Goal: Task Accomplishment & Management: Use online tool/utility

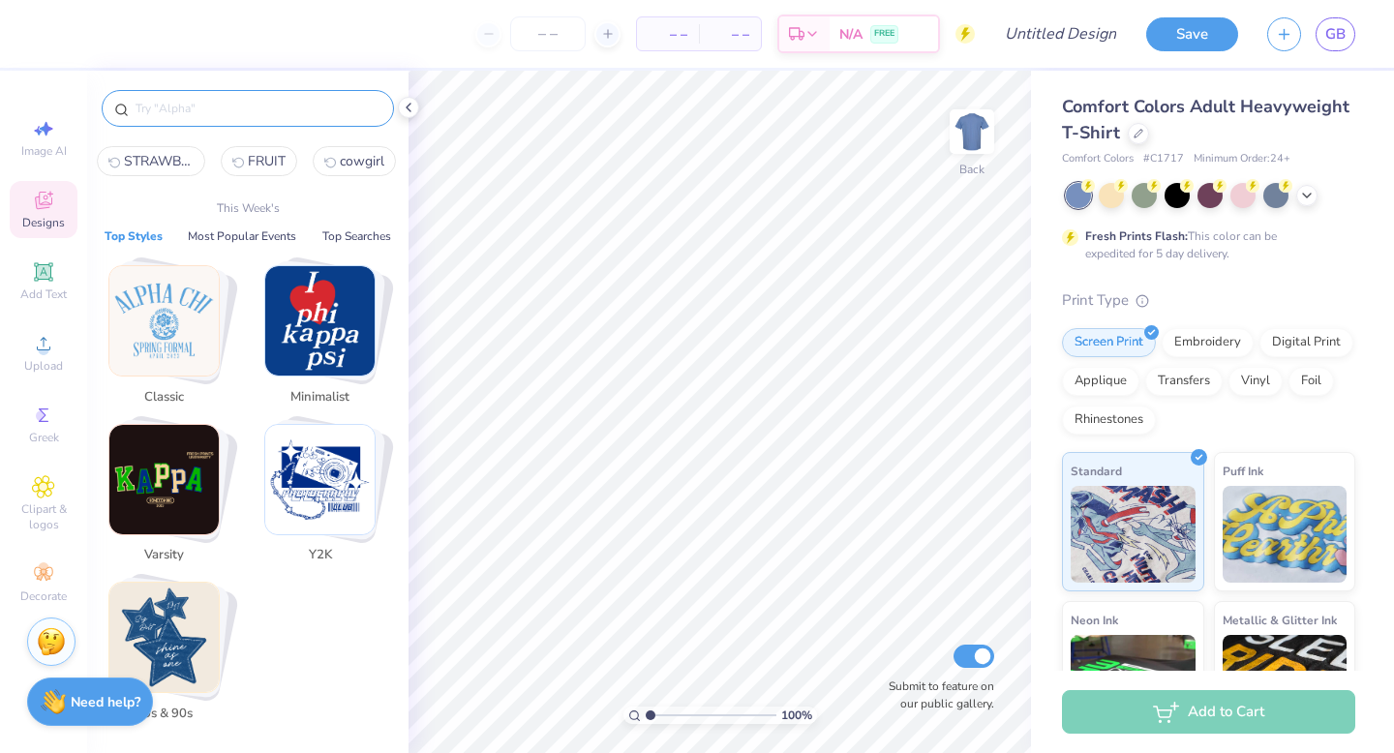
click at [224, 106] on input "text" at bounding box center [258, 108] width 248 height 19
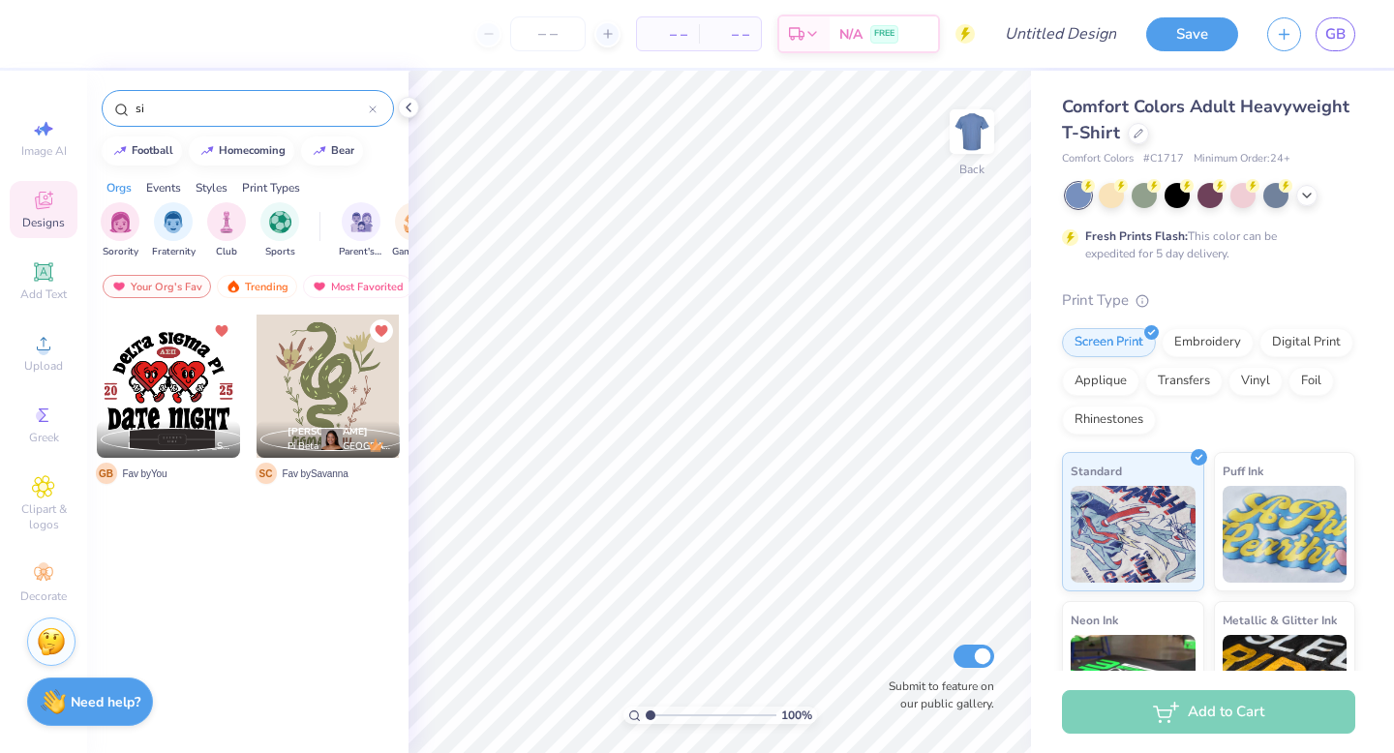
type input "s"
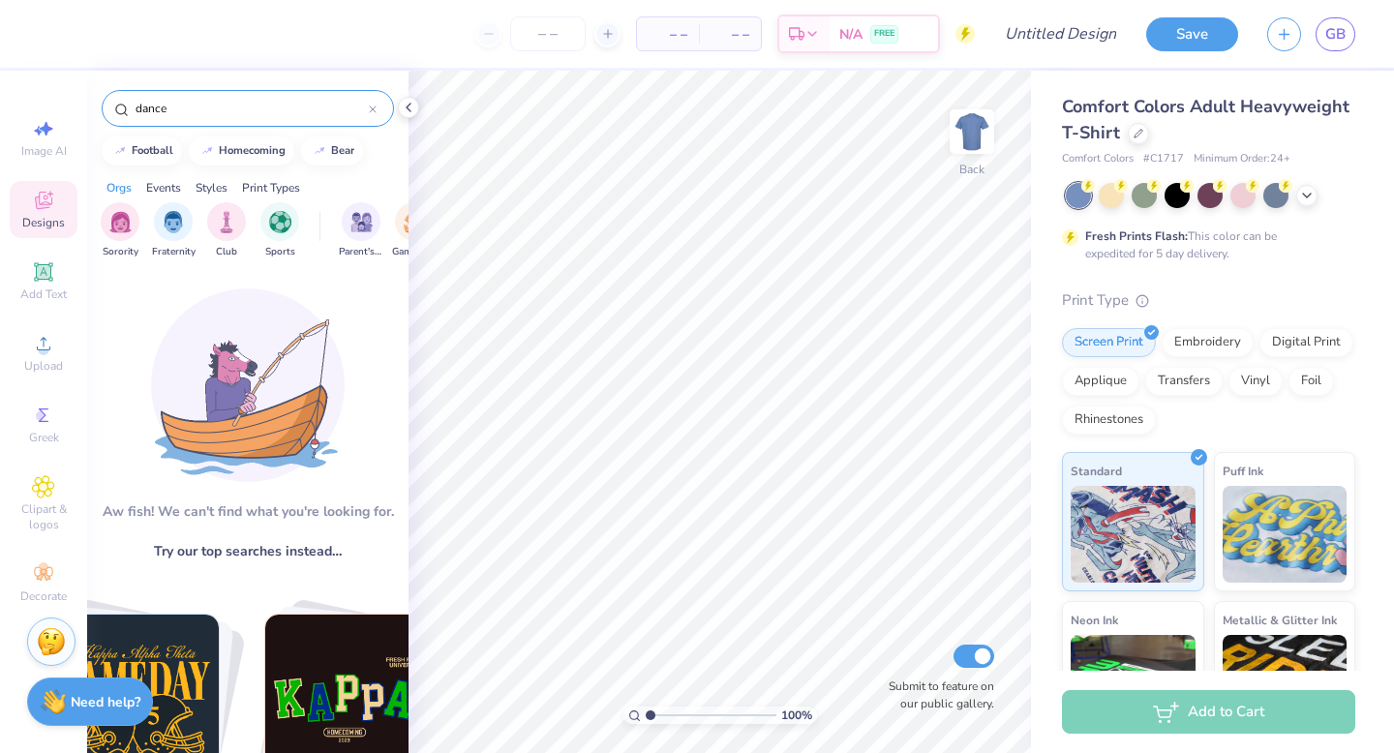
type input "dance"
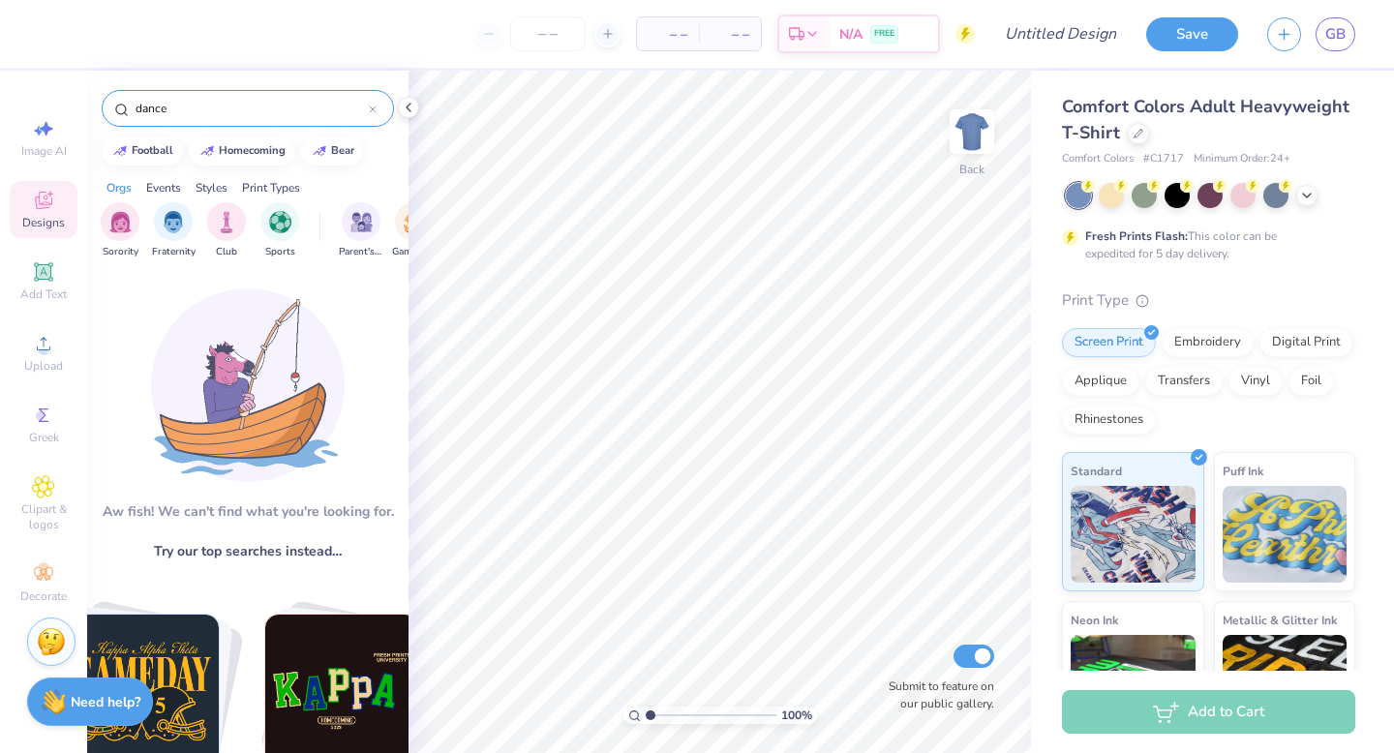
click at [366, 109] on input "dance" at bounding box center [251, 108] width 235 height 19
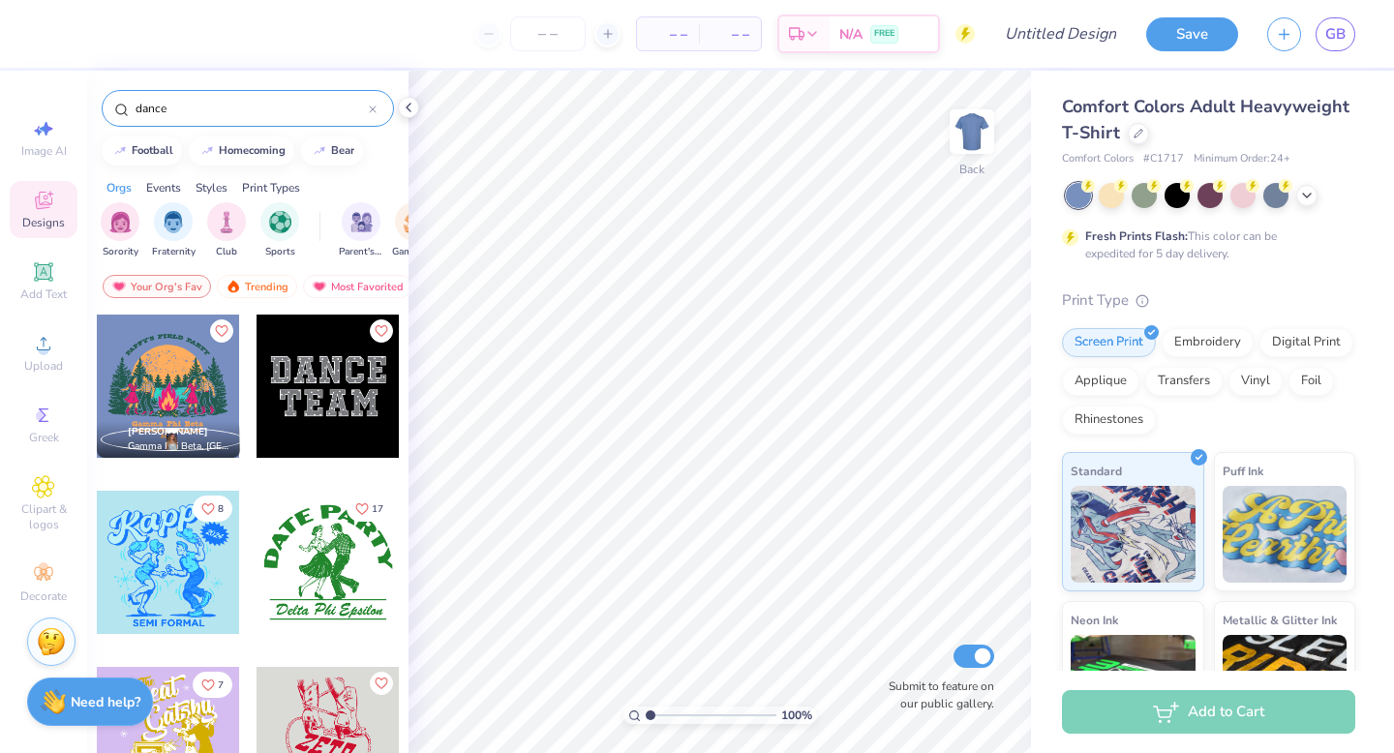
click at [377, 109] on div "dance" at bounding box center [248, 108] width 292 height 37
click at [173, 285] on div "Your Org's Fav" at bounding box center [157, 286] width 108 height 23
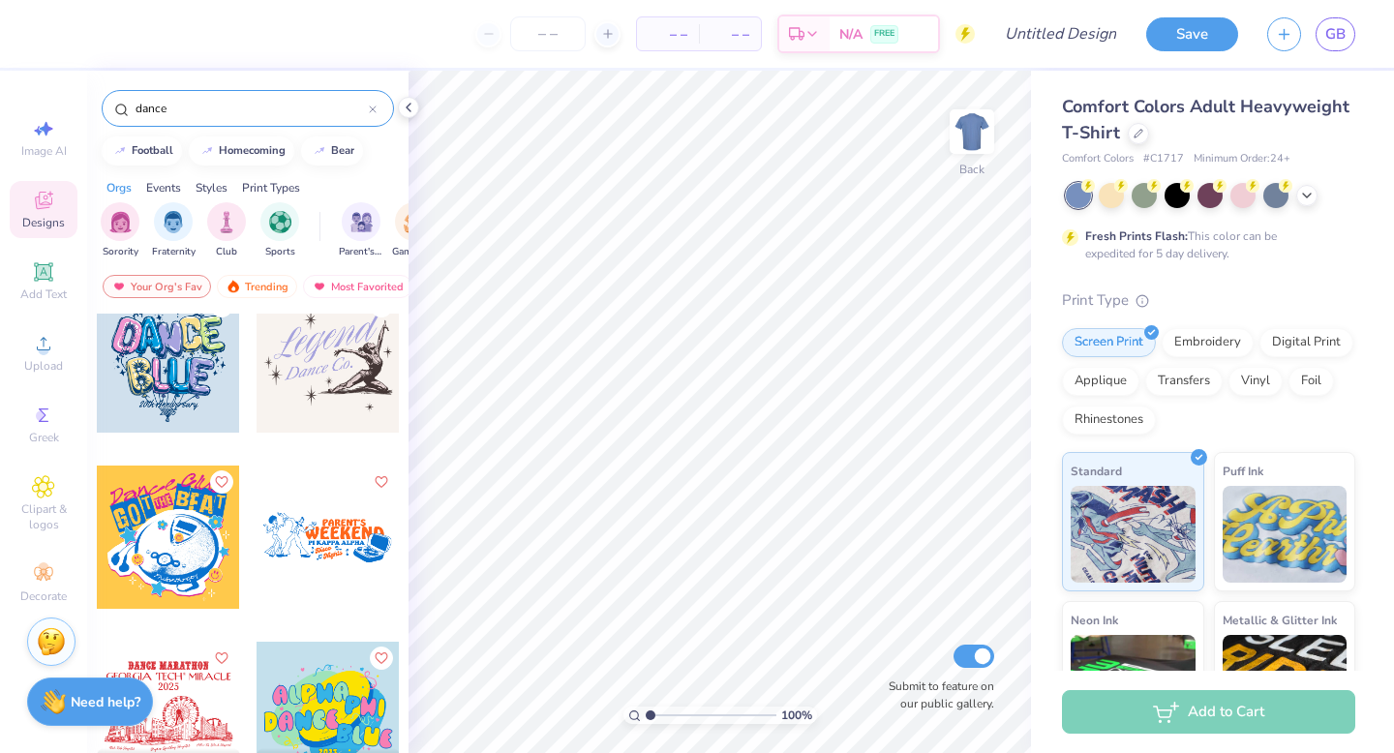
scroll to position [555, 0]
click at [333, 492] on div at bounding box center [328, 536] width 143 height 143
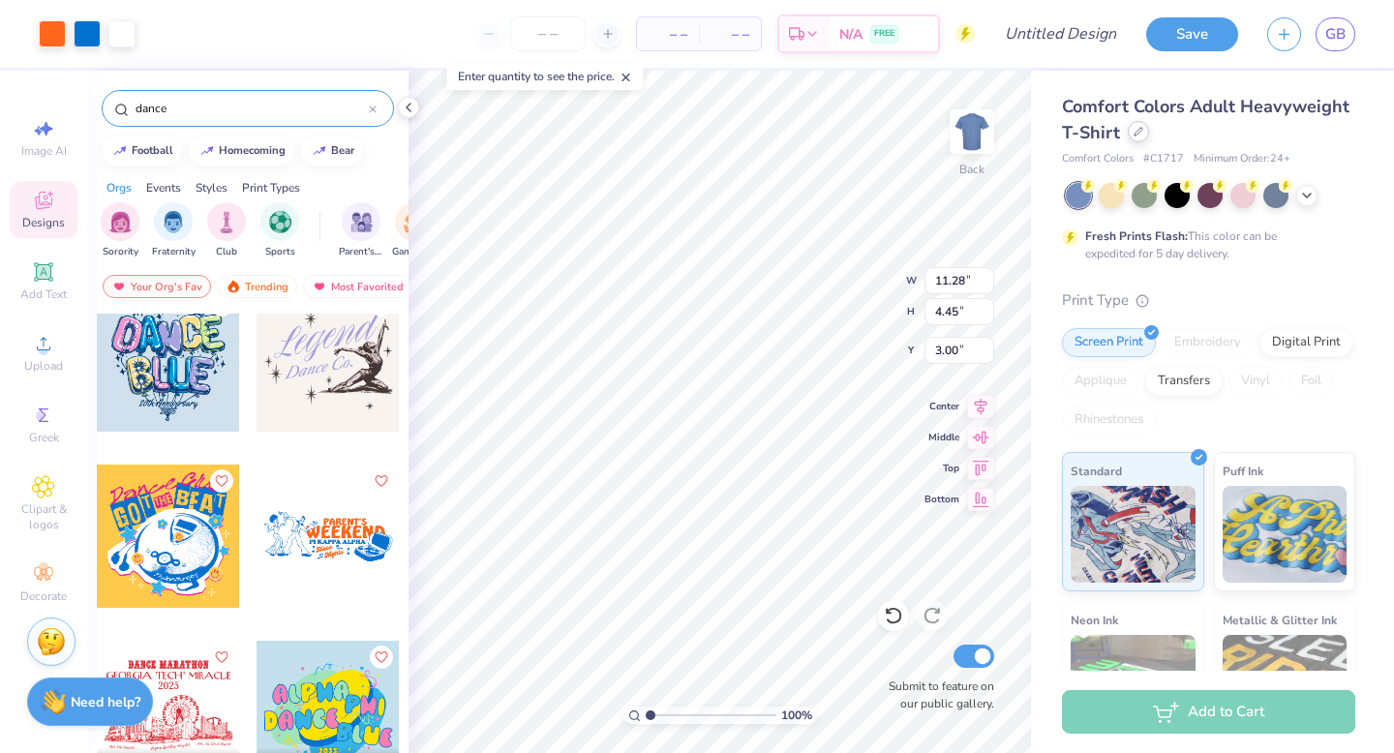
click at [1134, 136] on icon at bounding box center [1139, 132] width 10 height 10
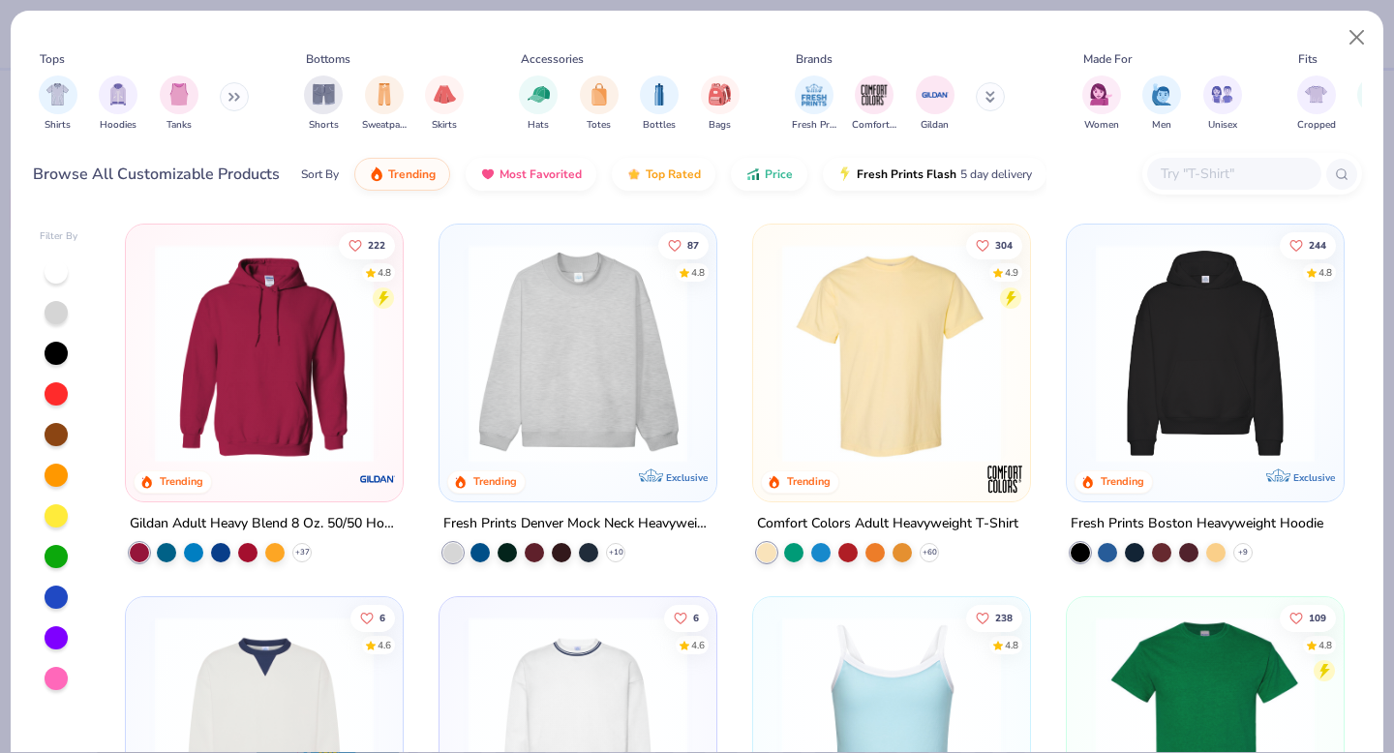
click at [1193, 172] on input "text" at bounding box center [1233, 174] width 149 height 22
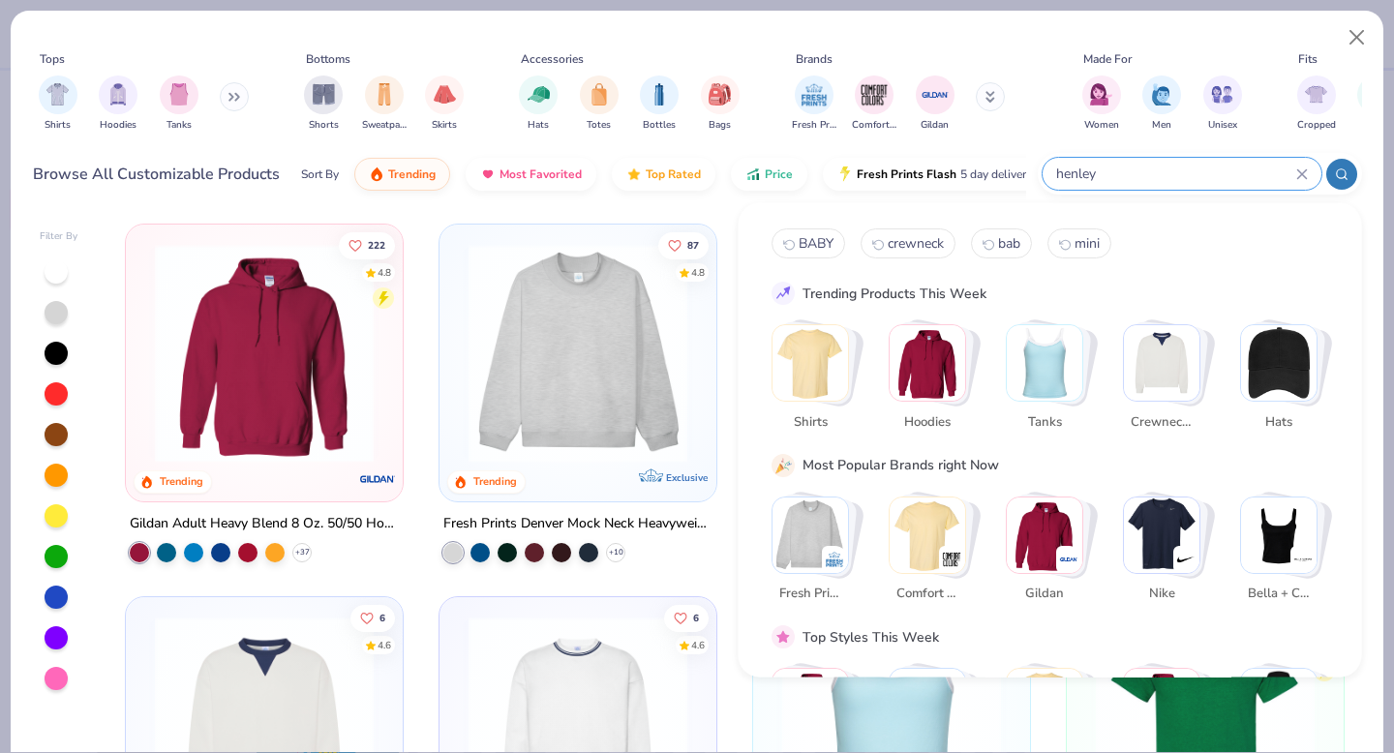
type input "henley"
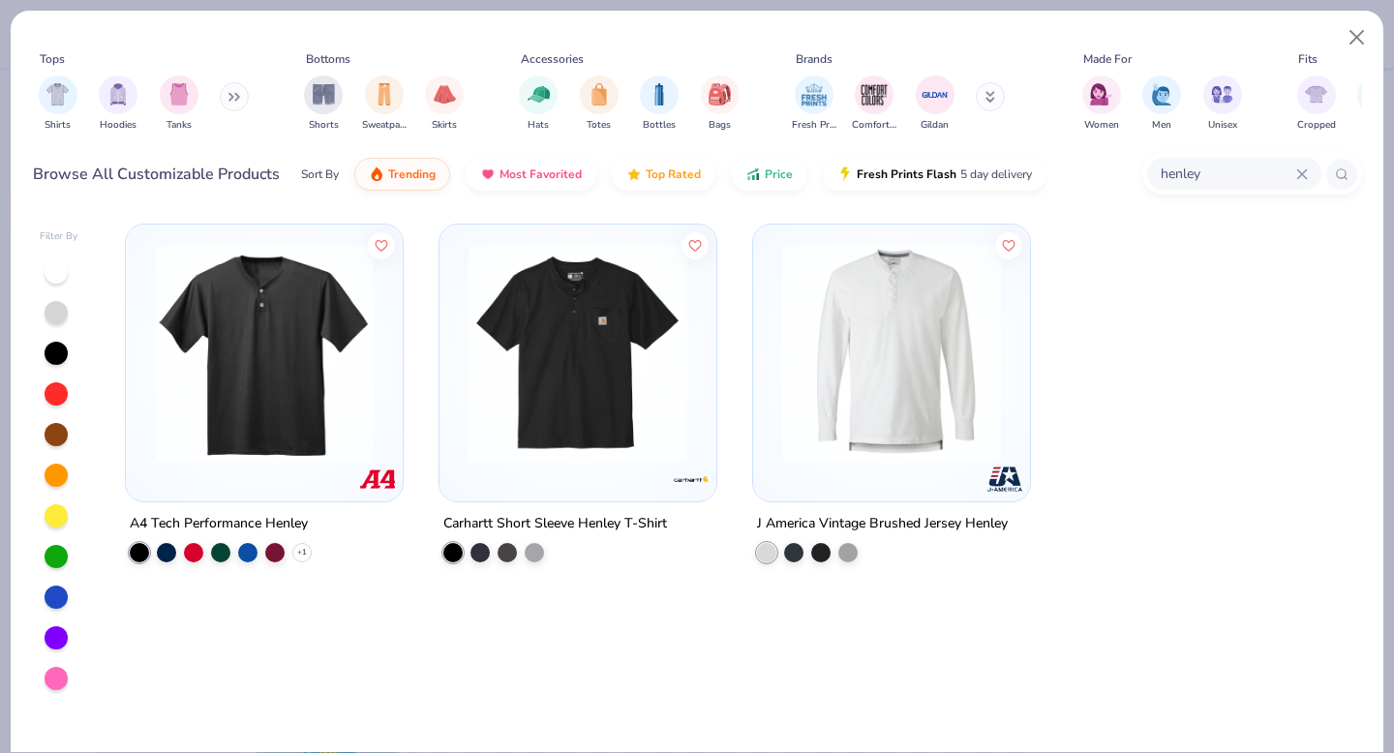
click at [292, 383] on img at bounding box center [264, 353] width 238 height 219
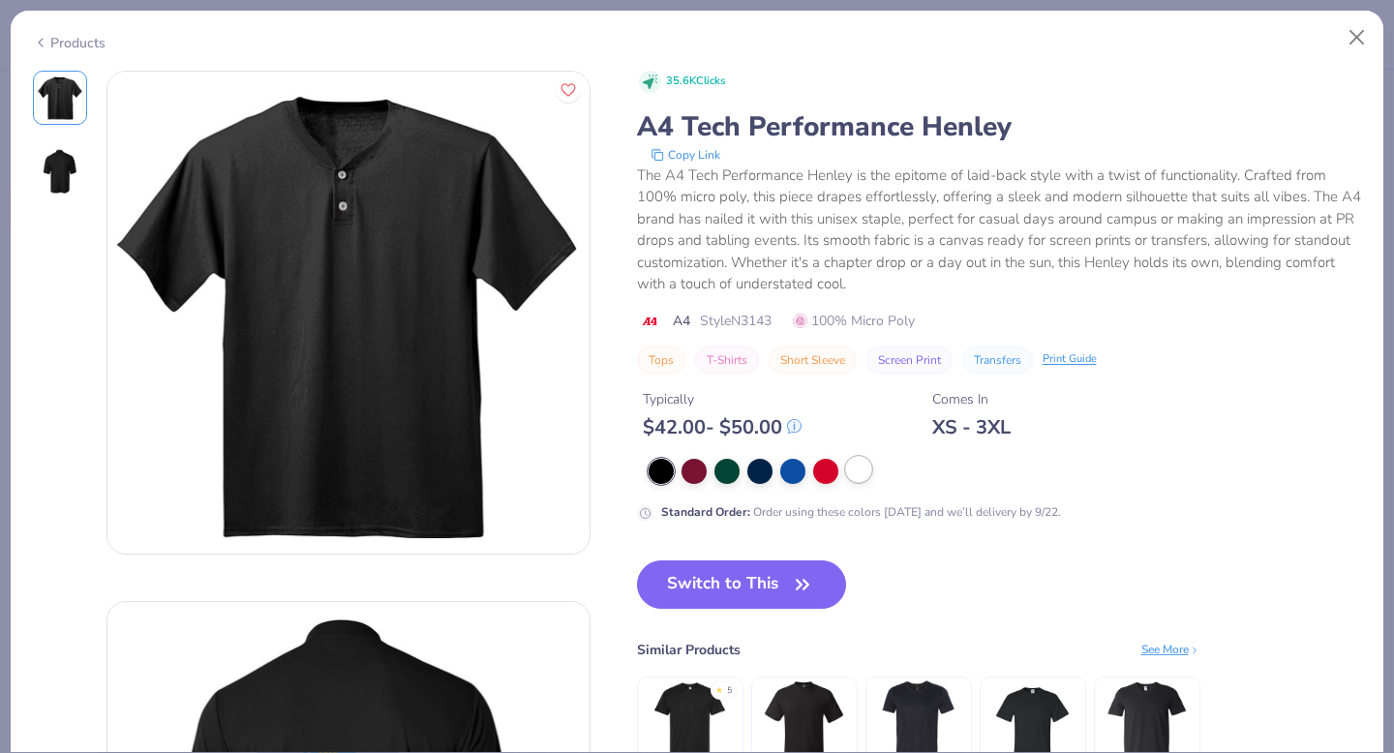
click at [854, 473] on div at bounding box center [858, 469] width 25 height 25
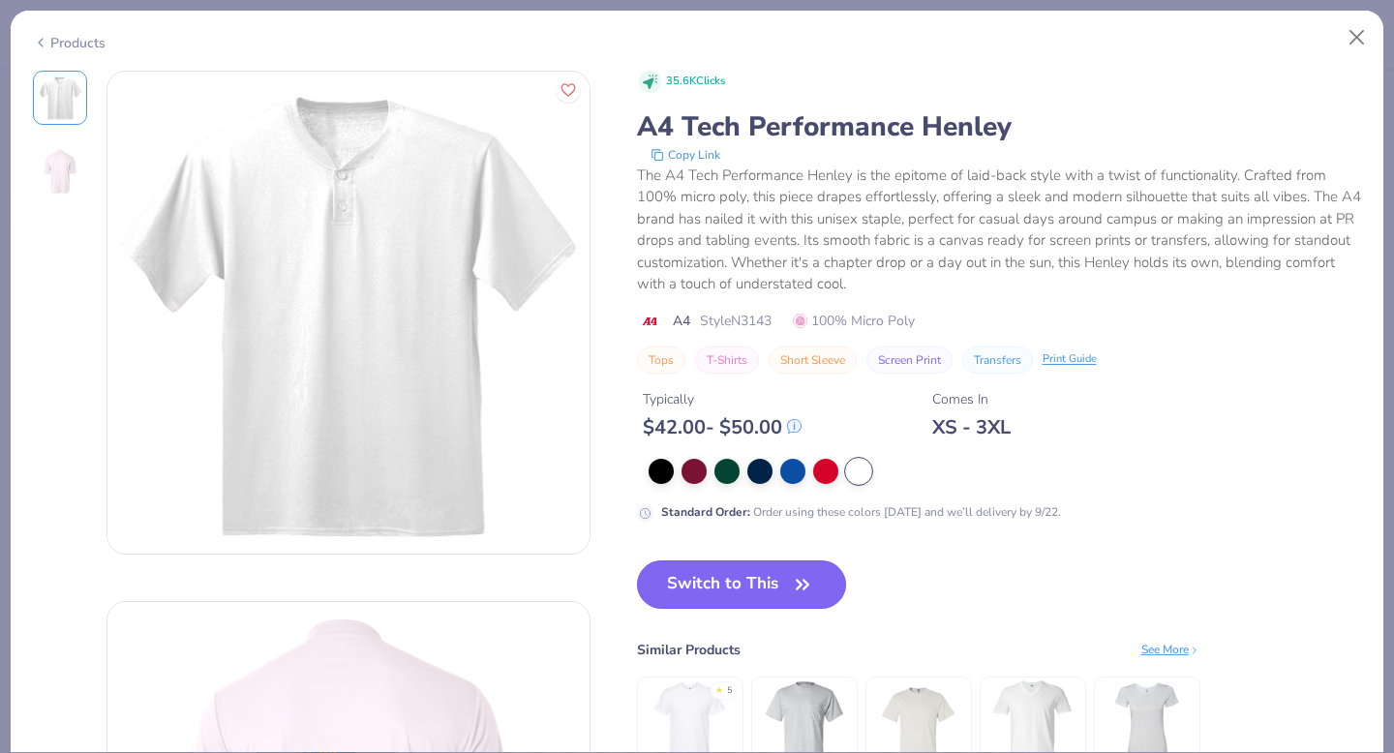
click at [746, 584] on button "Switch to This" at bounding box center [742, 585] width 210 height 48
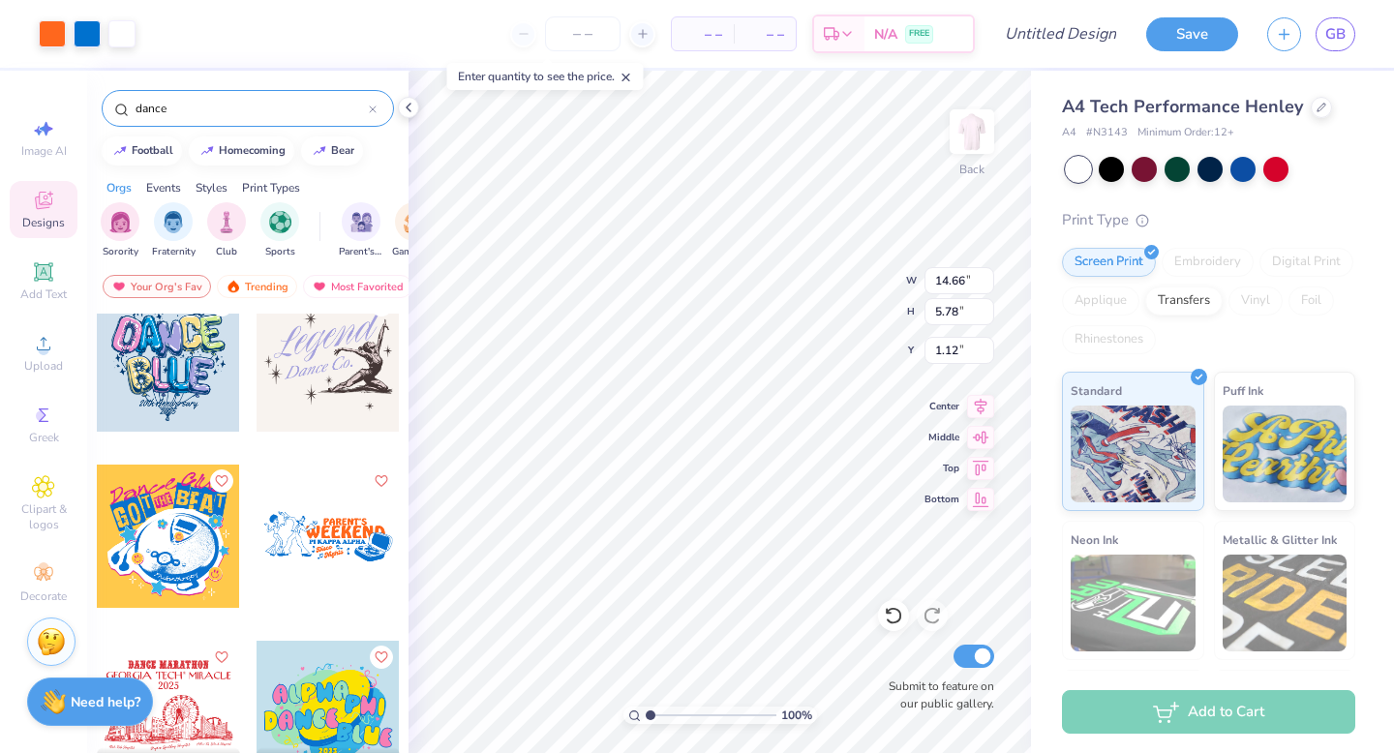
type input "14.66"
type input "5.78"
type input "3.51"
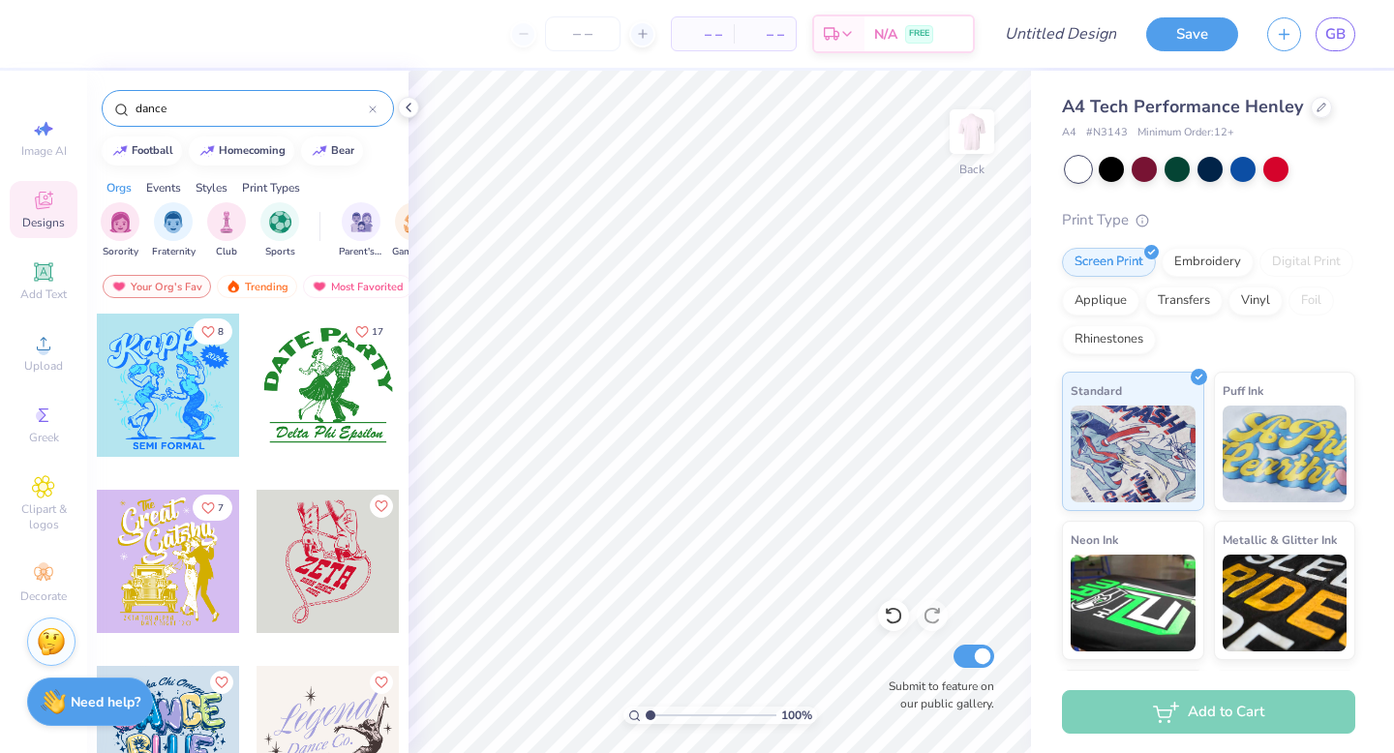
scroll to position [183, 0]
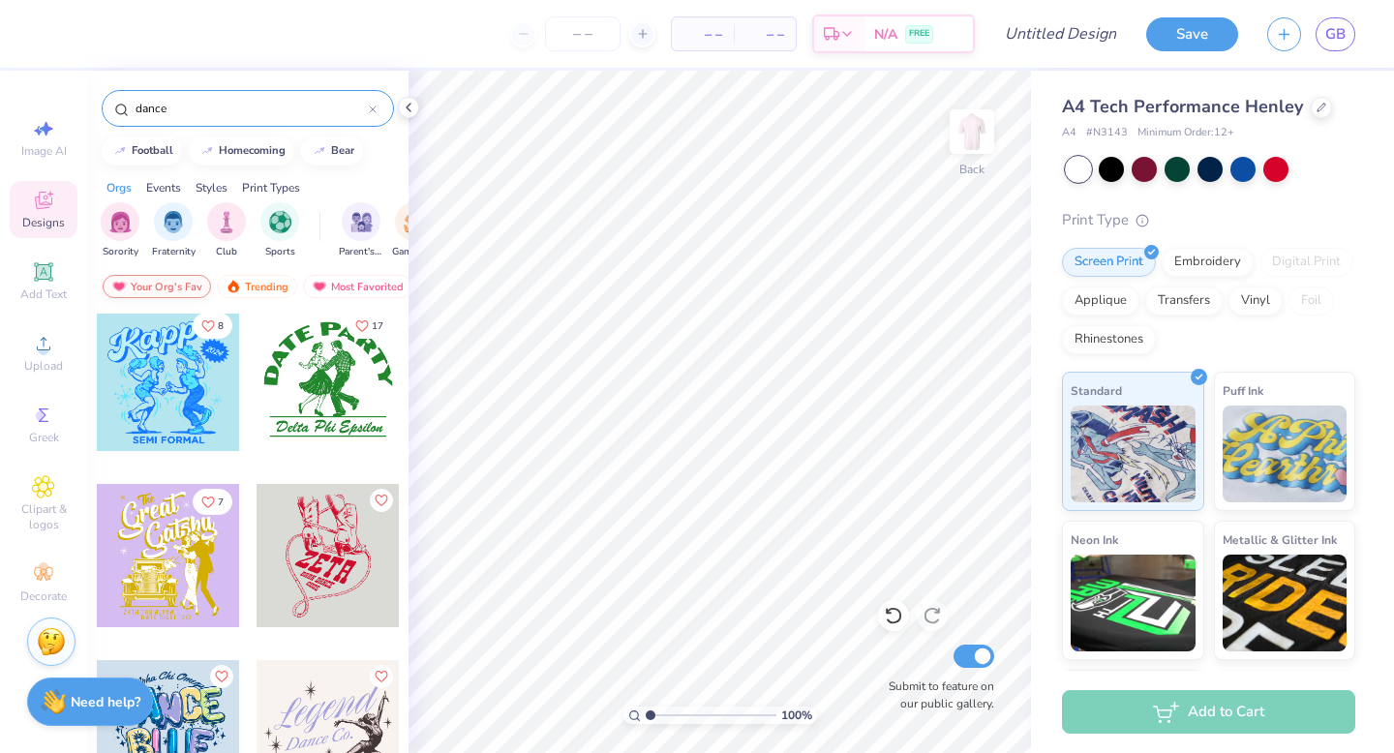
click at [174, 284] on div "Your Org's Fav" at bounding box center [157, 286] width 108 height 23
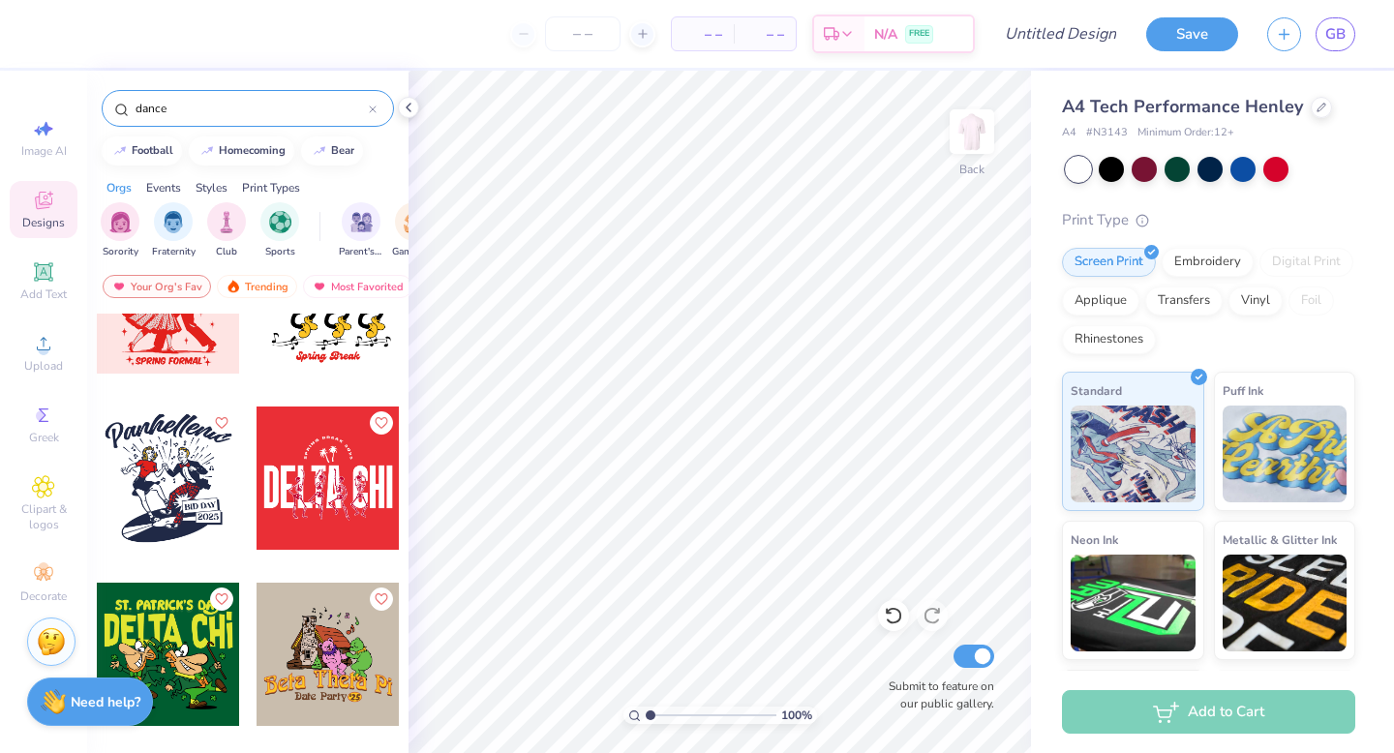
scroll to position [3430, 0]
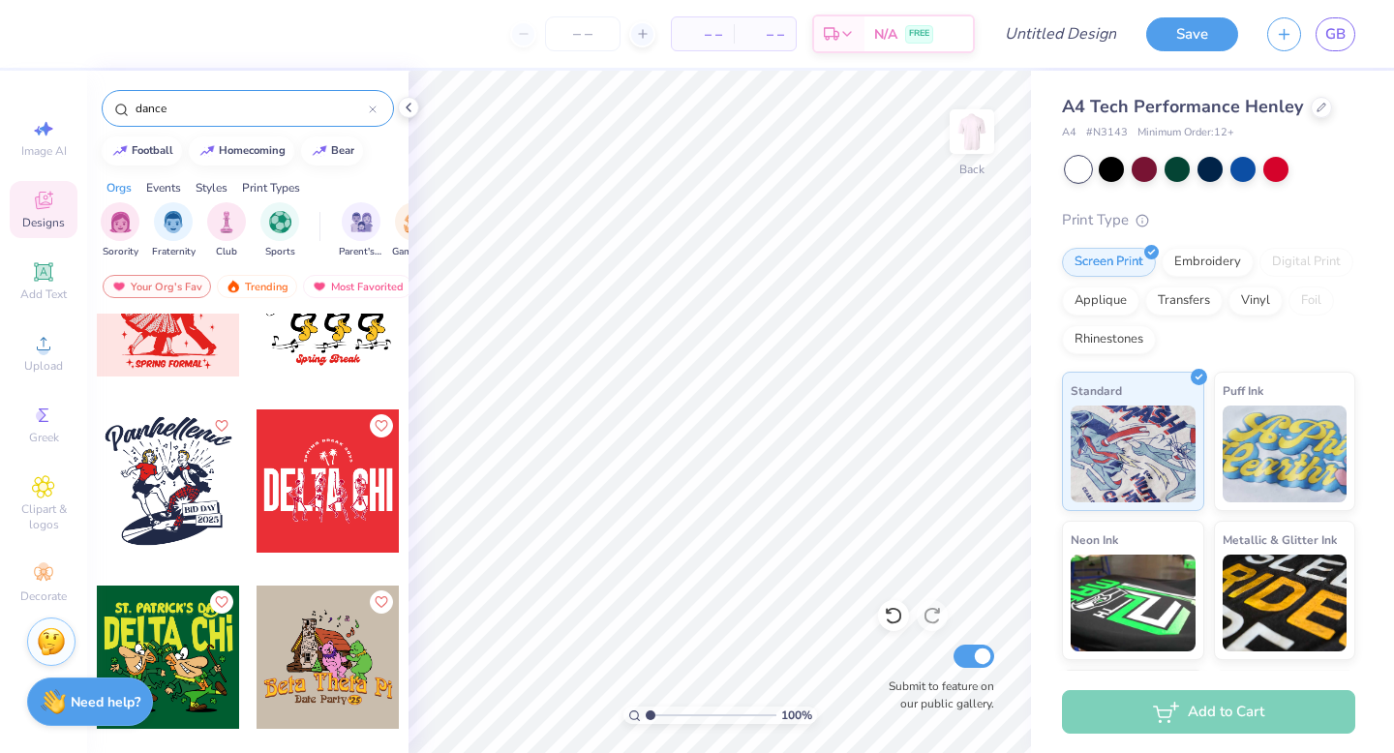
click at [183, 471] on div at bounding box center [168, 481] width 143 height 143
click at [156, 227] on img "filter for Date Parties & Socials" at bounding box center [167, 220] width 22 height 22
drag, startPoint x: 219, startPoint y: 106, endPoint x: 100, endPoint y: 106, distance: 119.1
click at [100, 106] on div "dance" at bounding box center [247, 104] width 321 height 66
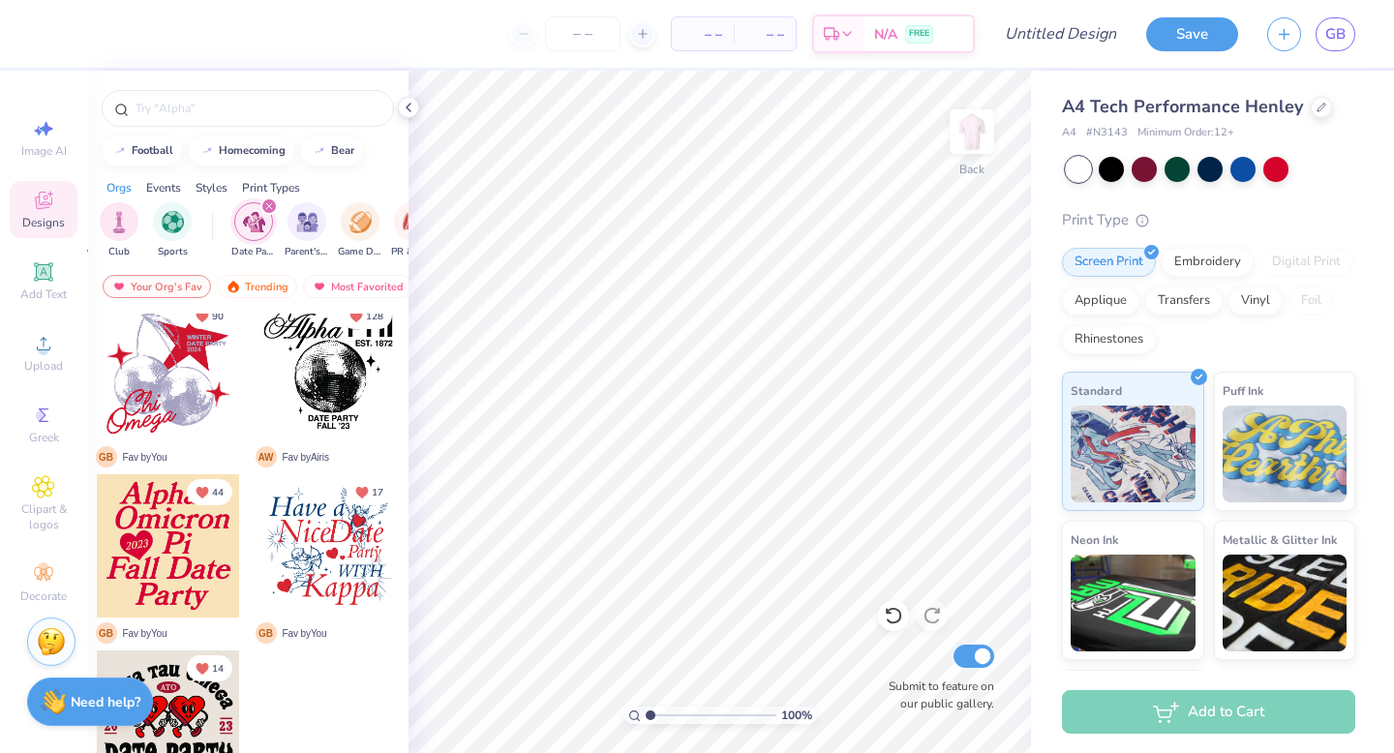
scroll to position [0, 0]
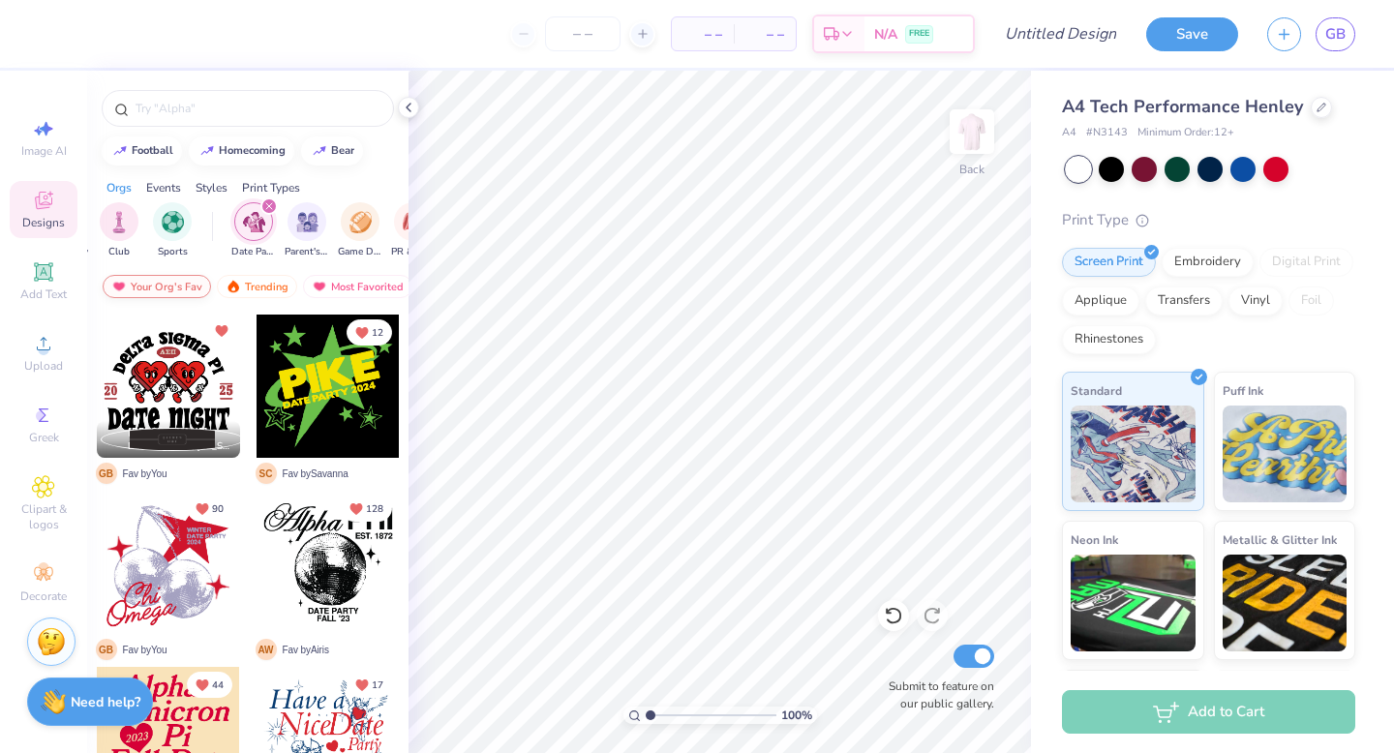
click at [181, 285] on div "Your Org's Fav" at bounding box center [157, 286] width 108 height 23
click at [107, 287] on div "Your Org's Fav" at bounding box center [95, 286] width 108 height 23
click at [266, 200] on div "filter for Date Parties & Socials" at bounding box center [268, 206] width 17 height 17
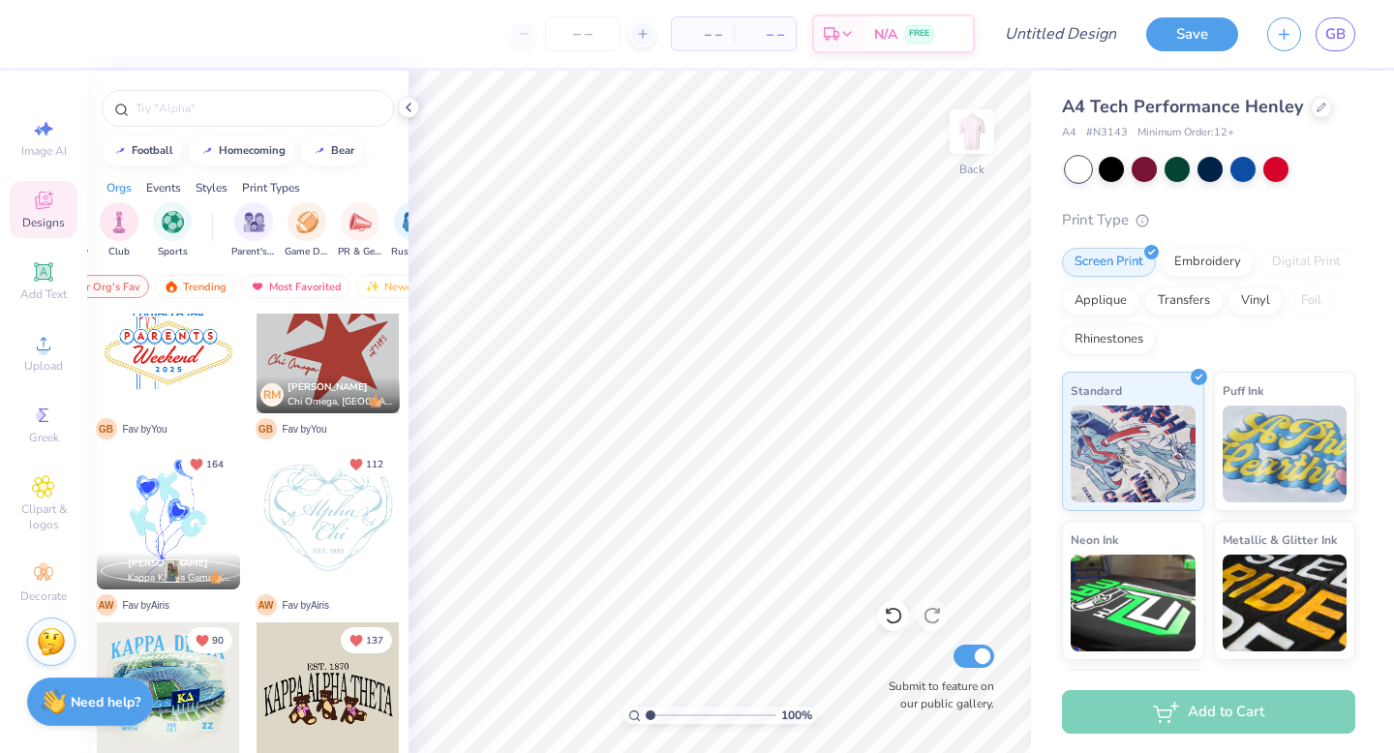
scroll to position [213, 0]
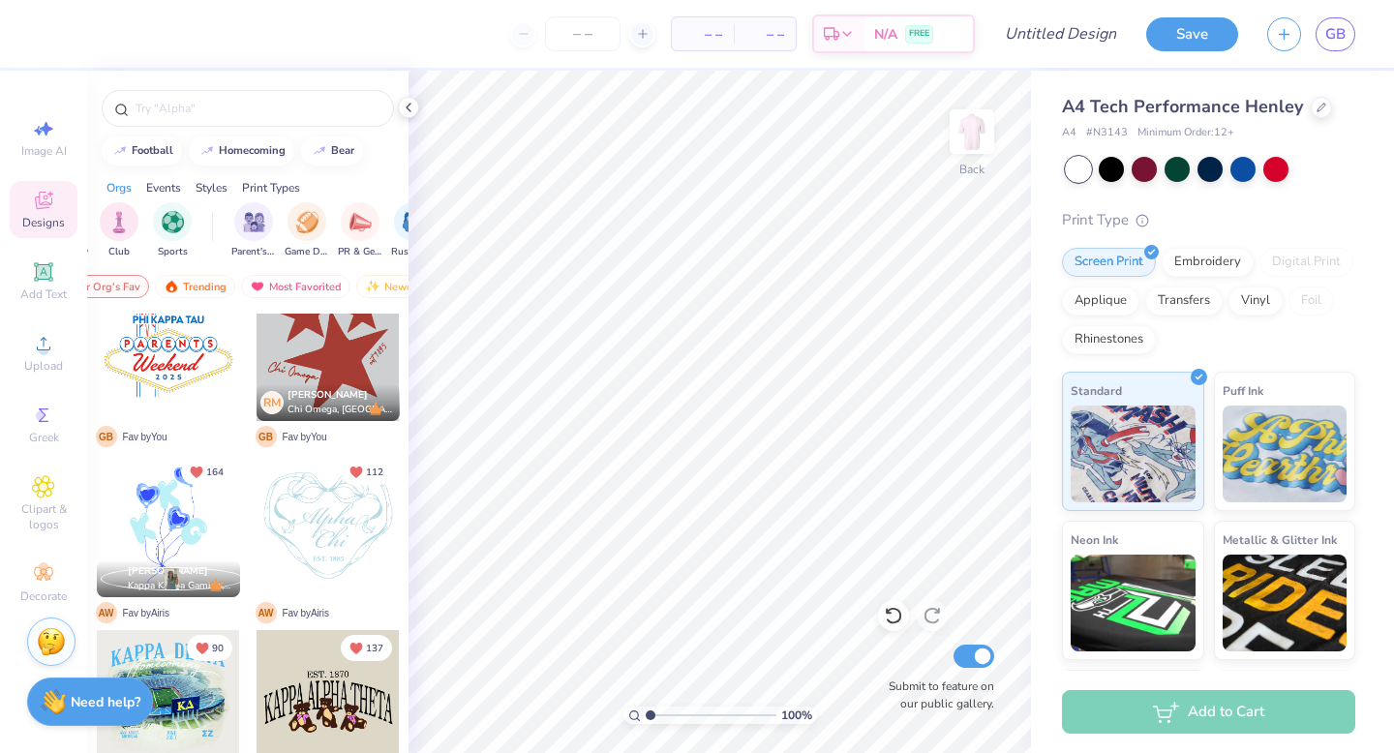
click at [167, 354] on div at bounding box center [168, 349] width 143 height 143
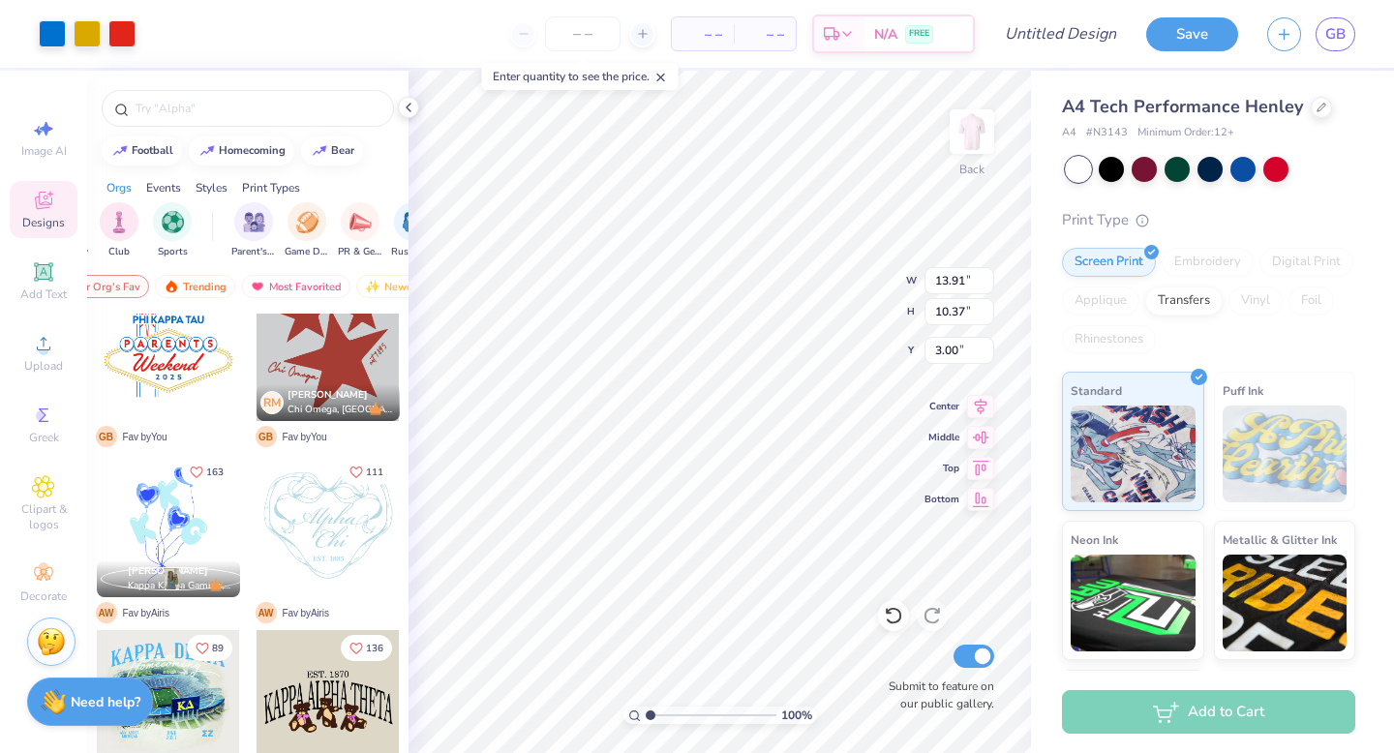
type input "13.91"
type input "10.37"
type input "3.27"
type input "12.05"
type input "8.97"
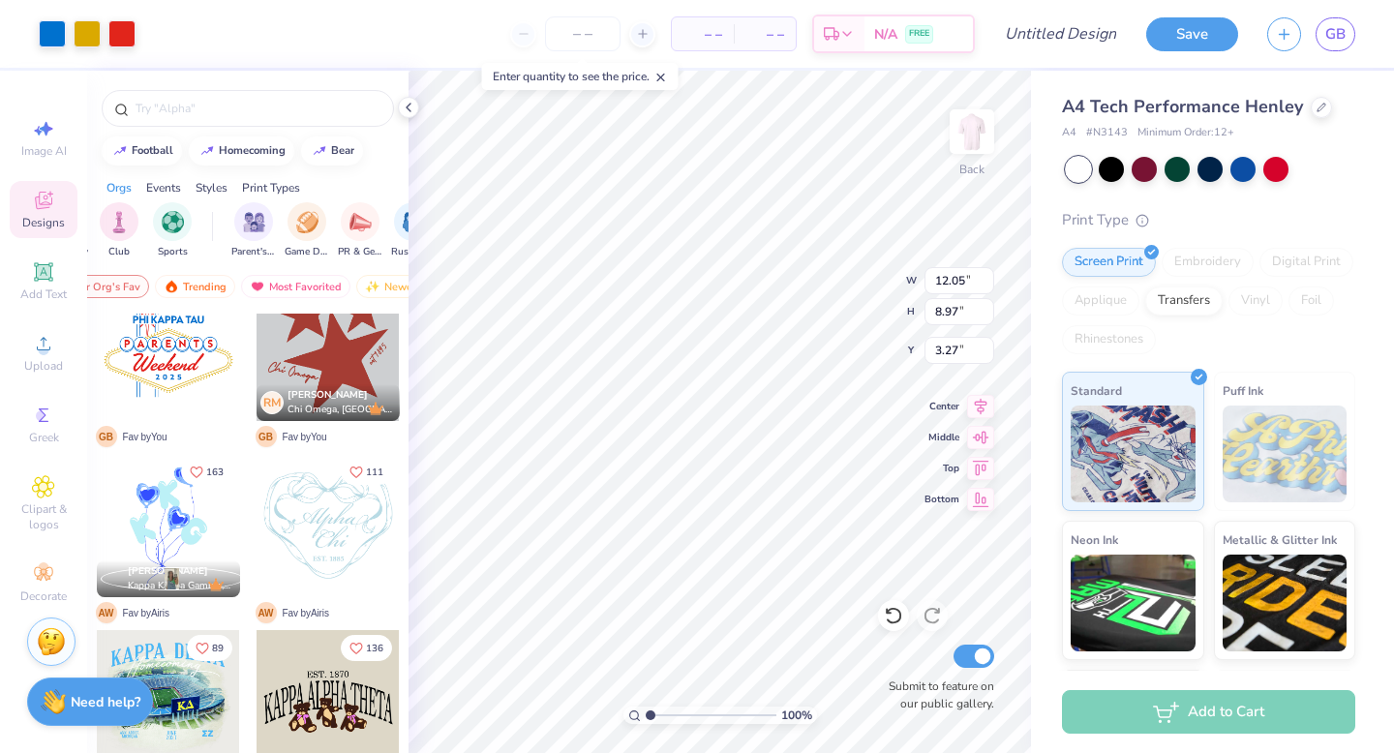
type input "3.00"
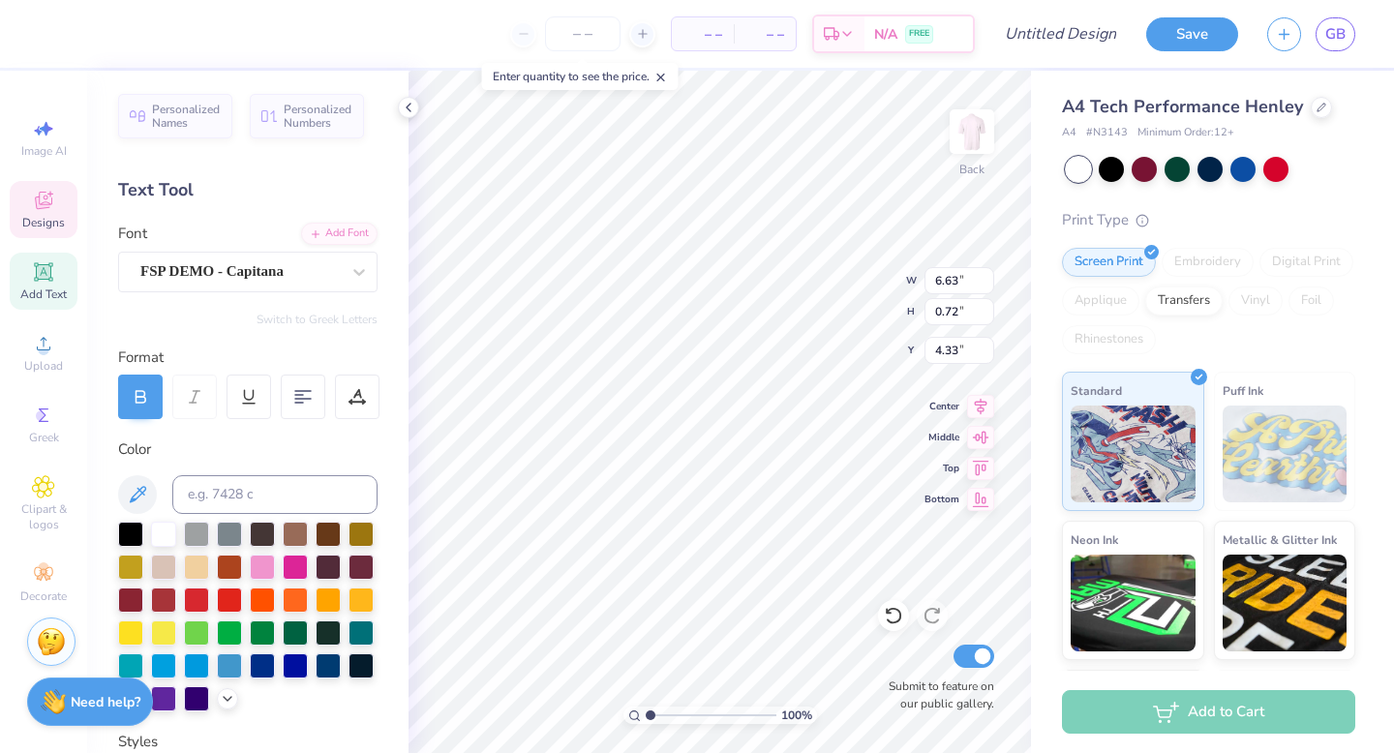
scroll to position [0, 3]
type textarea "ZETA TAU ALPHA"
type input "0.49"
type input "0.70"
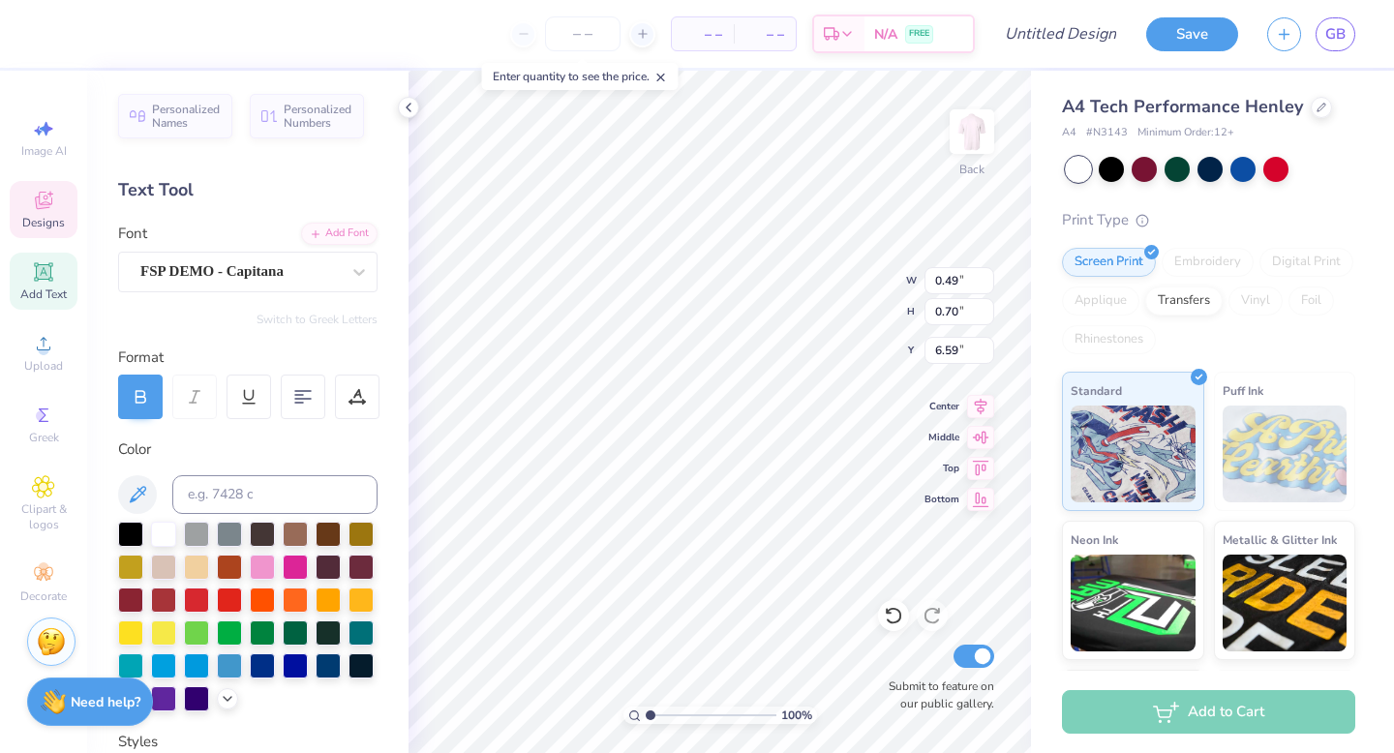
type textarea "J"
type input "0.69"
type textarea "U"
type textarea "R"
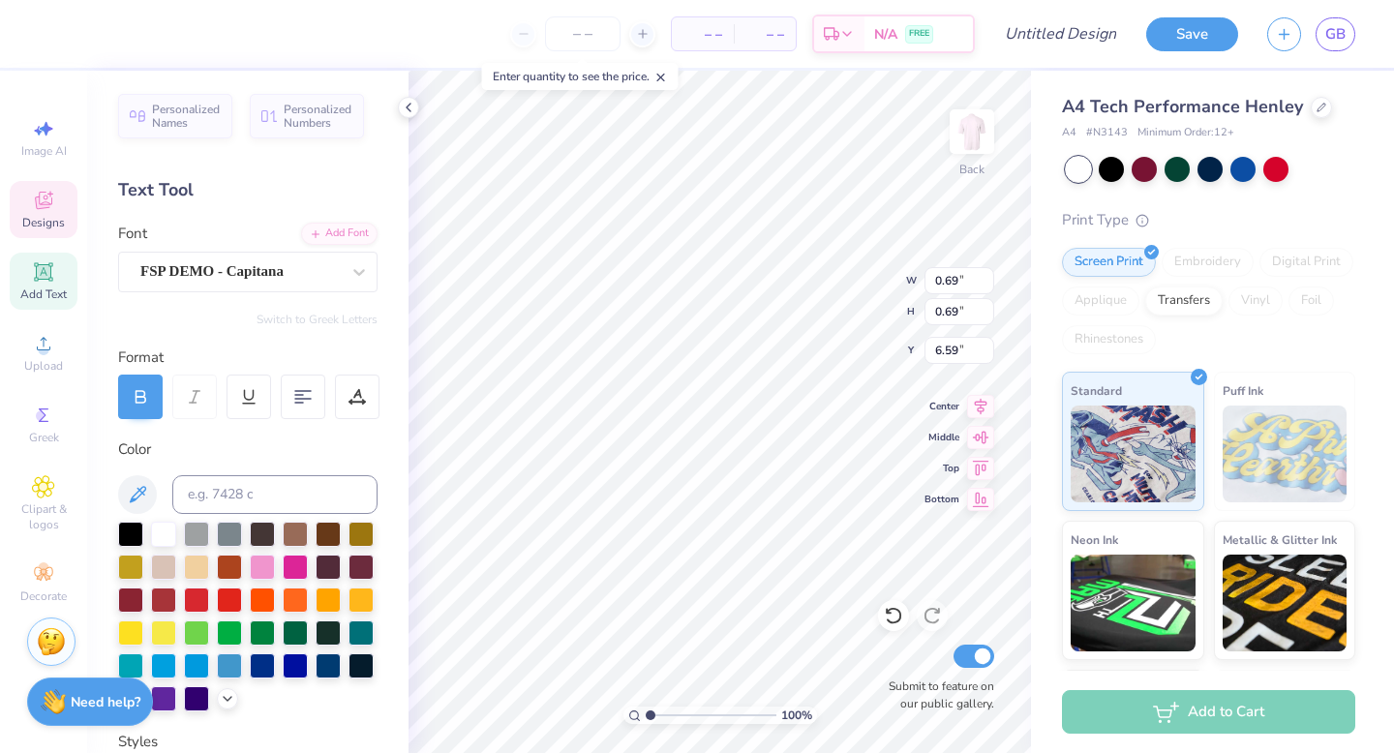
type input "0.55"
type input "0.70"
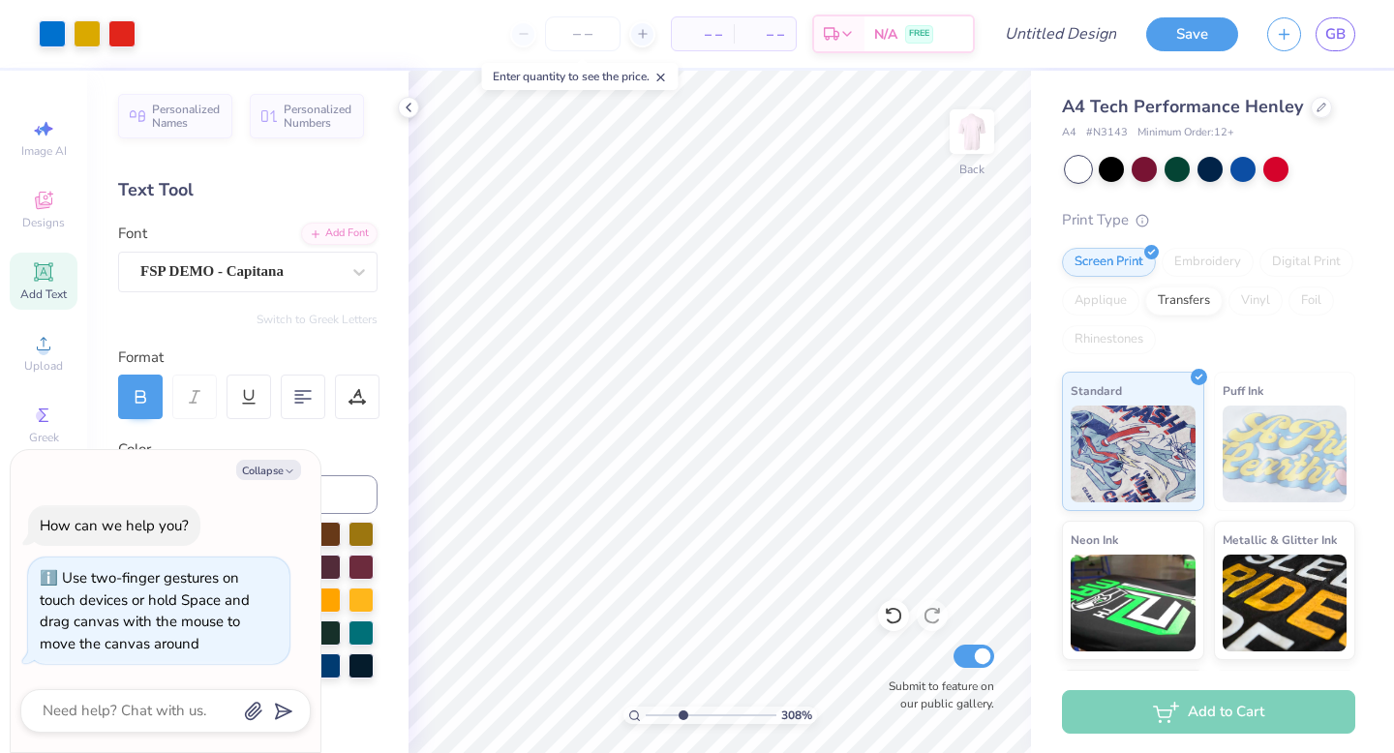
type input "3.08"
type textarea "x"
drag, startPoint x: 652, startPoint y: 717, endPoint x: 668, endPoint y: 709, distance: 18.2
type input "2.42"
click at [668, 709] on input "range" at bounding box center [711, 715] width 131 height 17
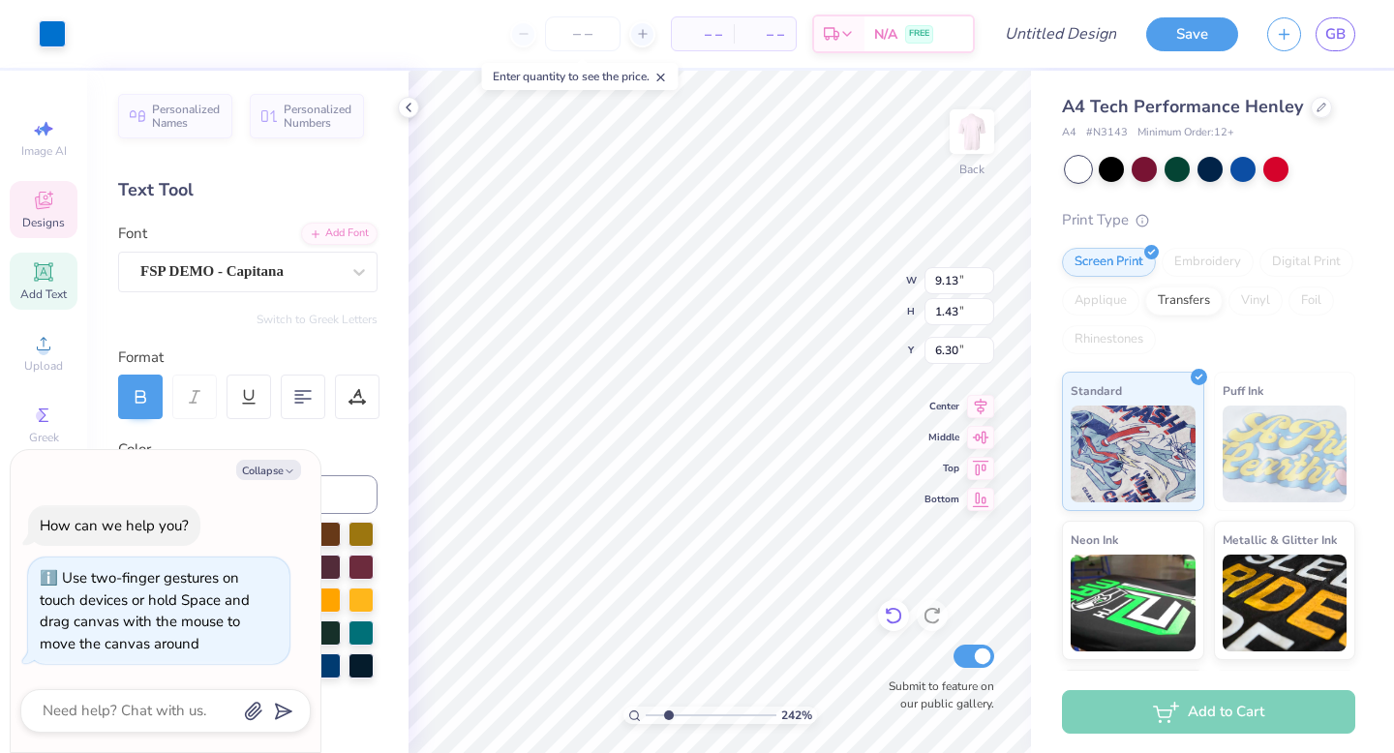
type textarea "x"
type input "6.23"
click at [894, 618] on icon at bounding box center [893, 615] width 19 height 19
type textarea "x"
type input "6.30"
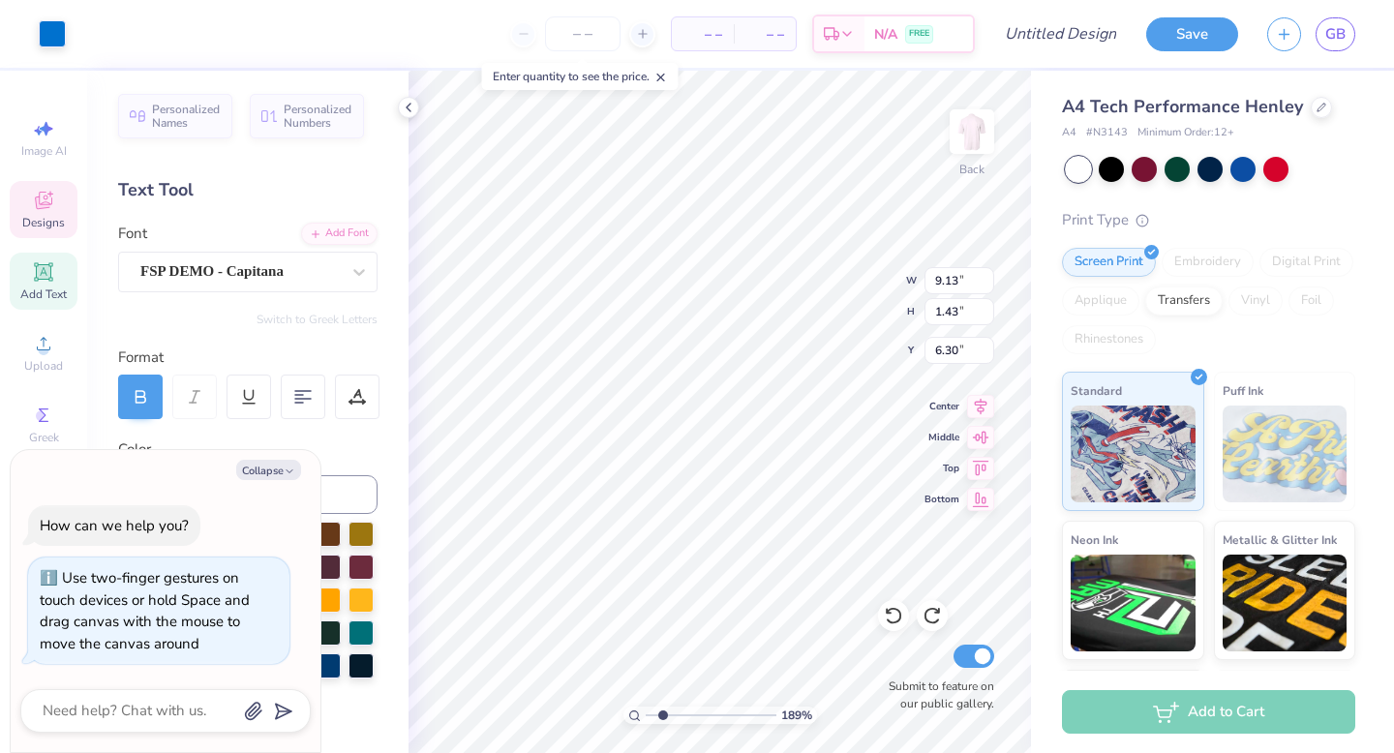
type input "2.02"
click at [663, 713] on input "range" at bounding box center [711, 715] width 131 height 17
type textarea "x"
type textarea "U"
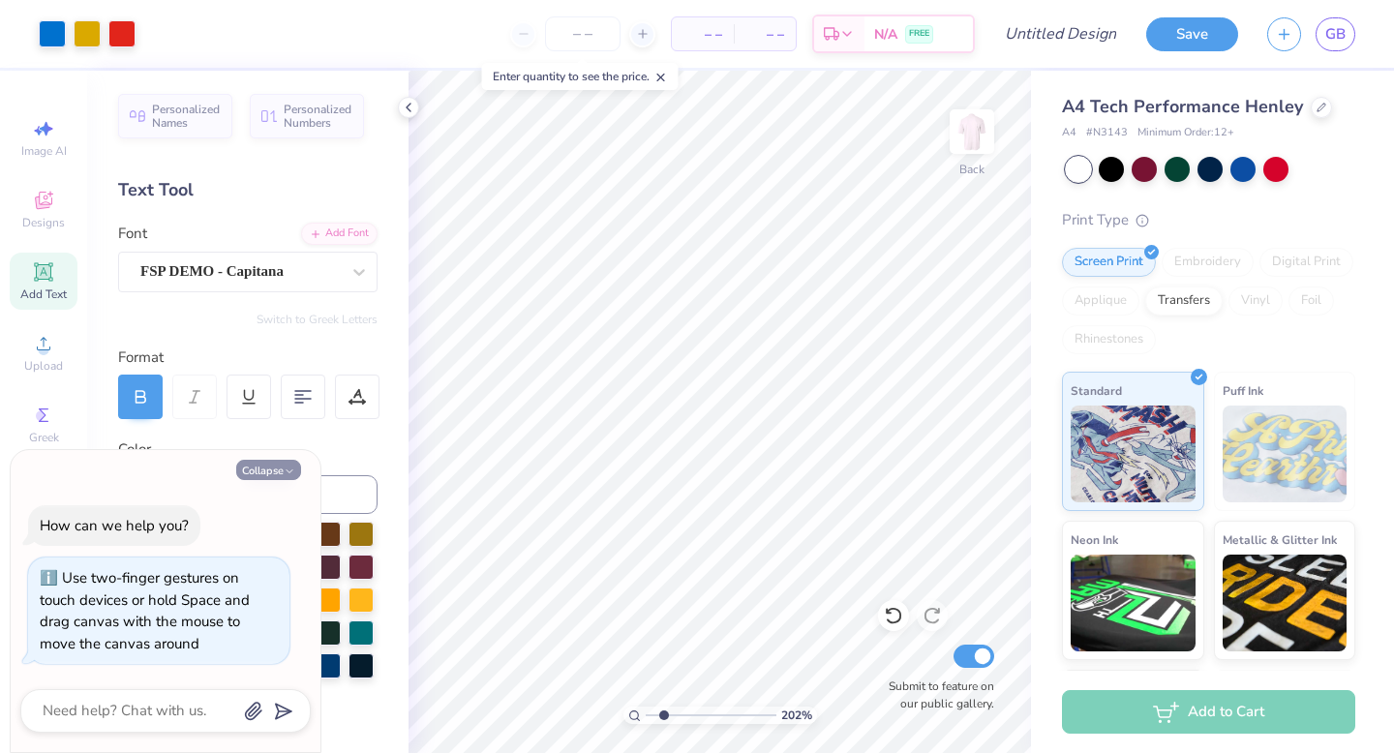
click at [278, 466] on button "Collapse" at bounding box center [268, 470] width 65 height 20
type textarea "x"
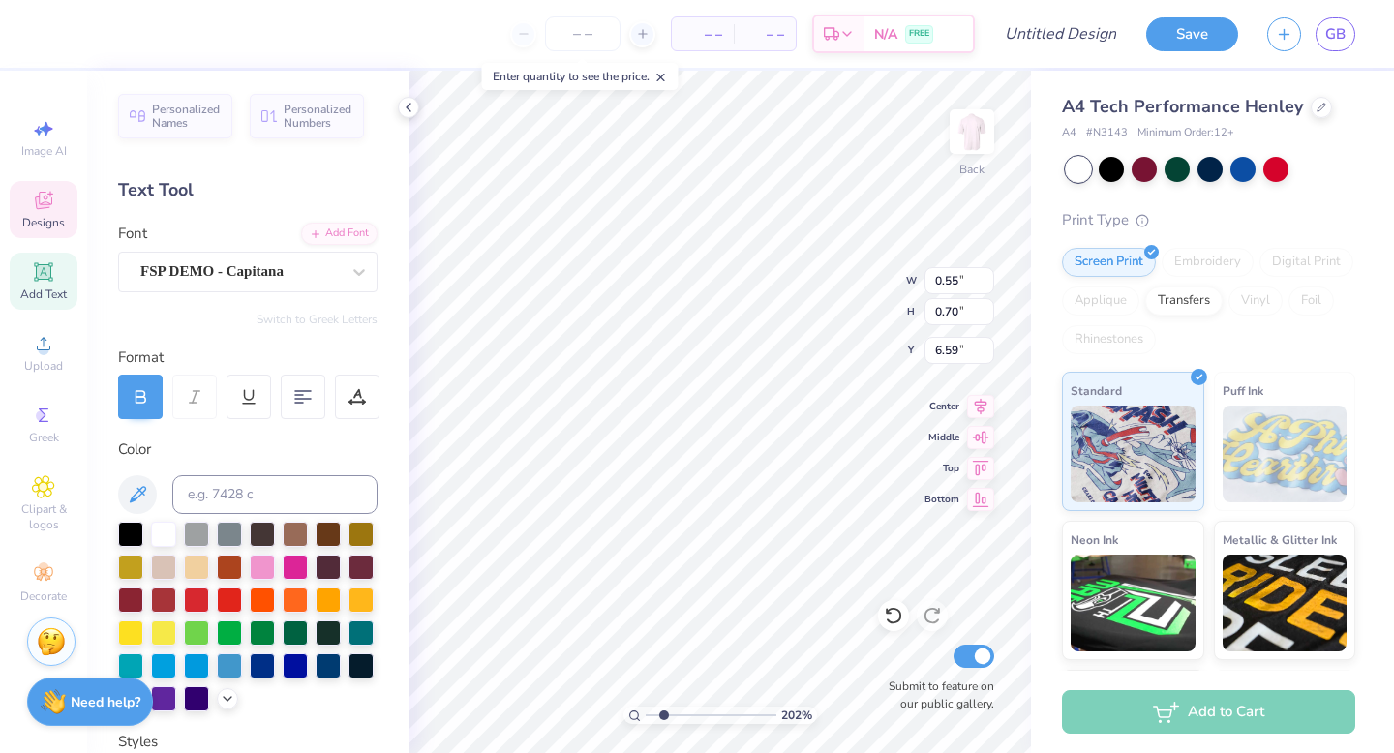
type textarea "N"
type input "0.46"
type textarea "I"
type textarea "O"
type input "0.52"
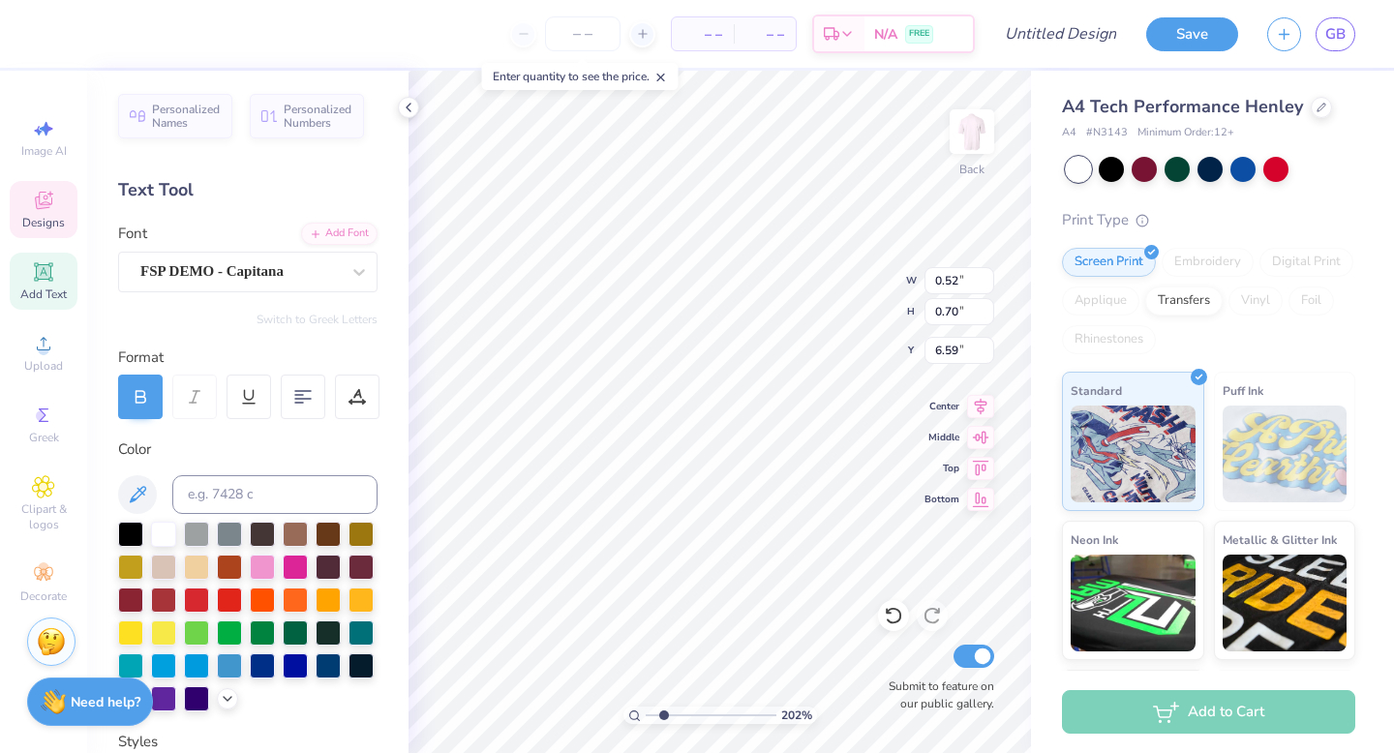
type input "0.70"
type textarea "R"
type input "0.45"
type input "0.69"
type textarea "S"
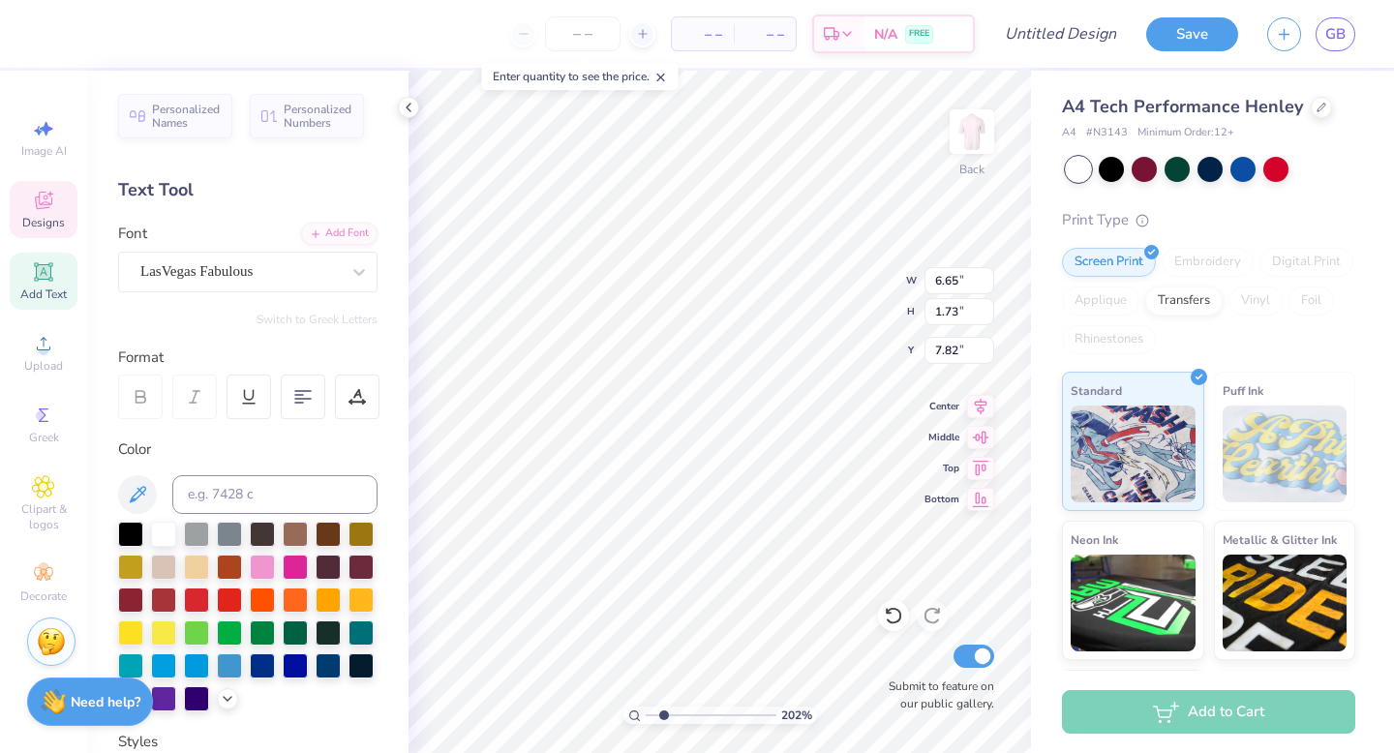
scroll to position [0, 0]
type textarea "Senior"
drag, startPoint x: 662, startPoint y: 715, endPoint x: 645, endPoint y: 711, distance: 17.9
type input "1"
click at [646, 711] on input "range" at bounding box center [711, 715] width 131 height 17
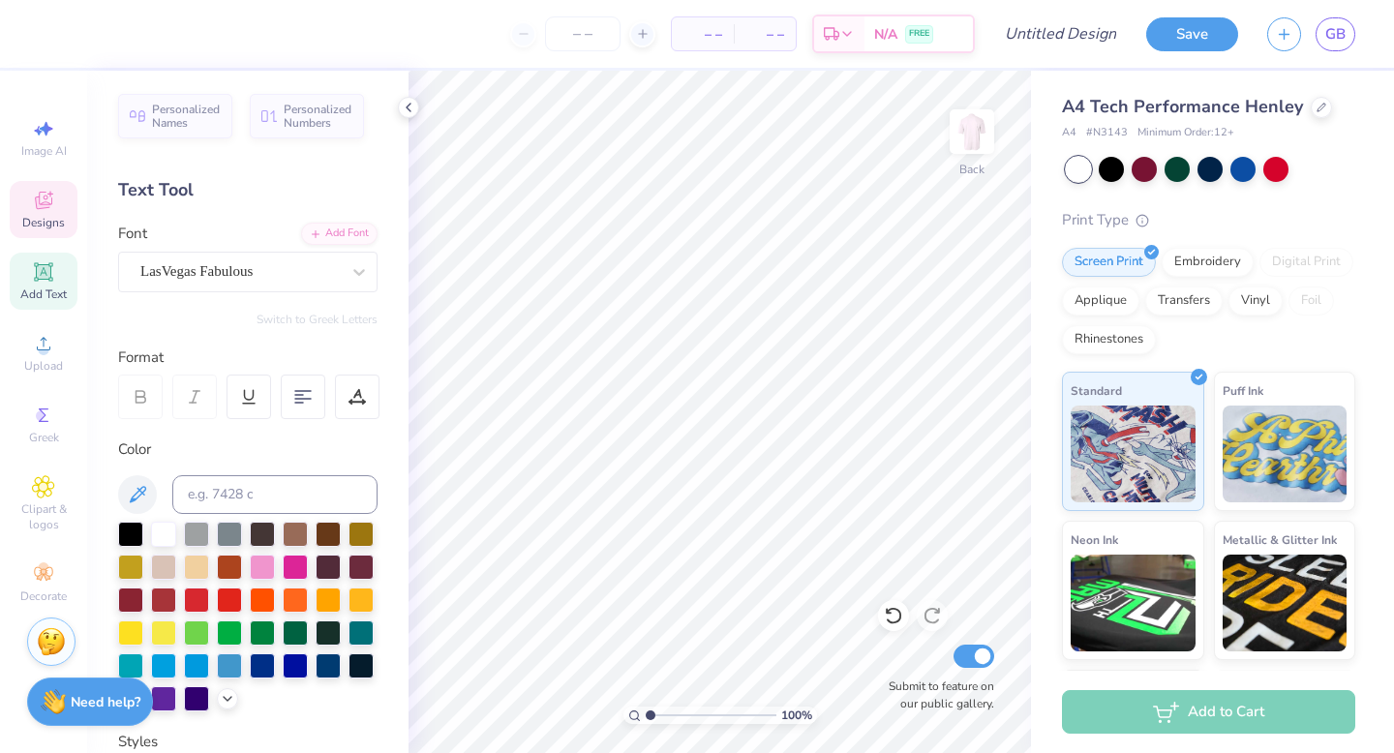
click at [51, 206] on icon at bounding box center [43, 200] width 23 height 23
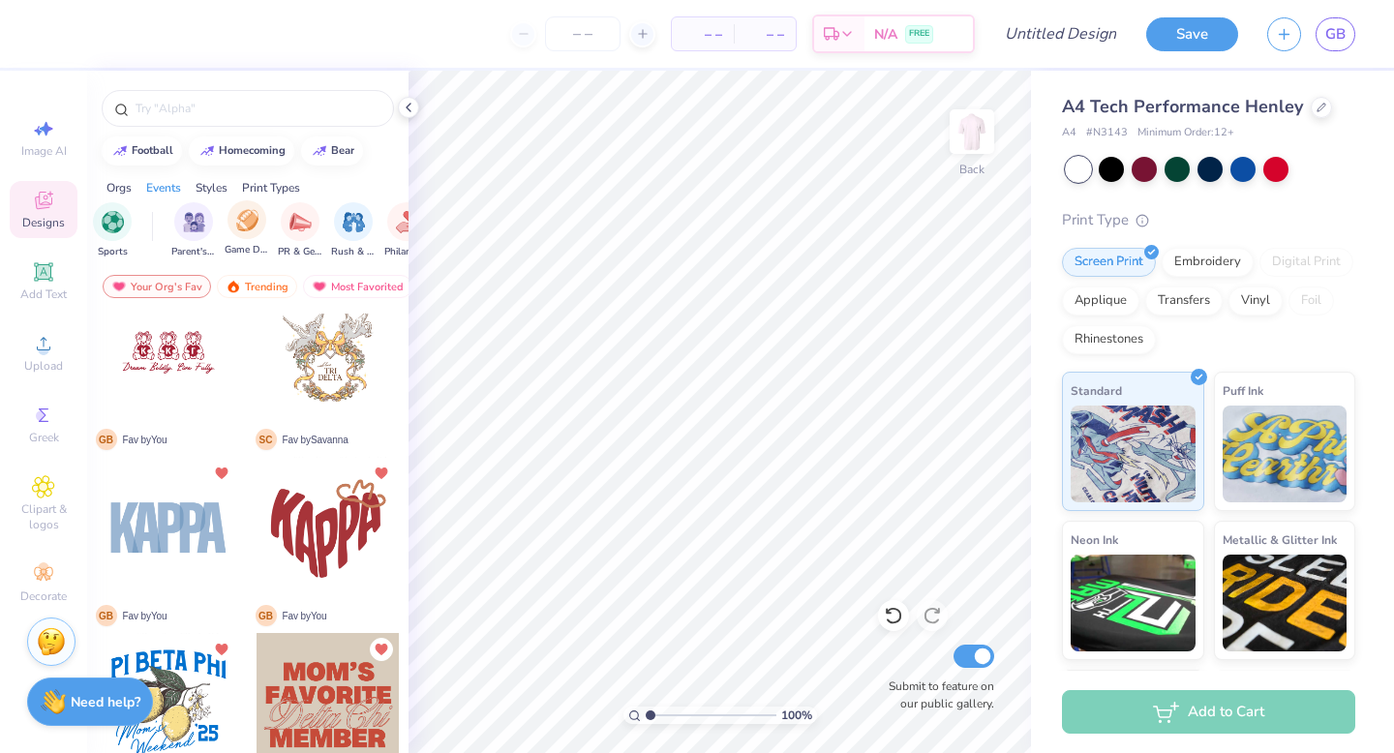
scroll to position [0, 197]
click at [321, 227] on img "filter for Rush & Bid" at bounding box center [325, 220] width 22 height 22
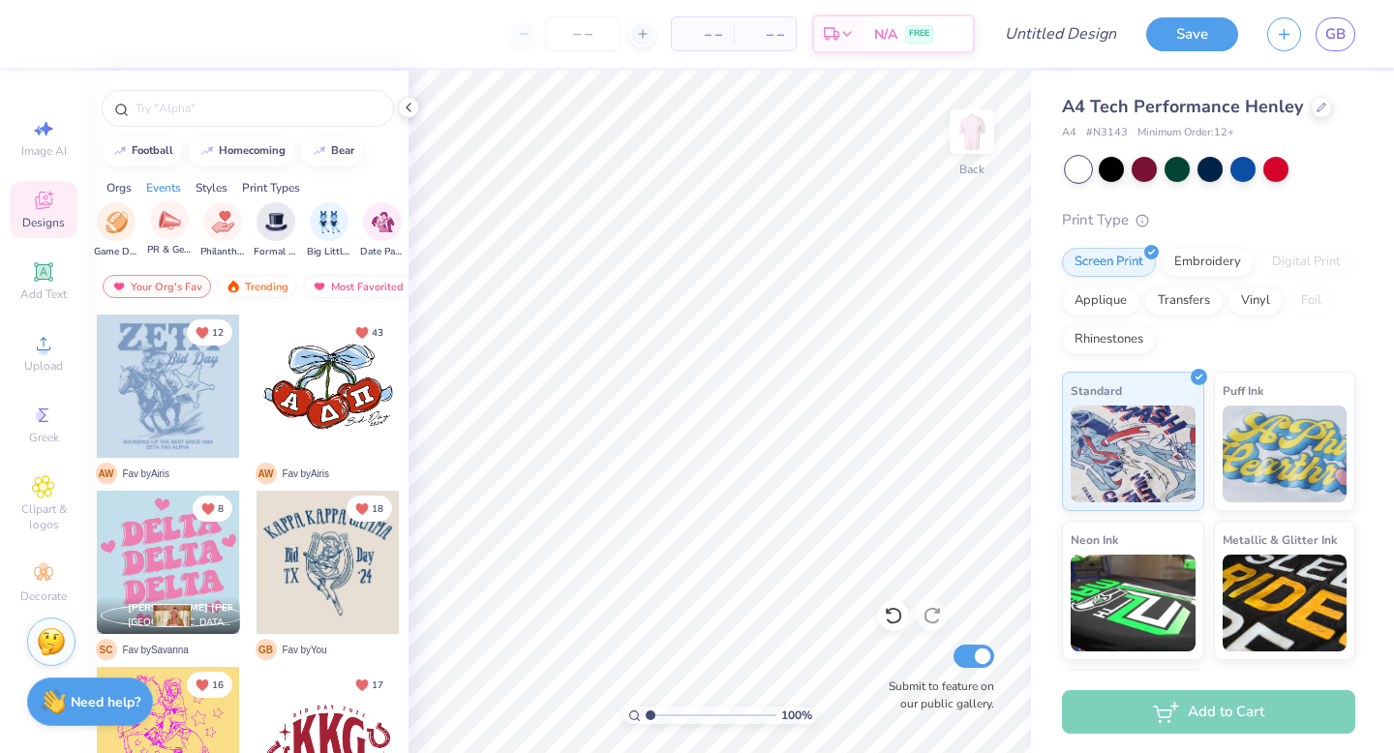
scroll to position [0, 360]
click at [368, 224] on img "filter for Date Parties & Socials" at bounding box center [374, 220] width 22 height 22
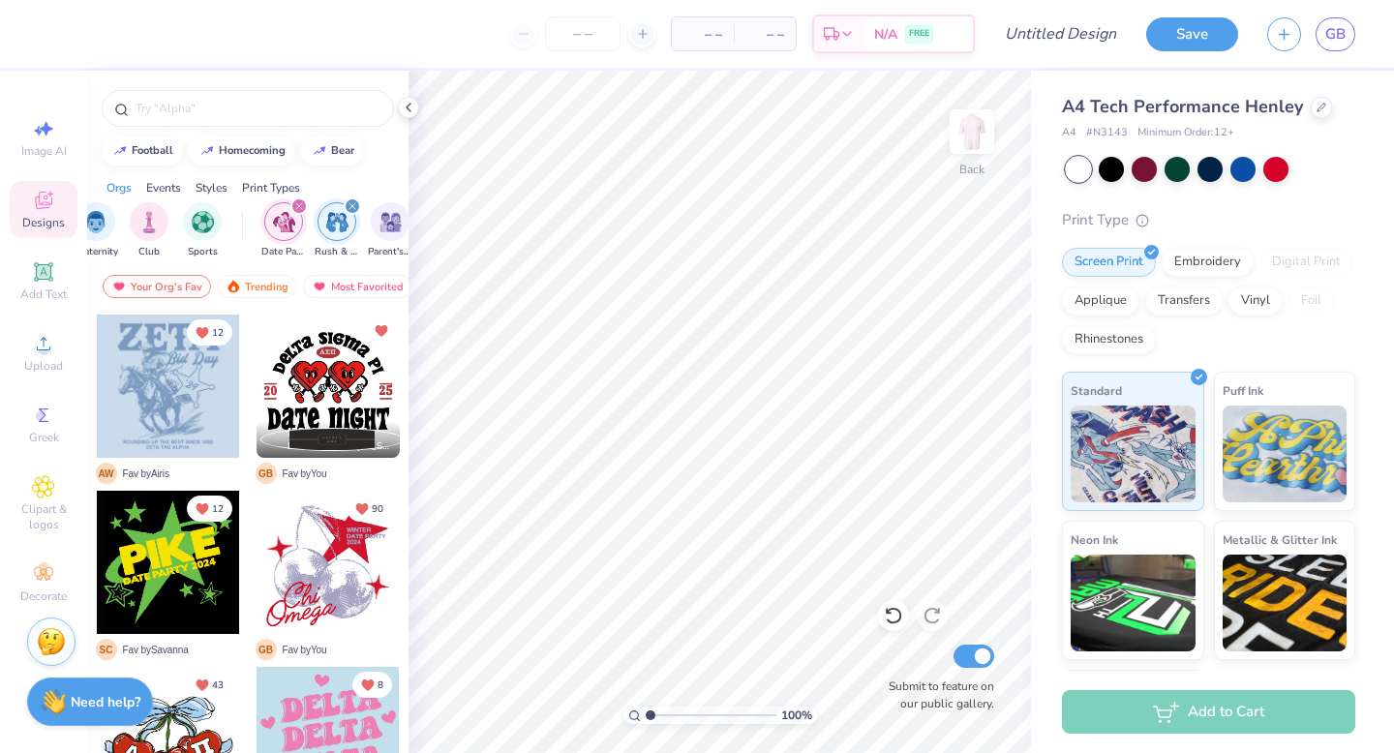
scroll to position [0, 79]
click at [352, 208] on icon "filter for Rush & Bid" at bounding box center [351, 206] width 8 height 8
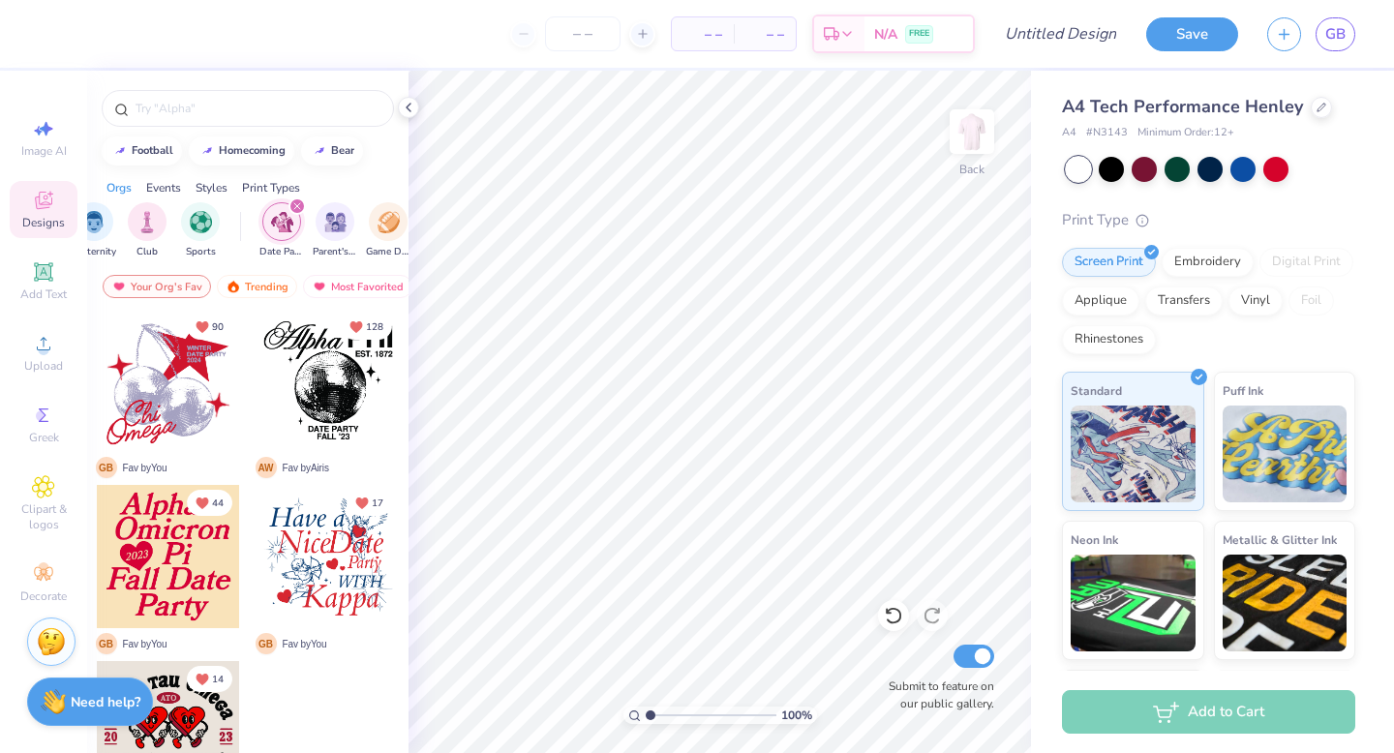
scroll to position [193, 0]
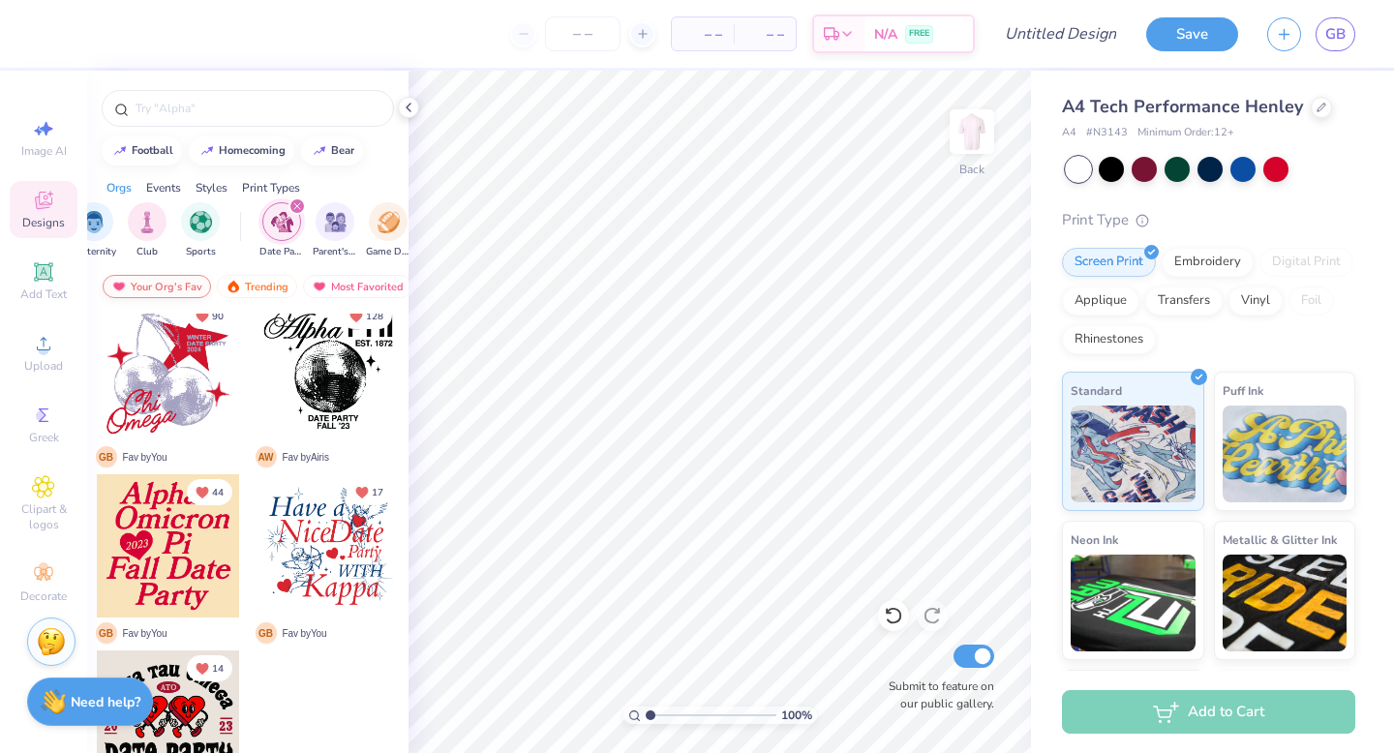
click at [186, 286] on div "Your Org's Fav" at bounding box center [157, 286] width 108 height 23
click at [247, 286] on div "Trending" at bounding box center [257, 286] width 80 height 23
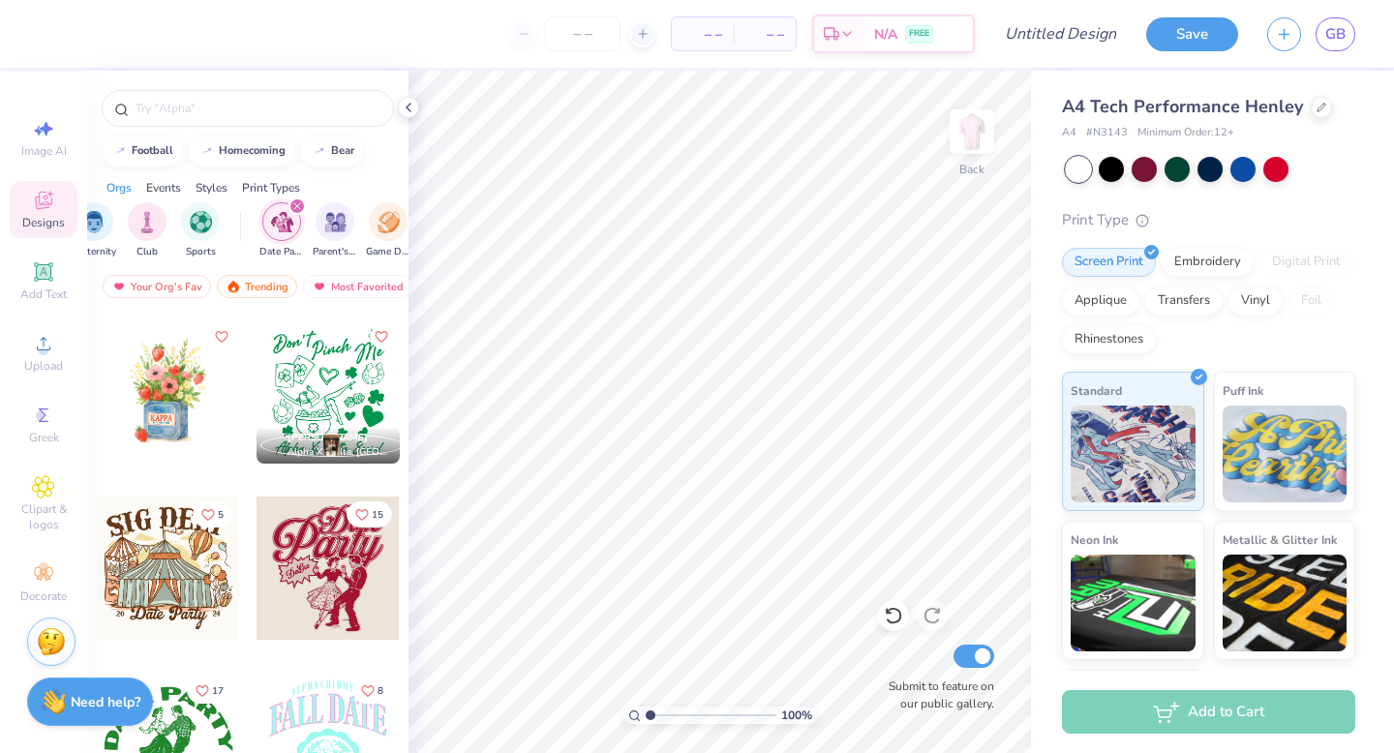
scroll to position [455, 0]
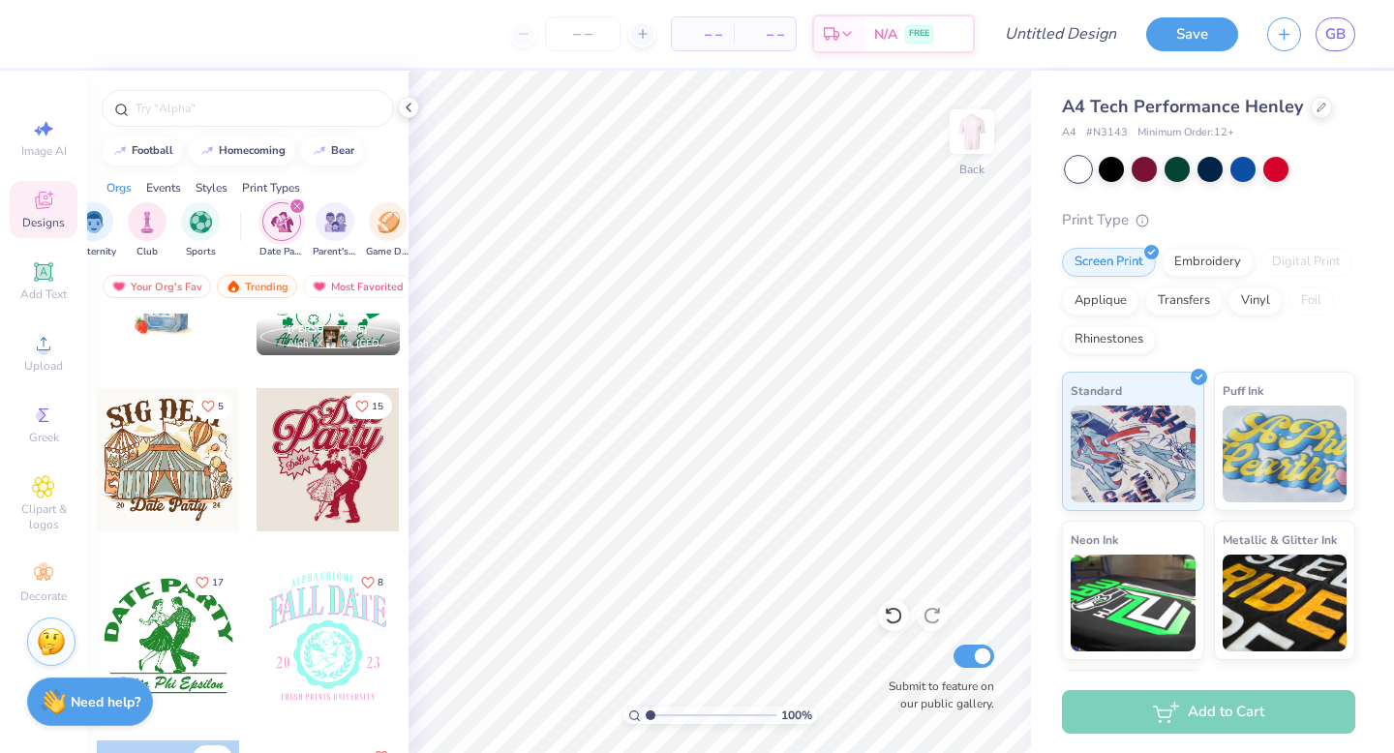
click at [340, 464] on div at bounding box center [328, 459] width 143 height 143
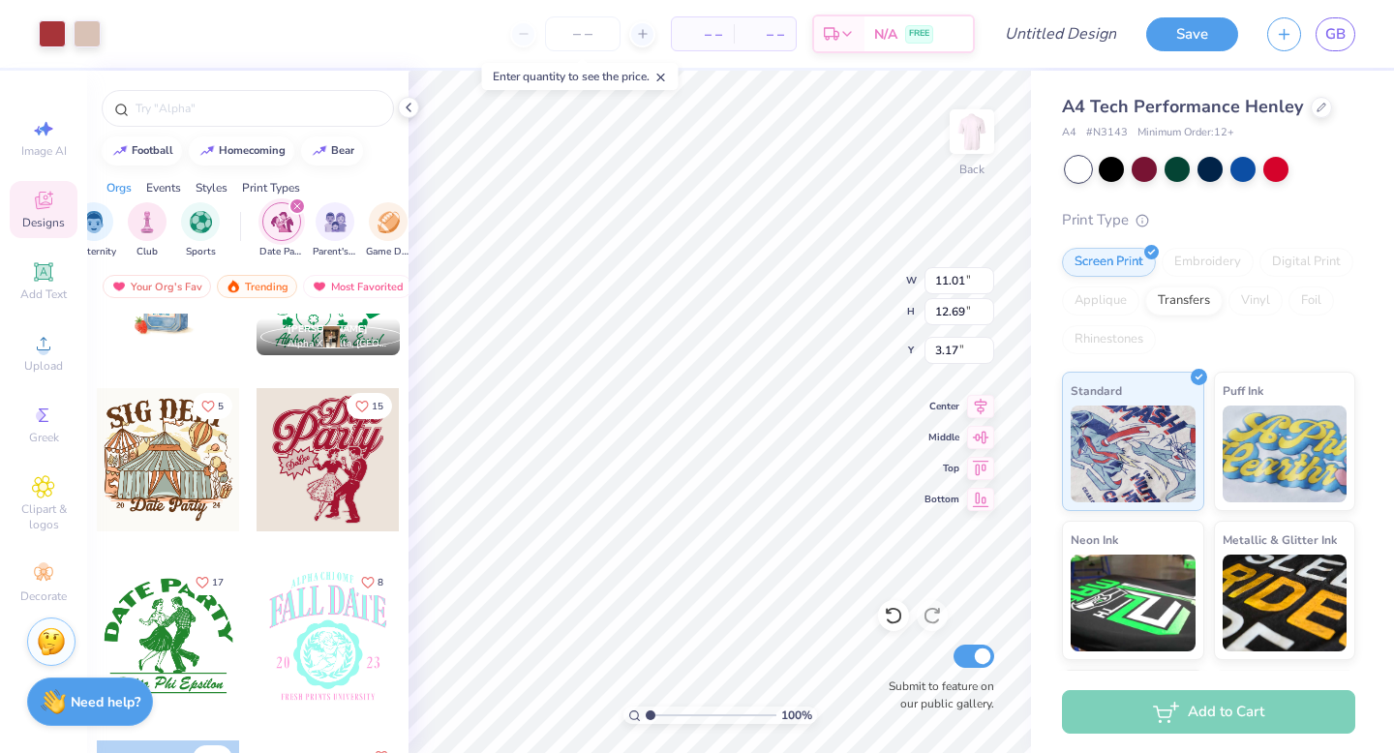
type input "11.01"
type input "12.69"
type input "3.17"
type input "3.62"
click at [376, 402] on span "15" at bounding box center [378, 405] width 12 height 10
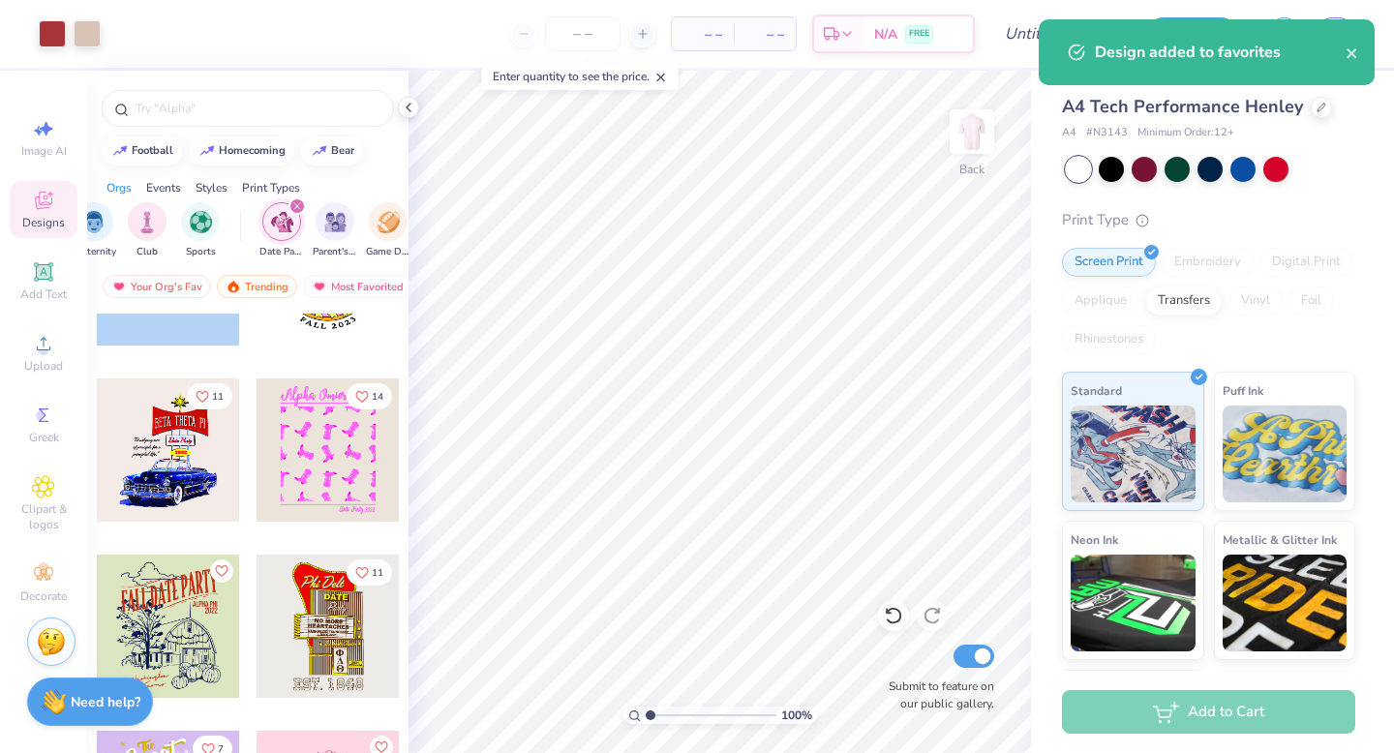
scroll to position [1001, 0]
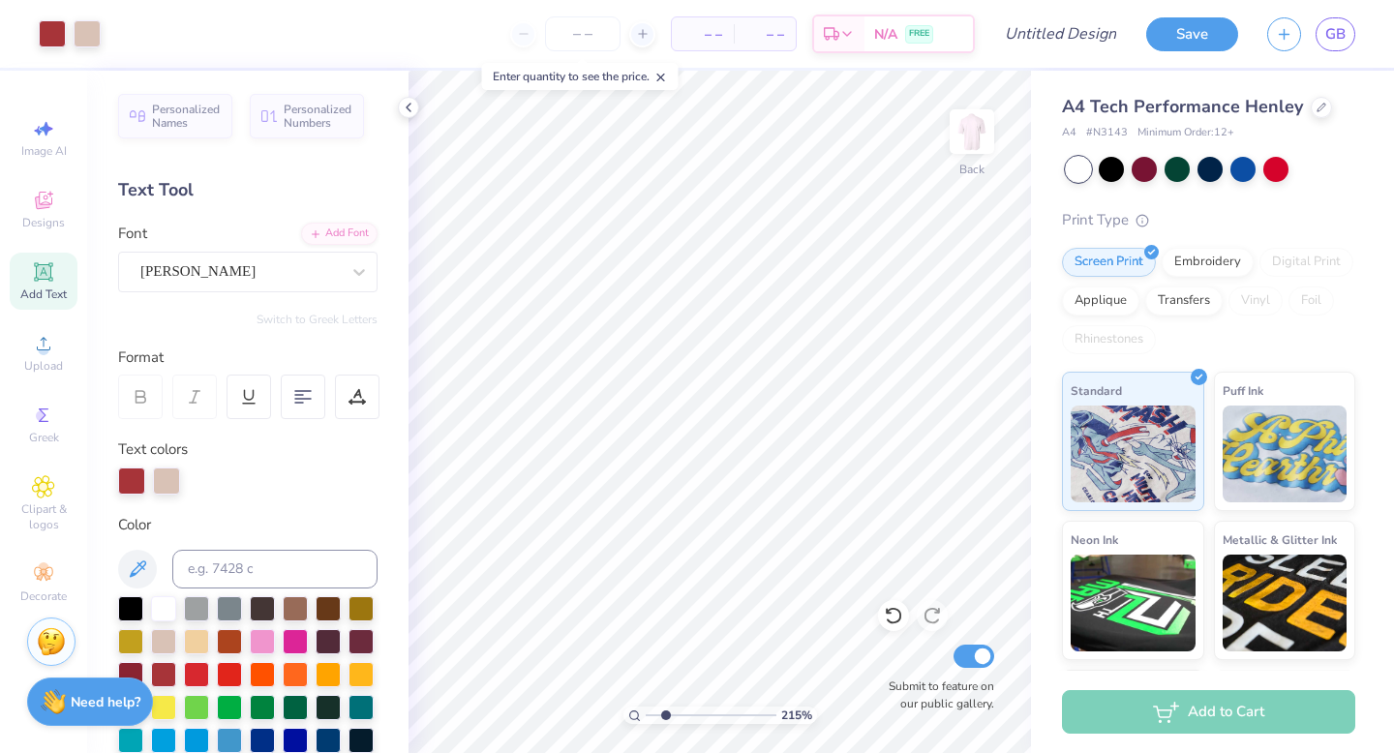
drag, startPoint x: 648, startPoint y: 719, endPoint x: 665, endPoint y: 719, distance: 17.5
type input "2.17"
click at [665, 719] on input "range" at bounding box center [711, 715] width 131 height 17
type input "4.43"
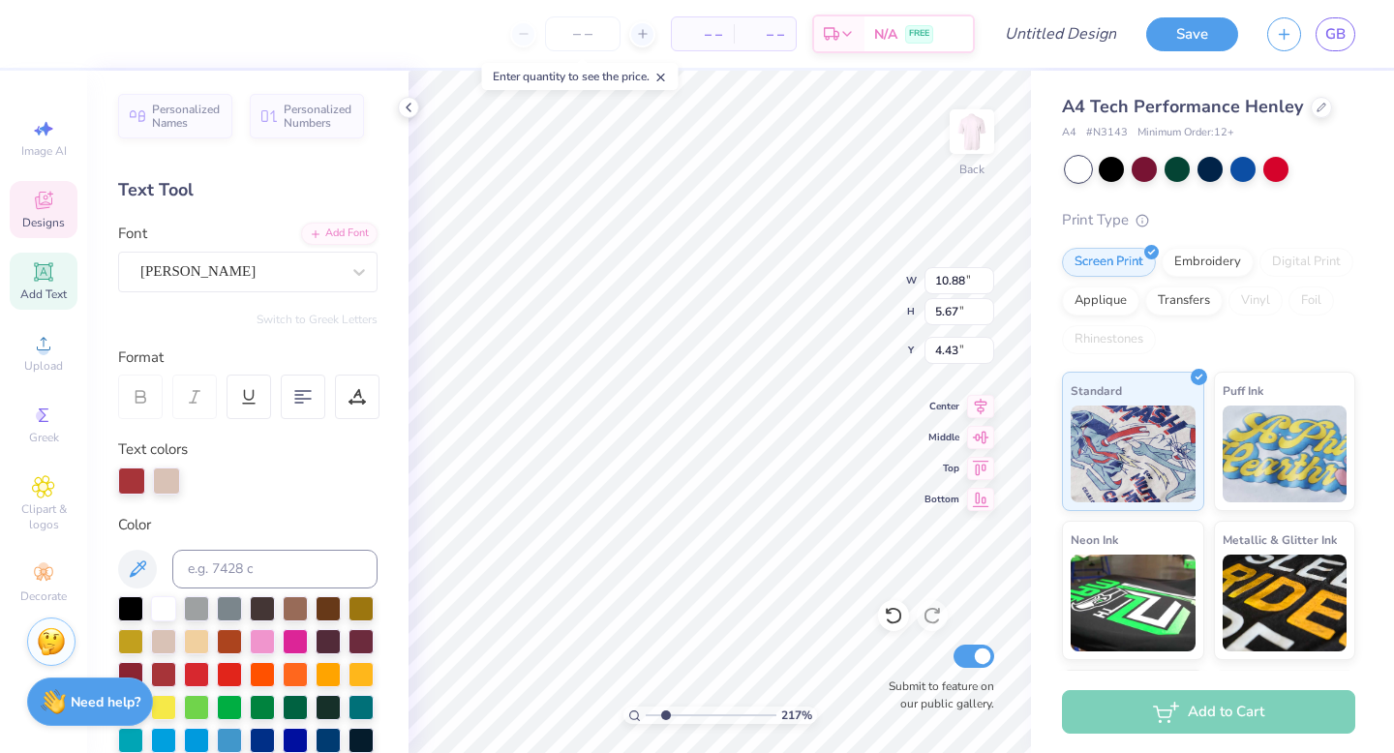
type textarea "Formal"
type input "6.44"
type input "2.73"
type input "3.63"
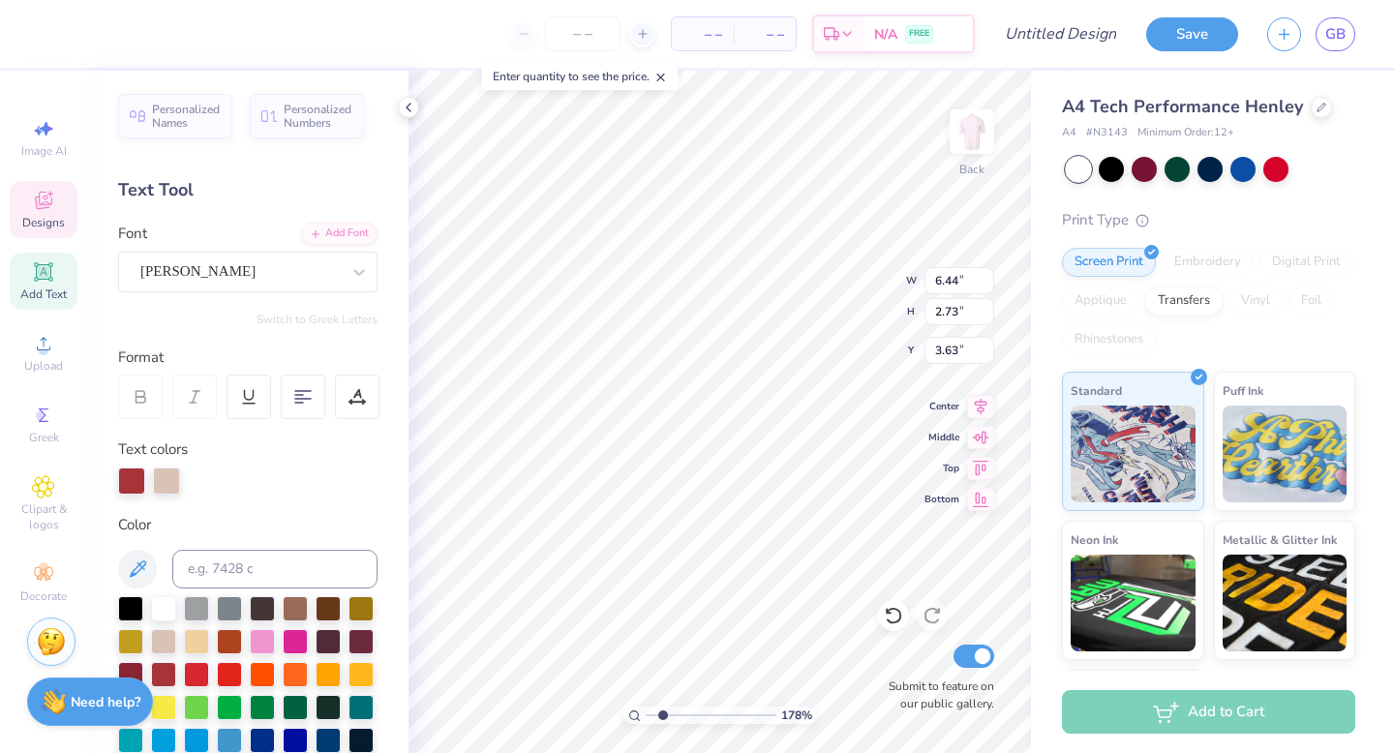
type input "1.98"
click at [662, 714] on input "range" at bounding box center [711, 715] width 131 height 17
type input "13.76"
type input "4.98"
type input "4.95"
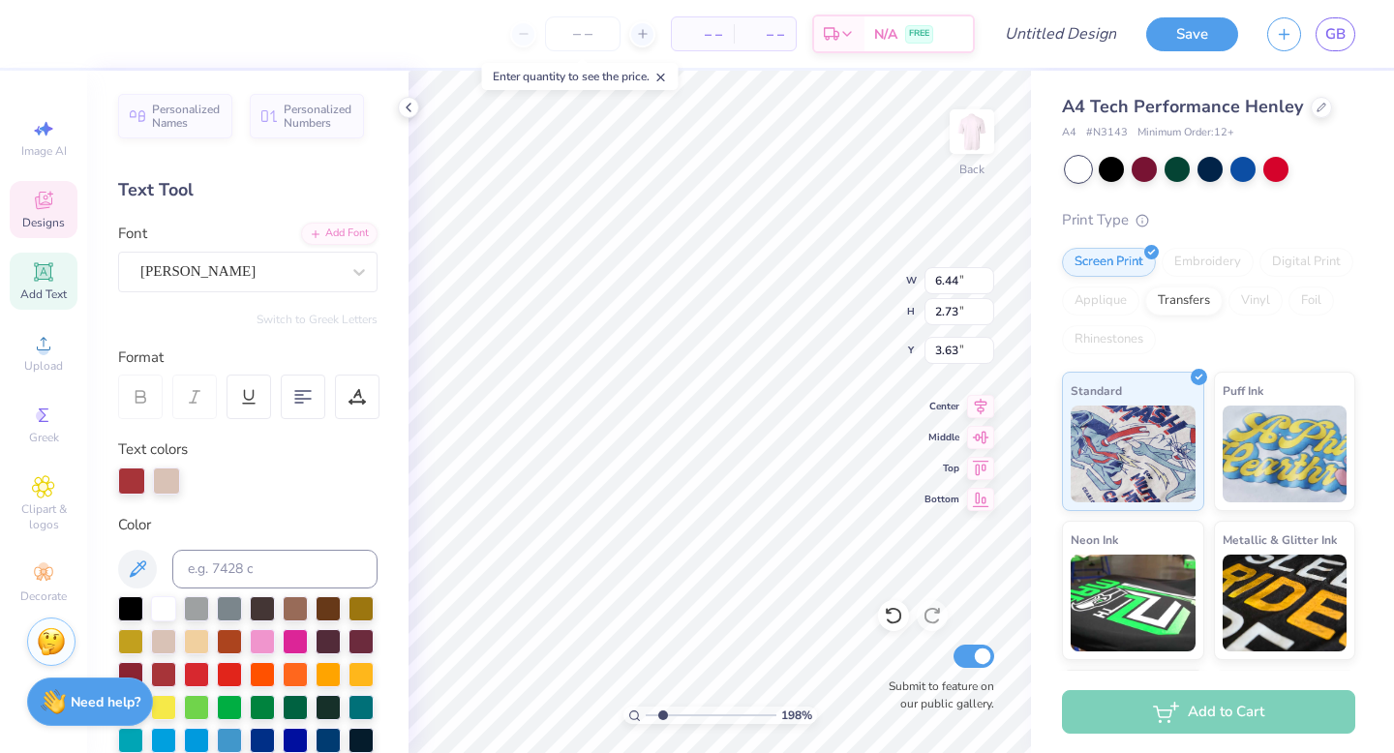
type textarea "J"
type textarea "jr sr"
click at [253, 273] on div "Neville" at bounding box center [239, 272] width 203 height 30
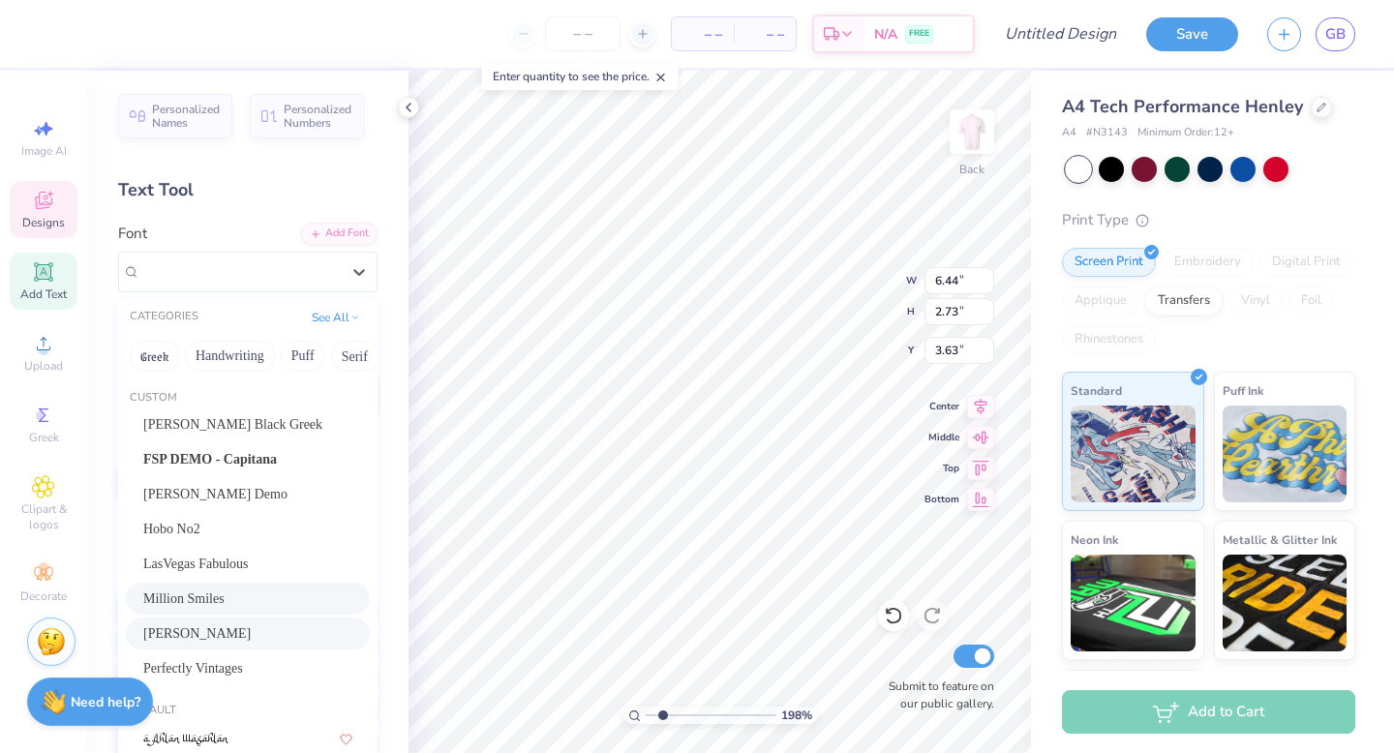
click at [256, 604] on div "Million Smiles" at bounding box center [247, 599] width 209 height 20
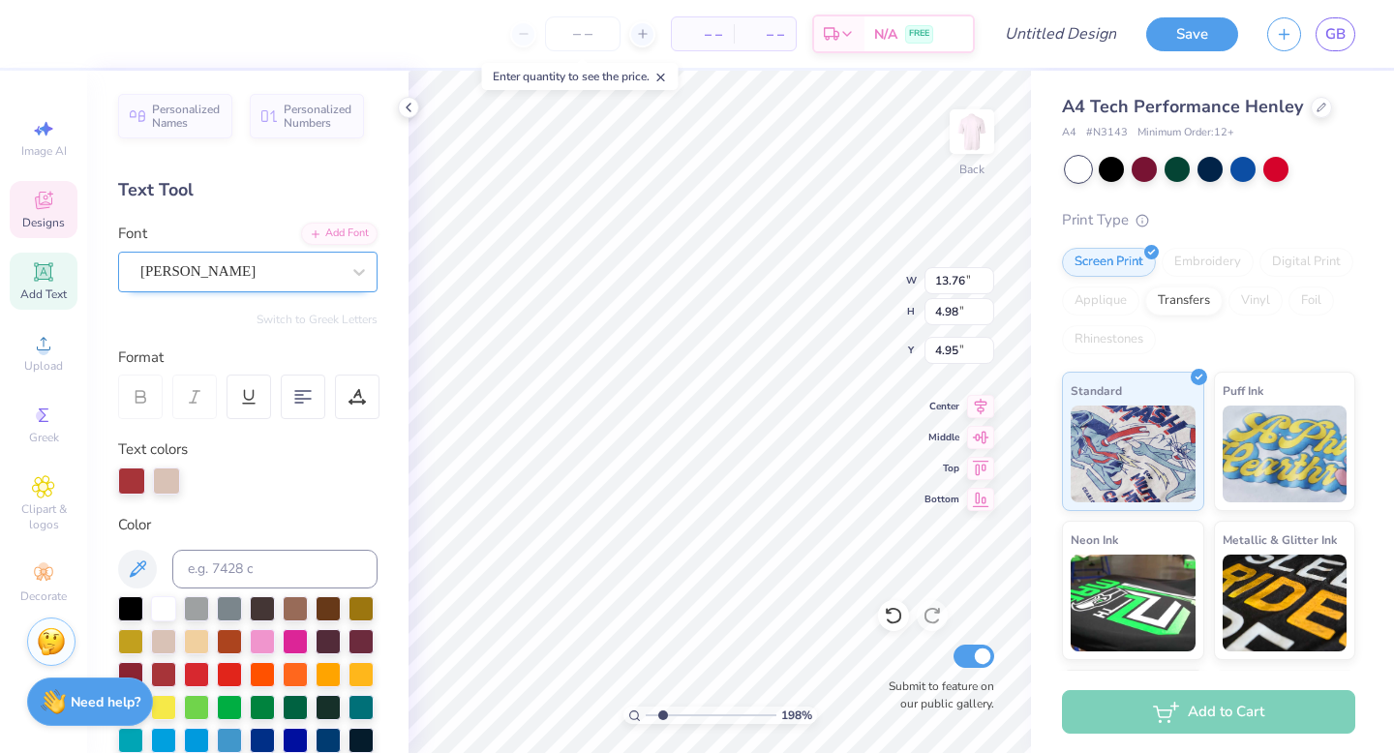
type input "13.76"
type input "4.98"
type input "4.95"
click at [892, 625] on icon at bounding box center [893, 615] width 19 height 19
type input "13.76"
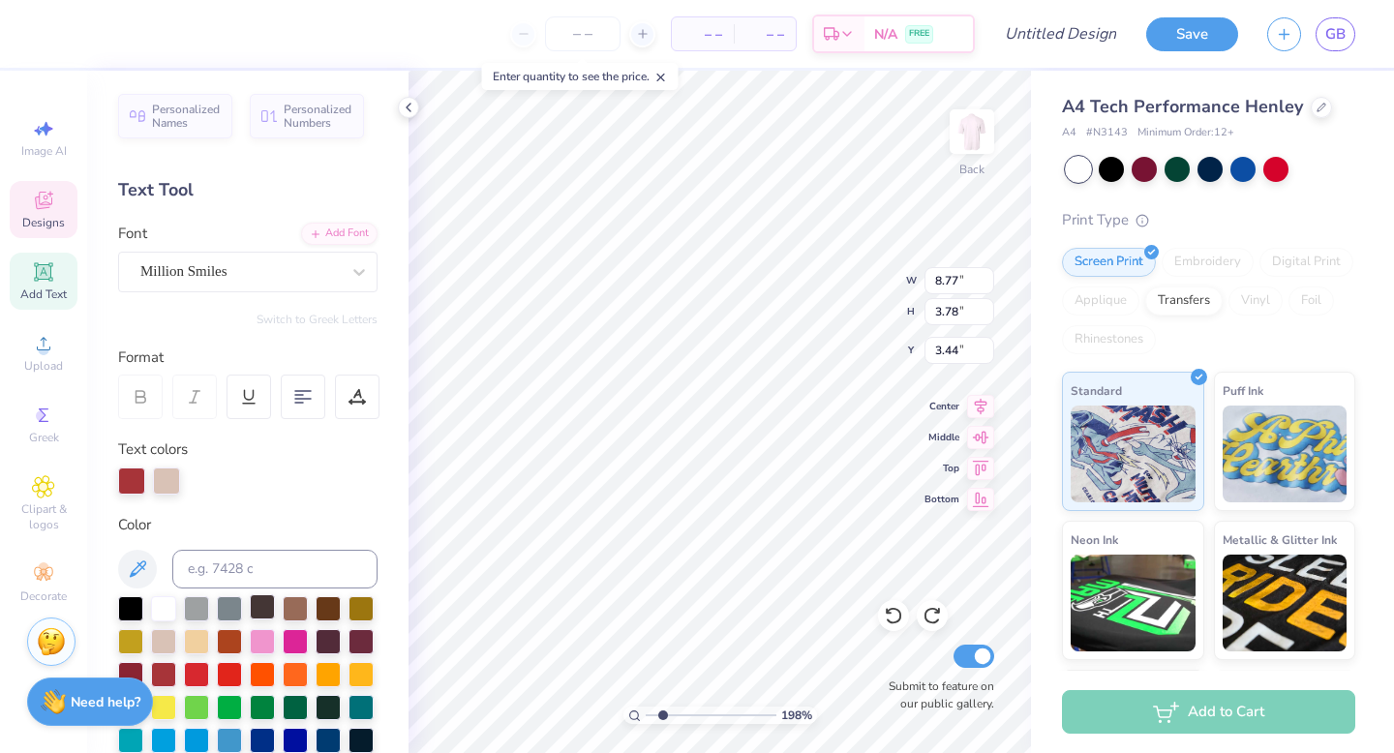
type input "4.98"
type input "4.95"
type input "8.77"
type input "3.78"
type input "3.44"
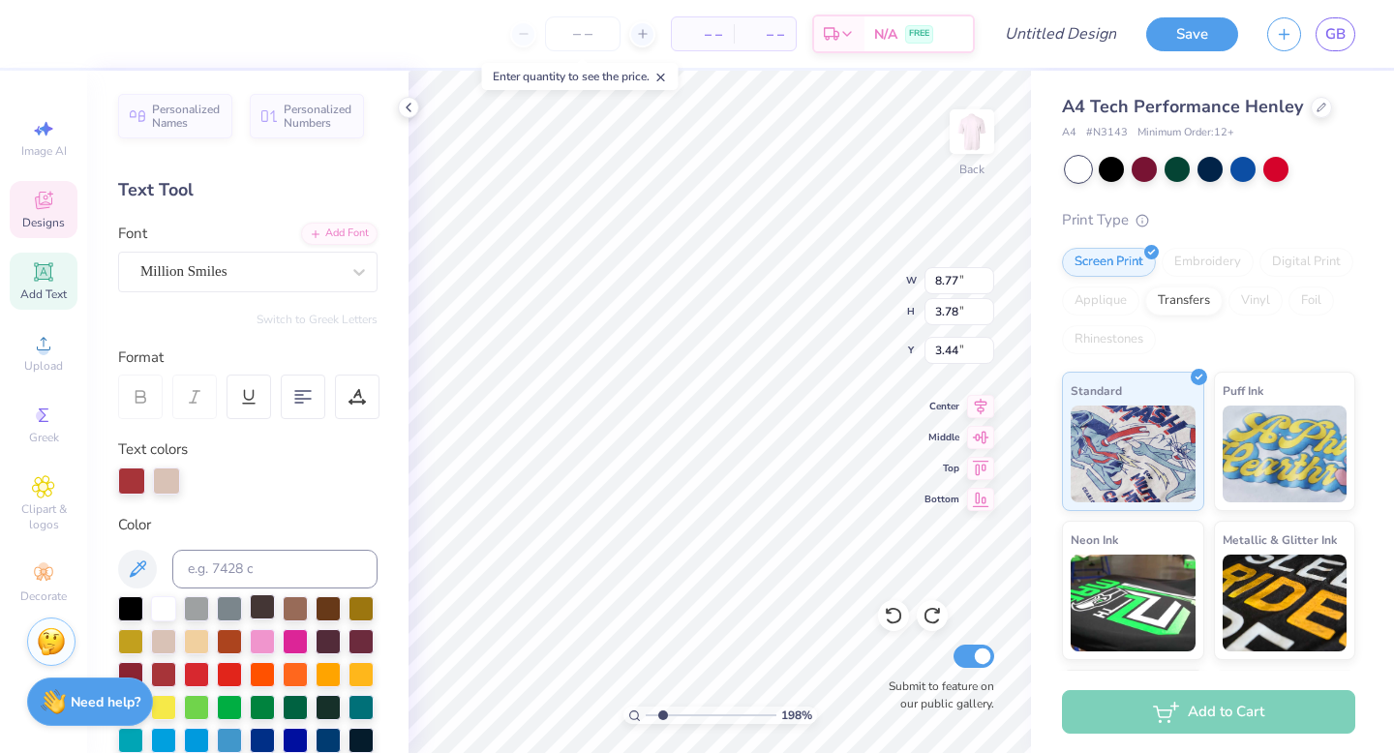
type textarea "j"
type textarea "JR SR"
click at [223, 279] on div "Million Smiles" at bounding box center [239, 272] width 203 height 30
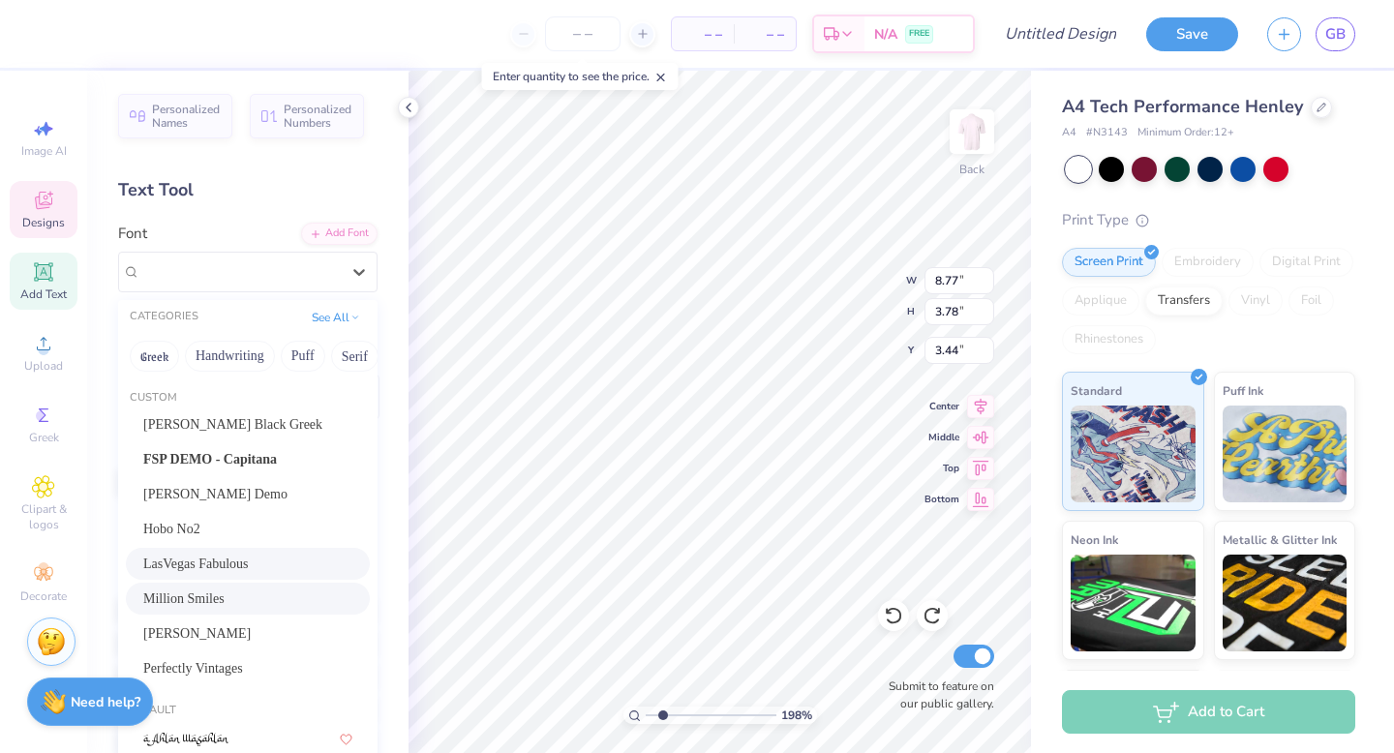
click at [241, 559] on div "LasVegas Fabulous" at bounding box center [247, 564] width 209 height 20
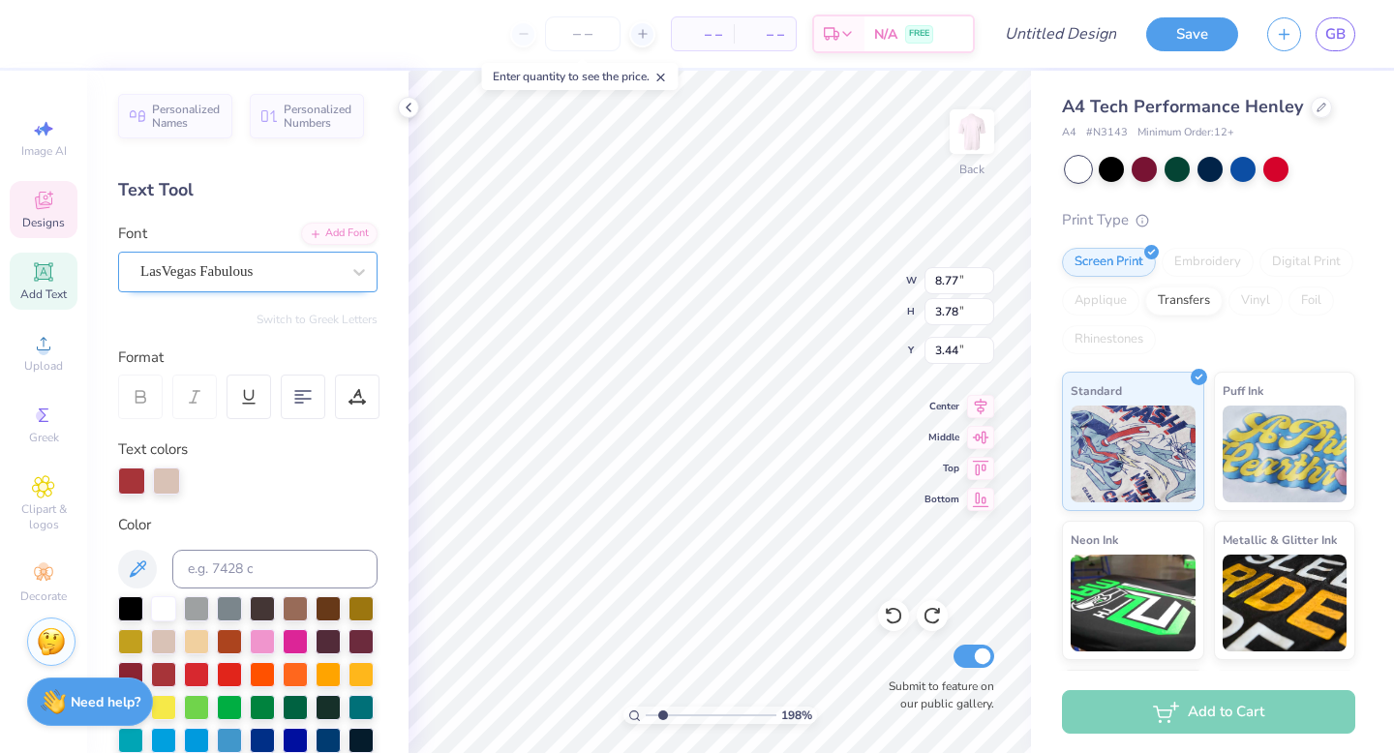
click at [287, 277] on div "LasVegas Fabulous" at bounding box center [239, 272] width 203 height 30
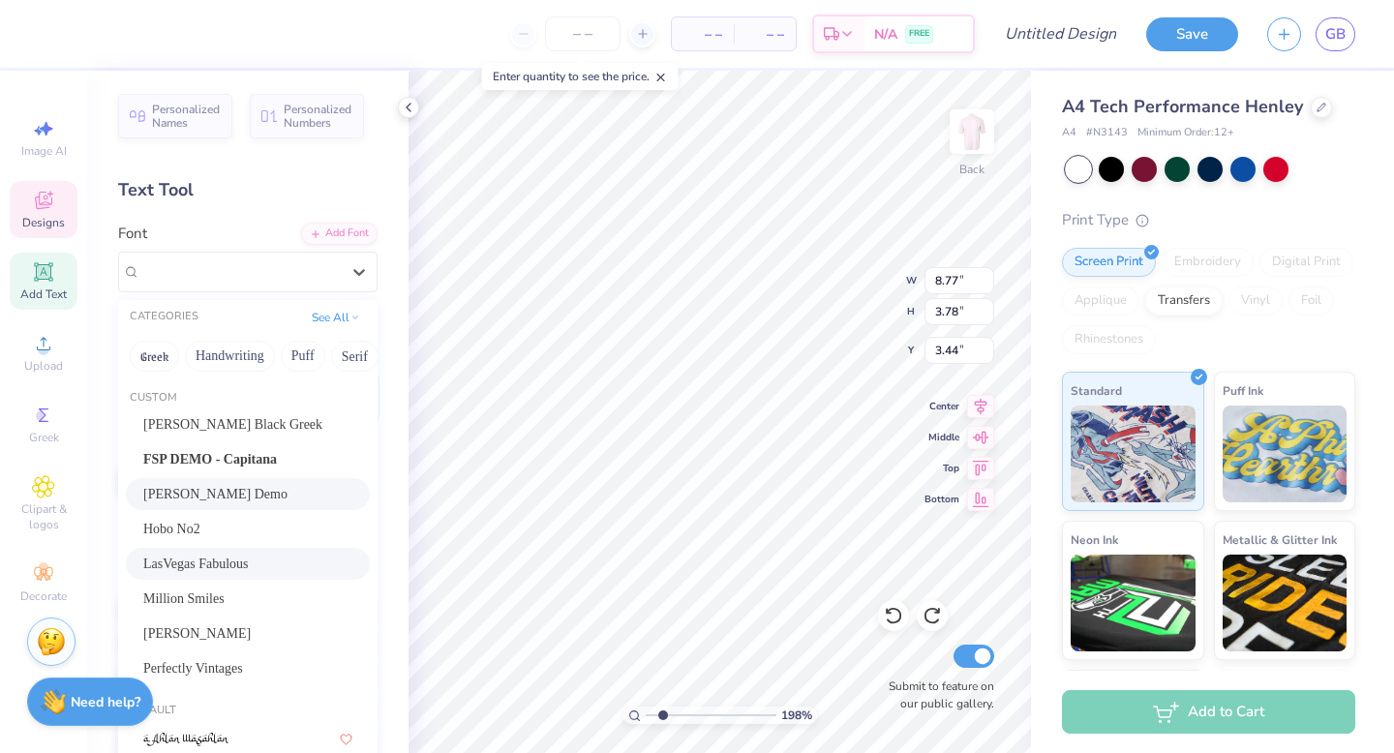
click at [237, 493] on div "Genty Demo" at bounding box center [247, 494] width 209 height 20
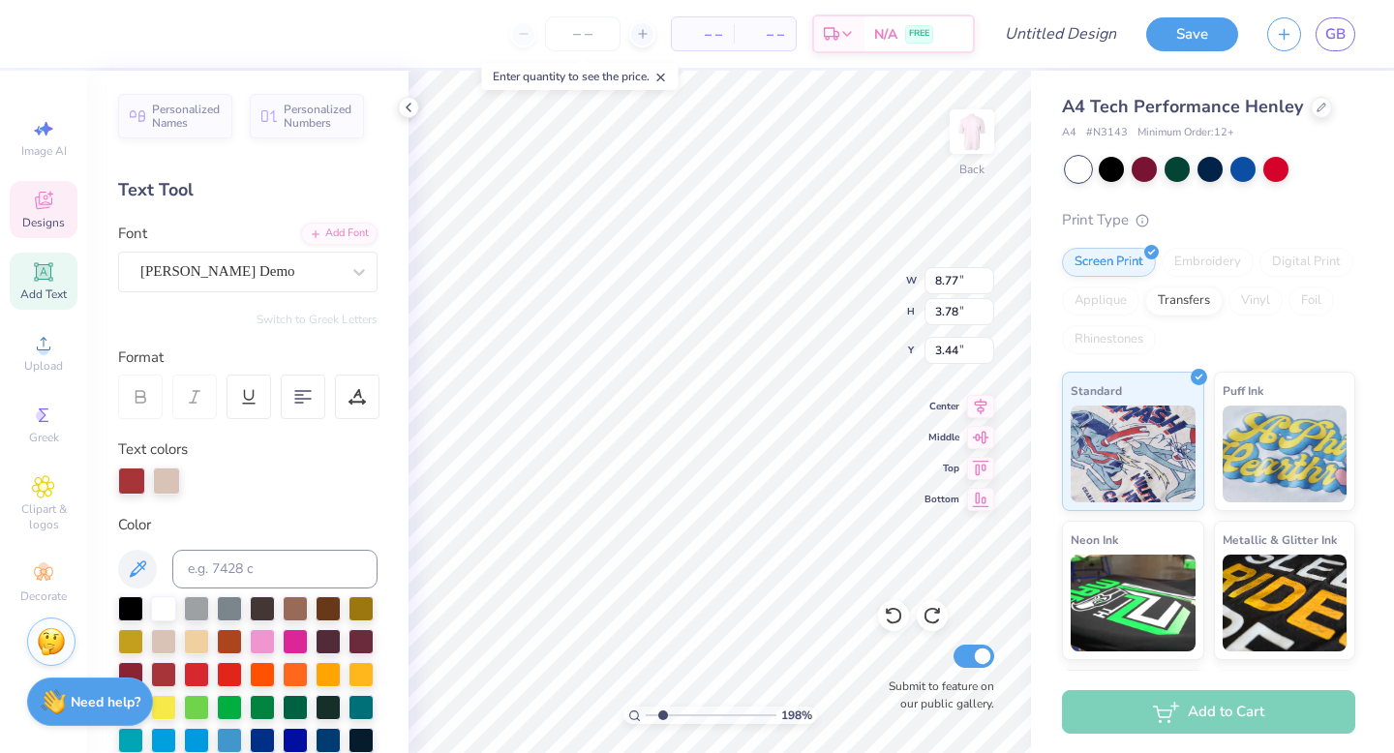
click at [353, 269] on icon at bounding box center [359, 271] width 19 height 19
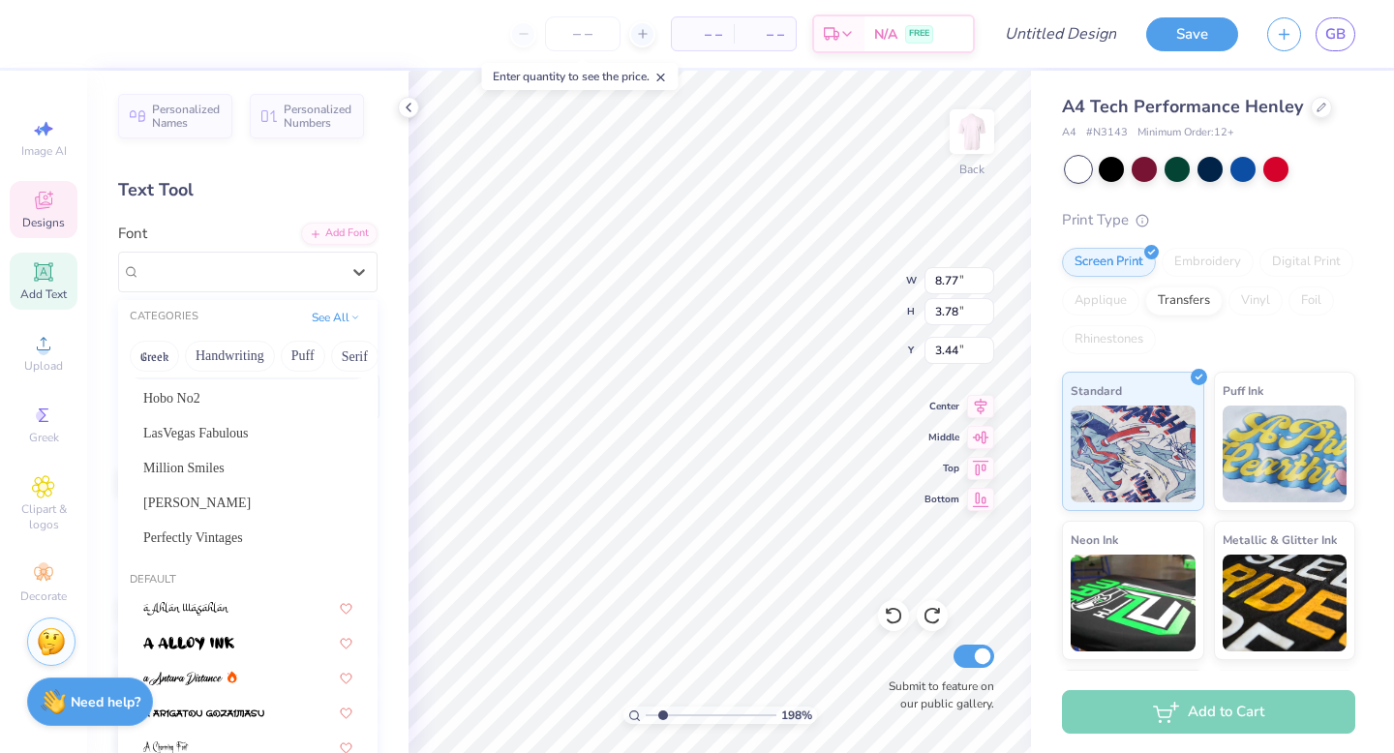
scroll to position [132, 0]
click at [231, 530] on span "Perfectly Vintages" at bounding box center [193, 537] width 100 height 20
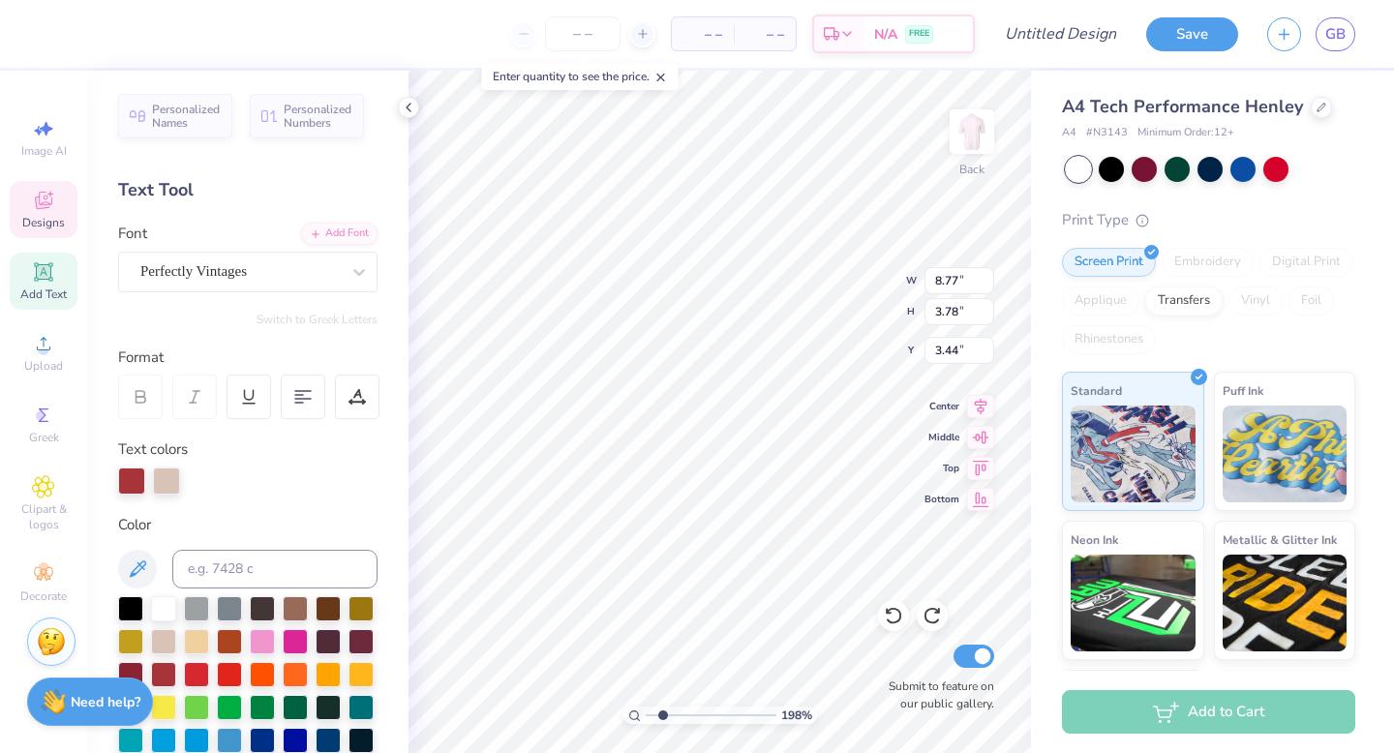
scroll to position [36, 0]
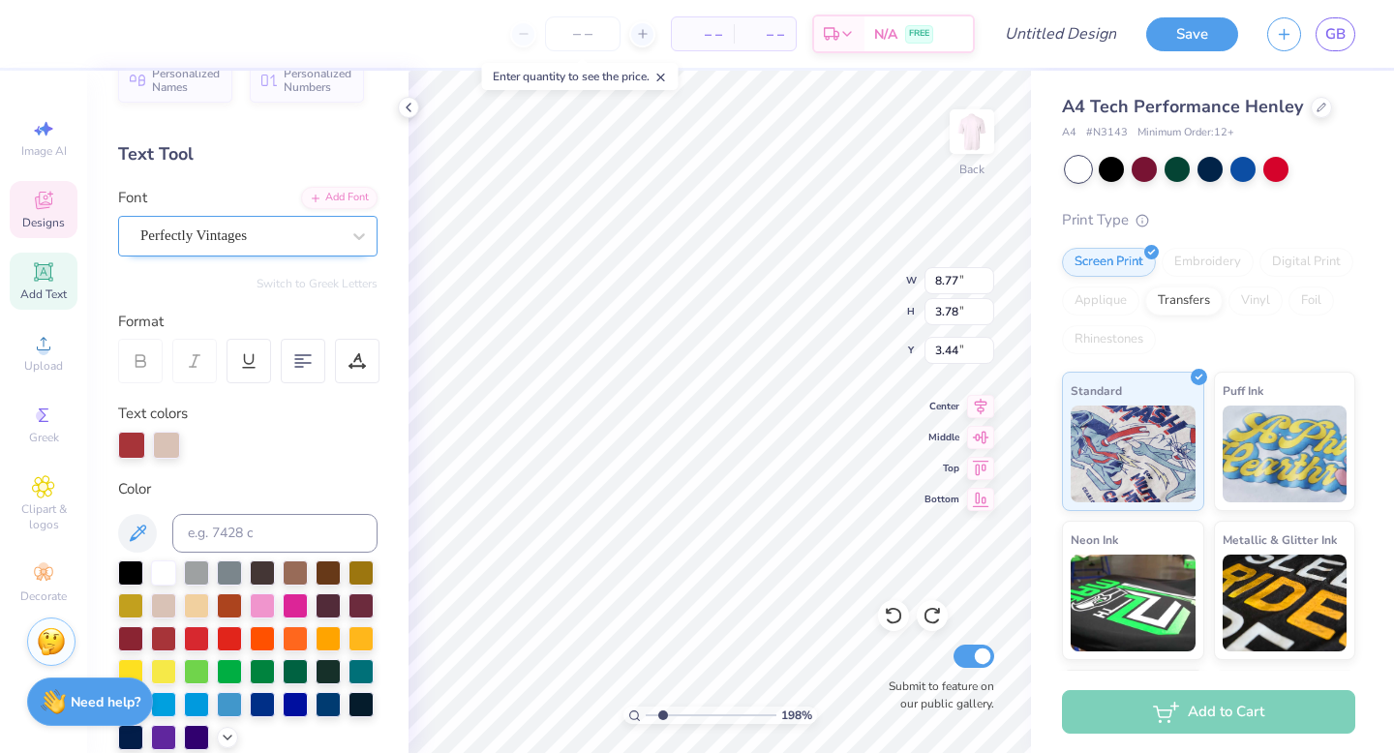
click at [299, 235] on div "Perfectly Vintages" at bounding box center [239, 236] width 203 height 30
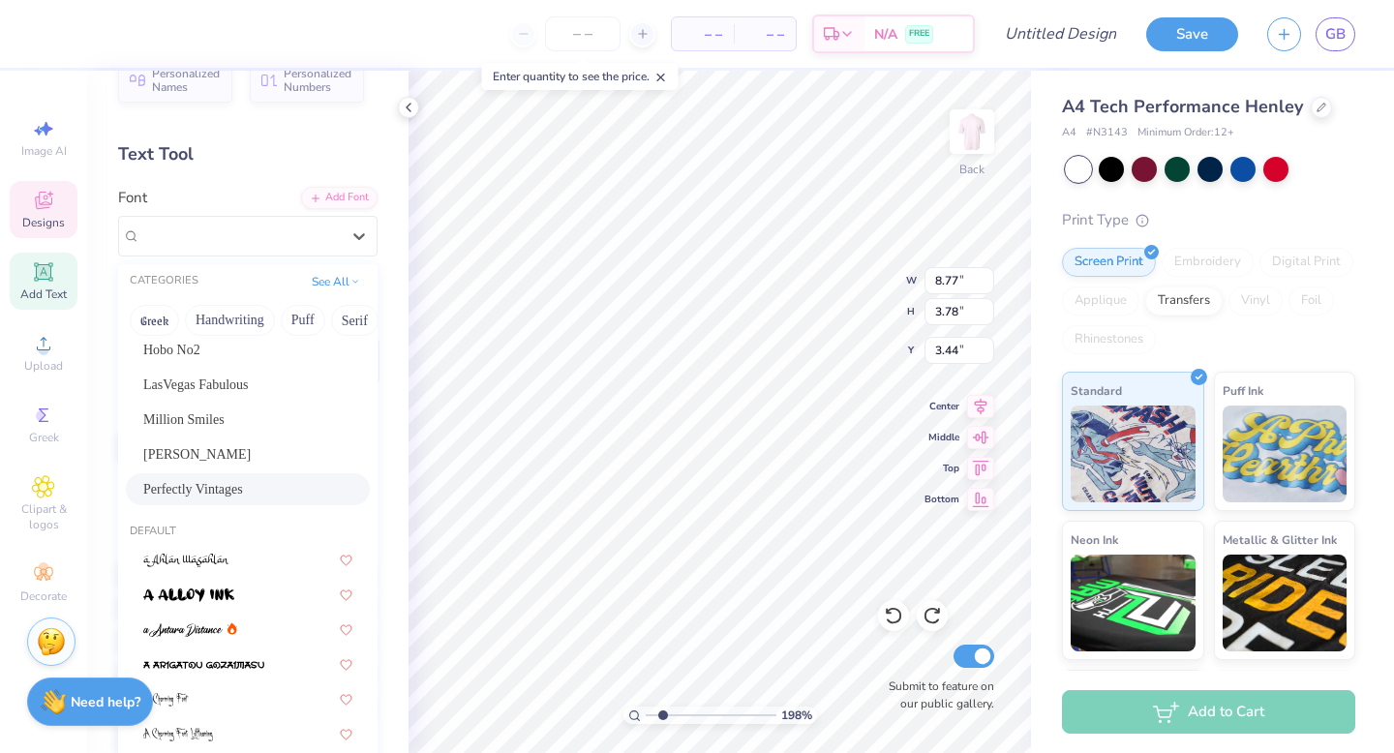
scroll to position [94, 0]
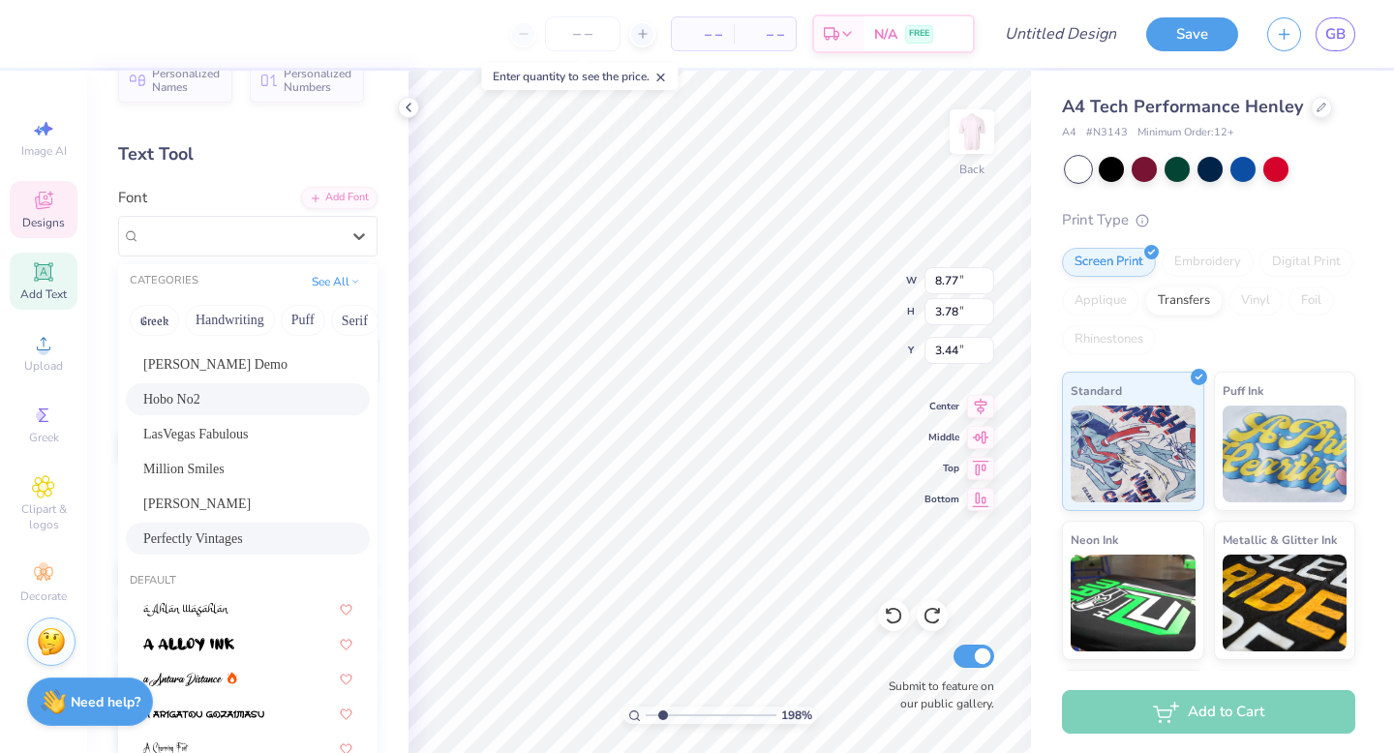
click at [240, 394] on div "Hobo No2" at bounding box center [247, 399] width 209 height 20
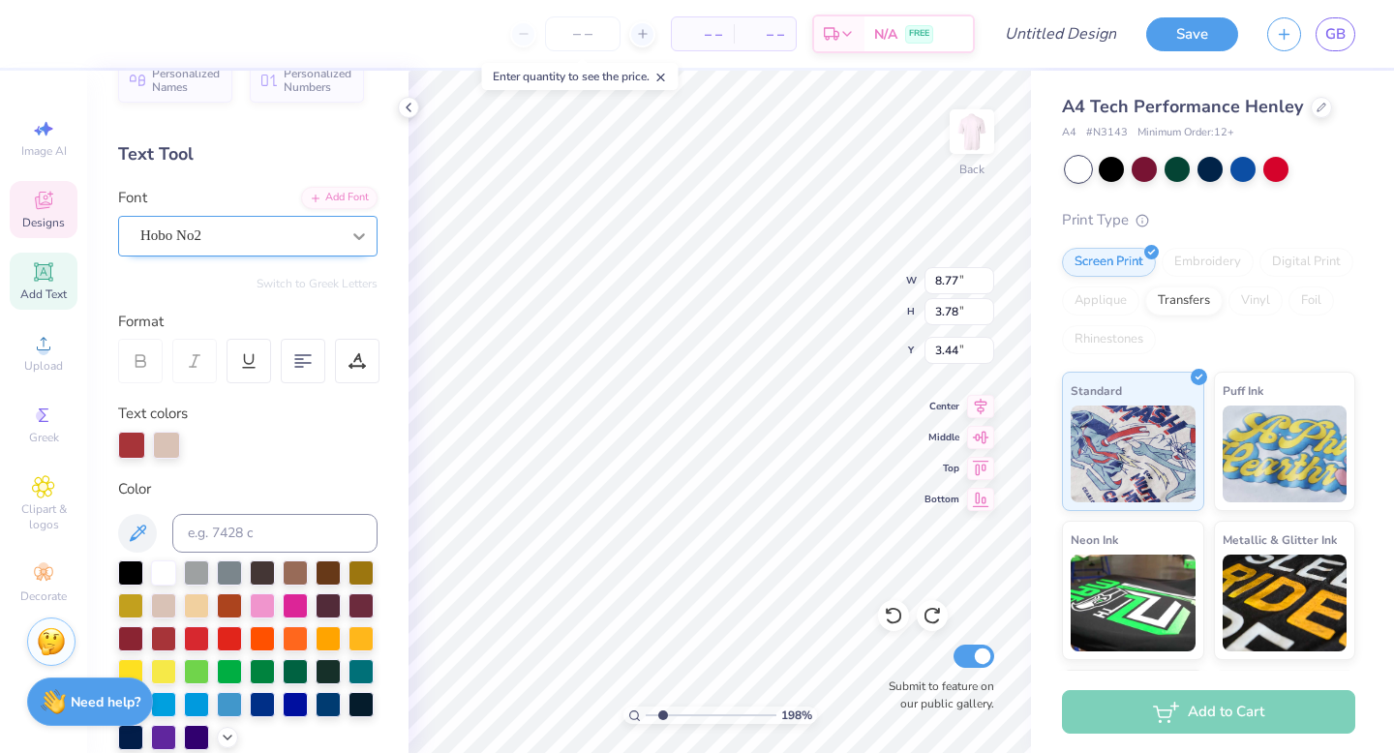
click at [352, 240] on icon at bounding box center [359, 236] width 19 height 19
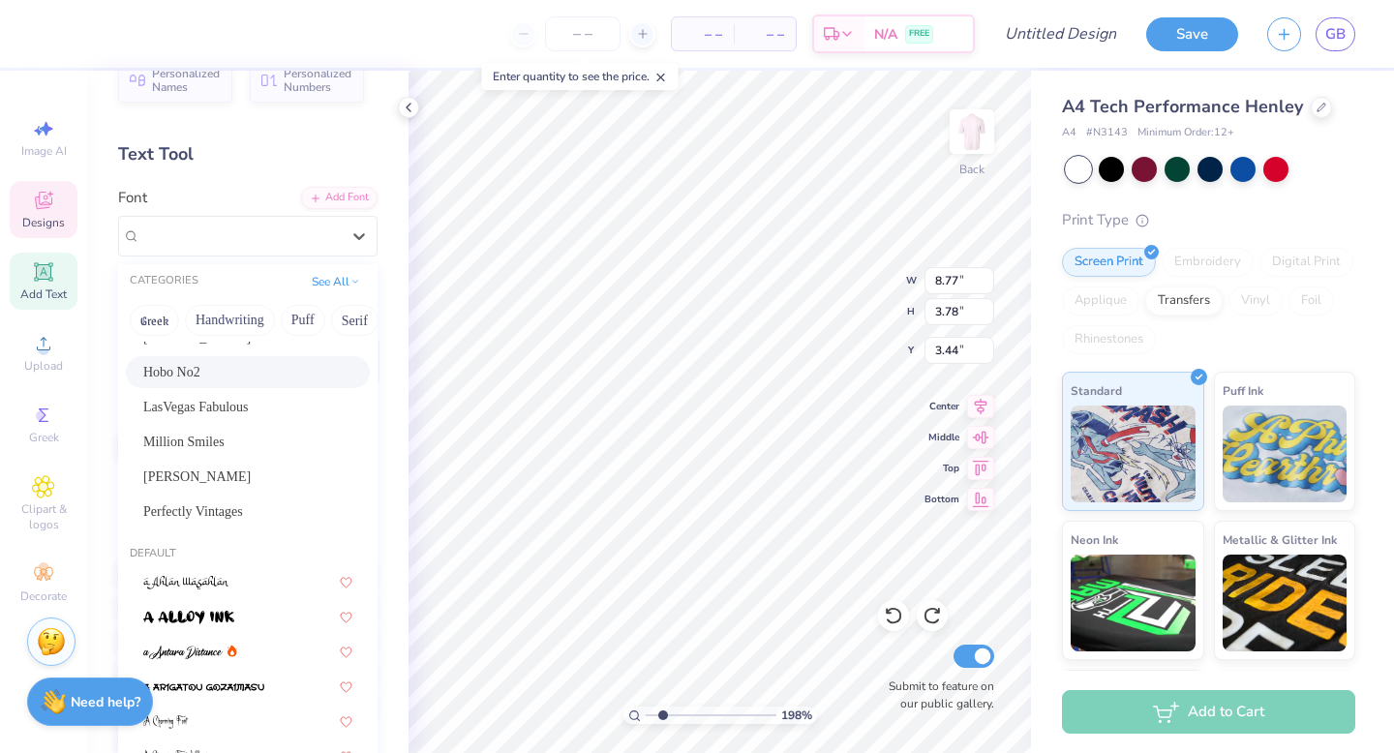
scroll to position [146, 0]
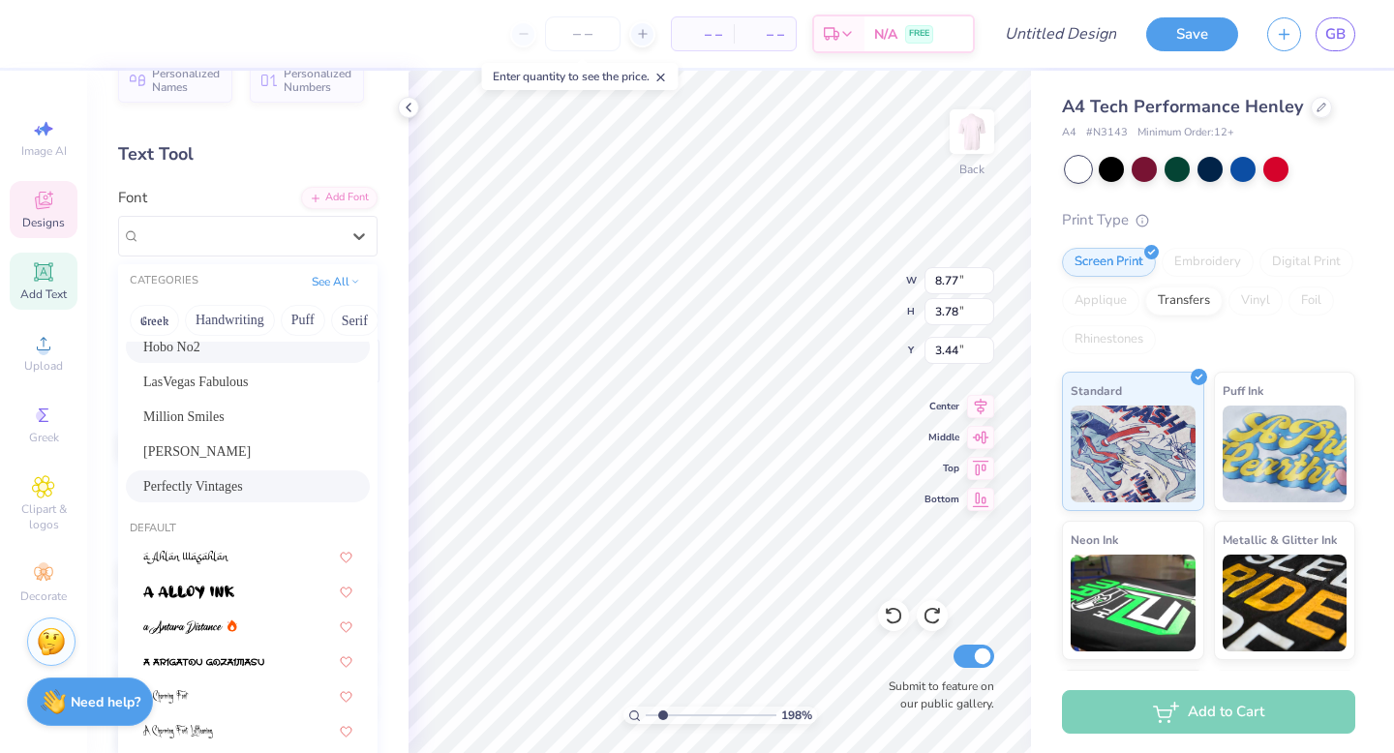
click at [257, 485] on div "Perfectly Vintages" at bounding box center [247, 486] width 209 height 20
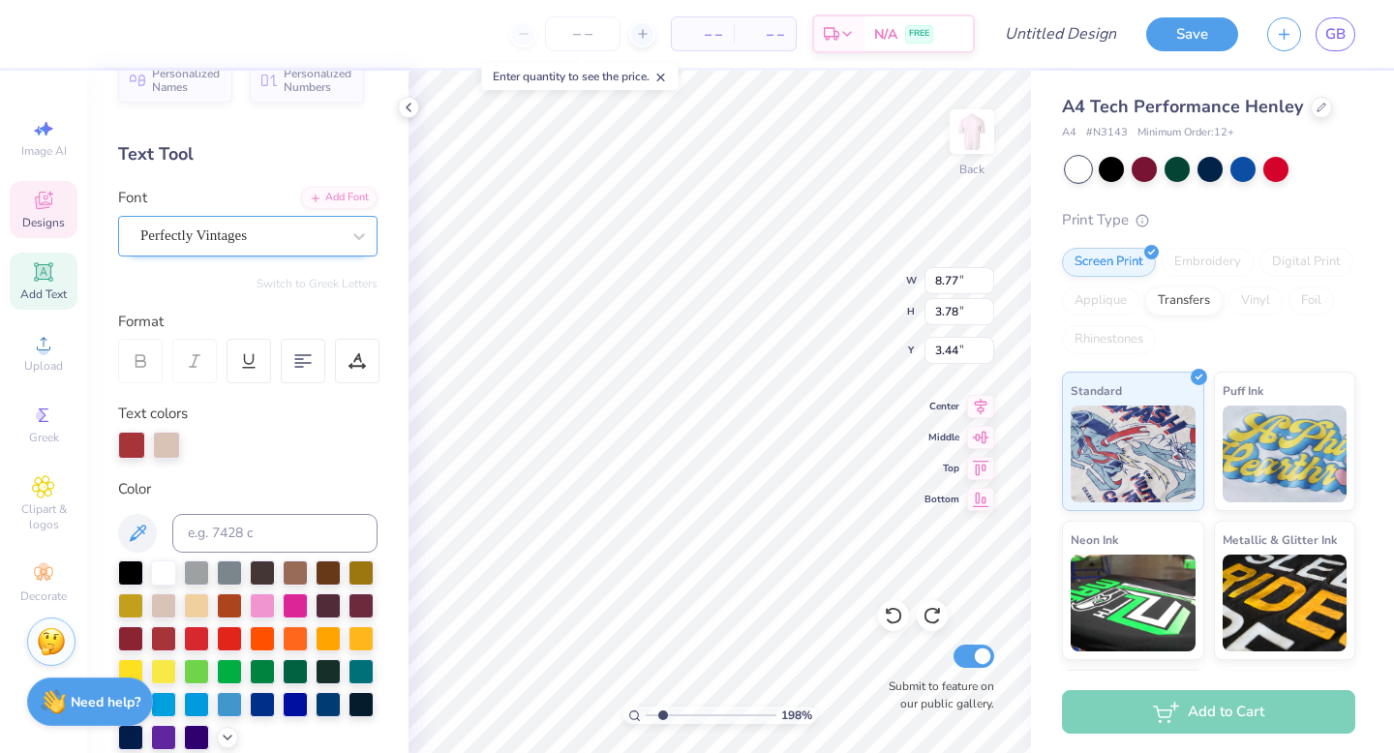
click at [318, 228] on div "Perfectly Vintages" at bounding box center [239, 236] width 203 height 30
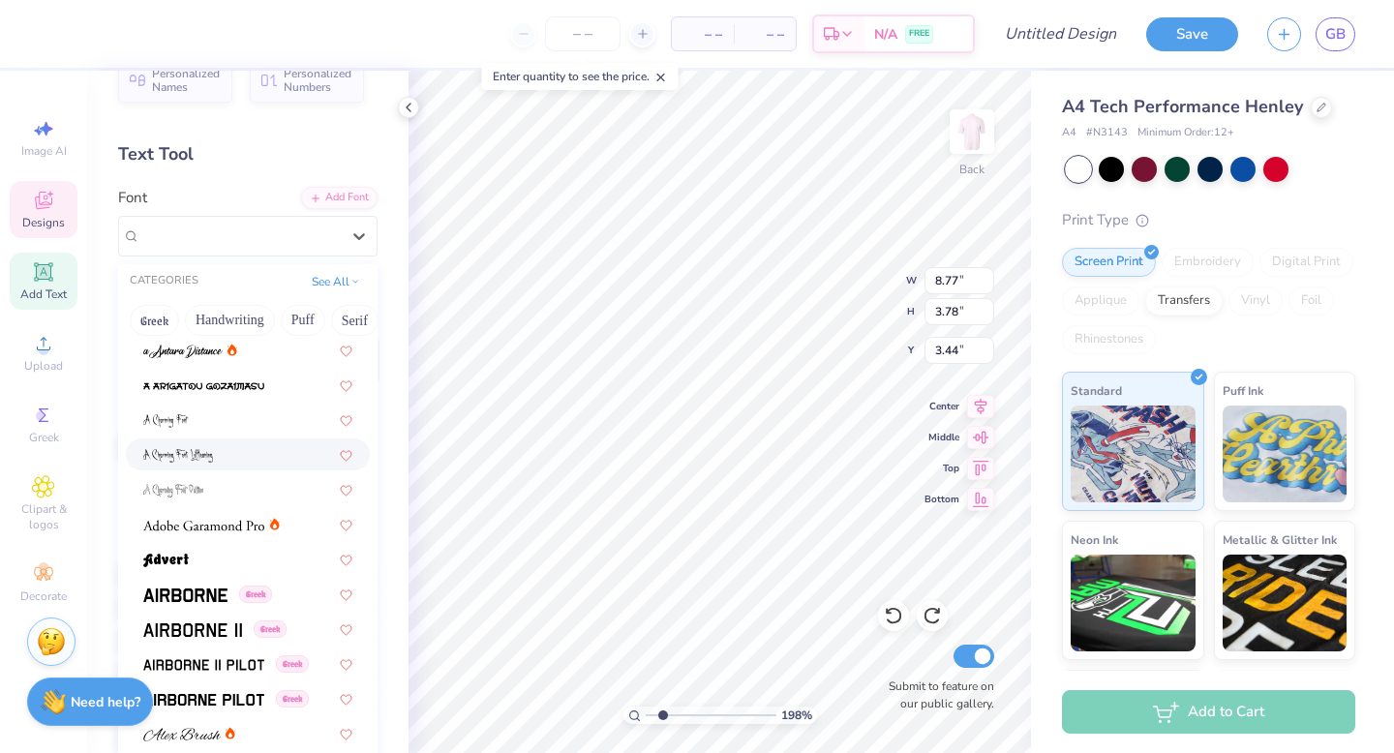
scroll to position [423, 0]
click at [211, 562] on div at bounding box center [247, 558] width 209 height 20
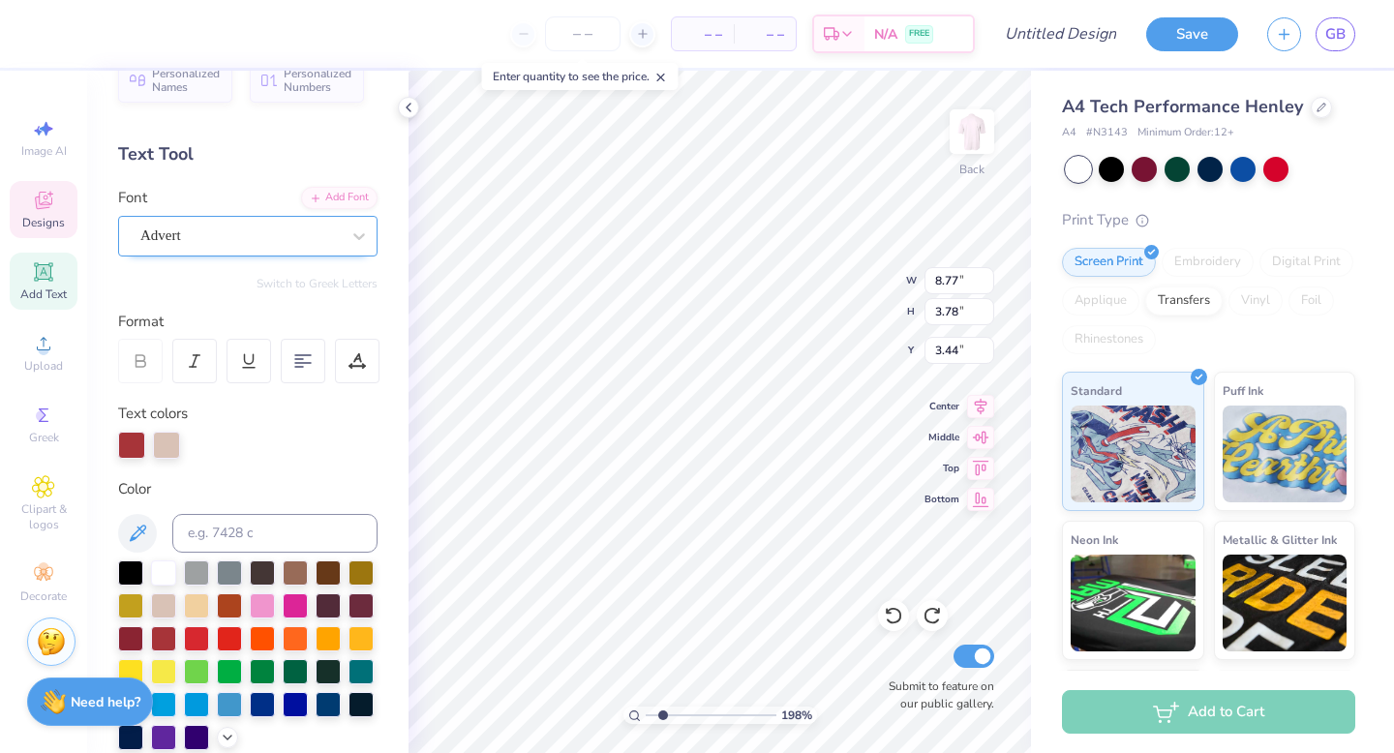
click at [331, 232] on div "Advert" at bounding box center [239, 236] width 203 height 30
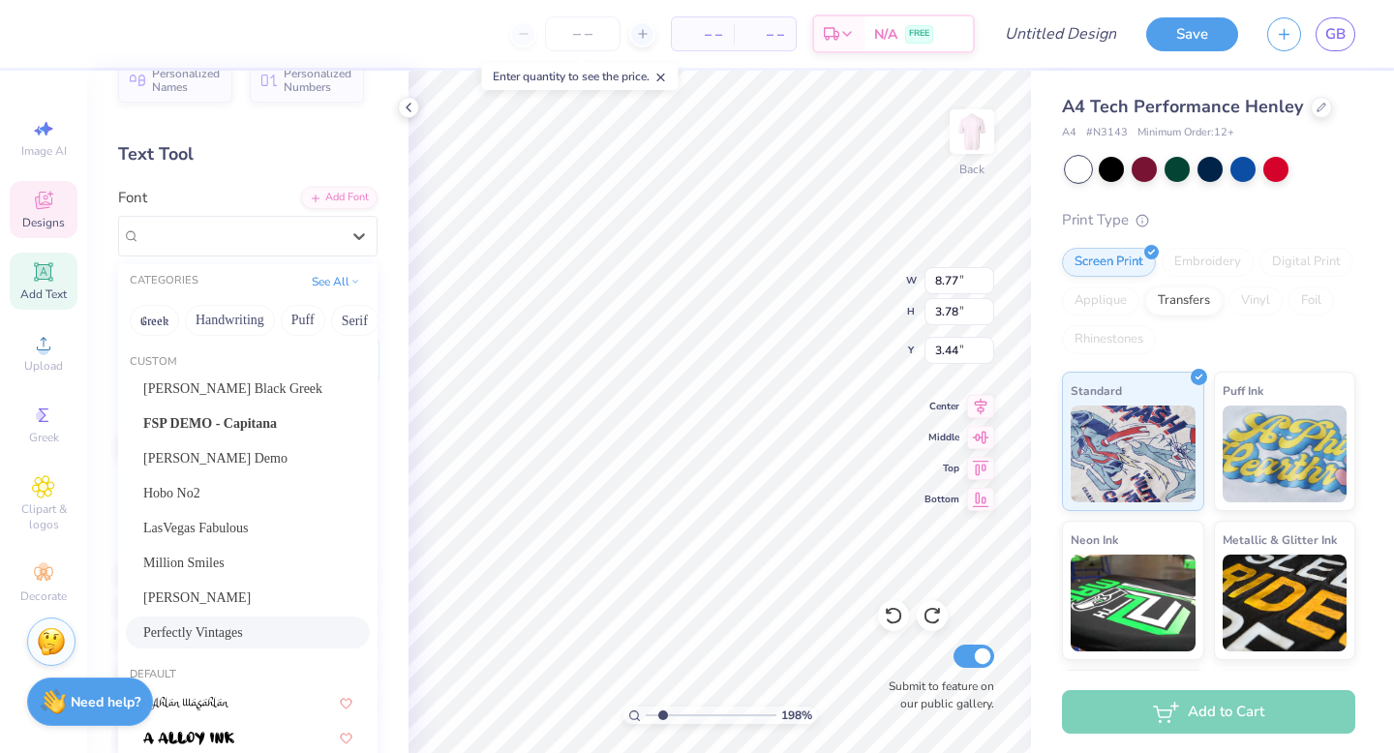
click at [260, 626] on div "Perfectly Vintages" at bounding box center [247, 633] width 209 height 20
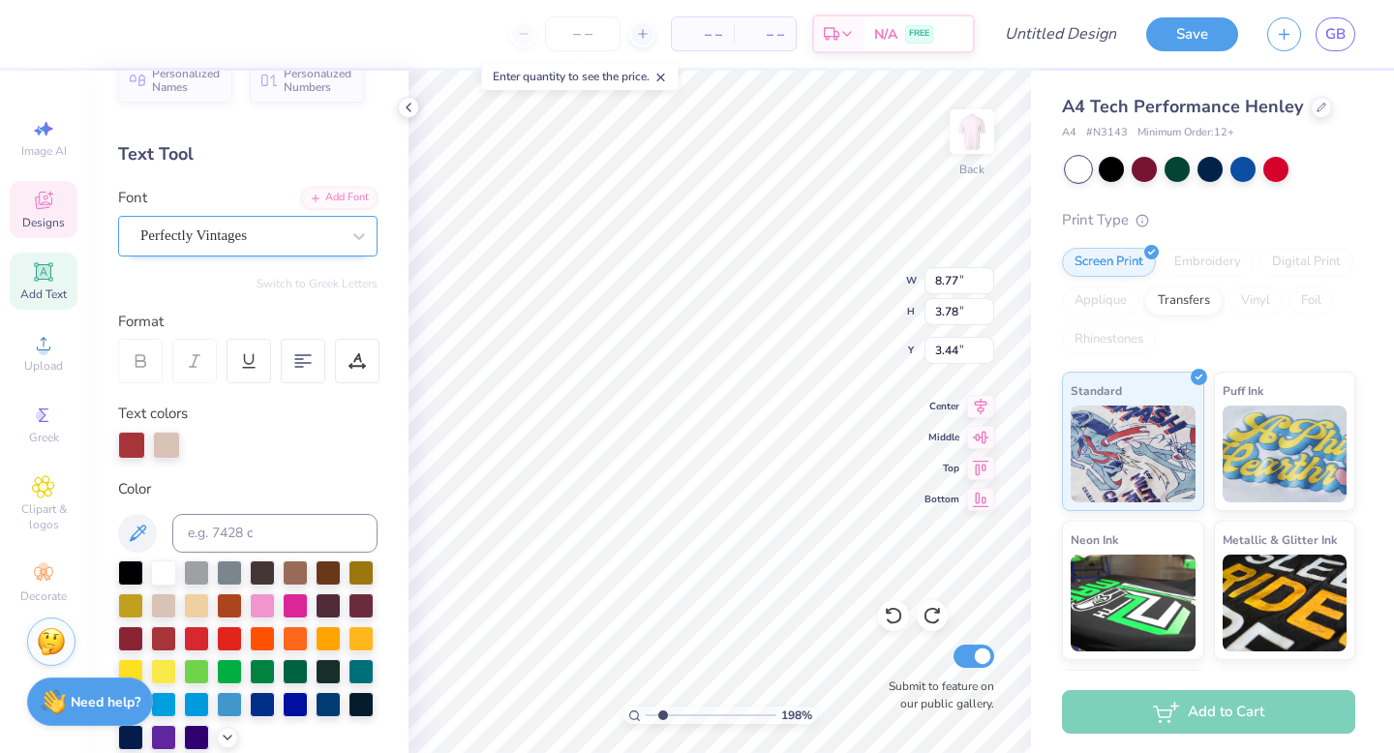
click at [287, 234] on div "Perfectly Vintages" at bounding box center [239, 236] width 203 height 30
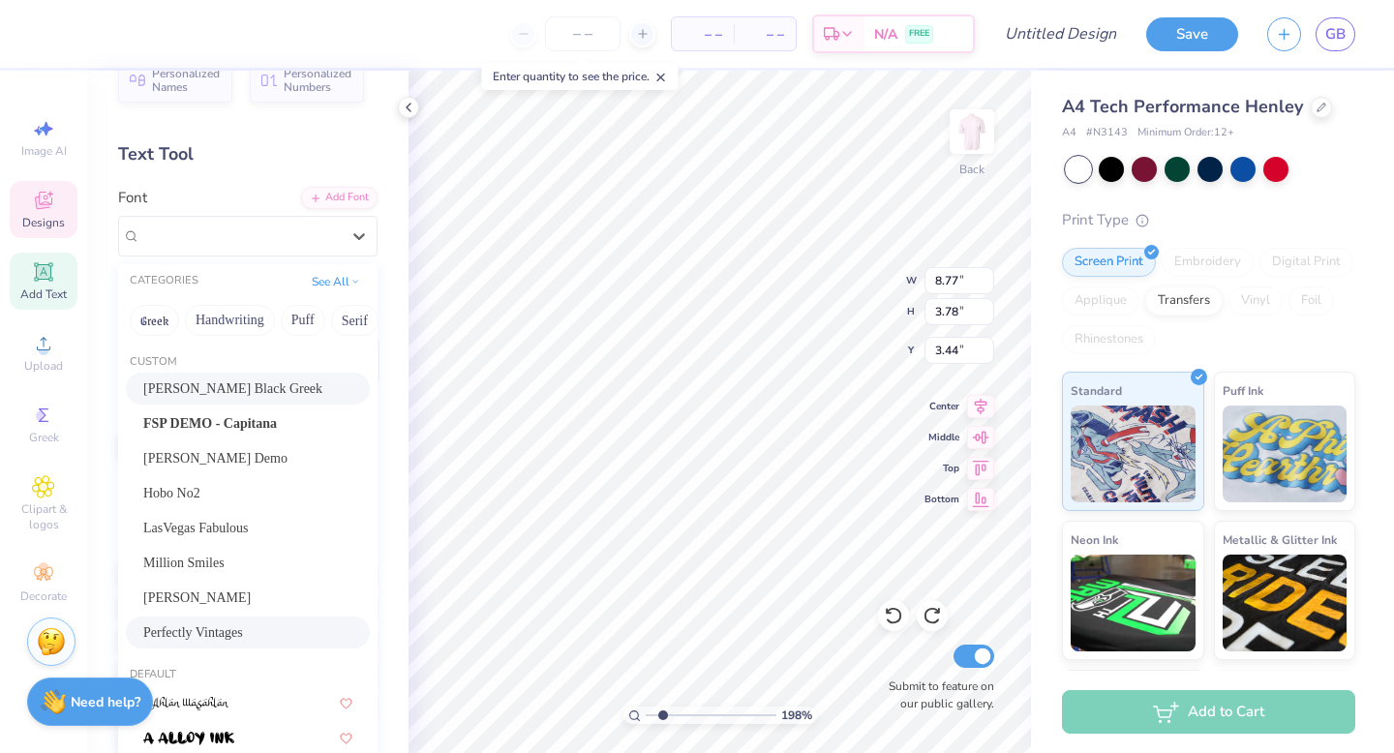
click at [308, 393] on div "Cooper Black Greek" at bounding box center [247, 389] width 209 height 20
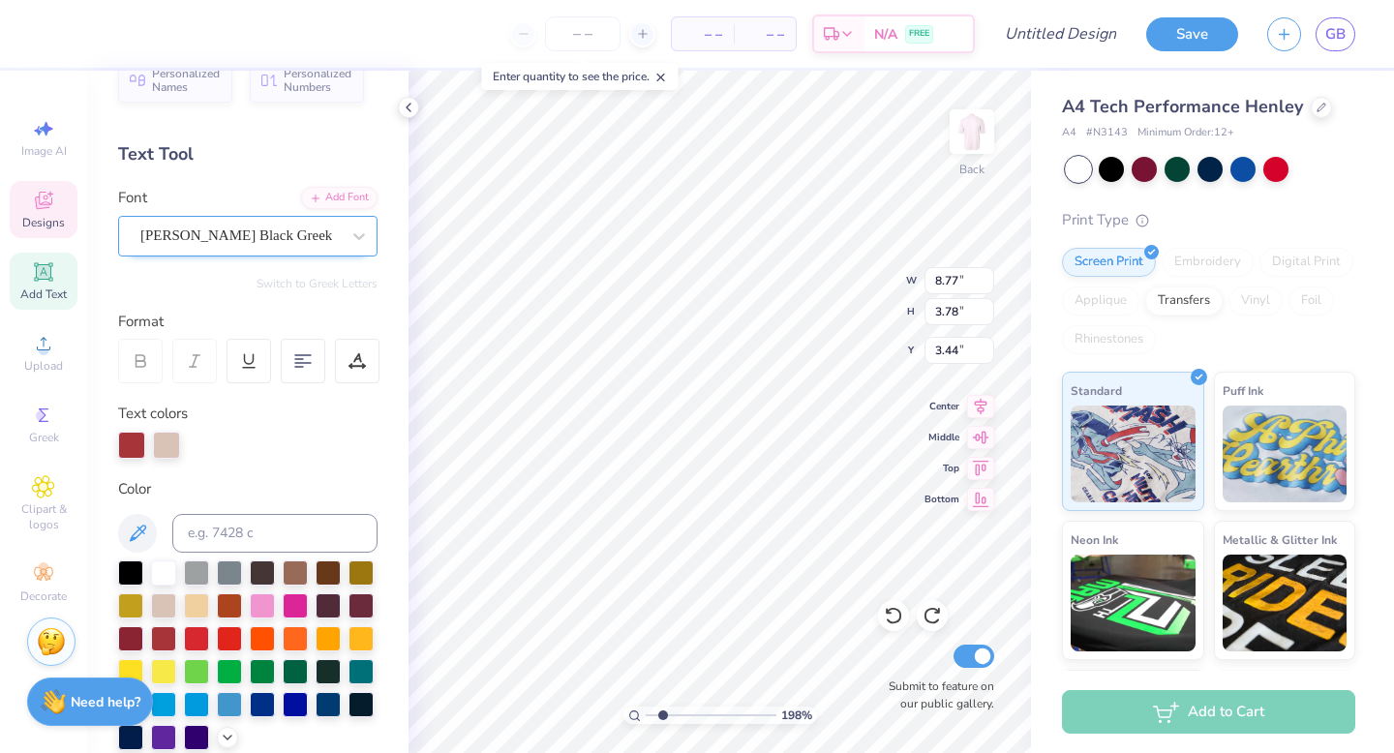
click at [316, 232] on div "Cooper Black Greek" at bounding box center [239, 236] width 203 height 30
click at [312, 224] on div "Cooper Black Greek" at bounding box center [239, 236] width 203 height 30
click at [365, 231] on icon at bounding box center [359, 236] width 19 height 19
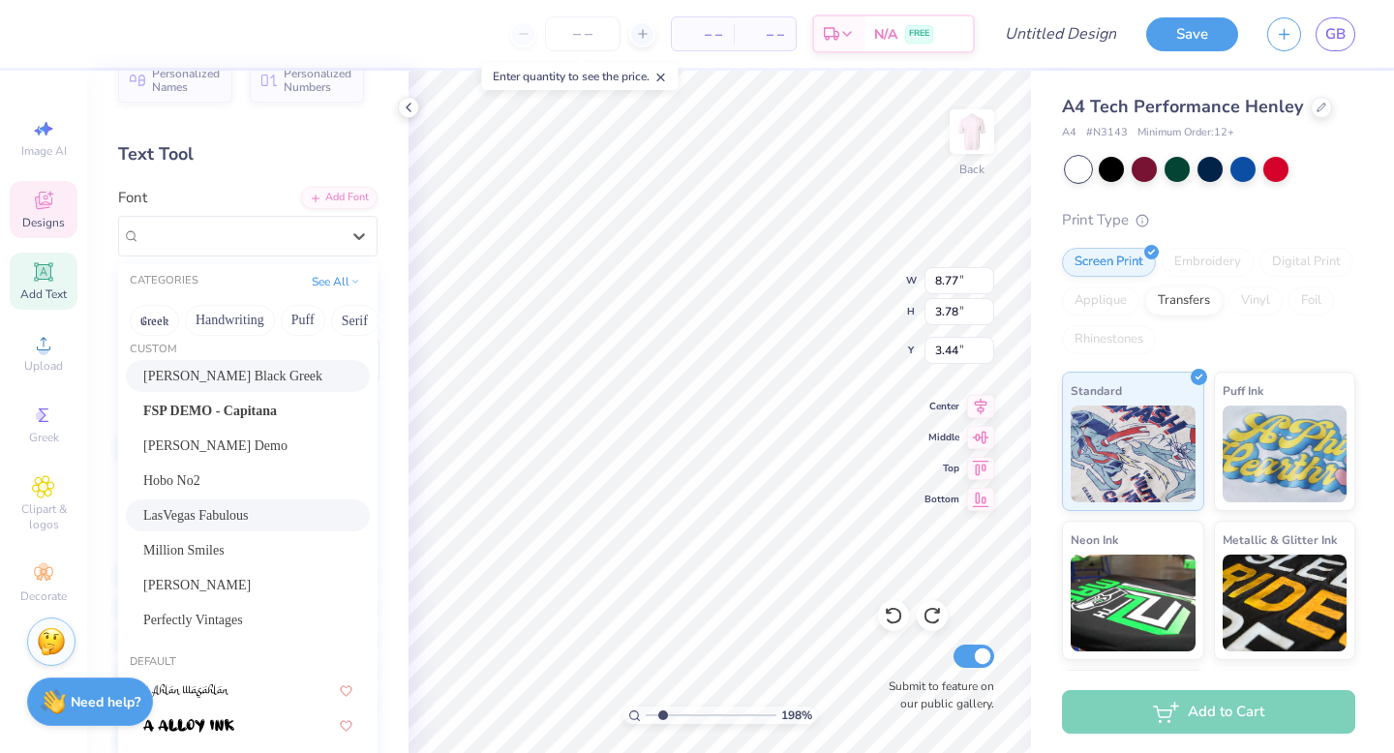
scroll to position [14, 0]
click at [254, 609] on div "Perfectly Vintages" at bounding box center [247, 619] width 209 height 20
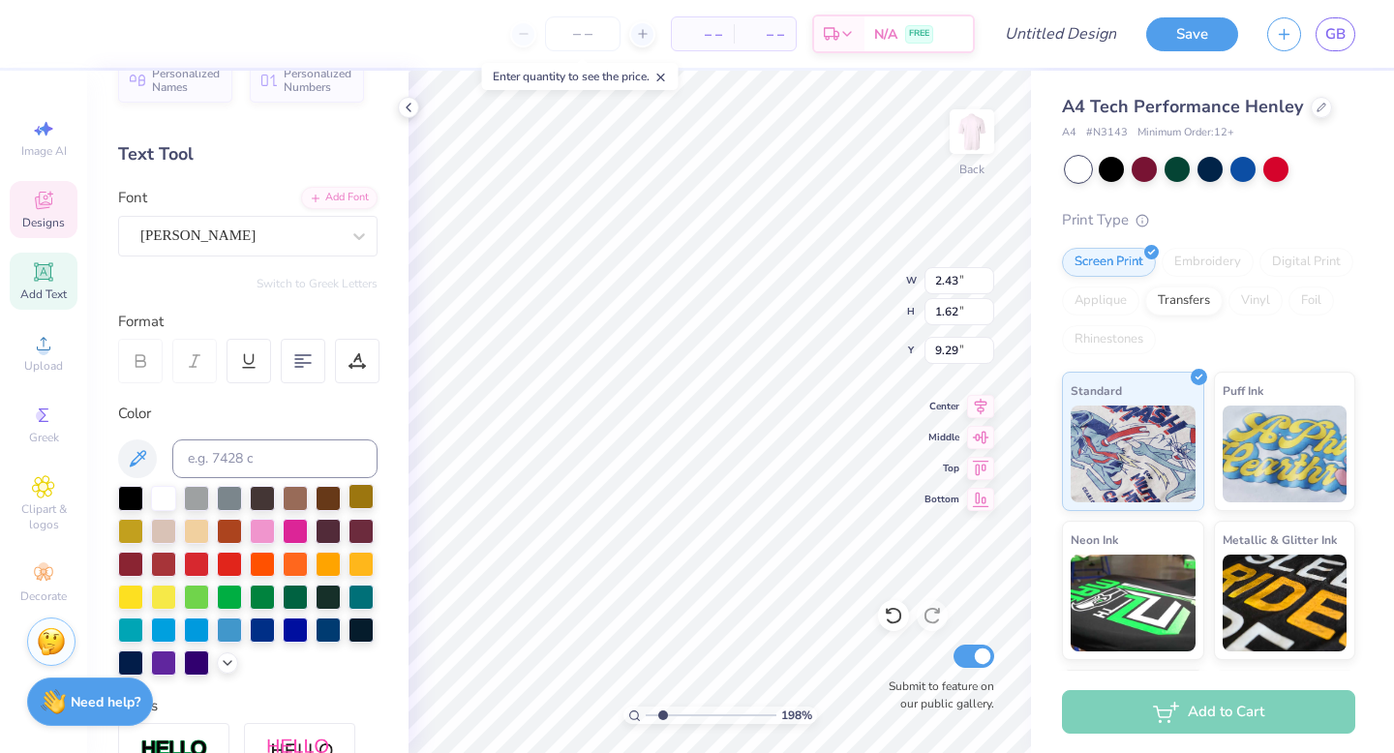
type textarea "T"
type textarea "Z"
type textarea "TX Zeta"
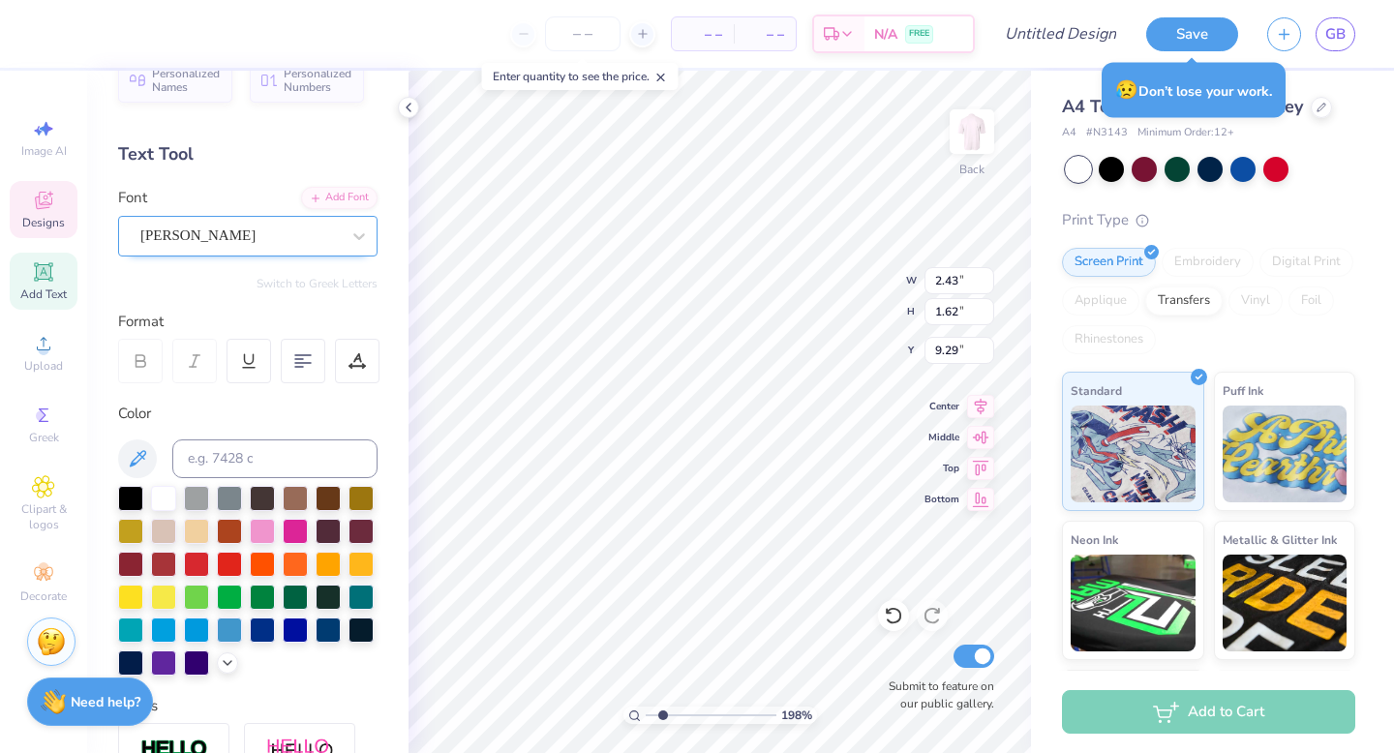
click at [291, 226] on div "Neville" at bounding box center [239, 236] width 203 height 30
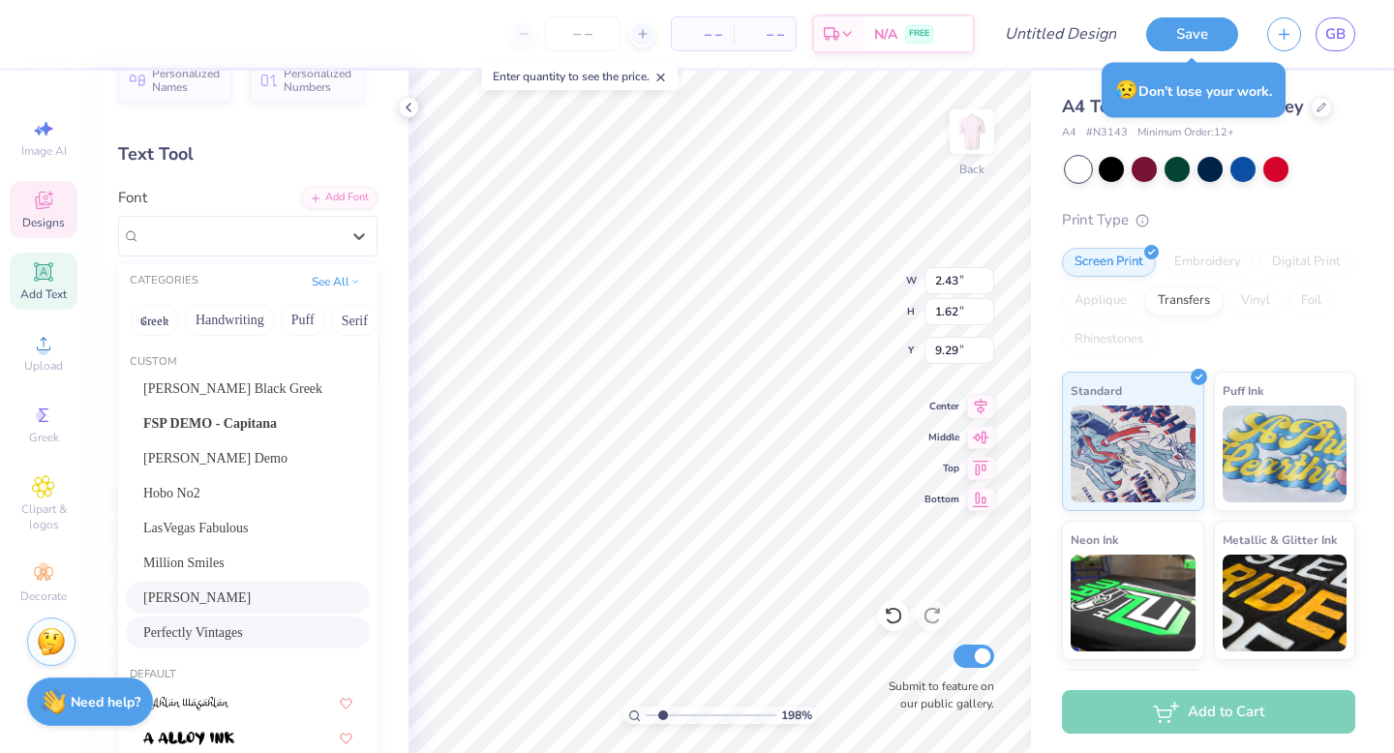
click at [250, 644] on div "Perfectly Vintages" at bounding box center [248, 633] width 244 height 32
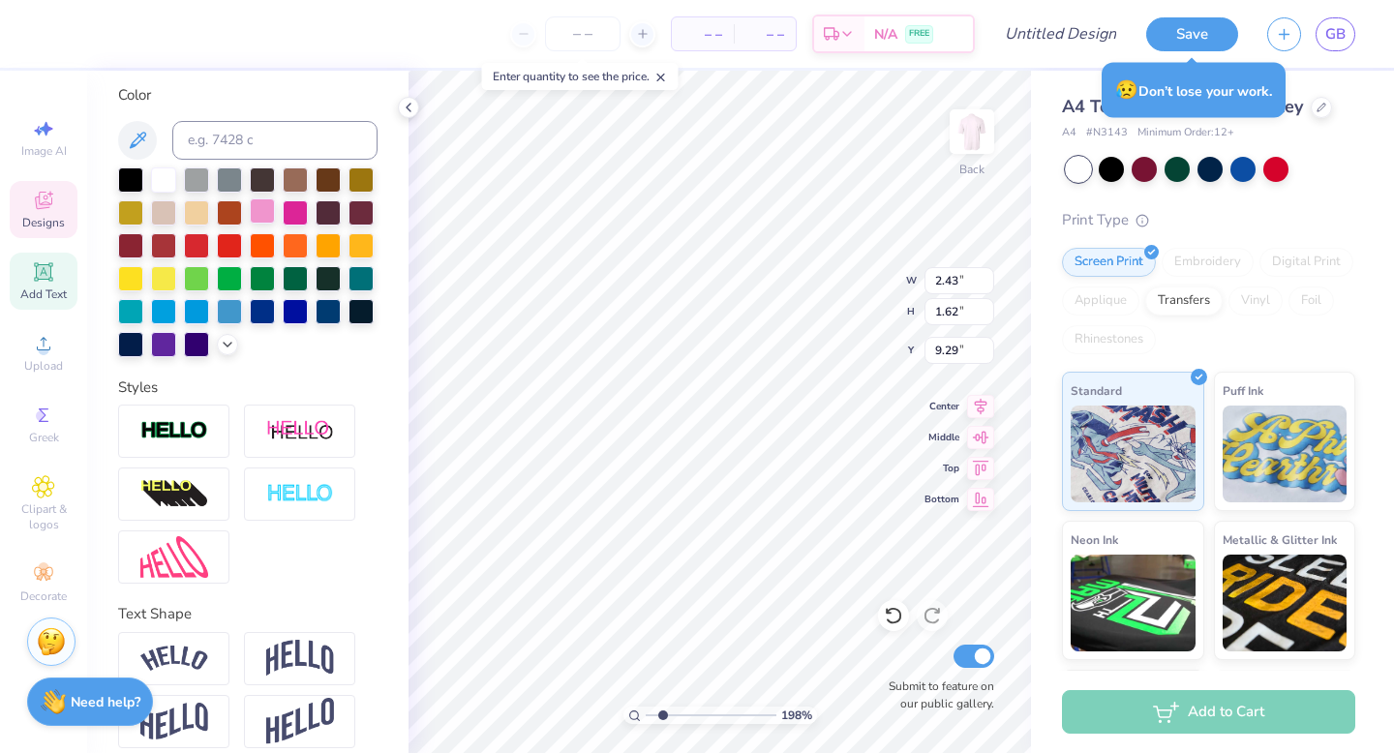
scroll to position [372, 0]
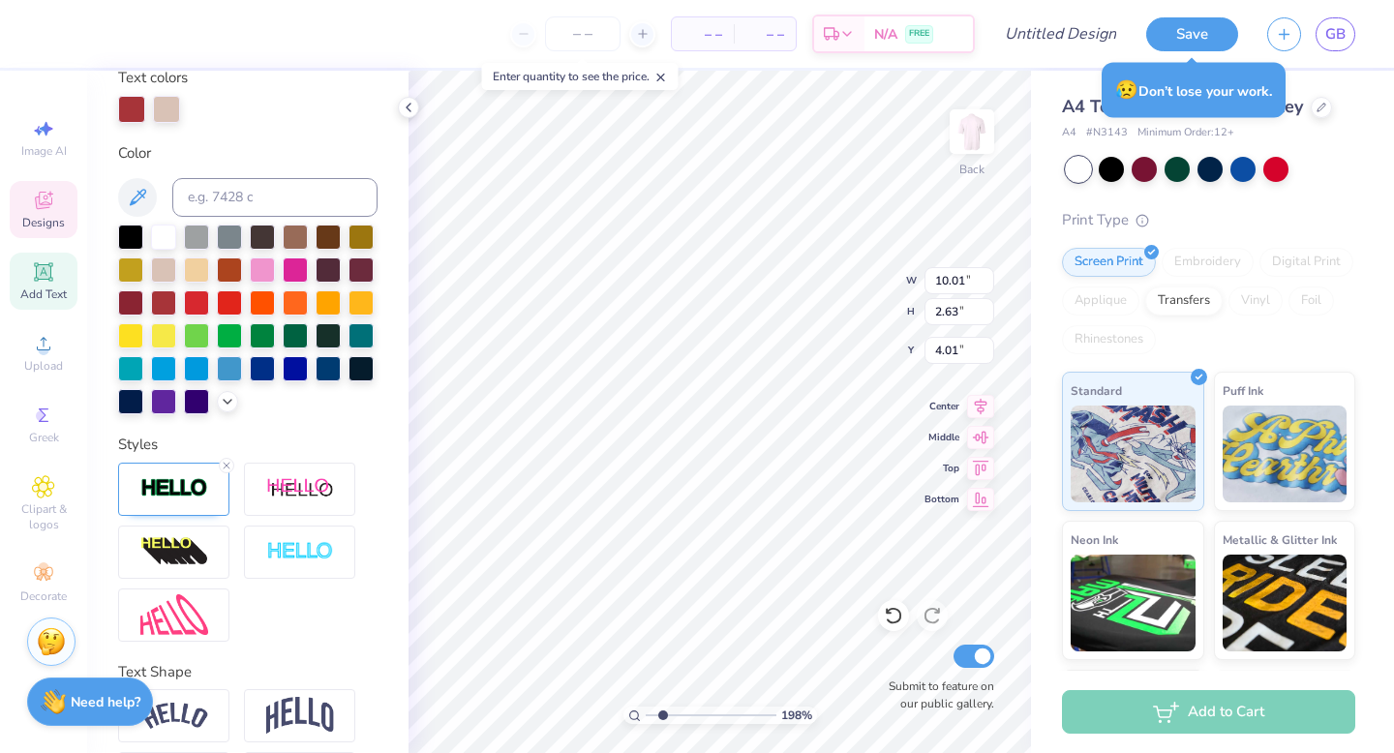
type input "10.01"
type input "2.63"
type input "4.01"
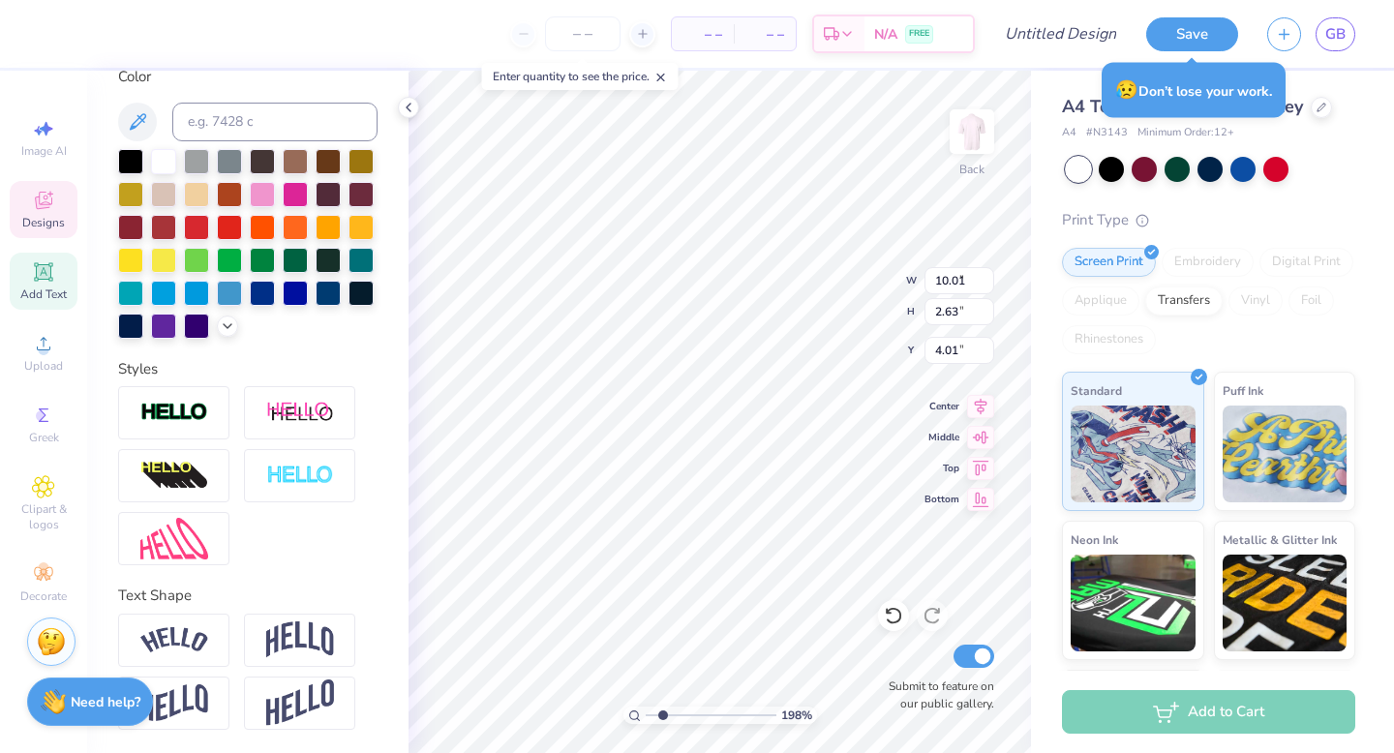
type input "3.46"
type input "1.92"
type input "9.21"
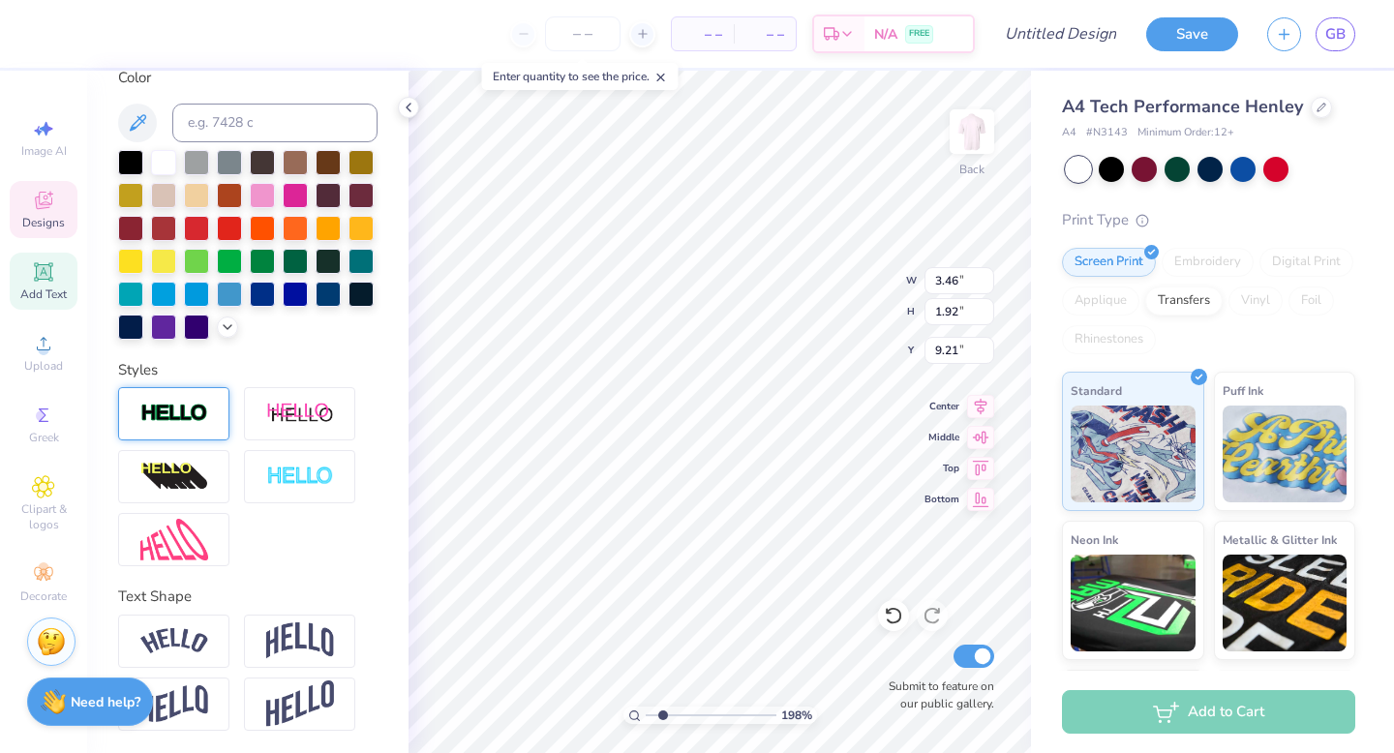
click at [191, 403] on img at bounding box center [174, 414] width 68 height 22
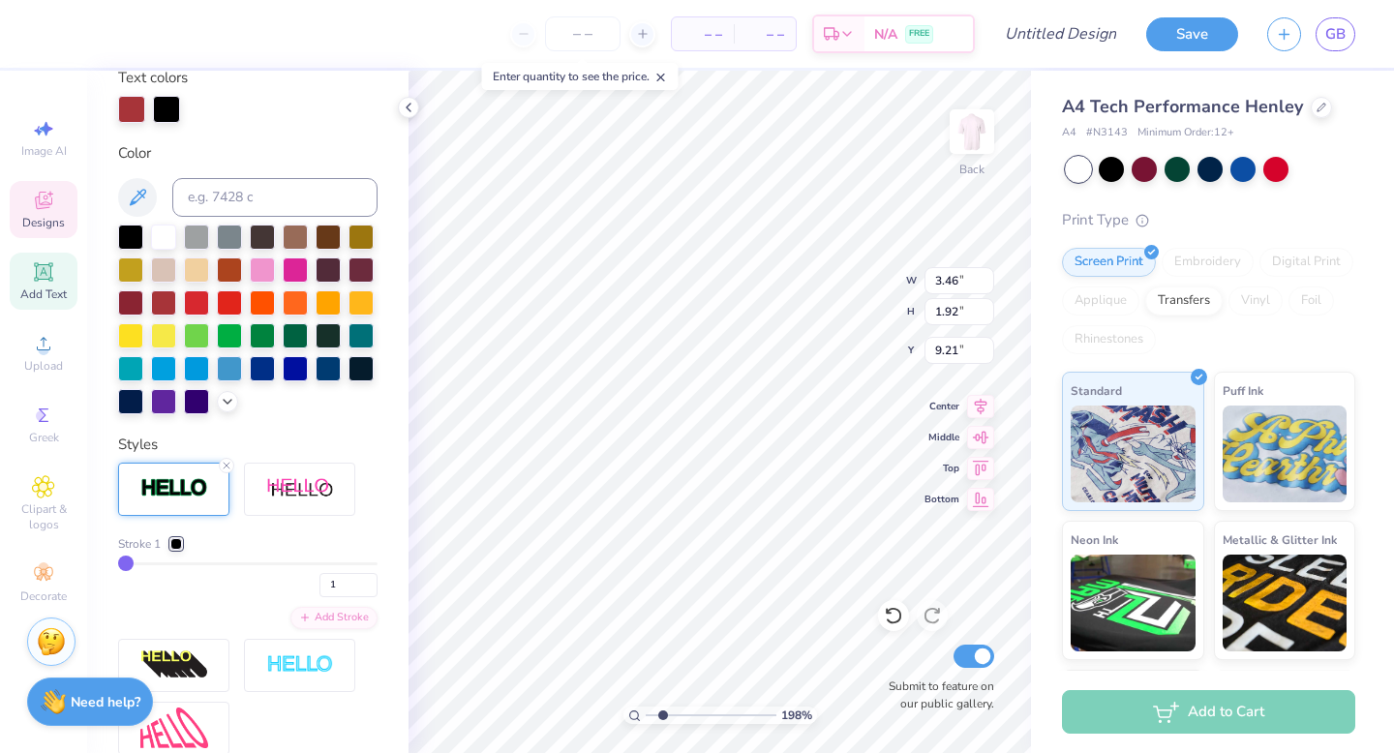
scroll to position [447, 0]
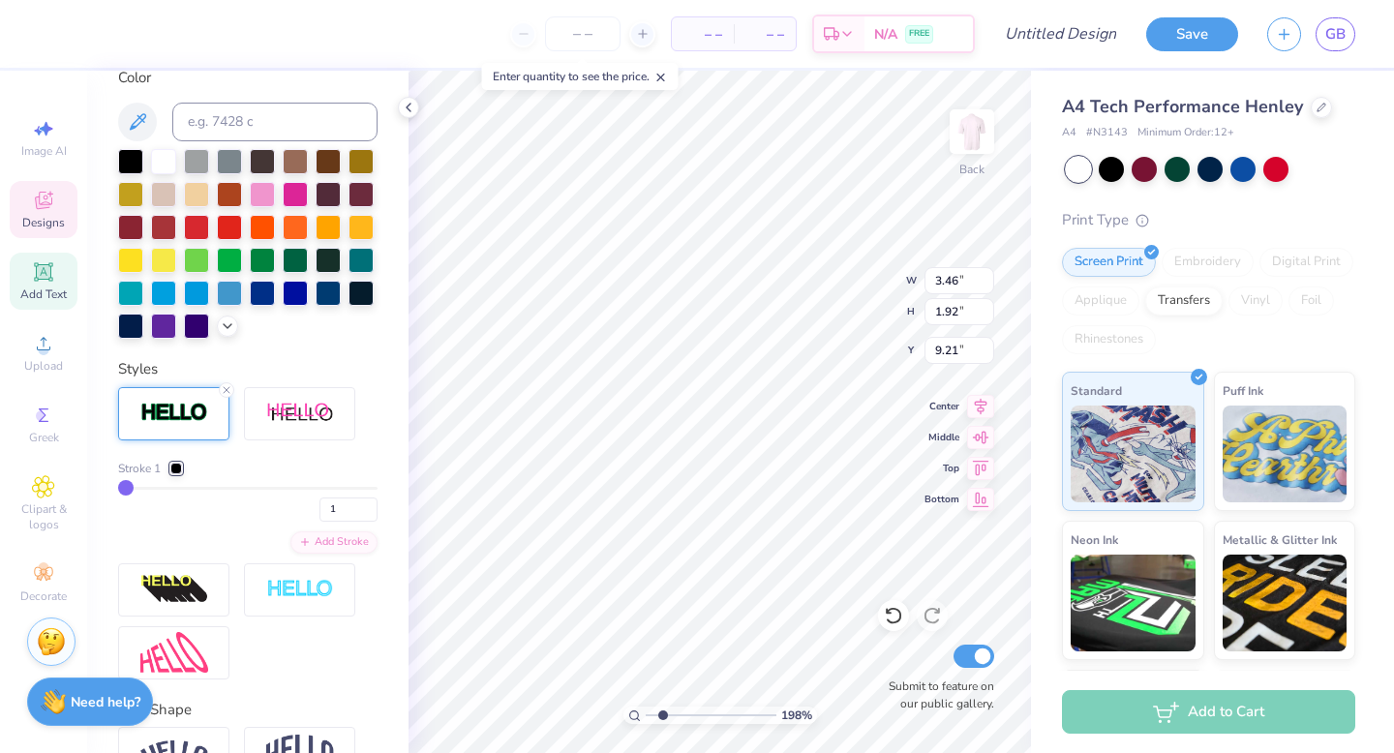
type input "2"
type input "3"
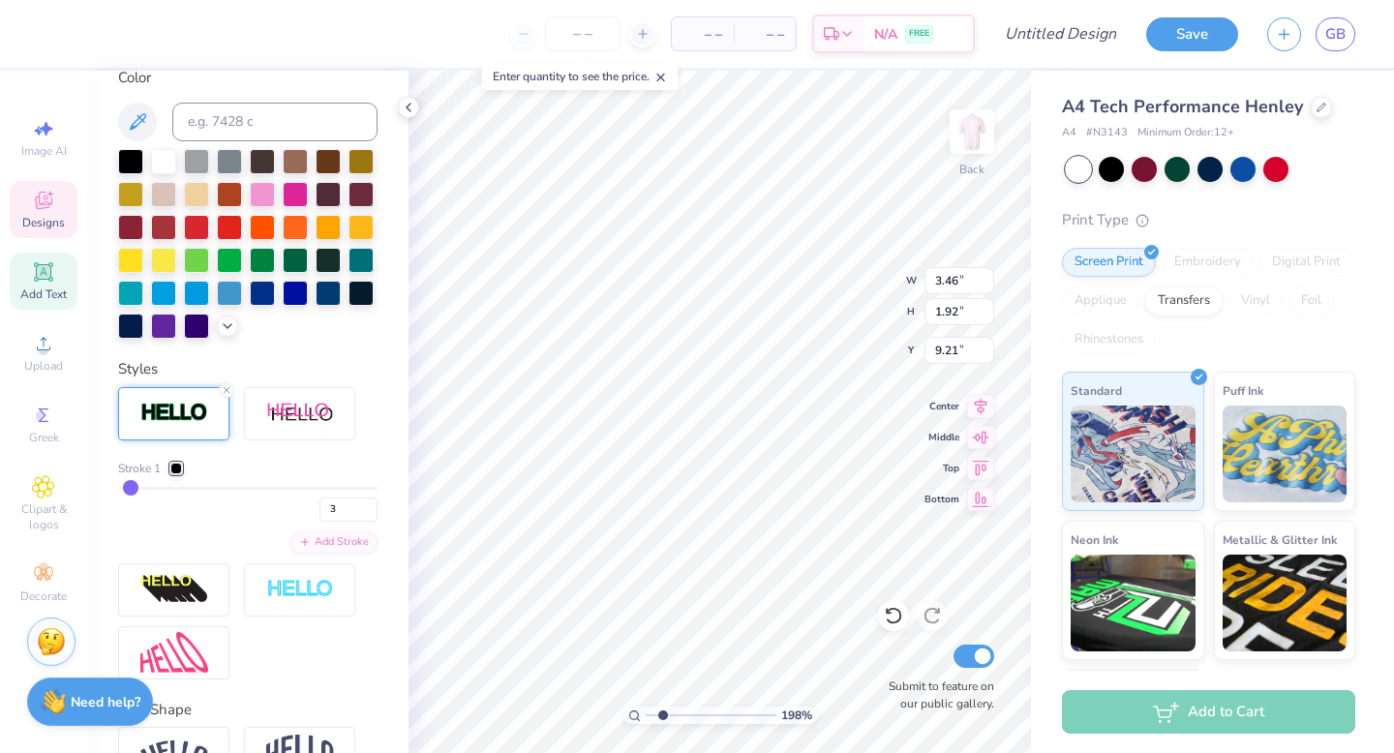
click at [130, 487] on input "range" at bounding box center [248, 488] width 260 height 3
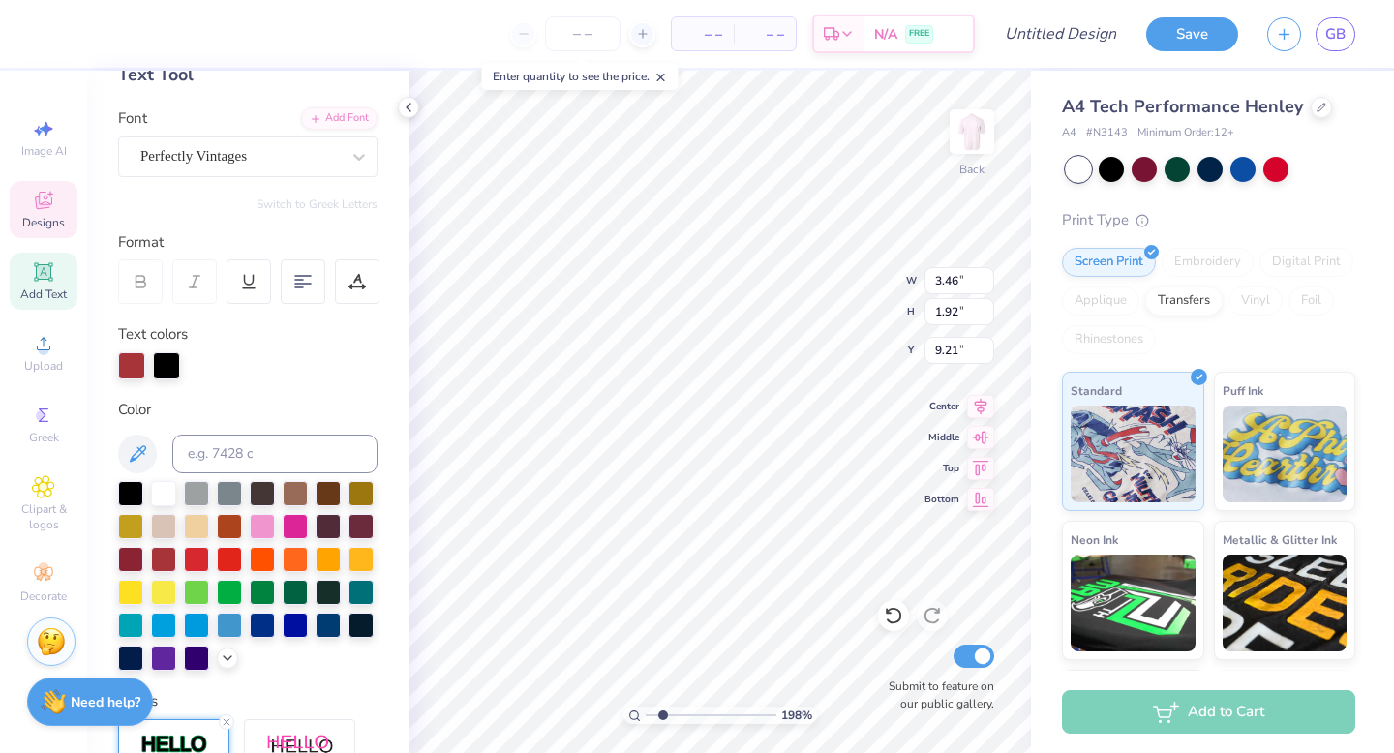
scroll to position [0, 0]
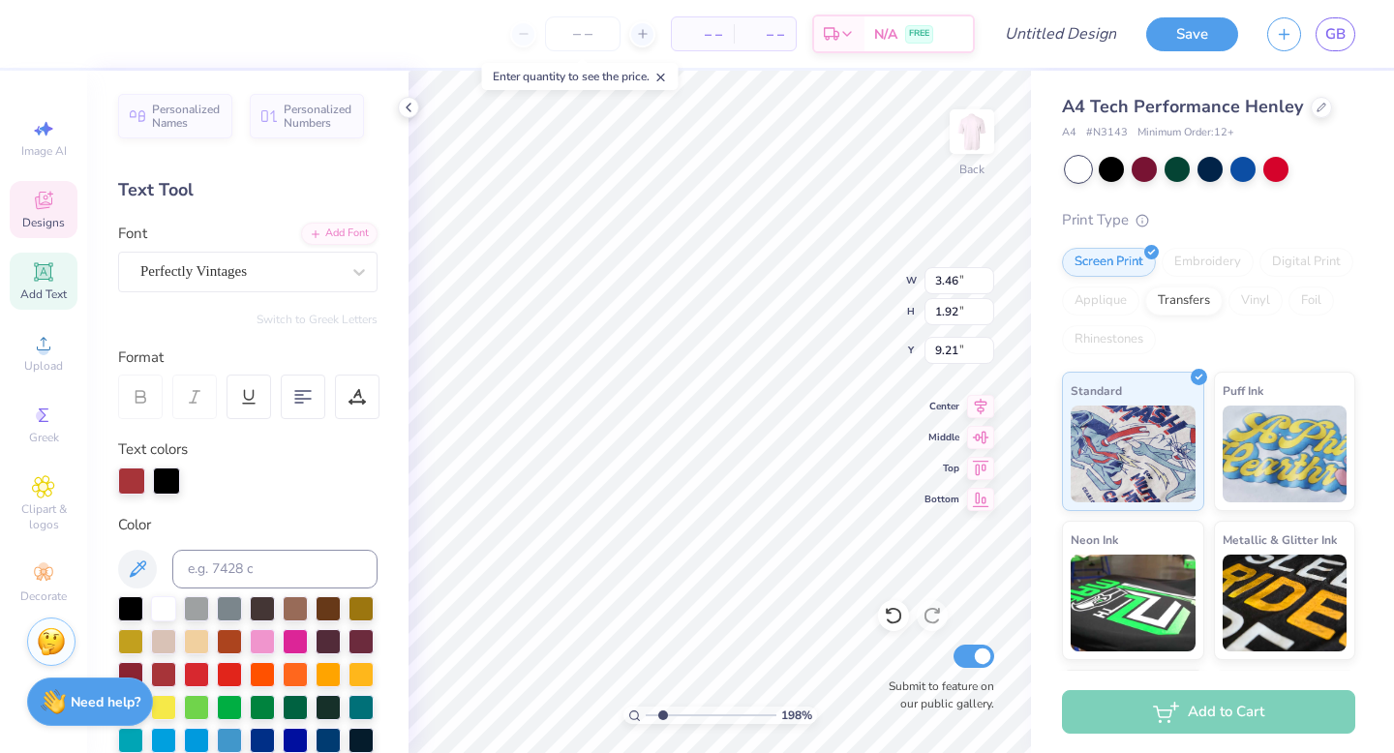
click at [160, 479] on div at bounding box center [166, 481] width 27 height 27
click at [168, 612] on div at bounding box center [163, 607] width 25 height 25
click at [167, 669] on div at bounding box center [163, 672] width 25 height 25
click at [173, 487] on div at bounding box center [166, 481] width 27 height 27
click at [159, 615] on div at bounding box center [163, 607] width 25 height 25
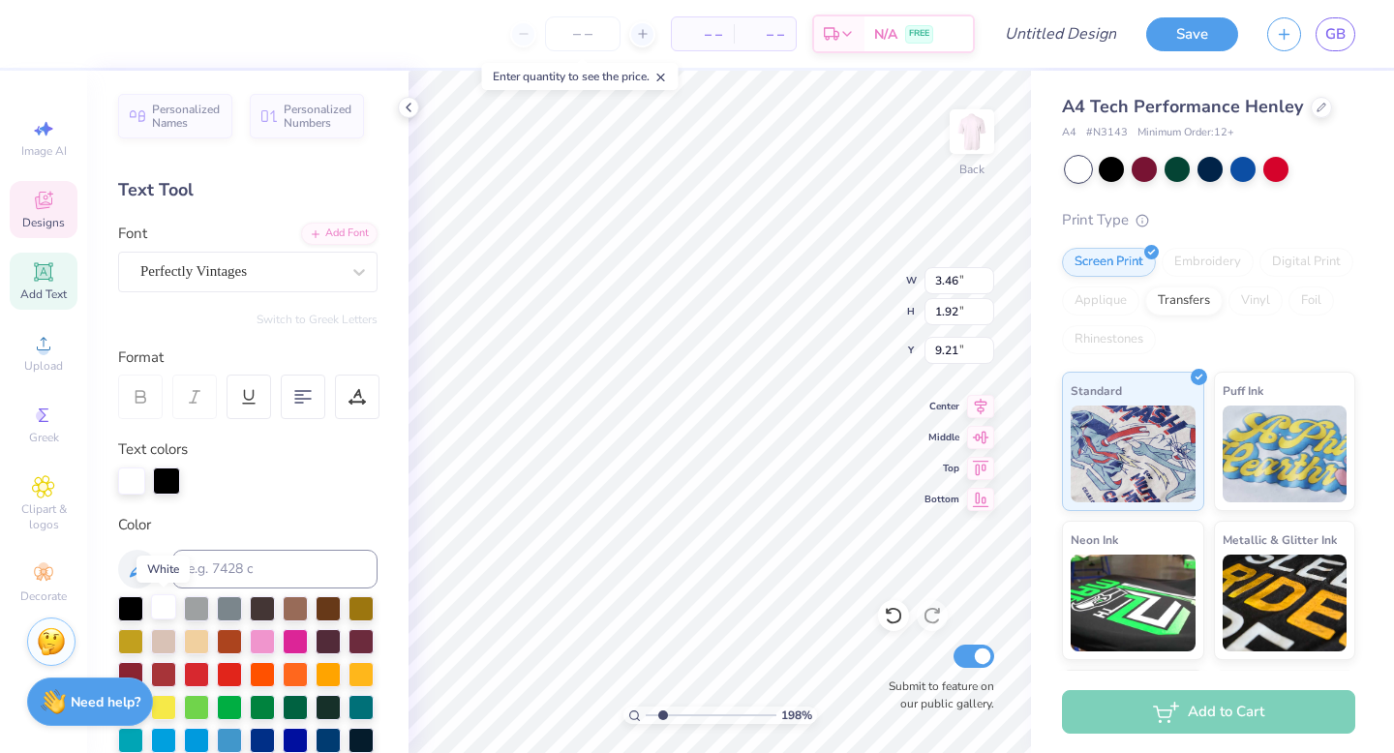
click at [159, 615] on div at bounding box center [163, 607] width 25 height 25
click at [168, 474] on div at bounding box center [166, 481] width 27 height 27
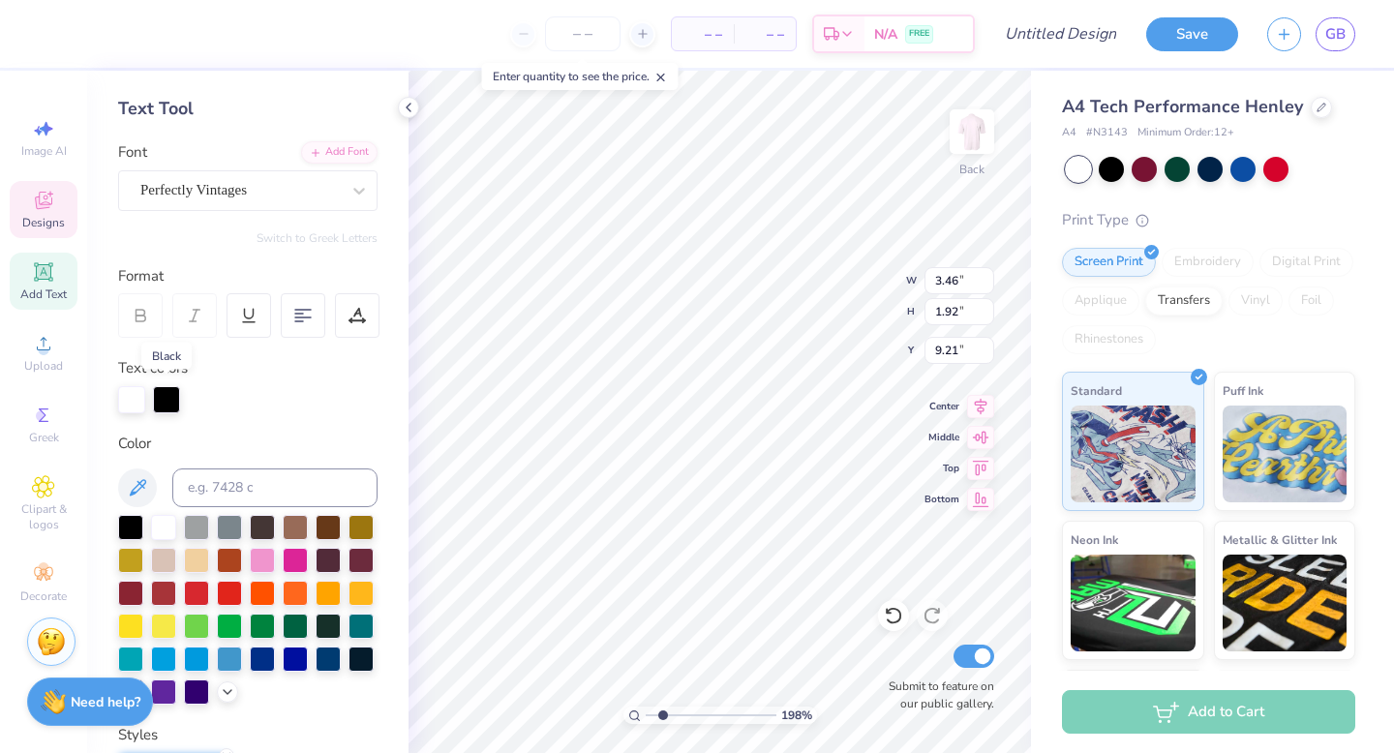
scroll to position [86, 0]
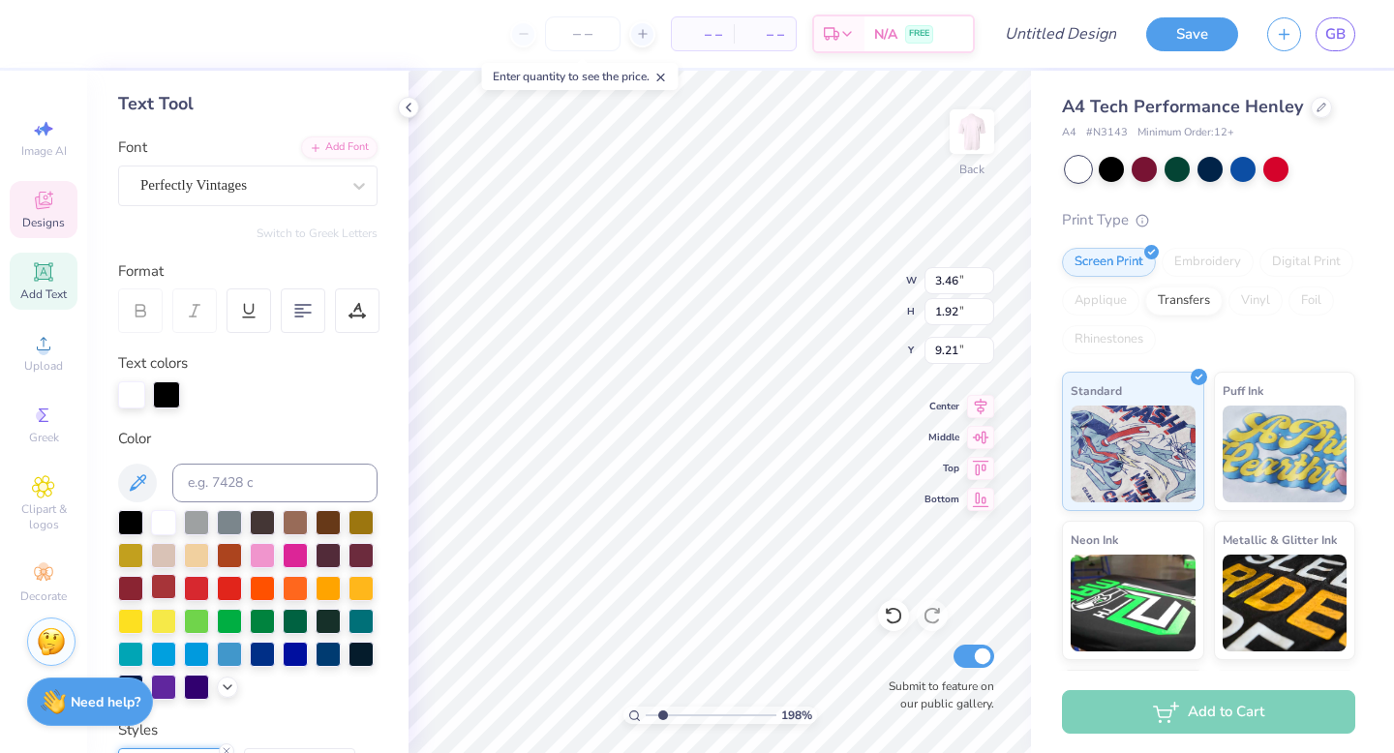
click at [167, 597] on div at bounding box center [163, 586] width 25 height 25
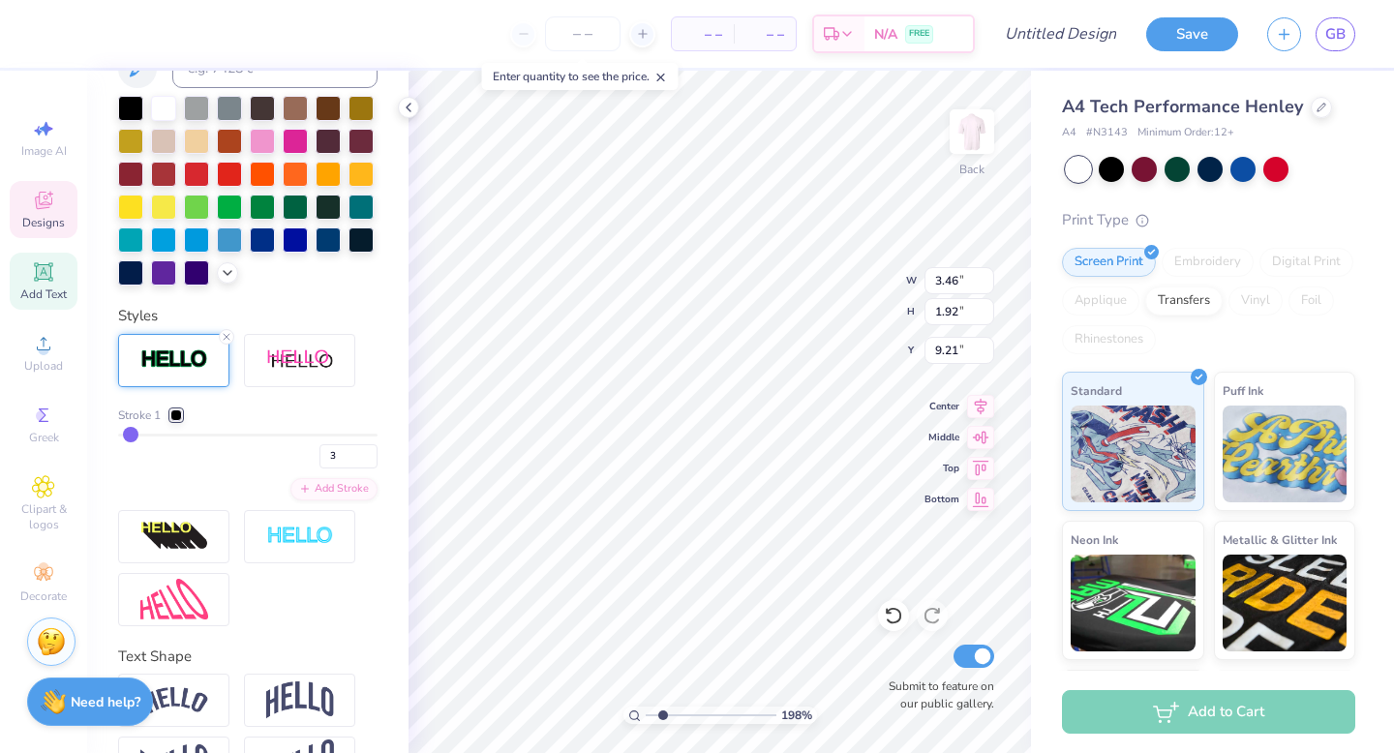
scroll to position [525, 0]
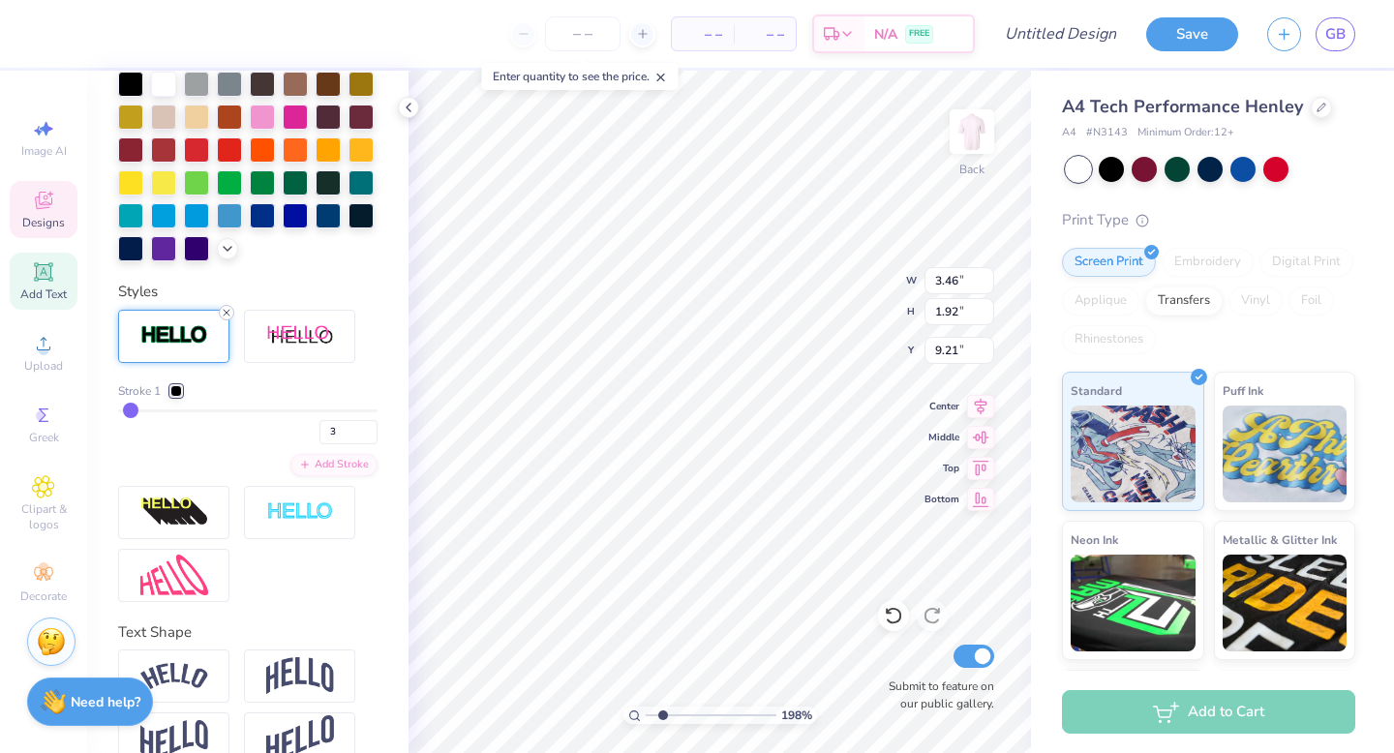
click at [229, 311] on icon at bounding box center [227, 313] width 12 height 12
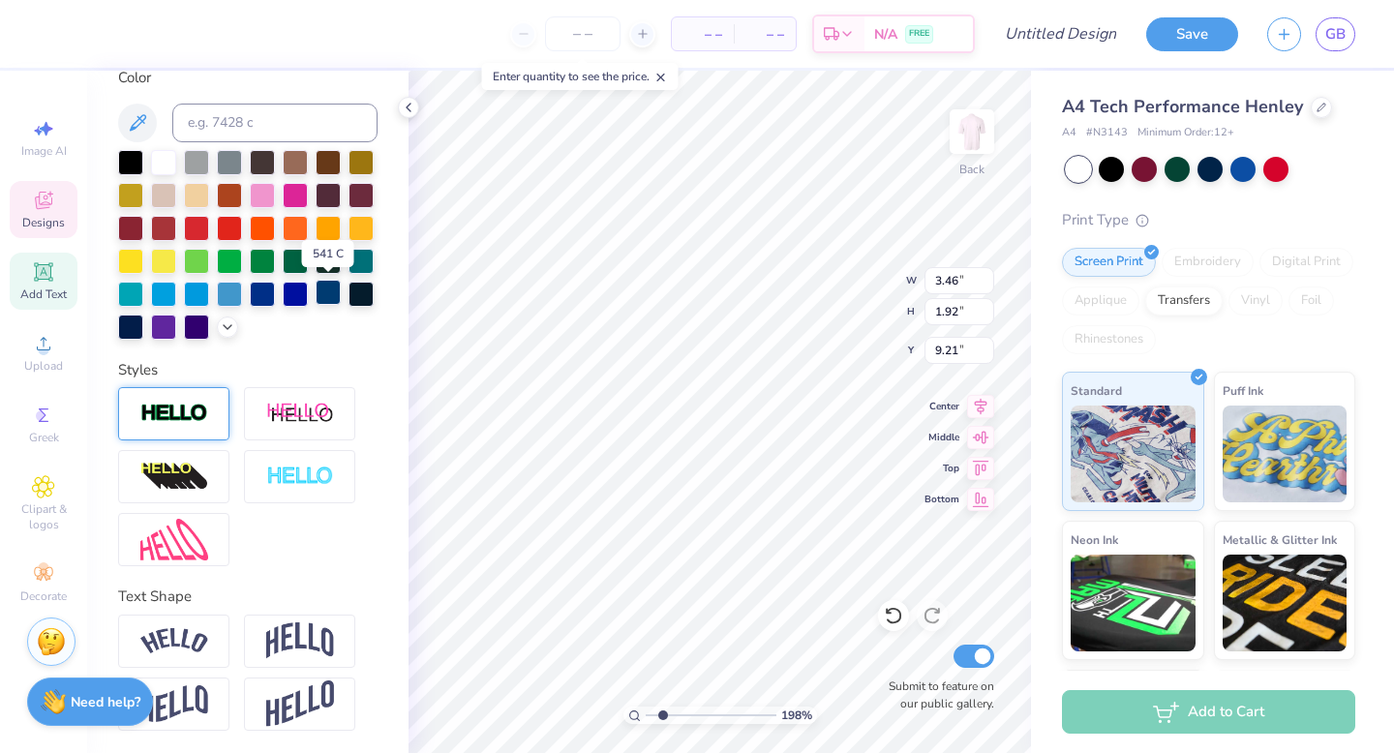
scroll to position [0, 0]
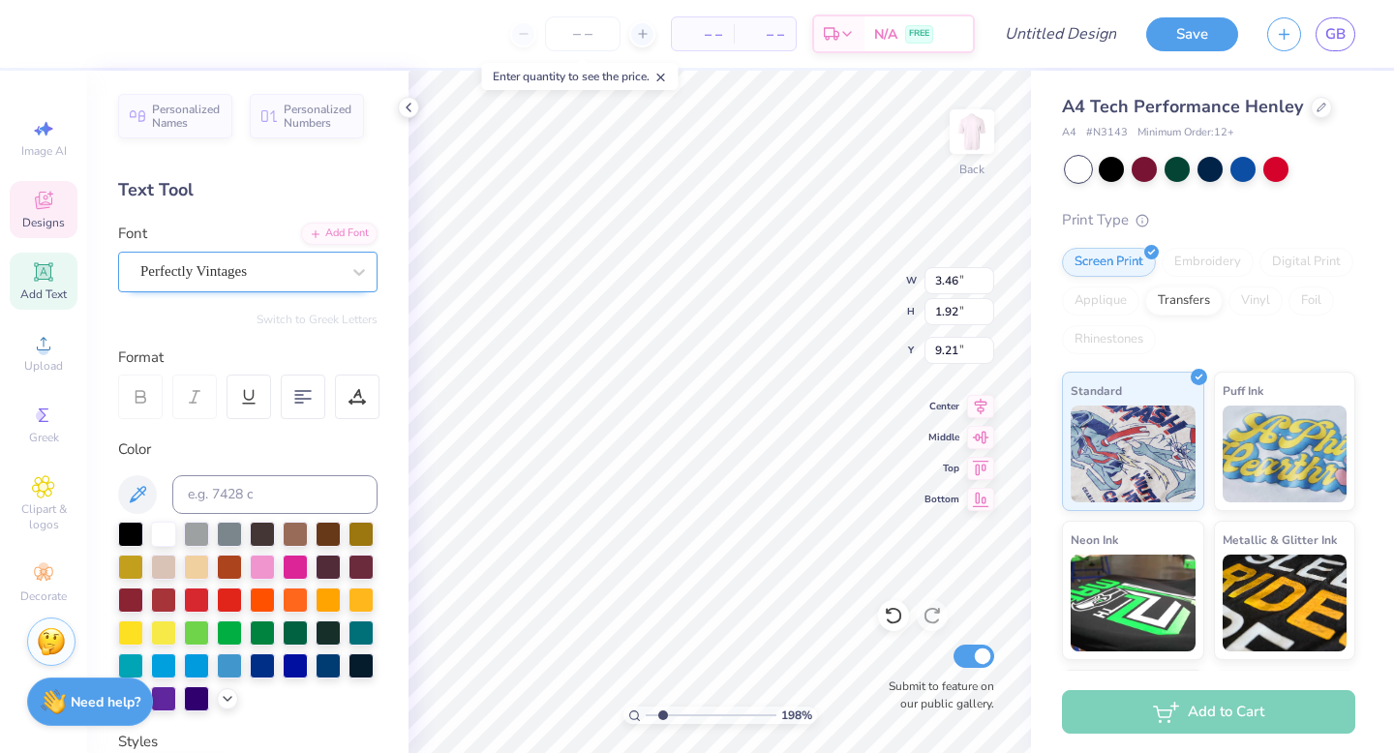
click at [293, 268] on div "Perfectly Vintages" at bounding box center [239, 272] width 203 height 30
type textarea "ZTA"
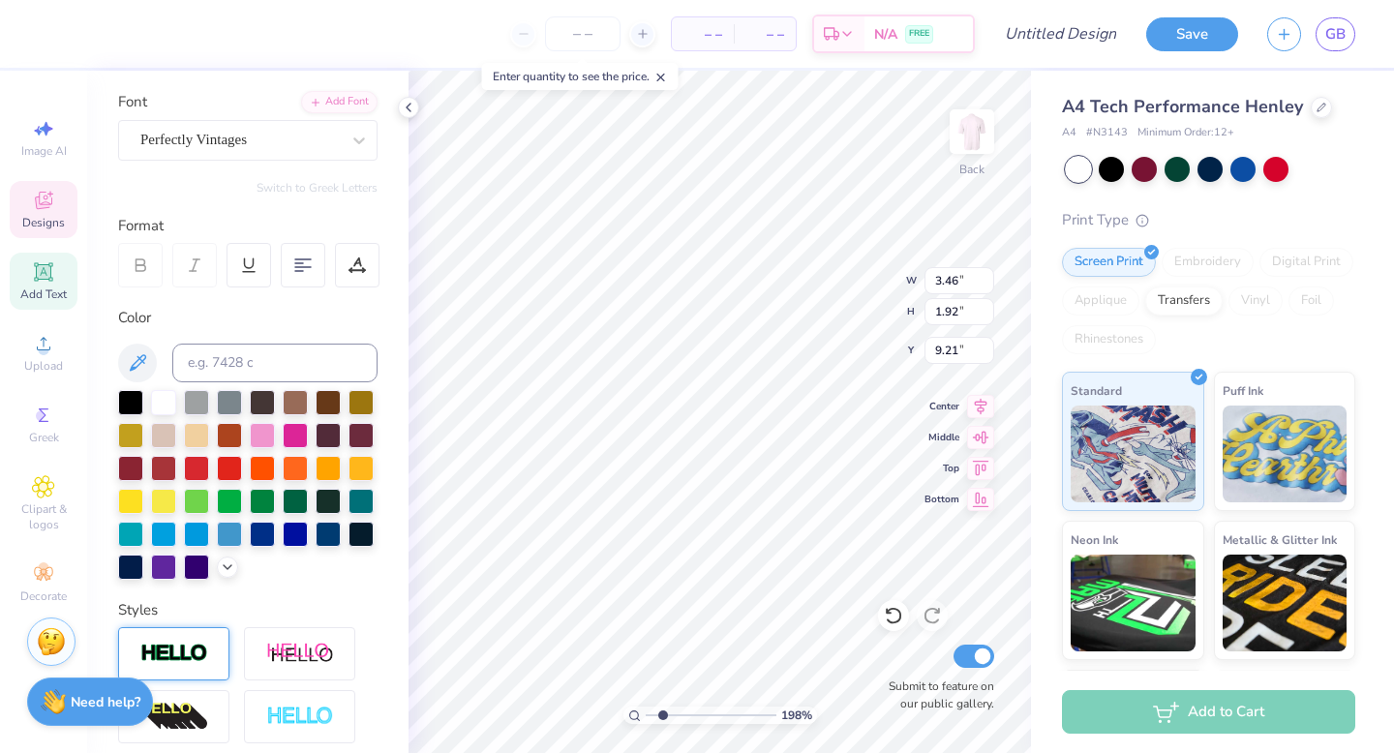
scroll to position [134, 0]
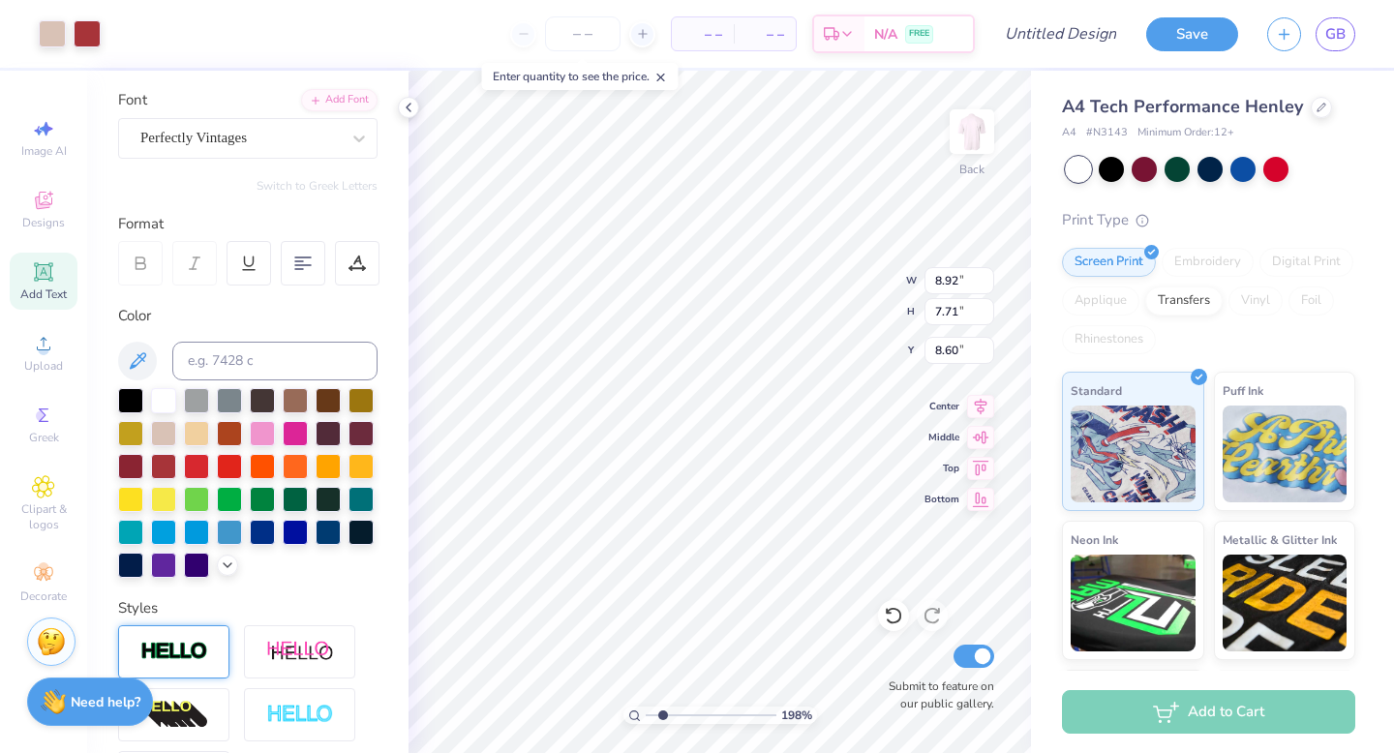
type input "8.92"
type input "7.71"
type input "8.60"
click at [896, 617] on icon at bounding box center [893, 615] width 19 height 19
type input "9.15"
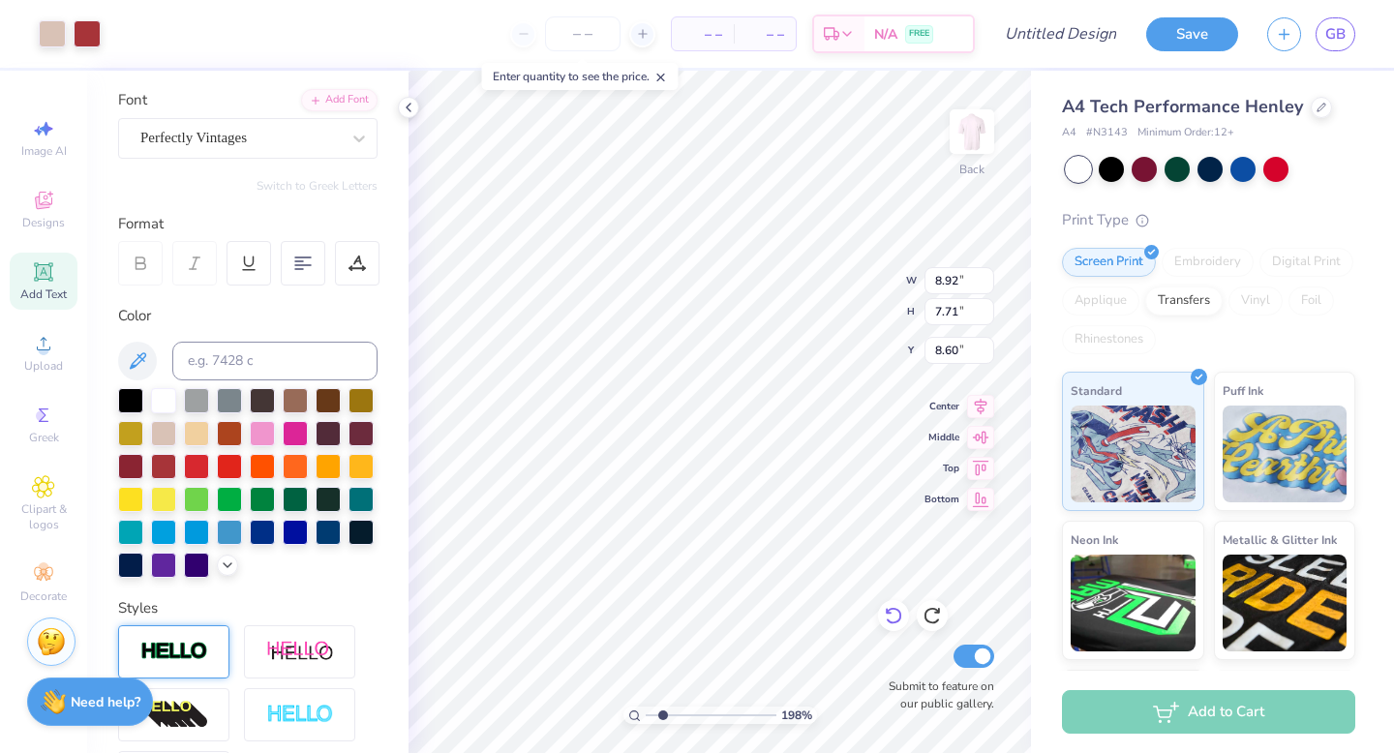
type input "7.91"
type input "8.40"
type input "2.31"
type input "1.60"
type input "9.42"
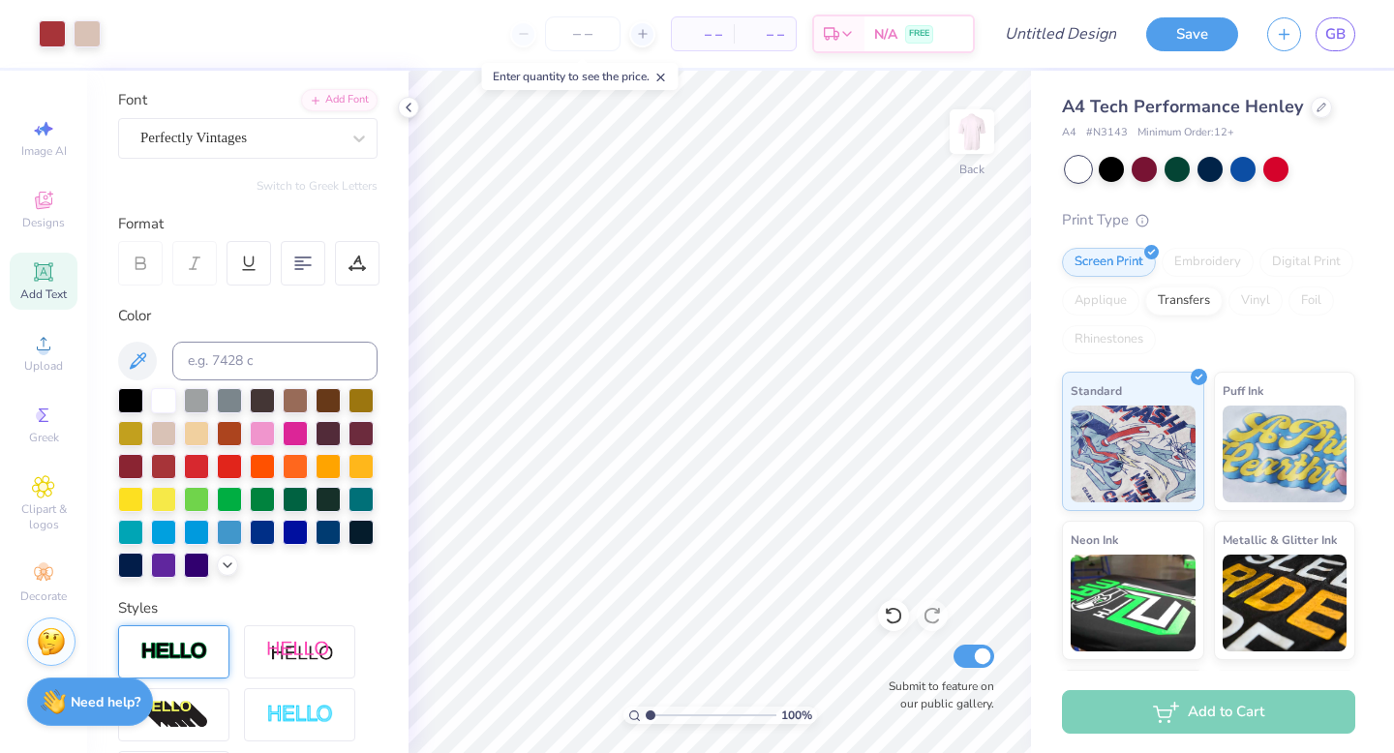
drag, startPoint x: 661, startPoint y: 718, endPoint x: 644, endPoint y: 714, distance: 17.9
type input "1"
click at [646, 714] on input "range" at bounding box center [711, 715] width 131 height 17
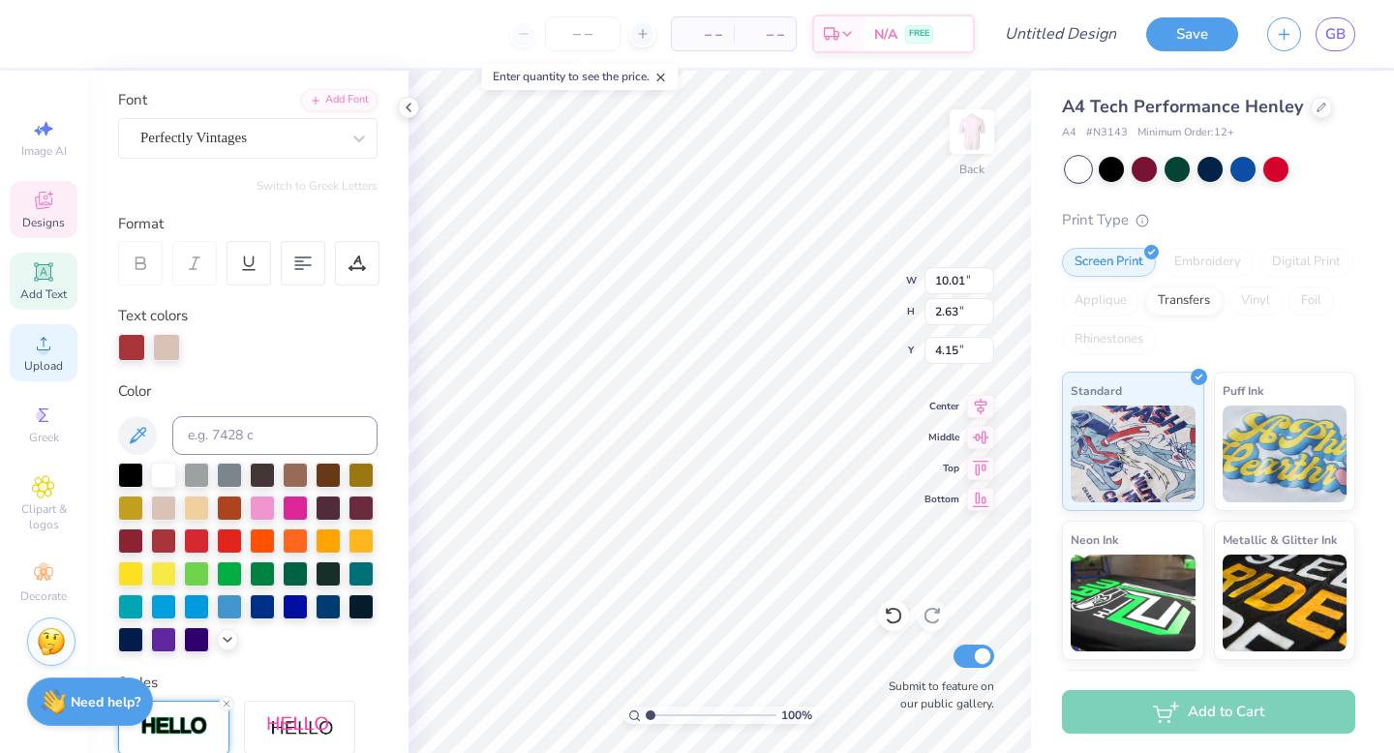
type input "4.15"
type input "9.20"
type input "2.41"
type input "4.36"
type input "13.76"
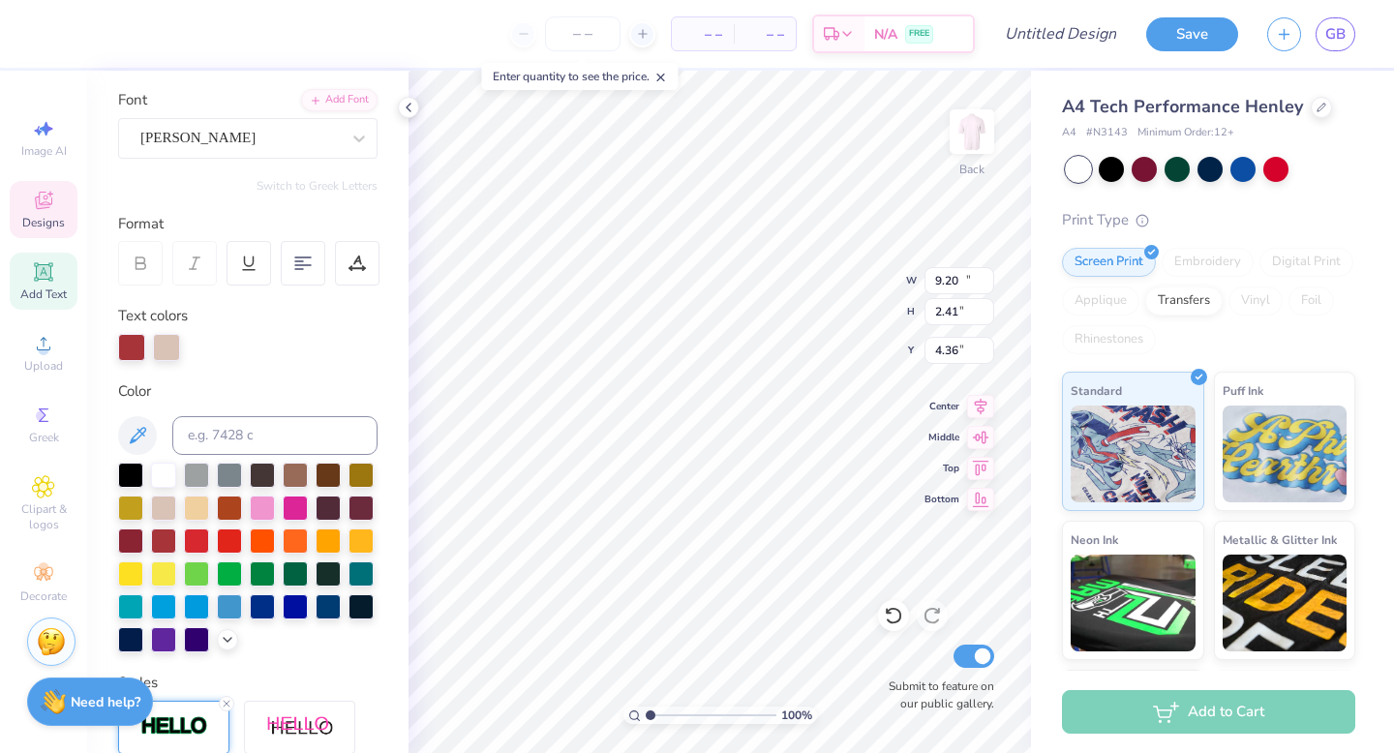
type input "4.98"
click at [894, 612] on icon at bounding box center [893, 615] width 19 height 19
type input "4.95"
type input "9.20"
type input "2.41"
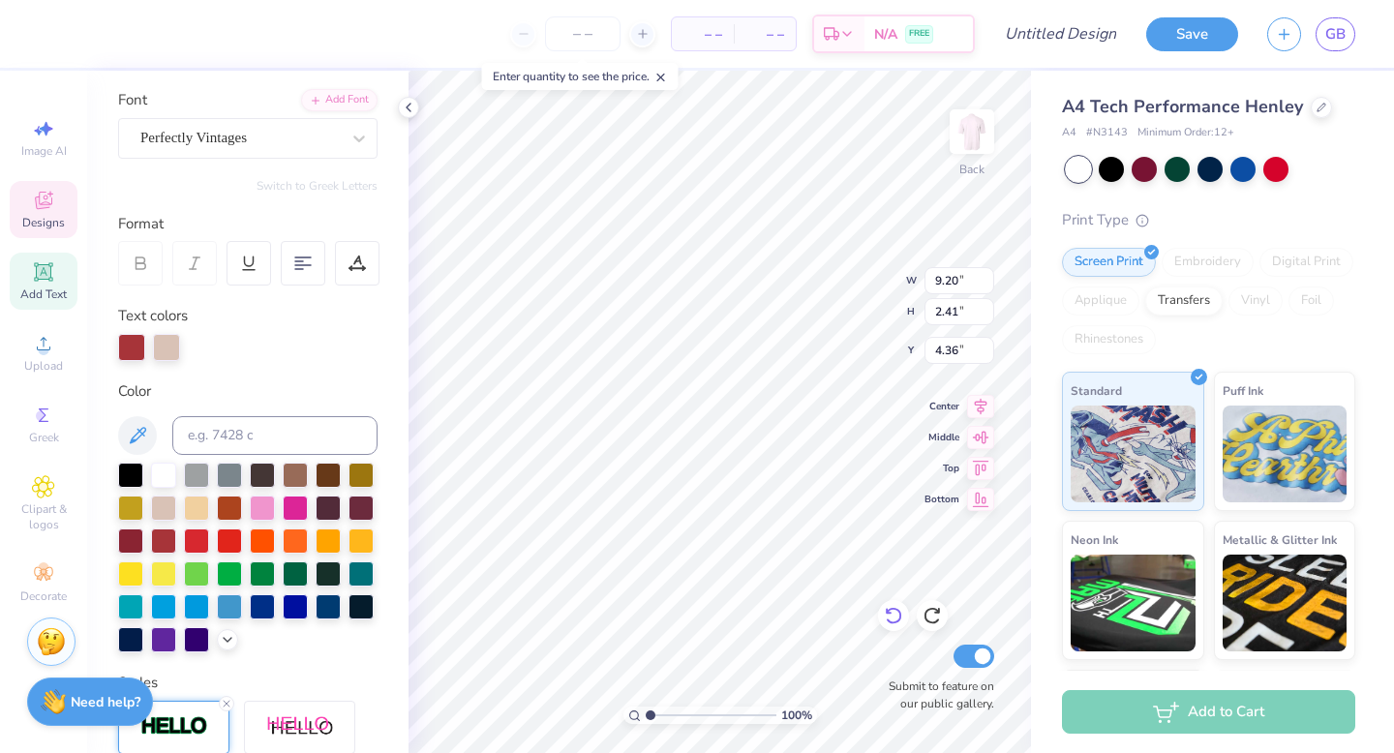
type input "4.65"
click at [51, 38] on div at bounding box center [52, 31] width 27 height 27
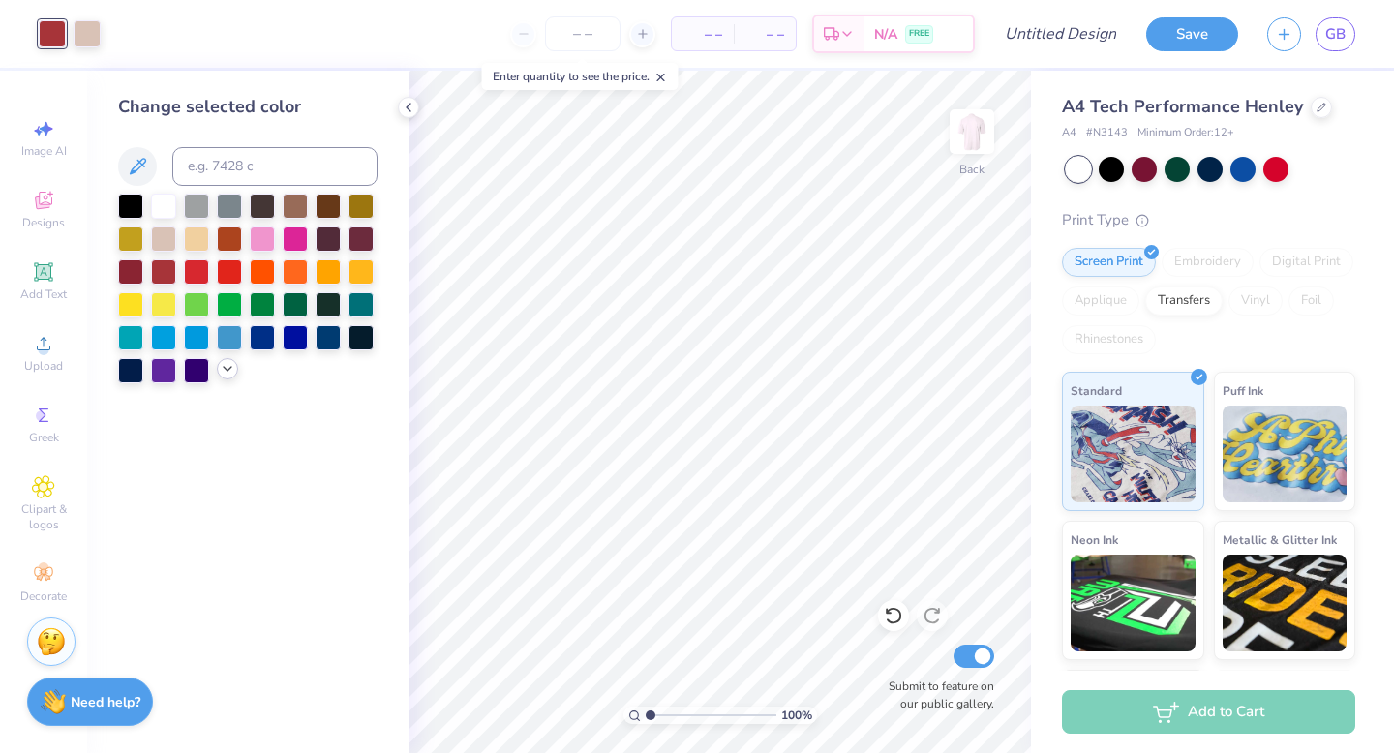
click at [231, 366] on icon at bounding box center [227, 368] width 15 height 15
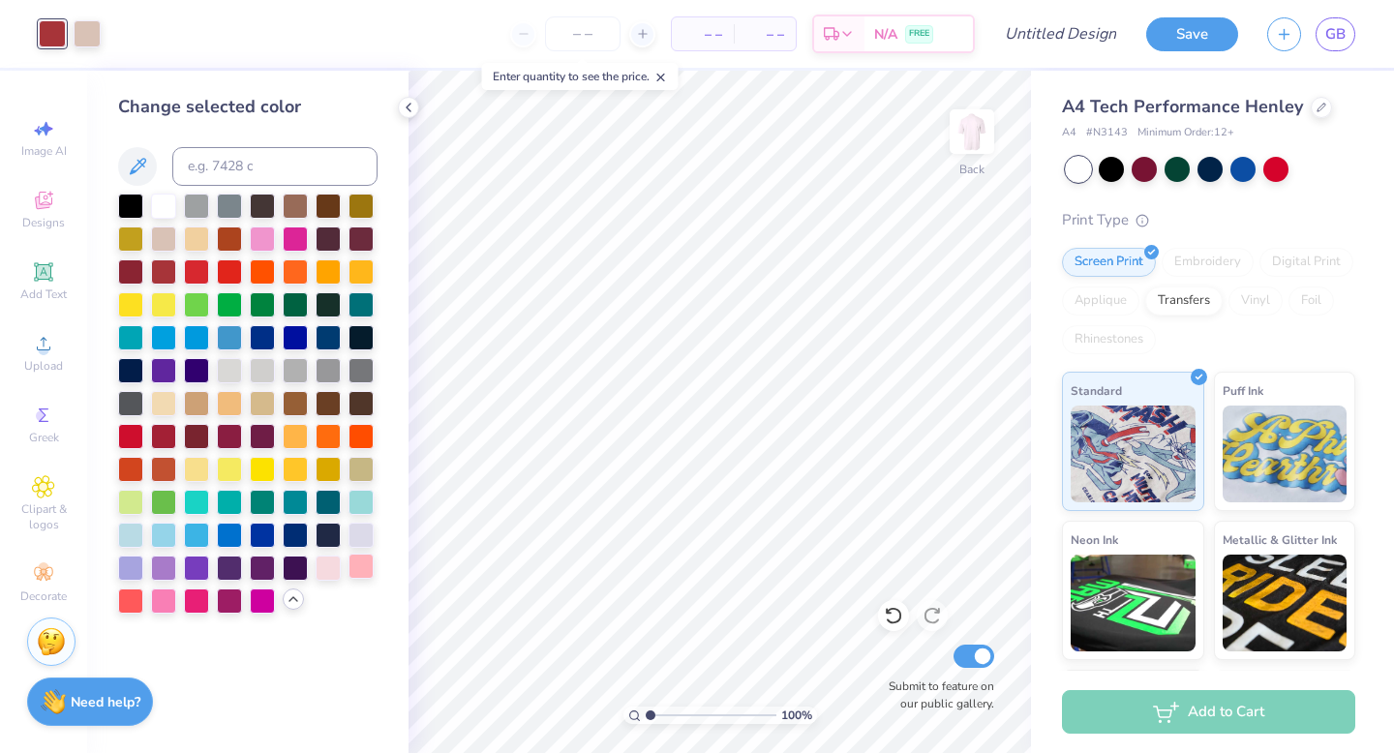
click at [355, 566] on div at bounding box center [361, 566] width 25 height 25
click at [268, 337] on div at bounding box center [262, 335] width 25 height 25
click at [294, 567] on div at bounding box center [295, 566] width 25 height 25
click at [134, 533] on div at bounding box center [130, 533] width 25 height 25
click at [89, 33] on div at bounding box center [87, 31] width 27 height 27
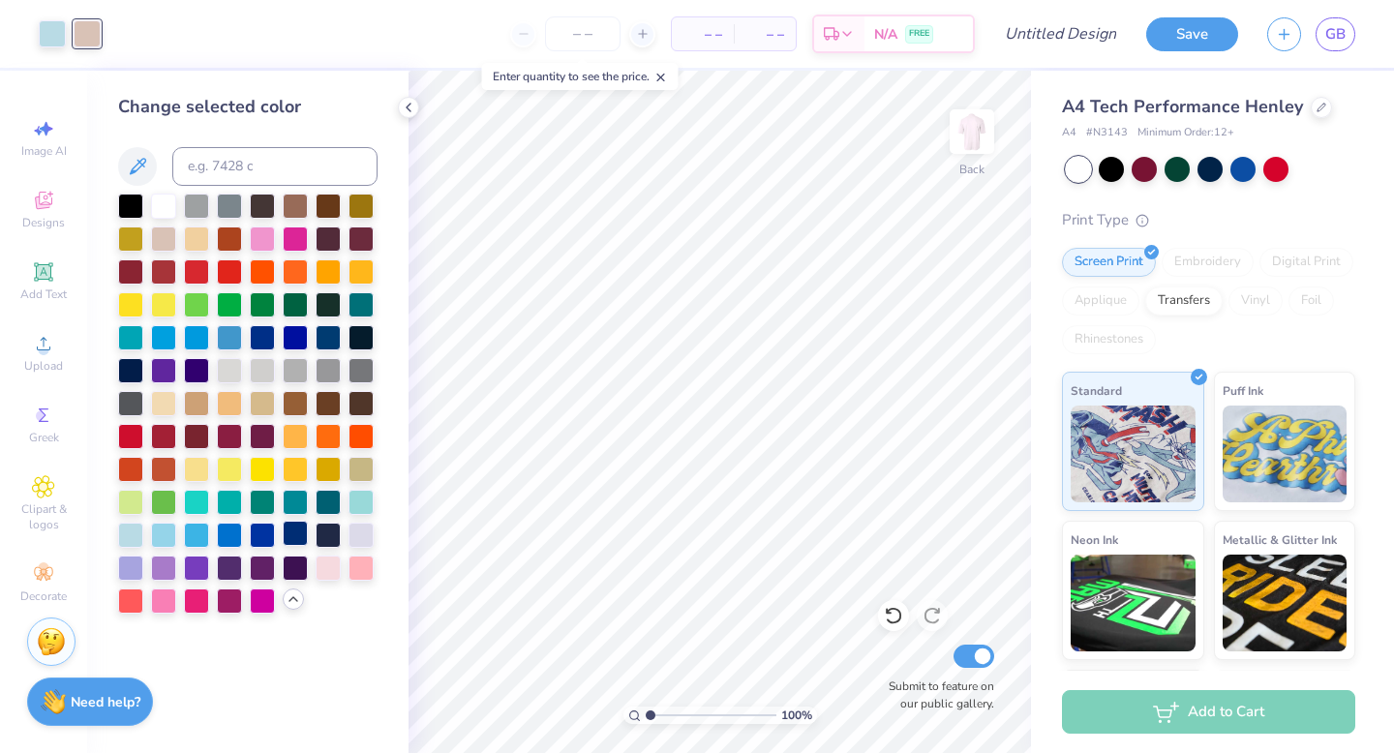
click at [297, 536] on div at bounding box center [295, 533] width 25 height 25
click at [57, 37] on div at bounding box center [52, 31] width 27 height 27
click at [364, 568] on div at bounding box center [361, 568] width 25 height 25
click at [85, 29] on div at bounding box center [87, 31] width 27 height 27
click at [237, 605] on div at bounding box center [229, 599] width 25 height 25
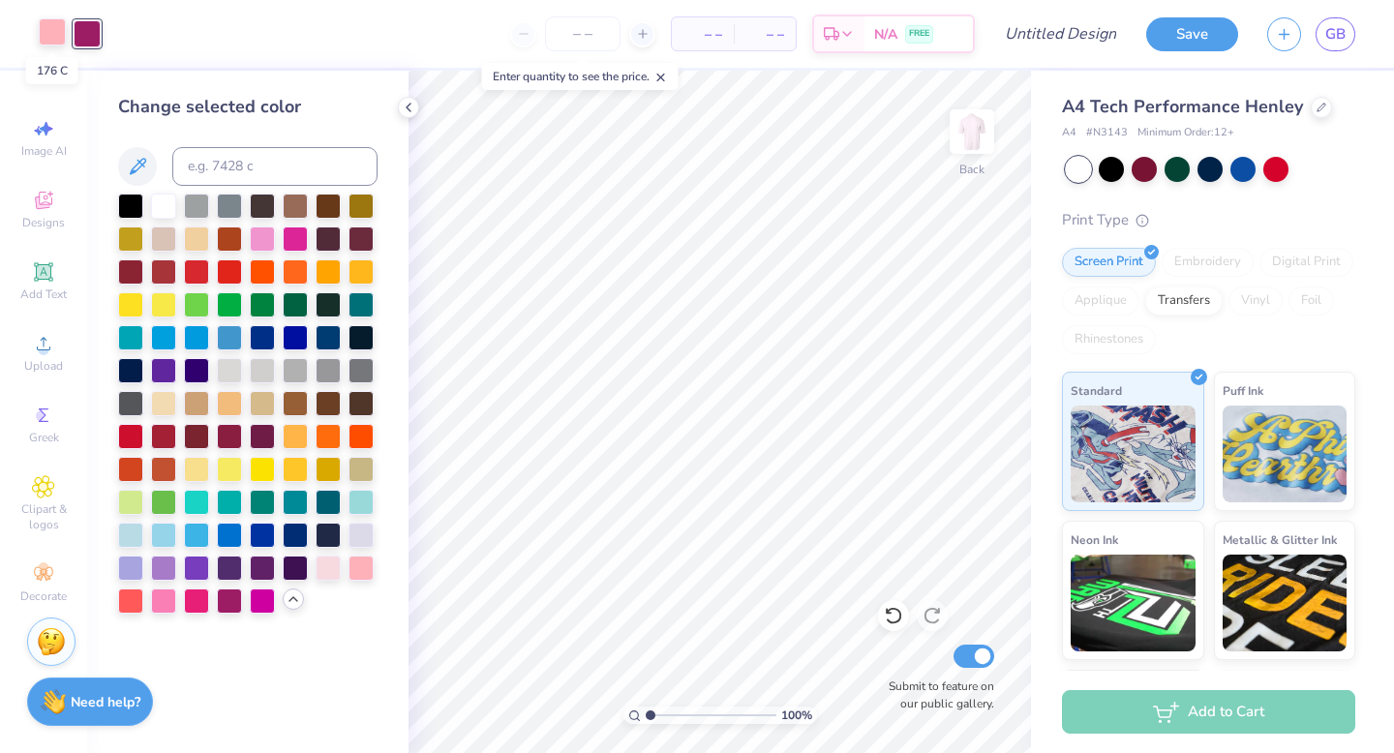
click at [51, 32] on div at bounding box center [52, 31] width 27 height 27
click at [91, 30] on div at bounding box center [87, 31] width 27 height 27
drag, startPoint x: 134, startPoint y: 535, endPoint x: 48, endPoint y: 36, distance: 505.9
click at [134, 535] on div at bounding box center [130, 535] width 25 height 25
click at [48, 36] on div at bounding box center [52, 31] width 27 height 27
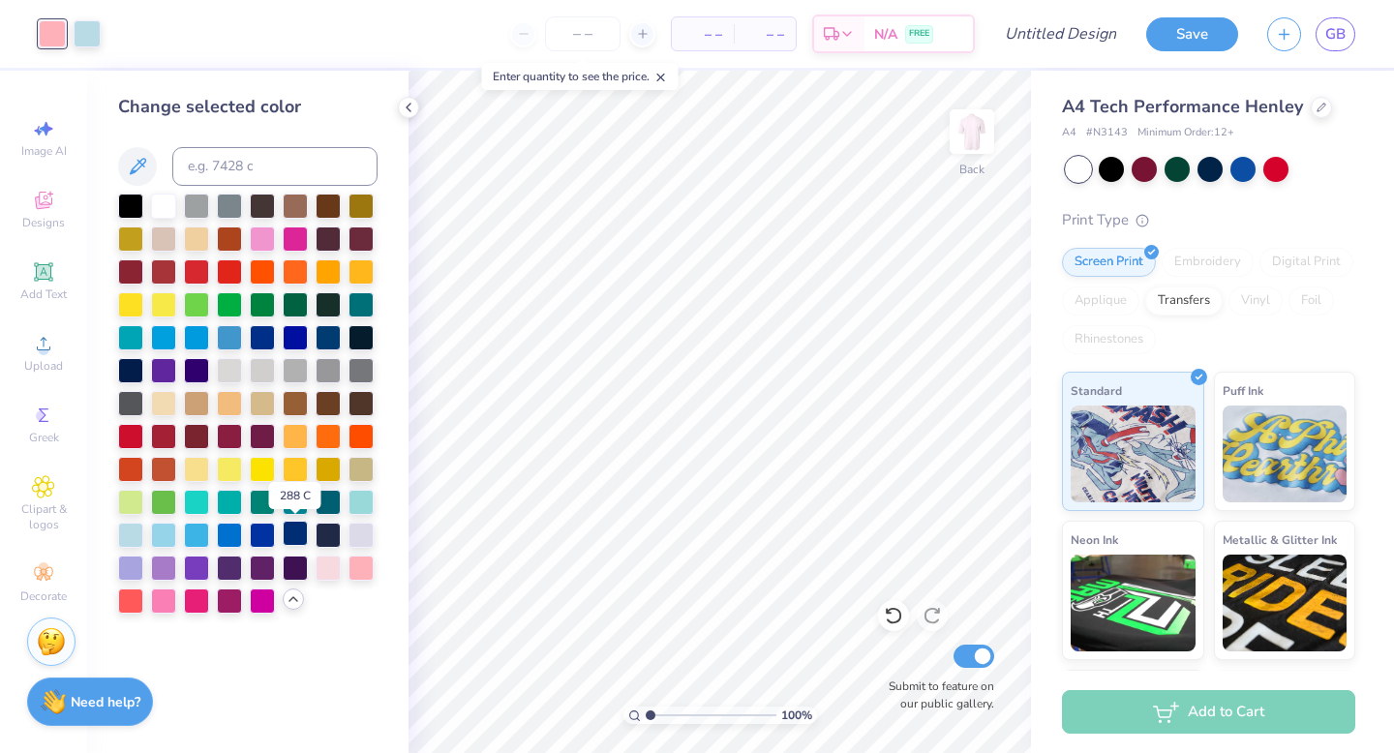
click at [292, 541] on div at bounding box center [295, 533] width 25 height 25
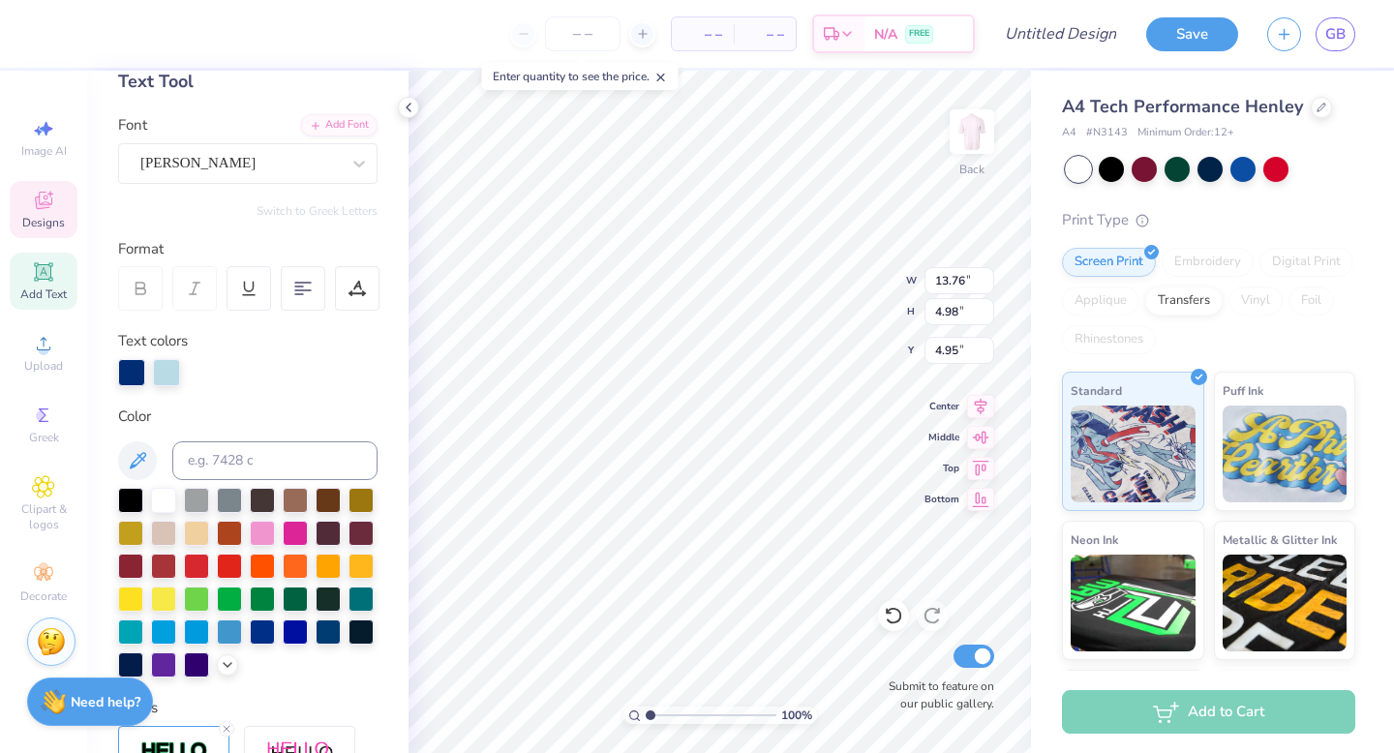
scroll to position [119, 0]
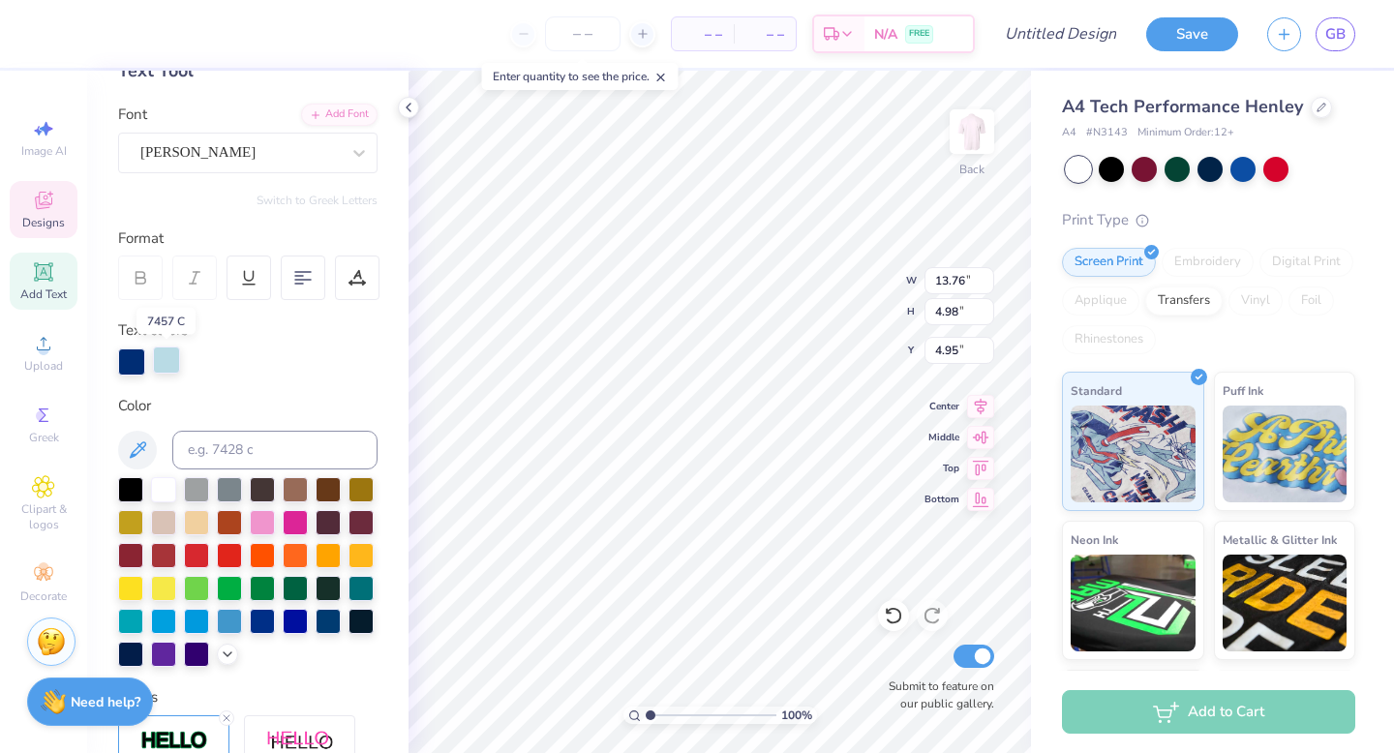
drag, startPoint x: 135, startPoint y: 361, endPoint x: 180, endPoint y: 362, distance: 45.5
click at [181, 362] on div at bounding box center [248, 362] width 260 height 27
click at [166, 358] on div at bounding box center [166, 360] width 27 height 27
click at [229, 656] on icon at bounding box center [227, 652] width 15 height 15
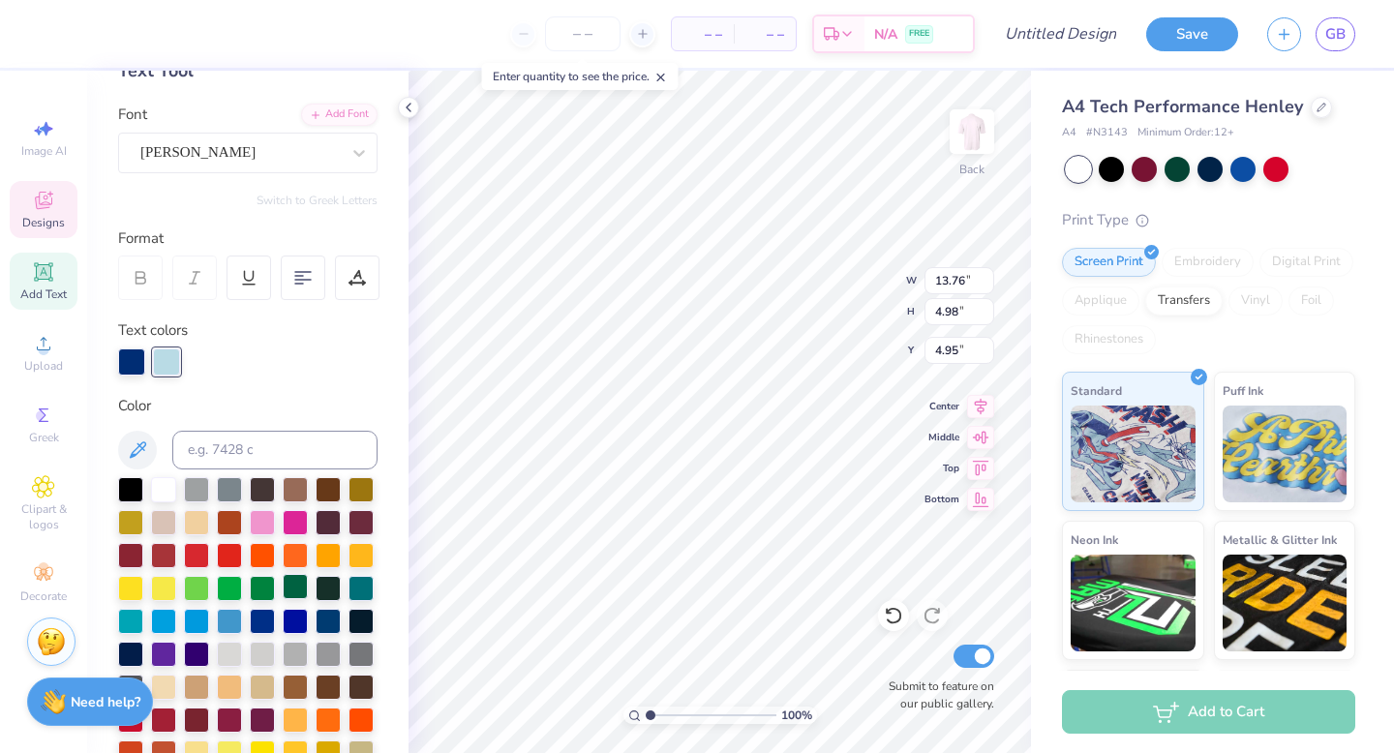
scroll to position [139, 0]
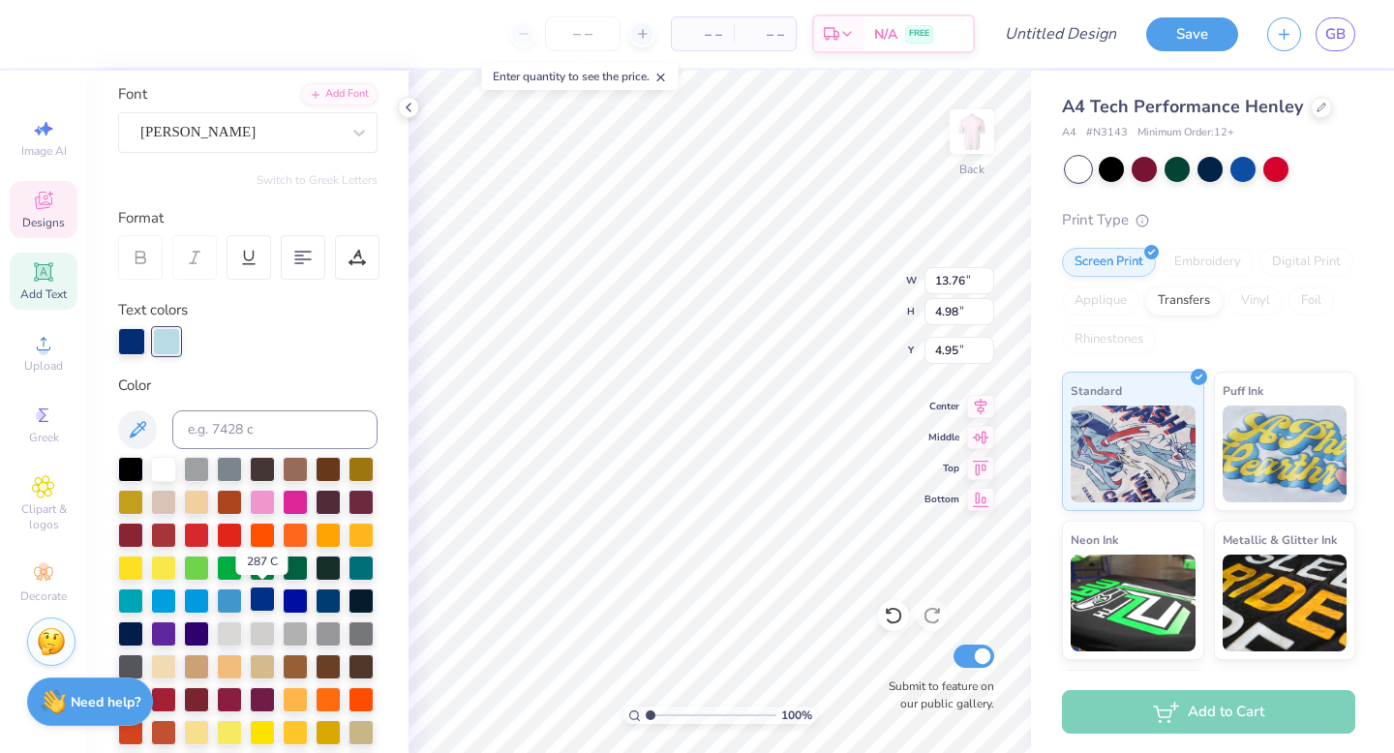
click at [263, 602] on div at bounding box center [262, 599] width 25 height 25
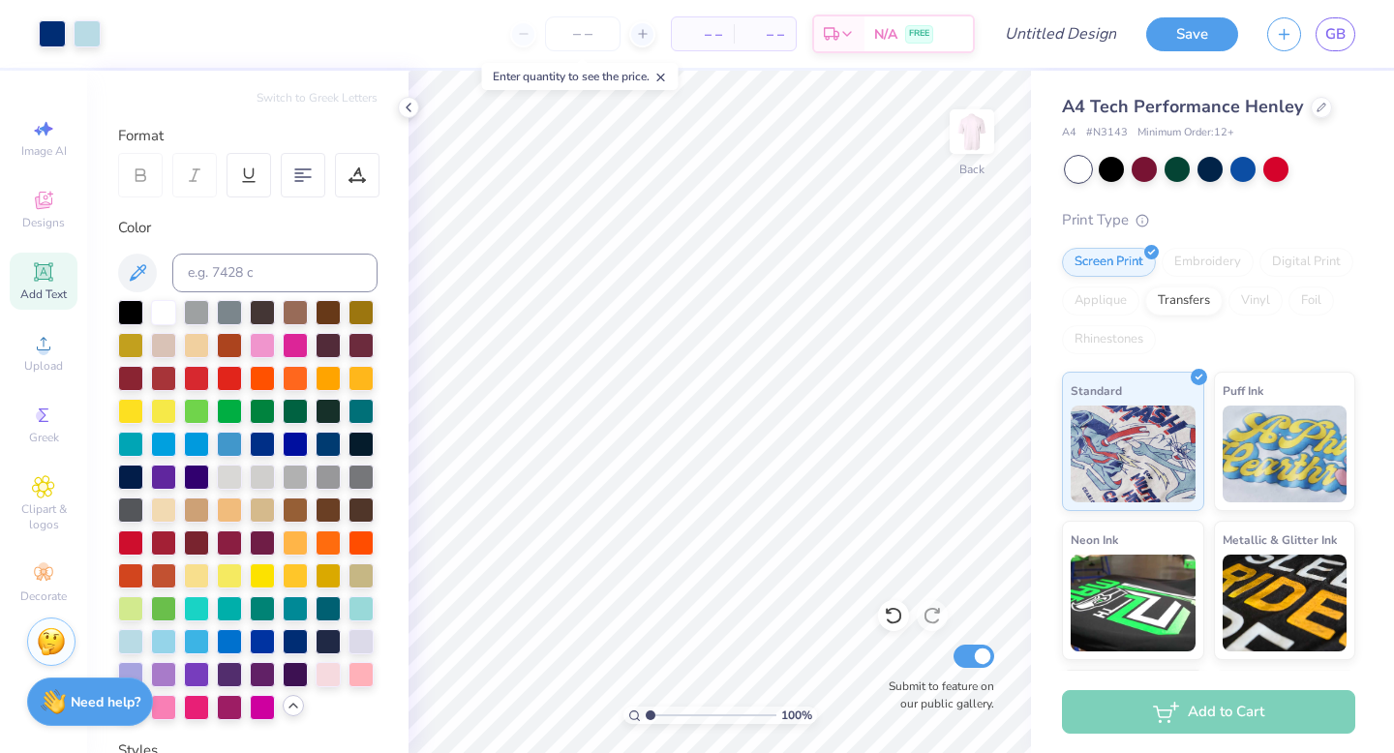
scroll to position [219, 0]
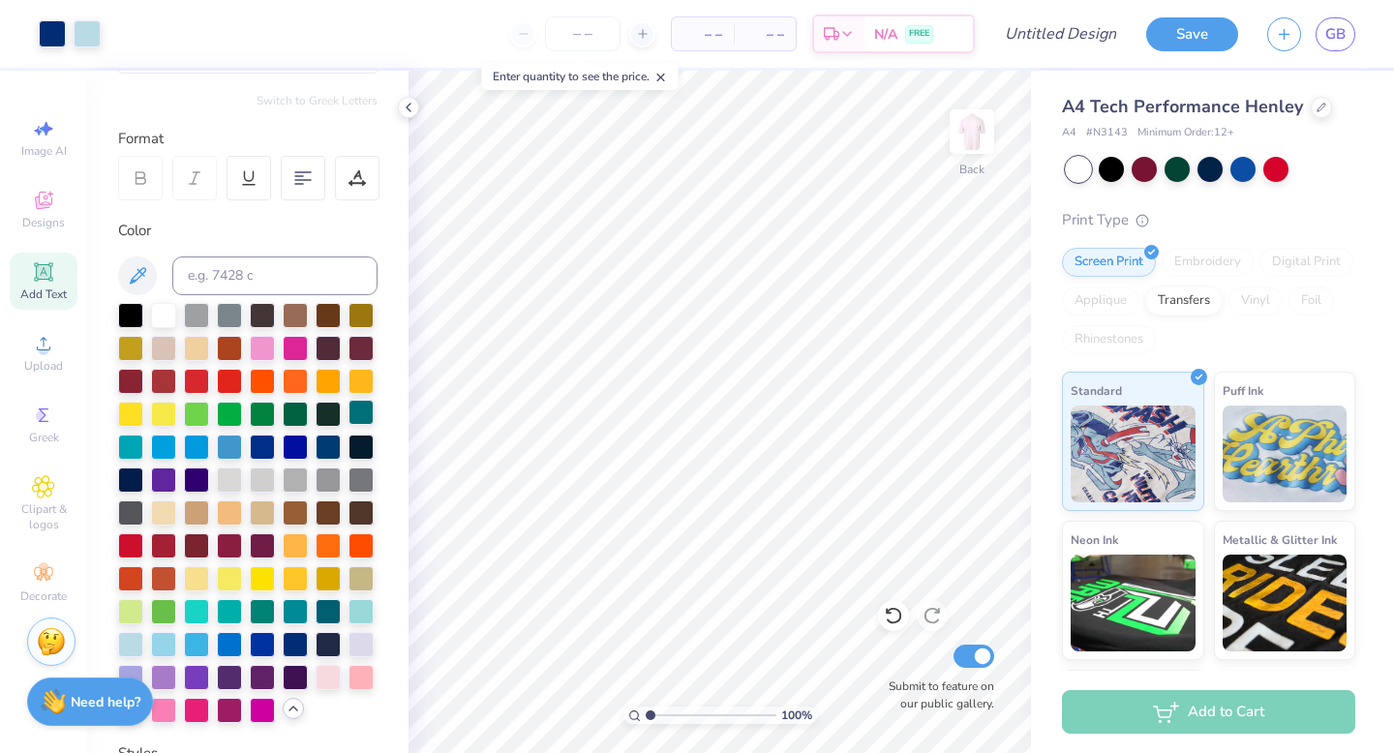
drag, startPoint x: 902, startPoint y: 617, endPoint x: 373, endPoint y: 399, distance: 571.9
click at [901, 617] on icon at bounding box center [893, 615] width 19 height 19
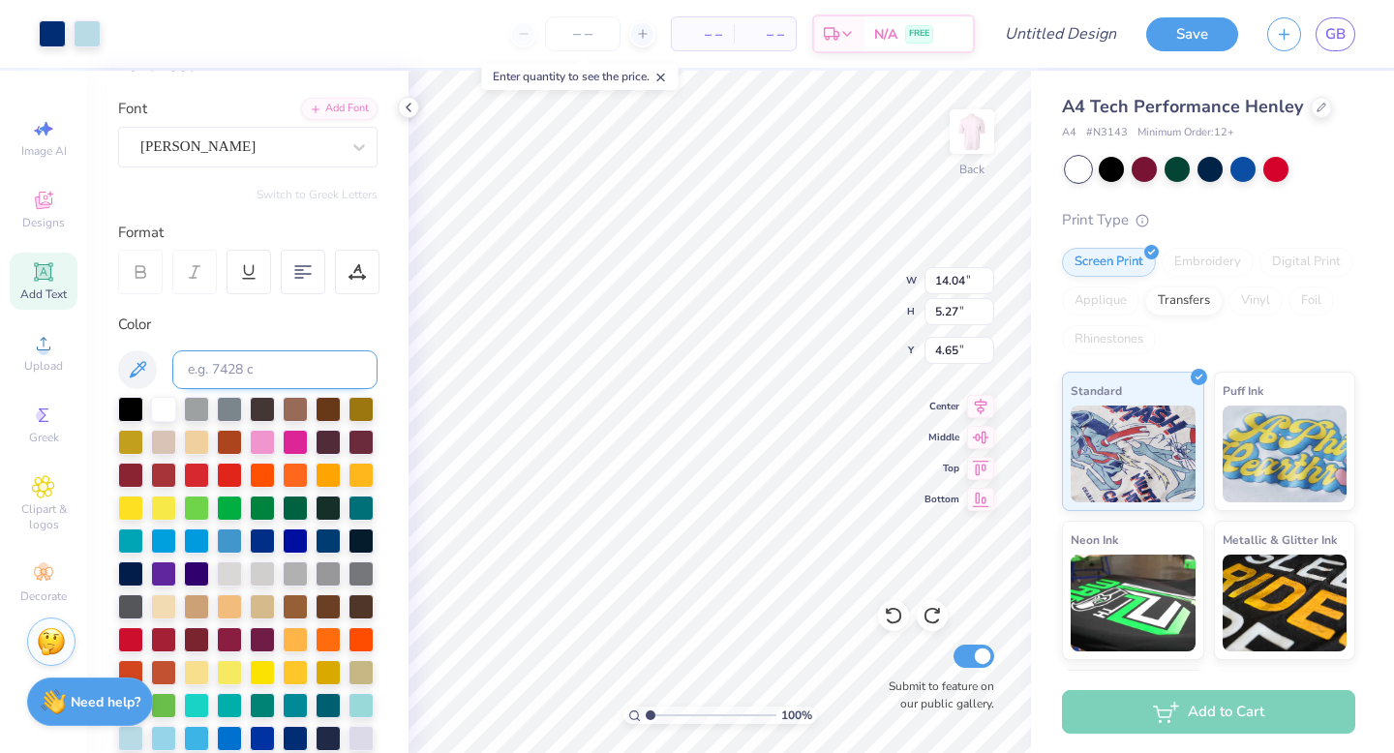
scroll to position [0, 0]
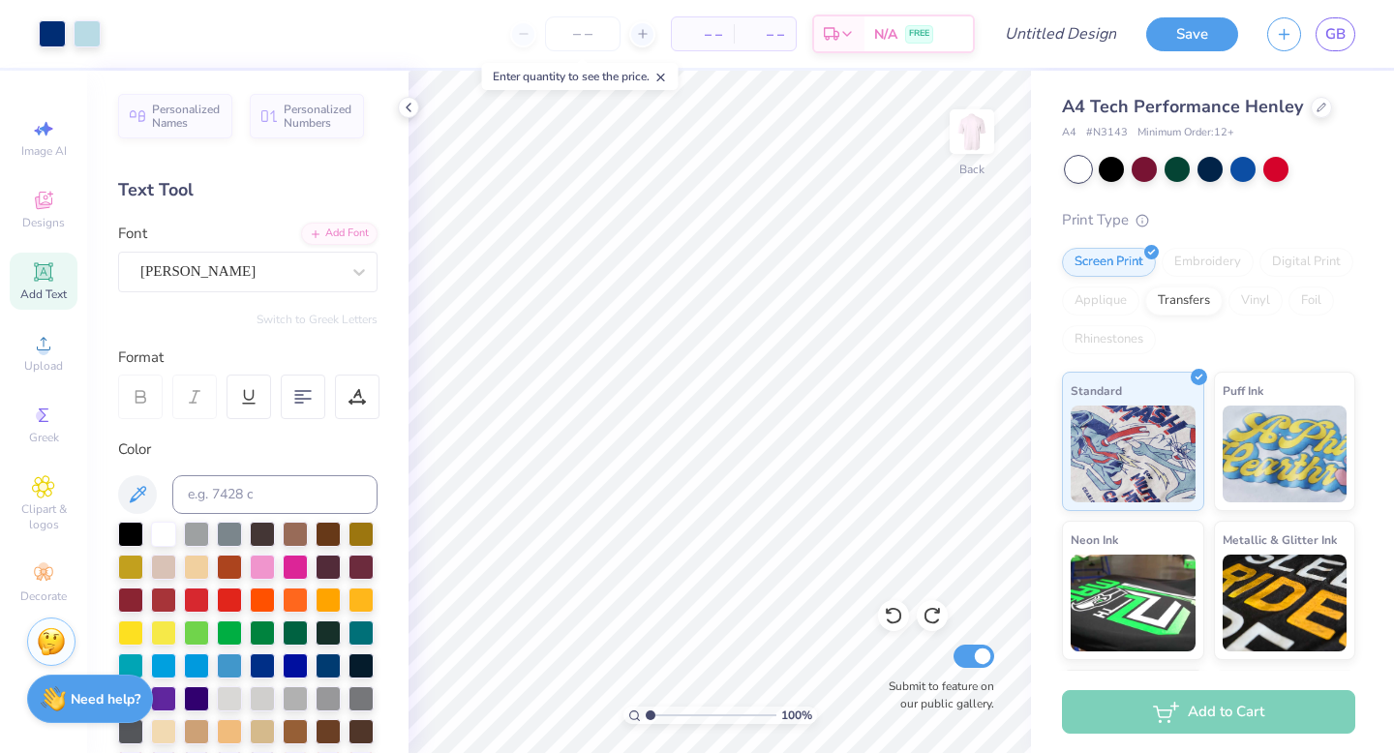
click at [71, 703] on strong "Need help?" at bounding box center [106, 699] width 70 height 18
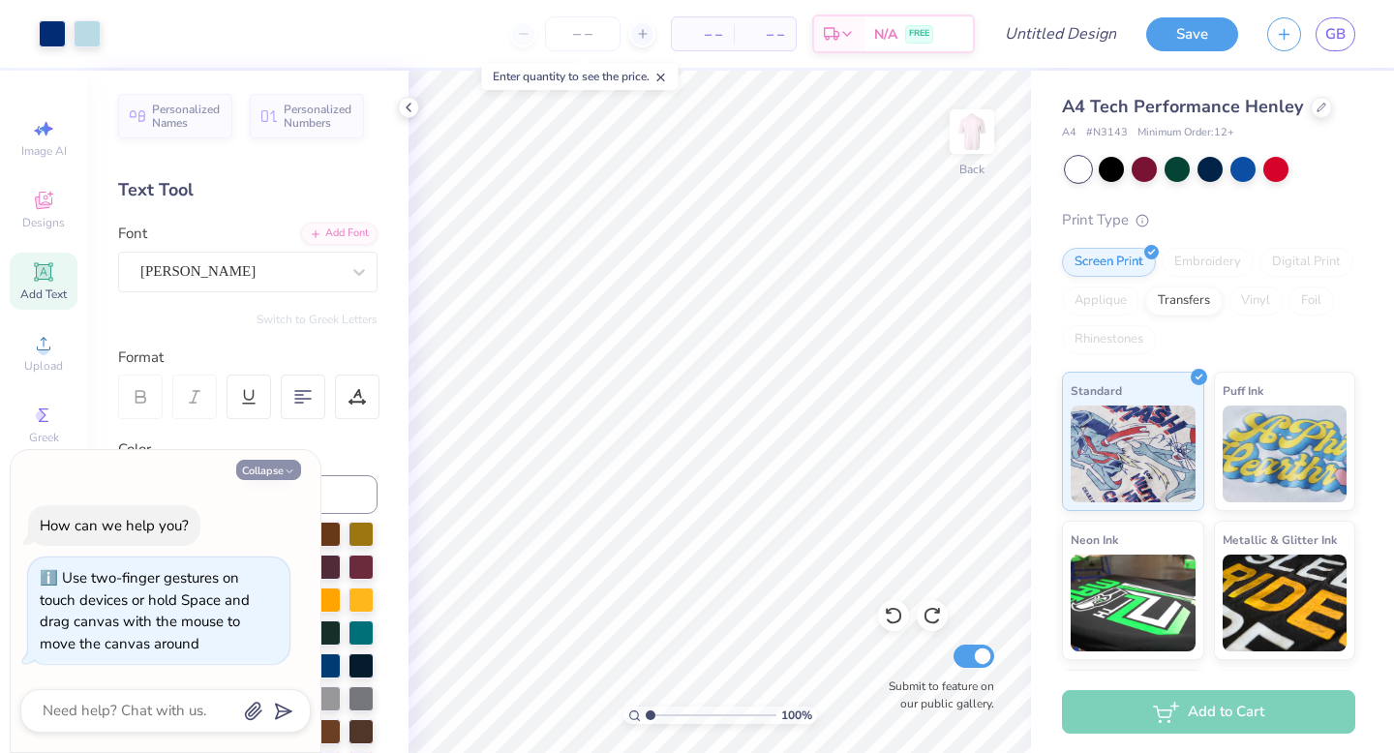
click at [271, 472] on button "Collapse" at bounding box center [268, 470] width 65 height 20
type textarea "x"
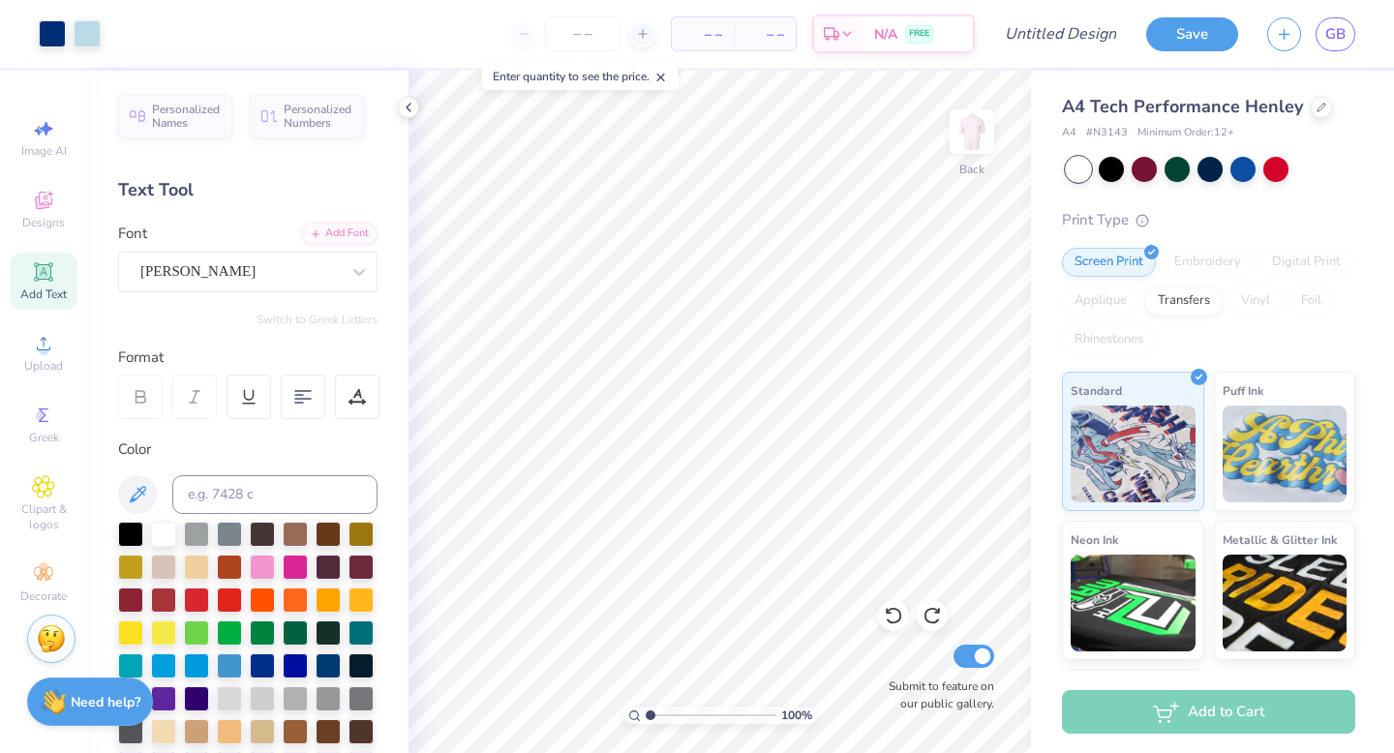
click at [51, 636] on img at bounding box center [51, 639] width 29 height 29
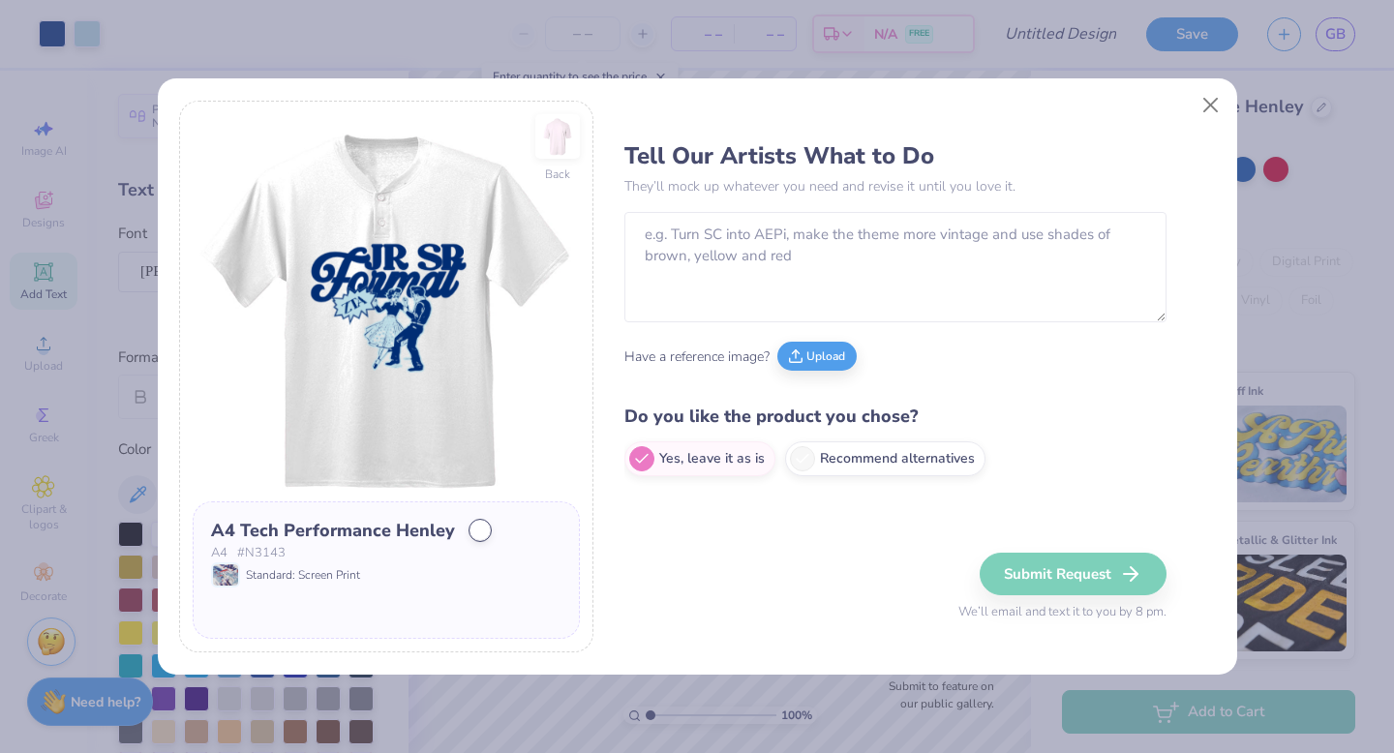
click at [46, 643] on div "Back A4 Tech Performance Henley A4 # N3143 Standard: Screen Print Tell Our Arti…" at bounding box center [697, 376] width 1394 height 753
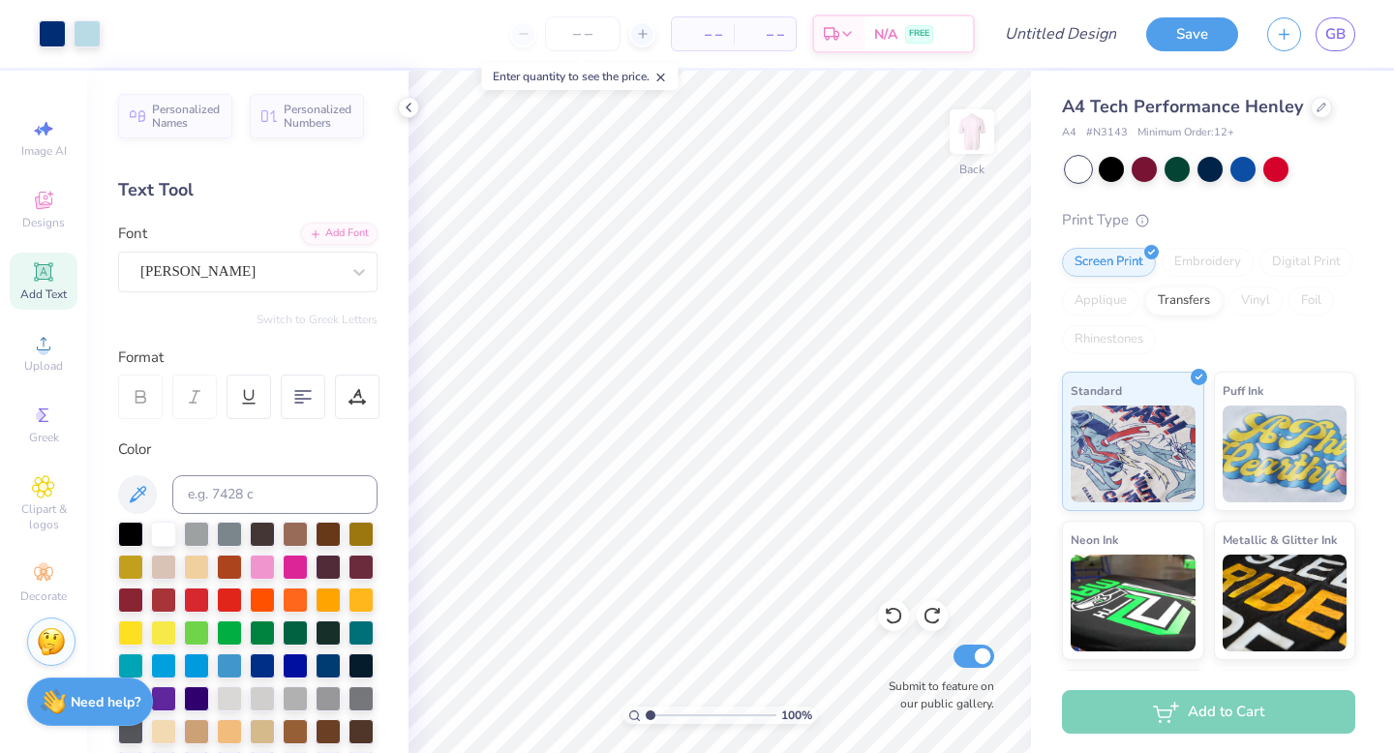
click at [46, 643] on img at bounding box center [51, 641] width 29 height 29
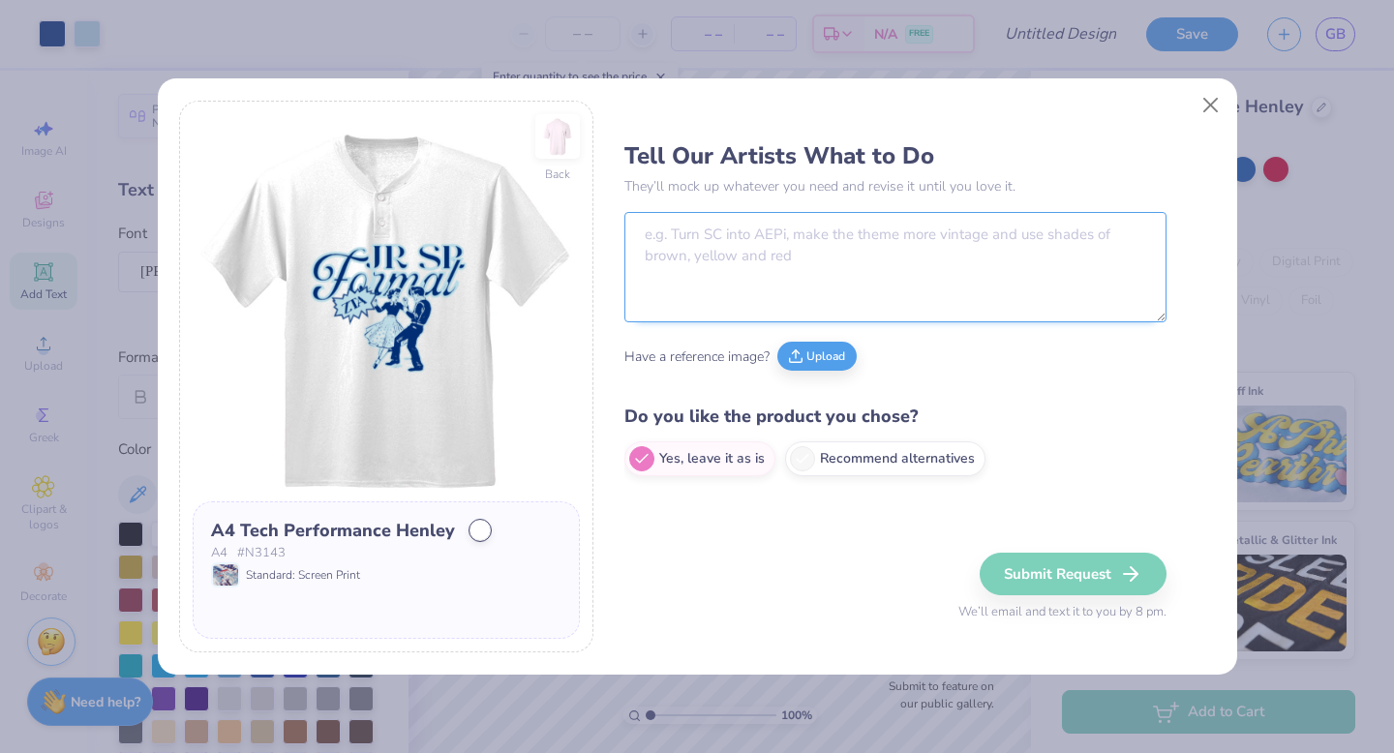
click at [836, 261] on textarea at bounding box center [896, 267] width 542 height 110
type textarea "P"
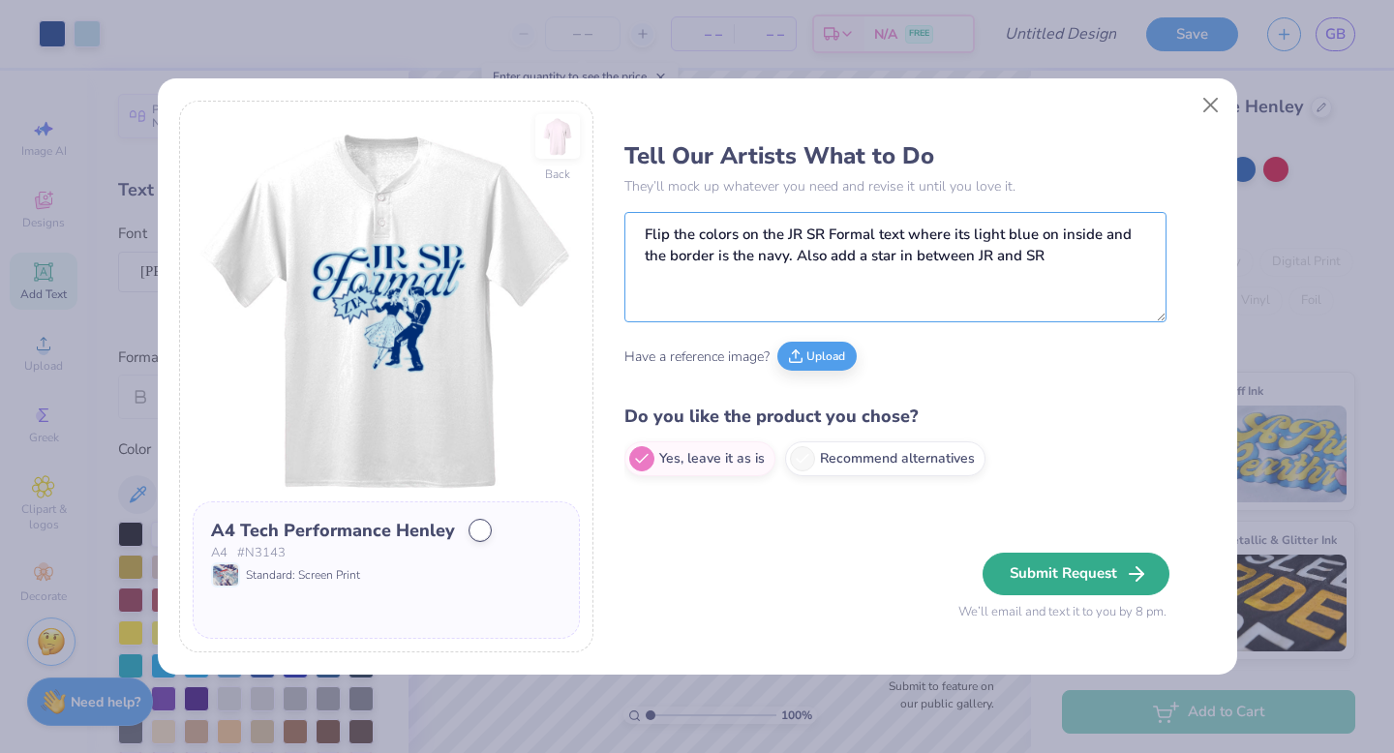
type textarea "Flip the colors on the JR SR Formal text where its light blue on inside and the…"
click at [1056, 574] on button "Submit Request" at bounding box center [1076, 574] width 187 height 43
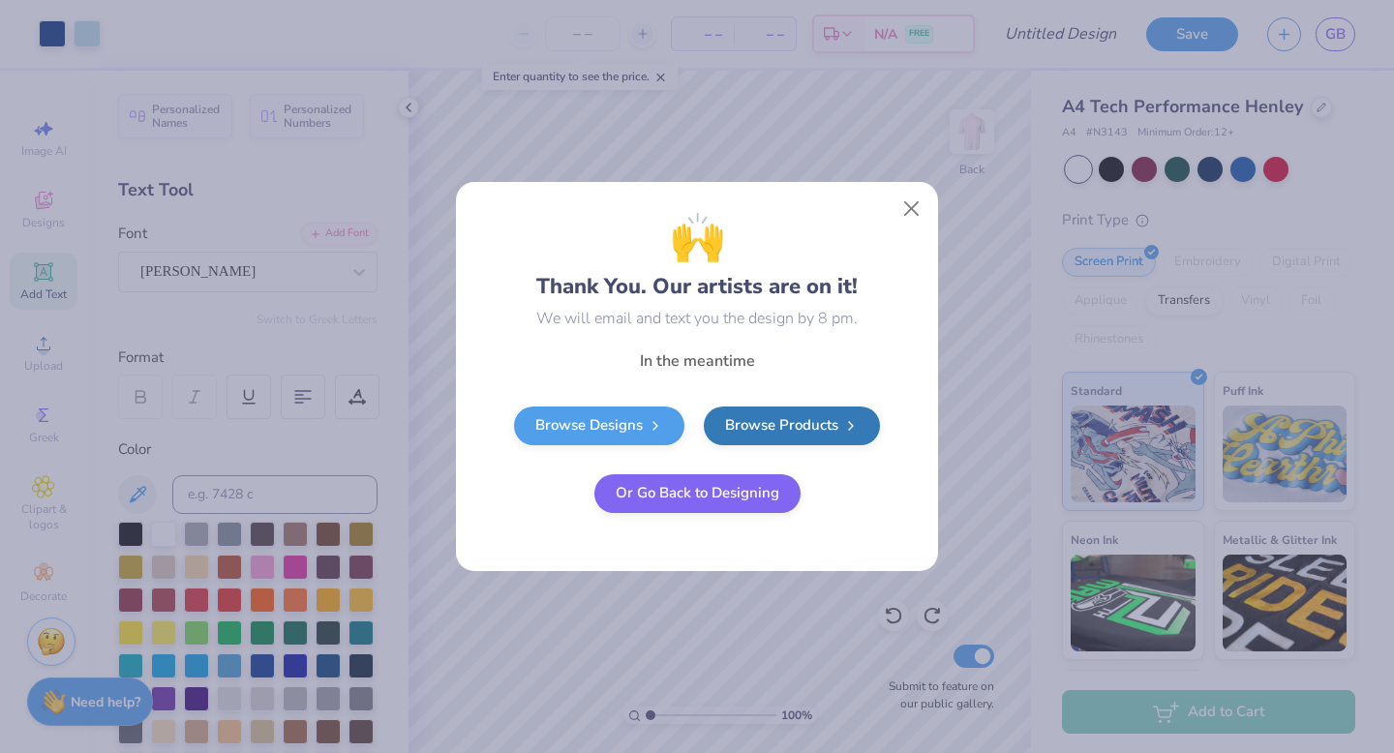
click at [741, 493] on button "Or Go Back to Designing" at bounding box center [698, 493] width 206 height 39
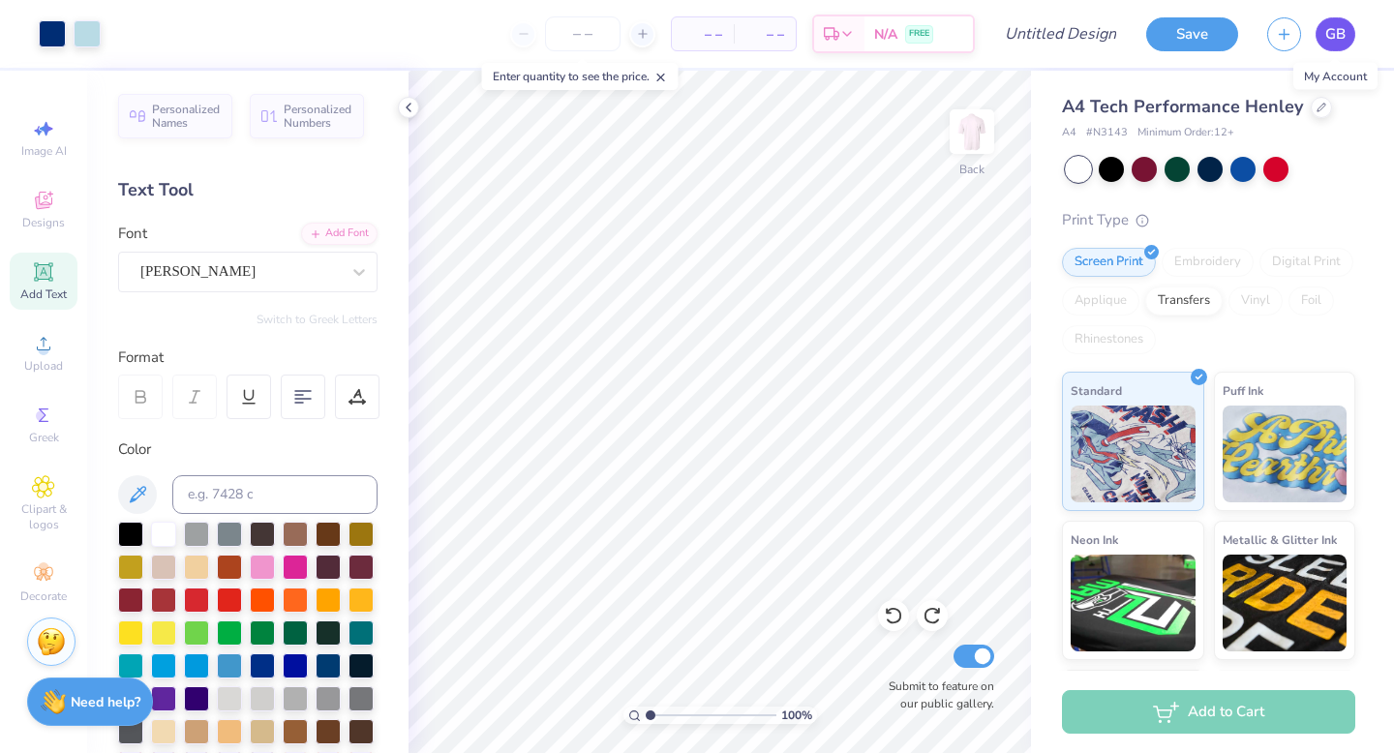
click at [1332, 32] on span "GB" at bounding box center [1336, 34] width 20 height 22
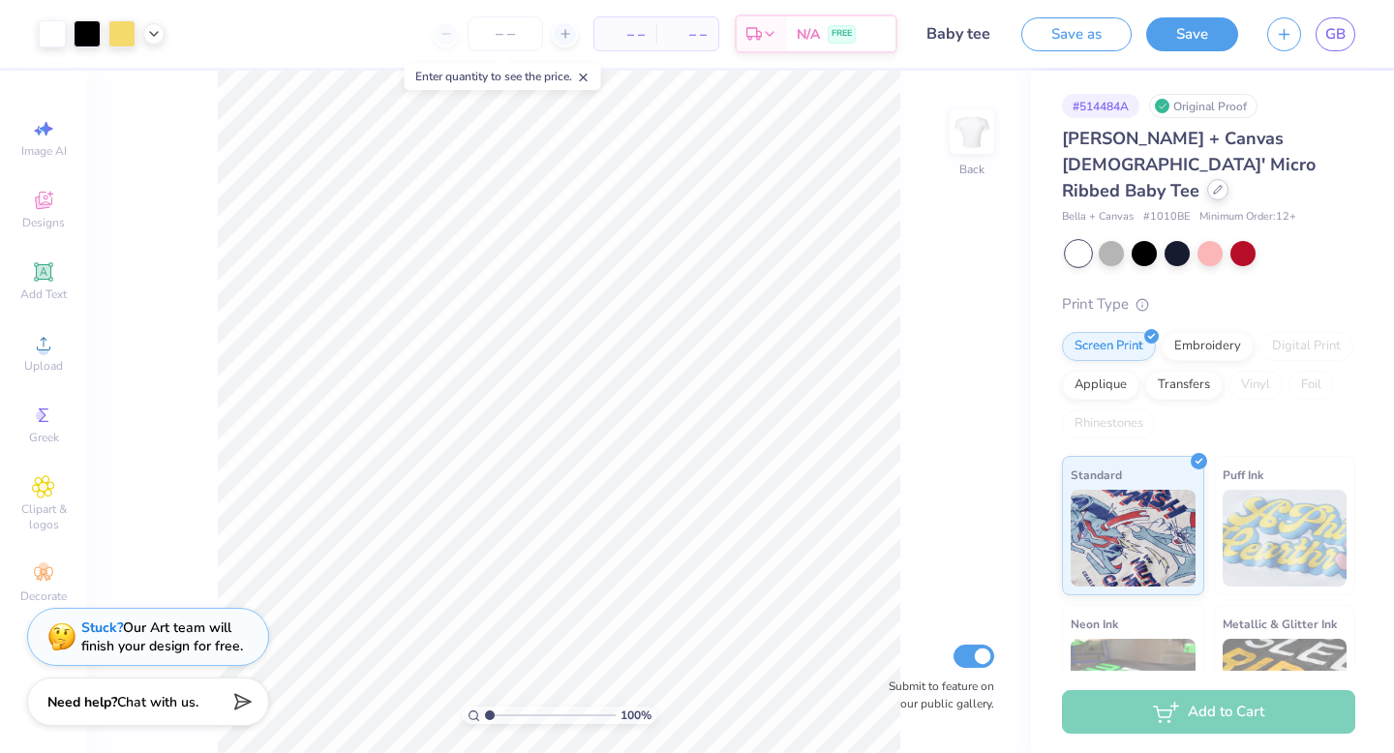
click at [1208, 179] on div at bounding box center [1218, 189] width 21 height 21
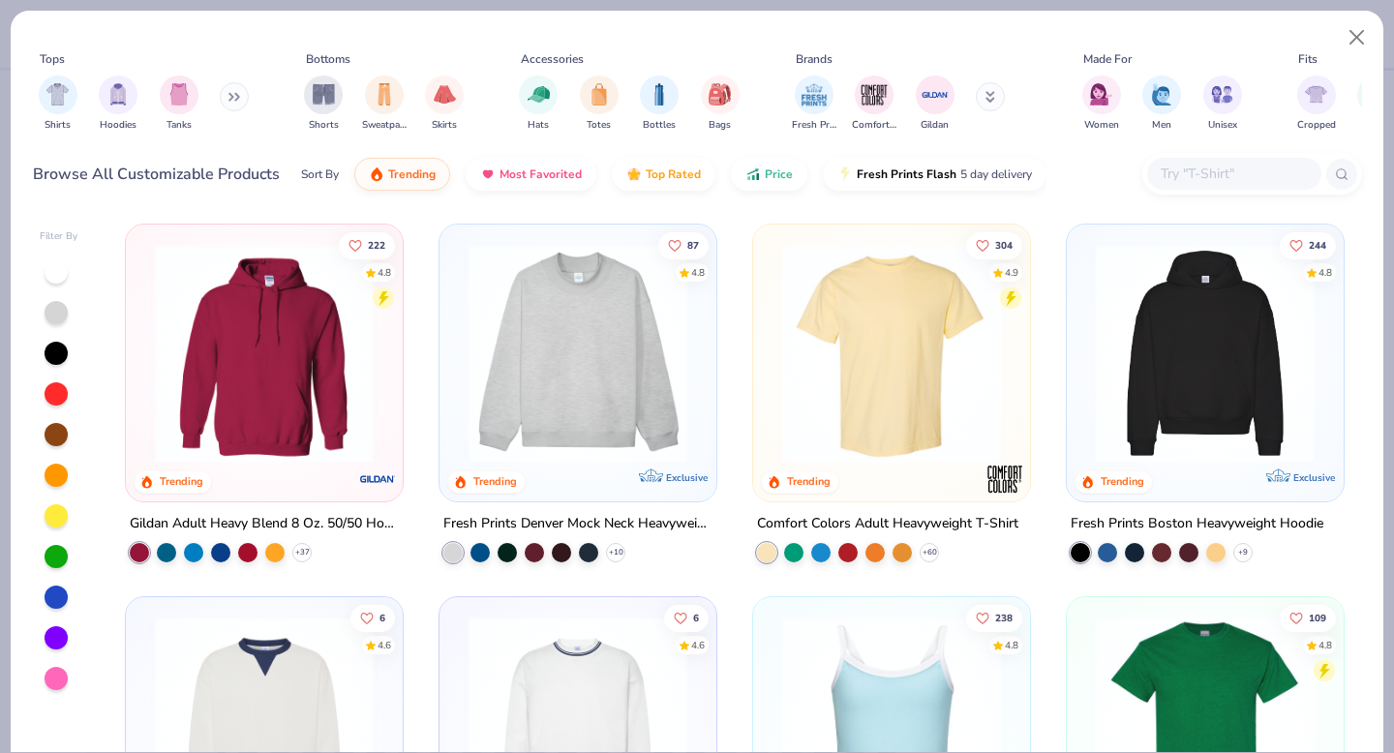
click at [1197, 165] on input "text" at bounding box center [1233, 174] width 149 height 22
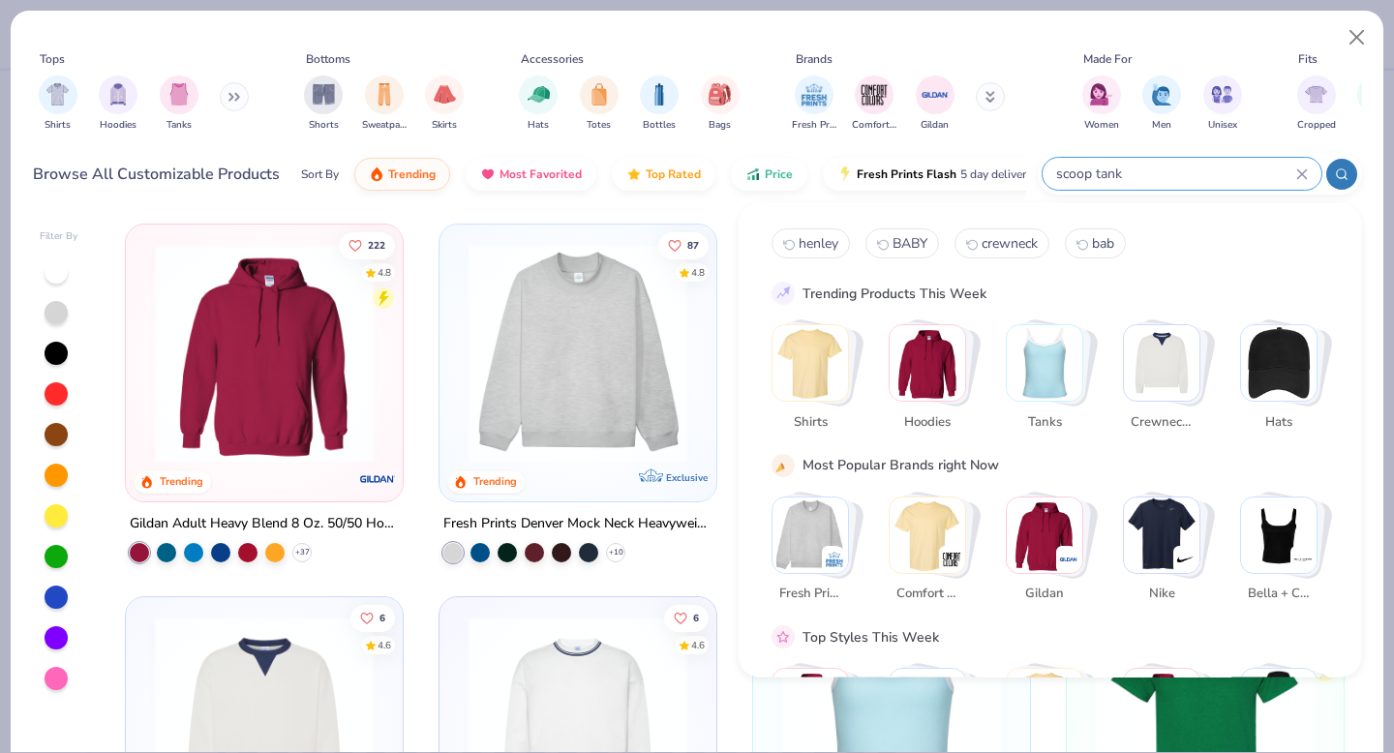
type input "scoop tank"
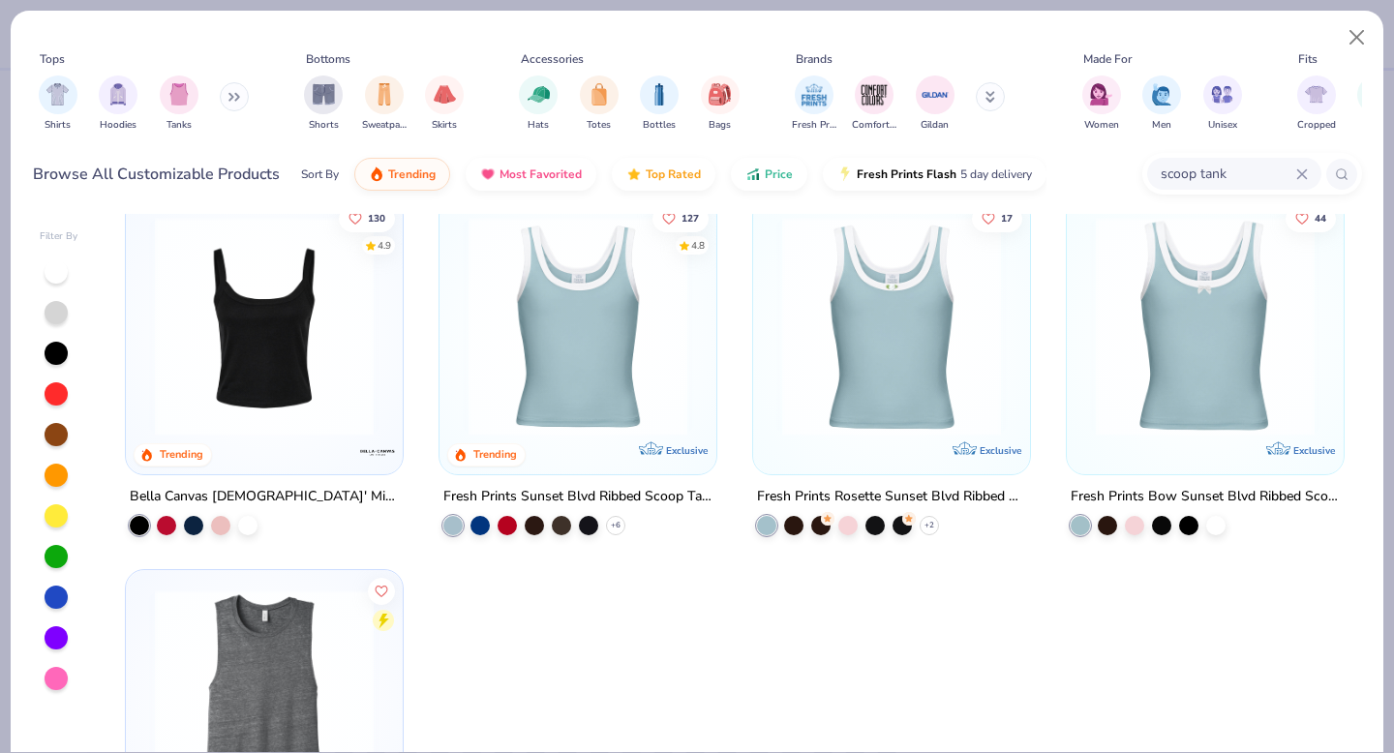
scroll to position [33, 0]
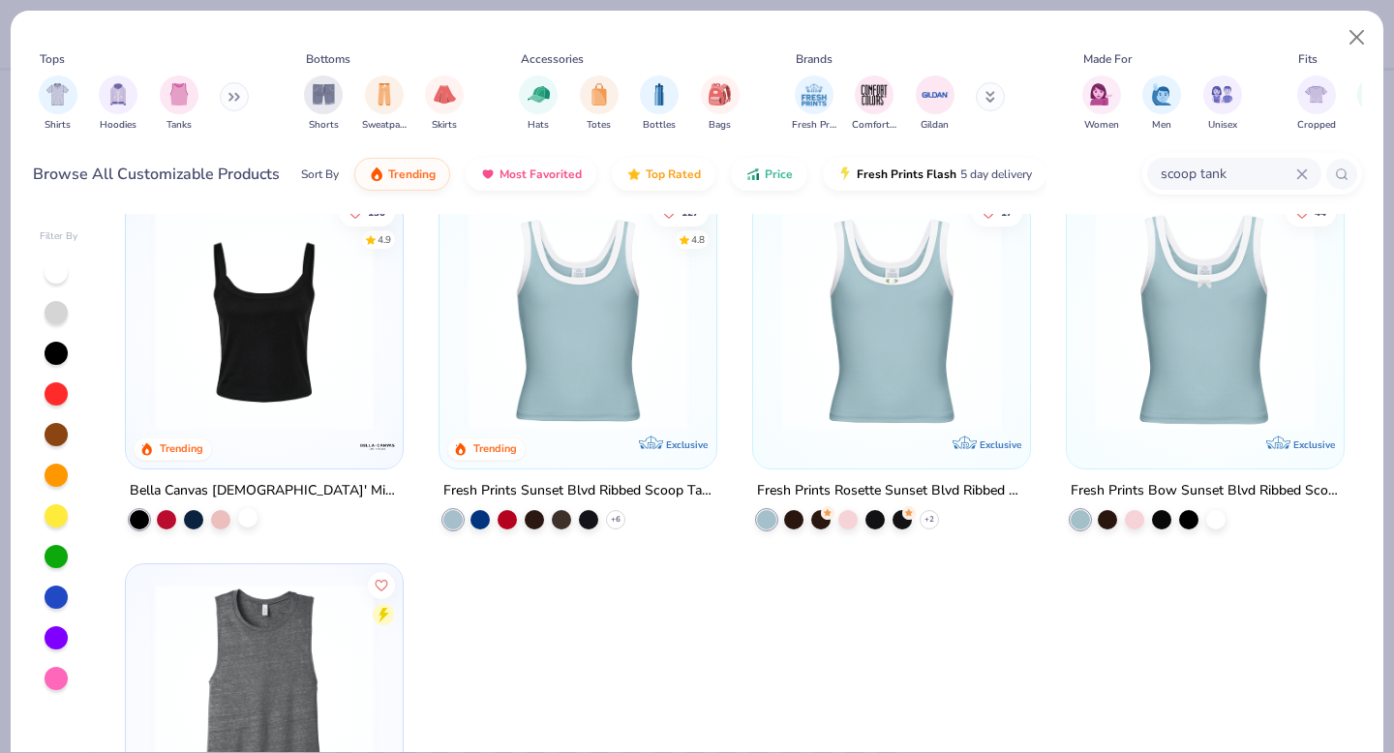
click at [249, 520] on div at bounding box center [247, 517] width 19 height 19
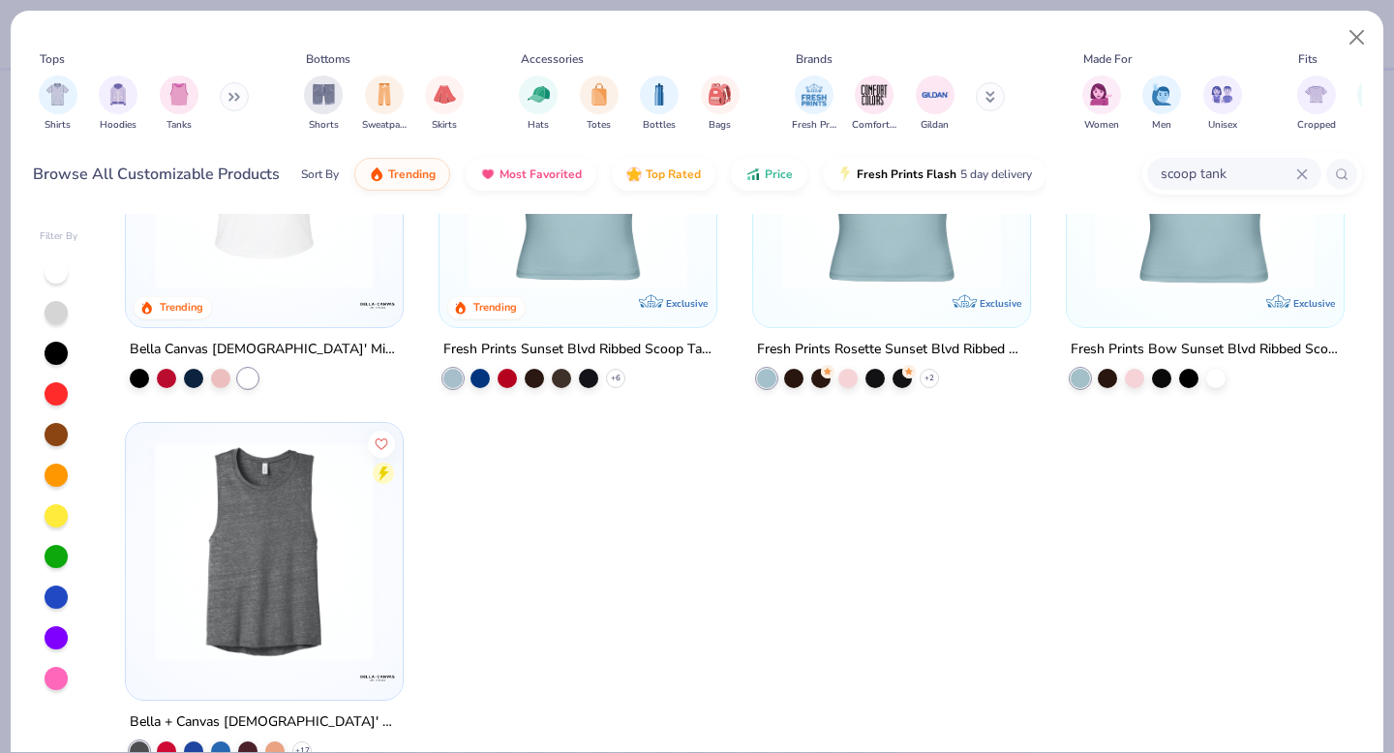
scroll to position [13, 0]
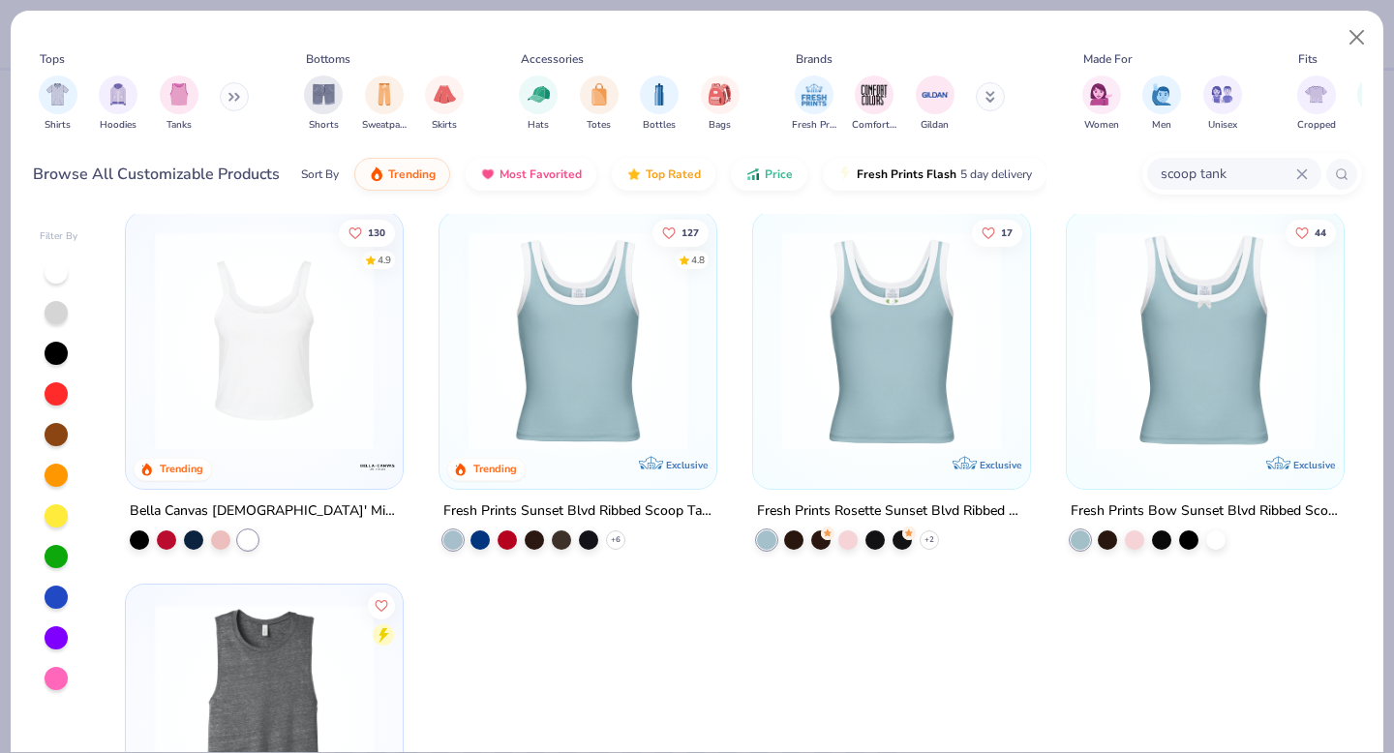
click at [1300, 174] on icon at bounding box center [1302, 173] width 9 height 9
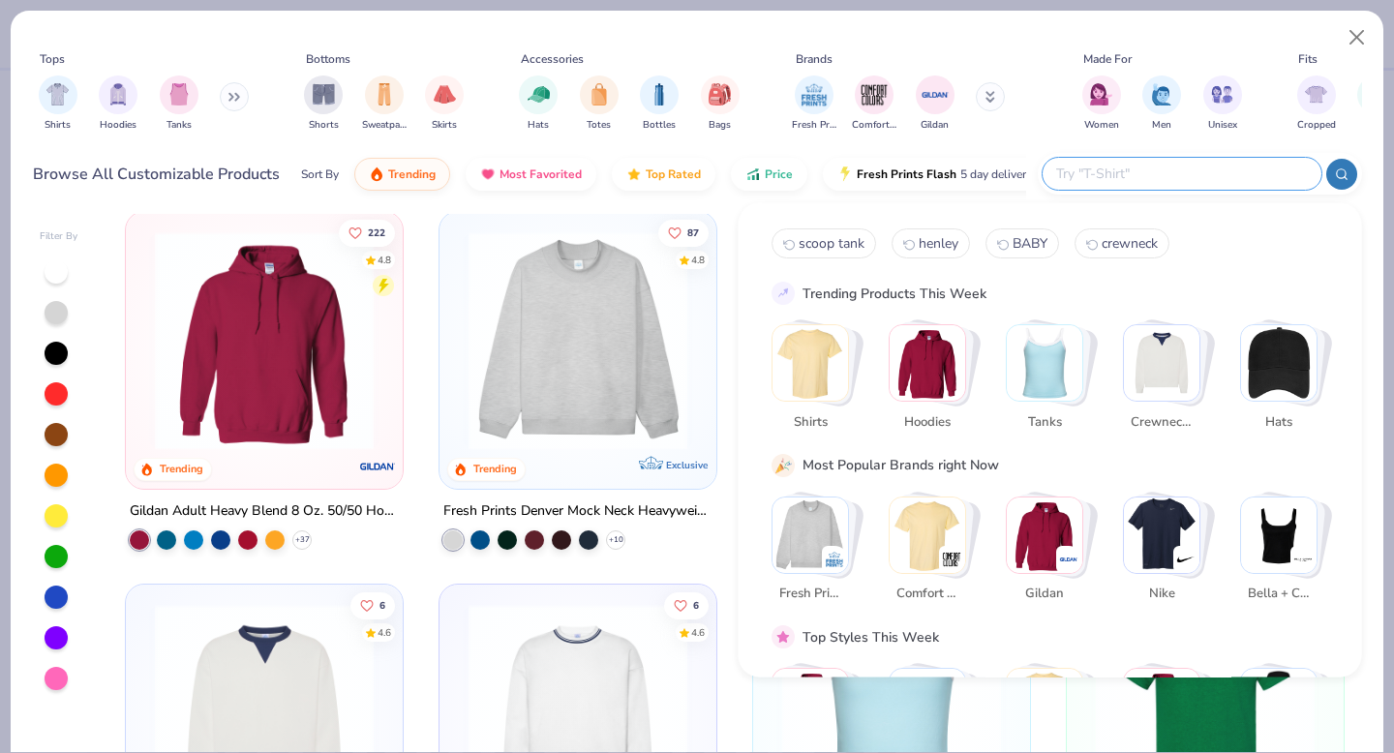
scroll to position [0, 0]
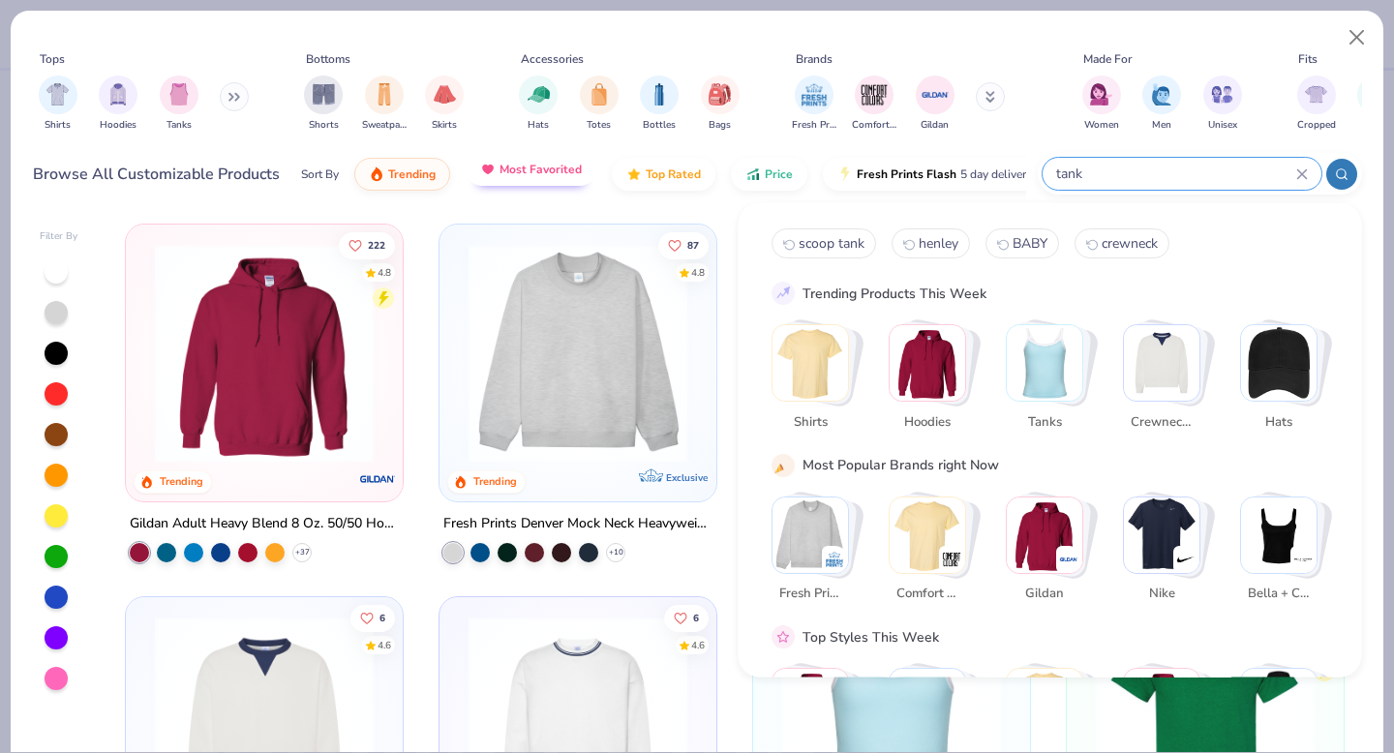
type input "tank"
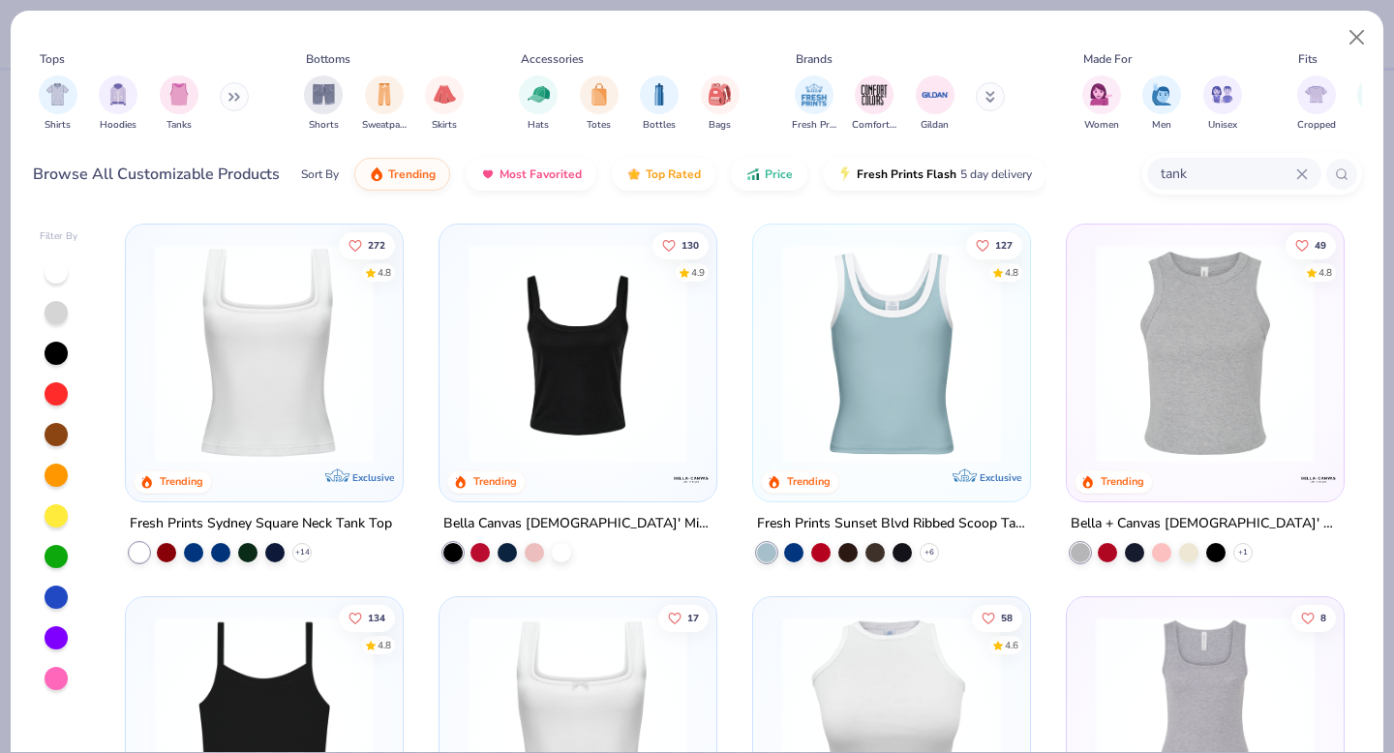
click at [345, 386] on img at bounding box center [264, 353] width 238 height 219
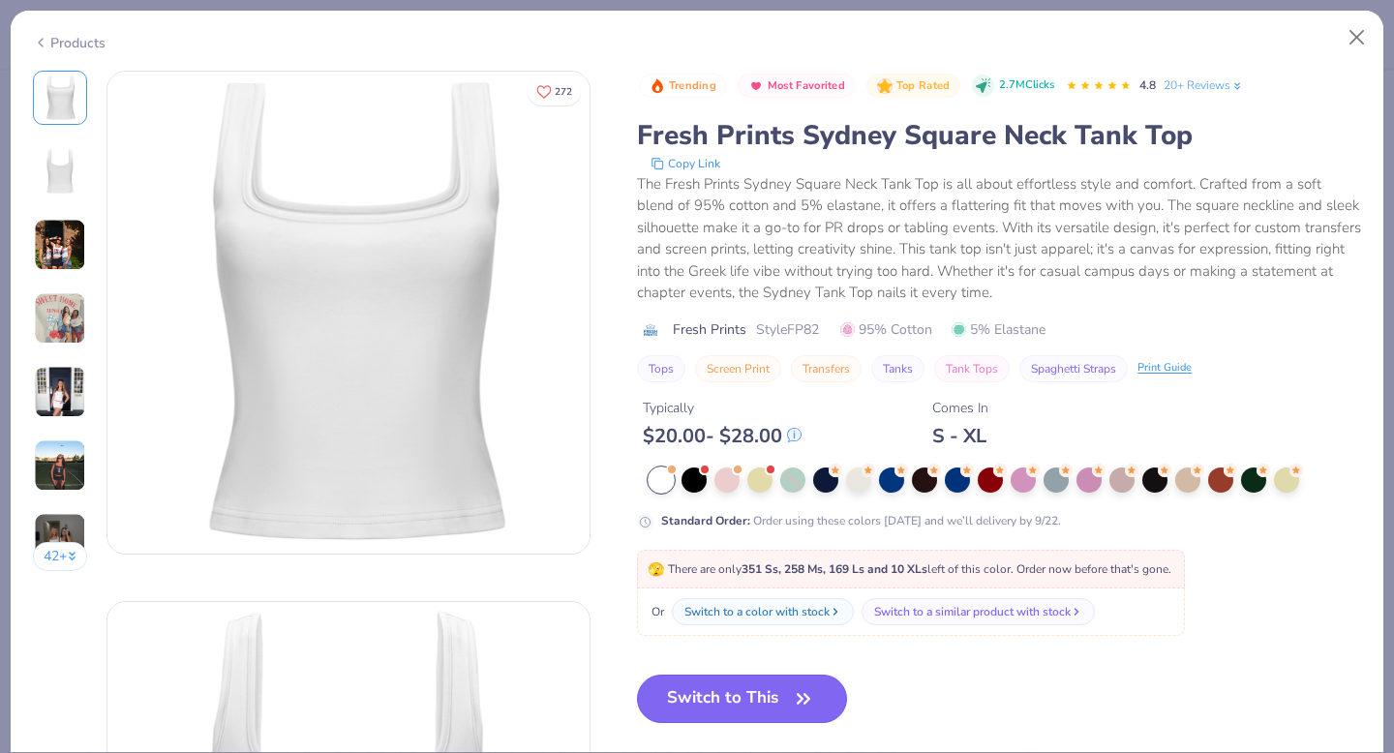
click at [762, 705] on button "Switch to This" at bounding box center [742, 699] width 210 height 48
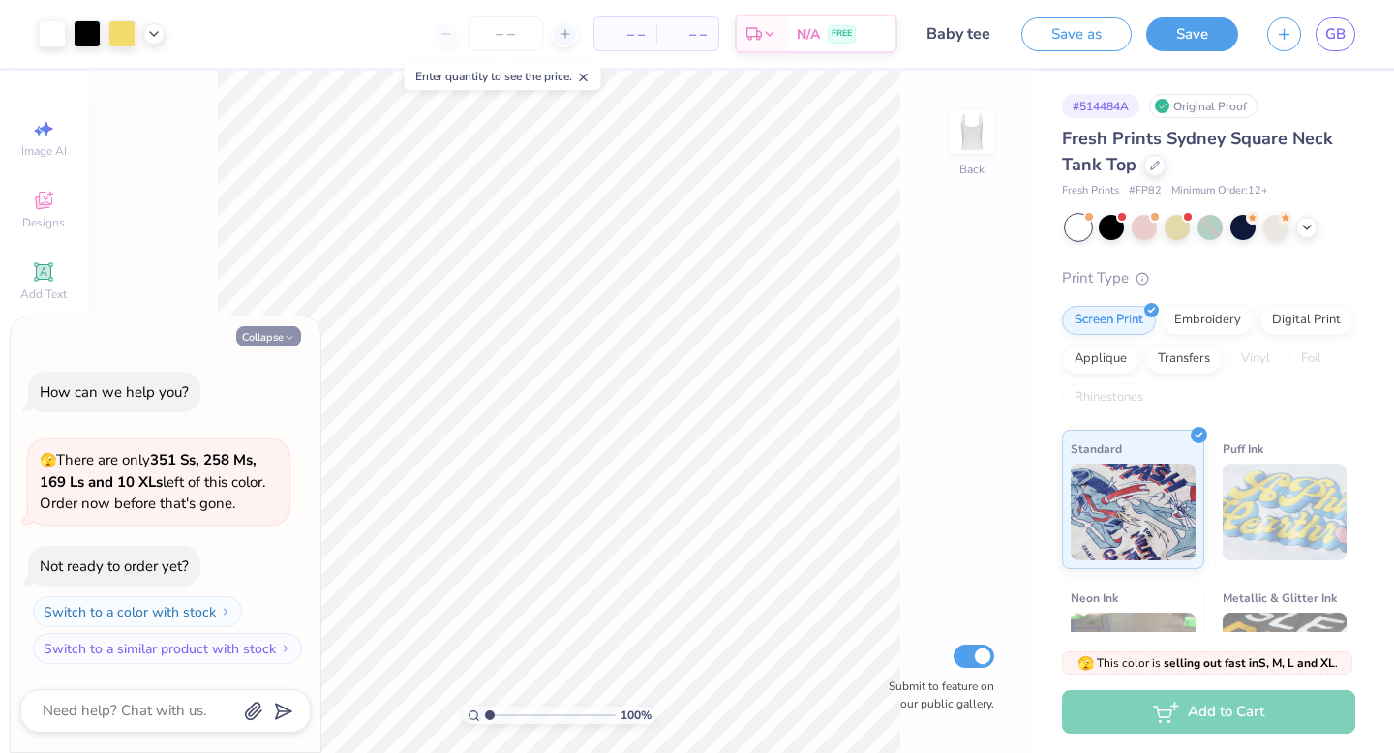
click at [269, 334] on button "Collapse" at bounding box center [268, 336] width 65 height 20
type textarea "x"
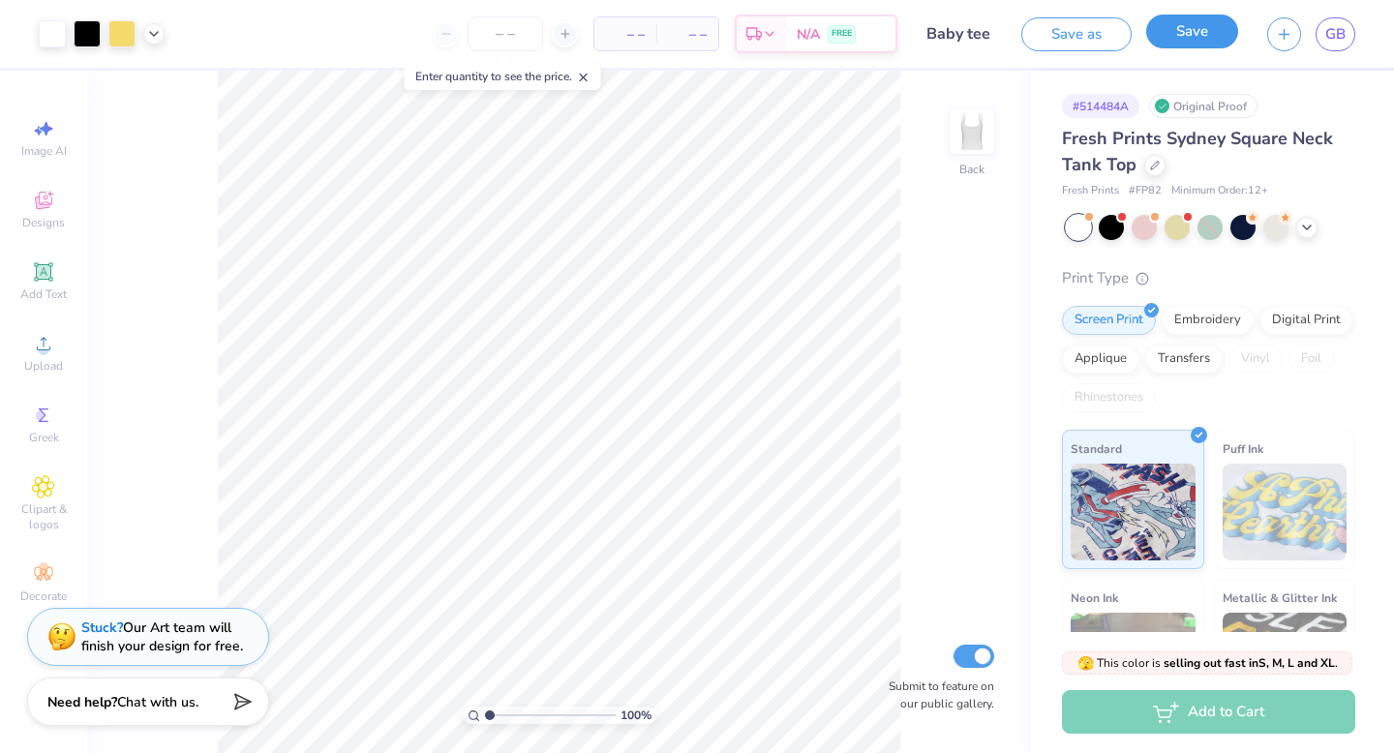
click at [1195, 30] on button "Save" at bounding box center [1193, 32] width 92 height 34
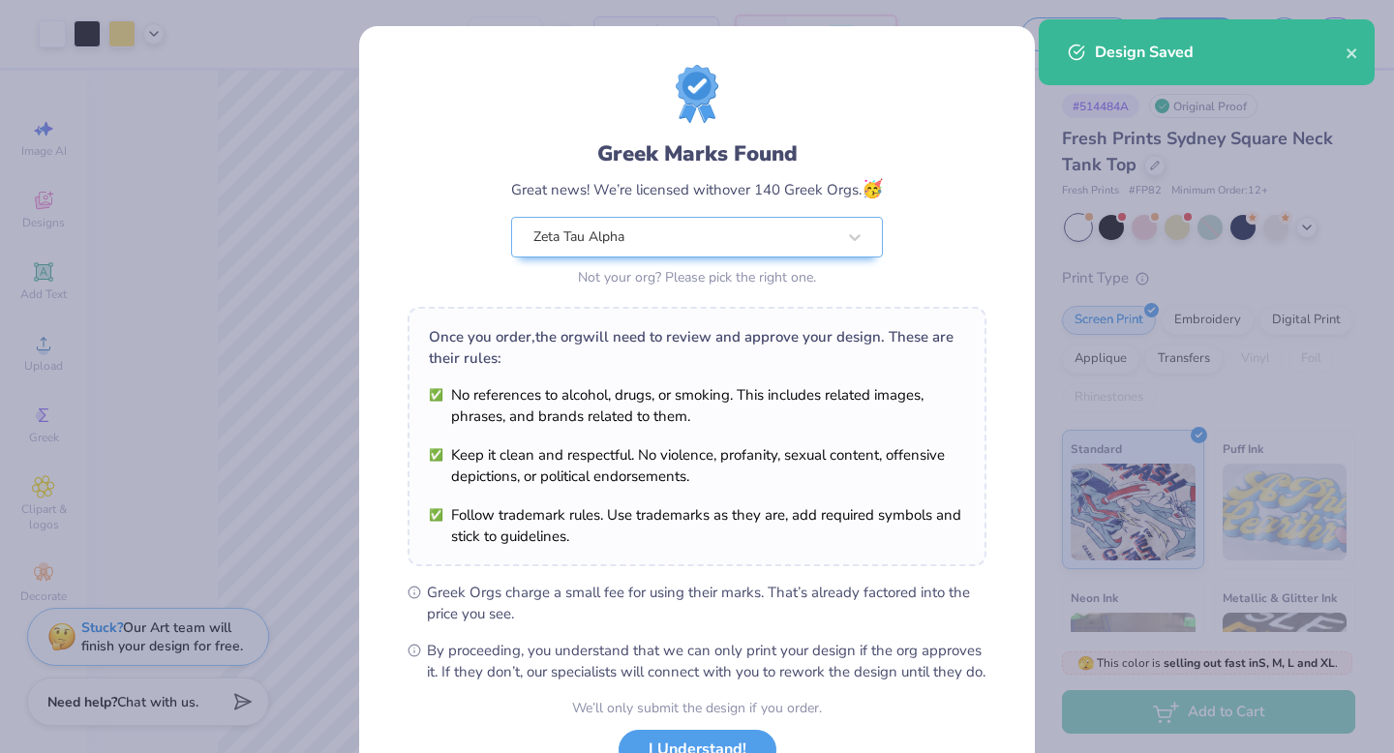
scroll to position [153, 0]
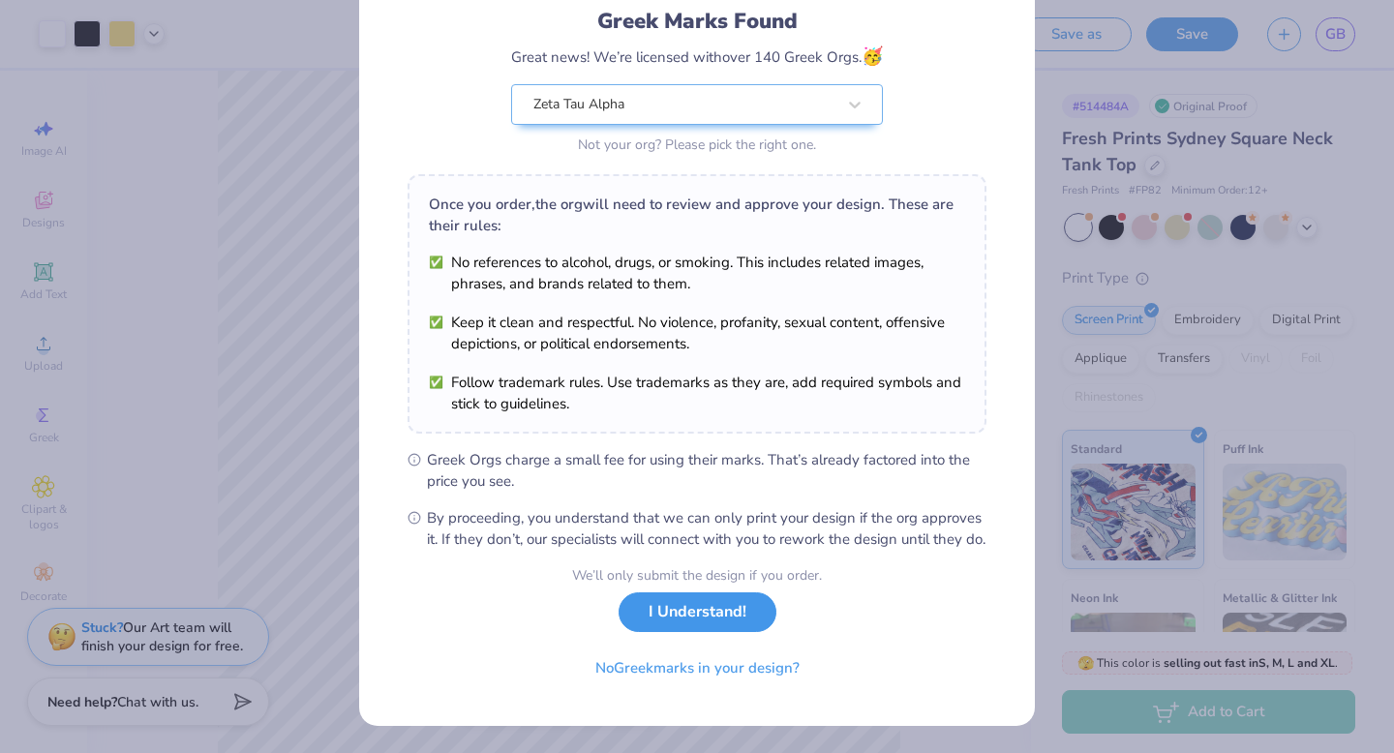
click at [705, 625] on button "I Understand!" at bounding box center [698, 613] width 158 height 40
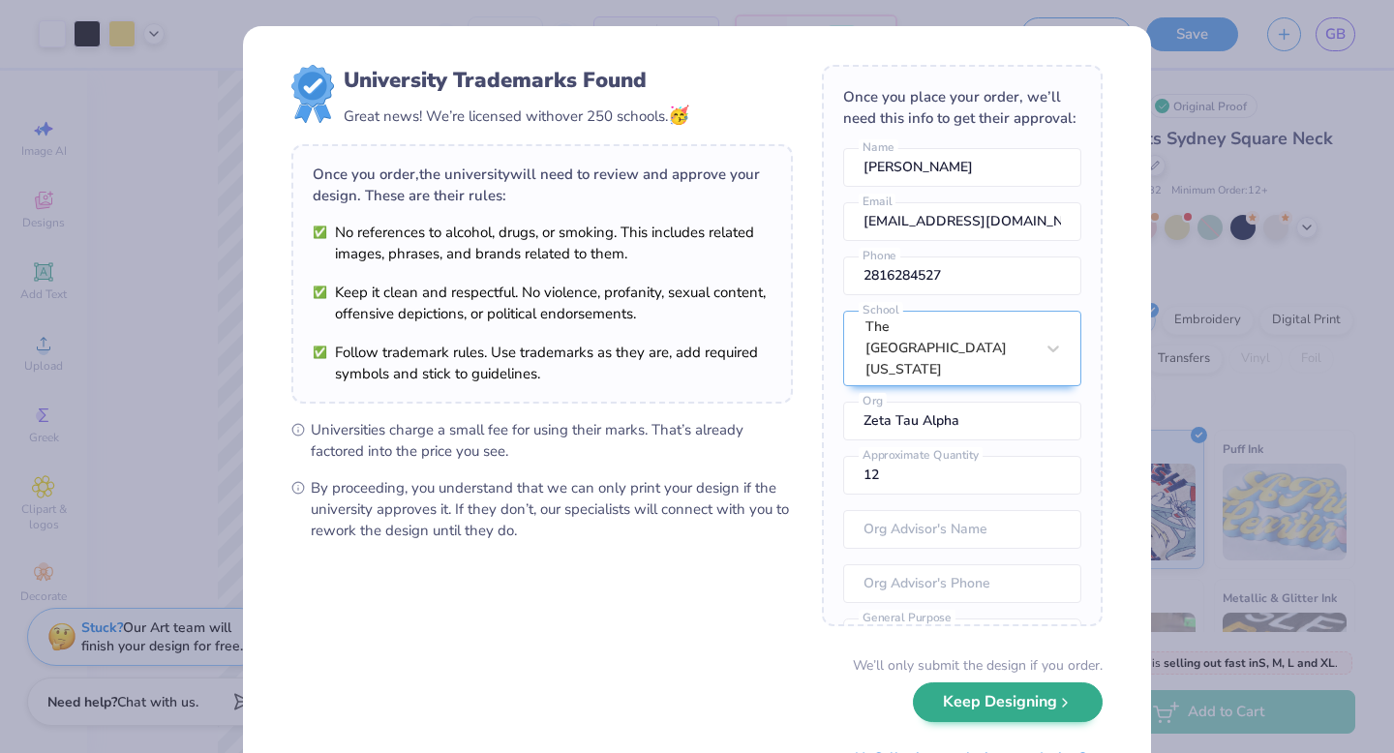
scroll to position [89, 0]
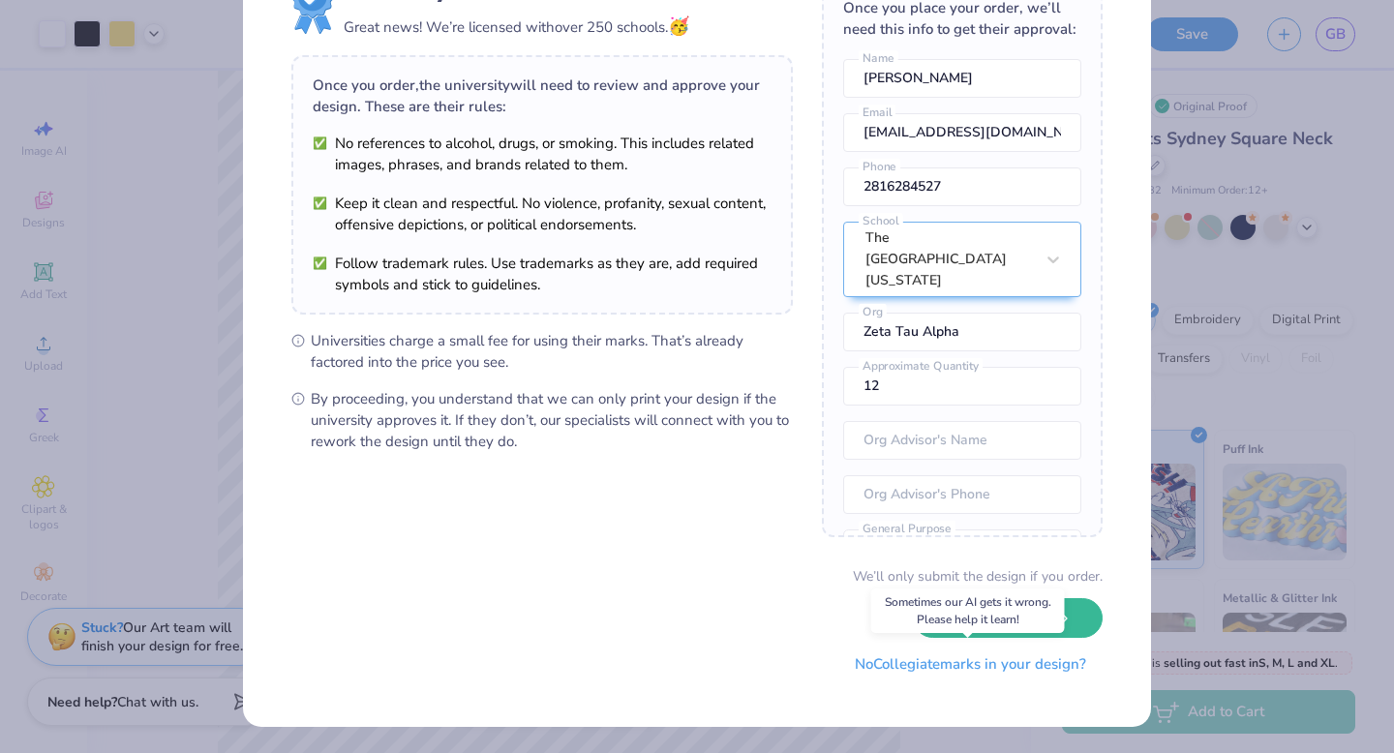
click at [972, 668] on button "No Collegiate marks in your design?" at bounding box center [971, 665] width 264 height 40
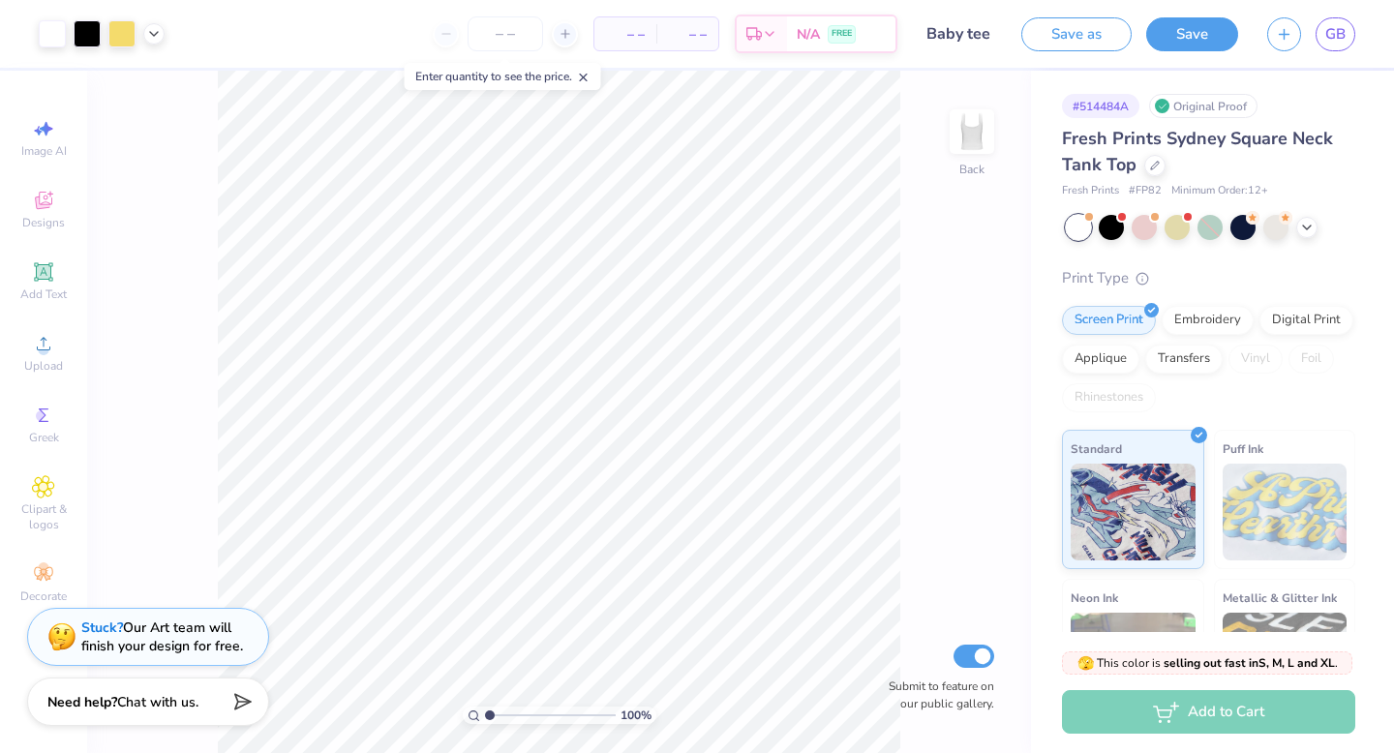
scroll to position [0, 0]
click at [1339, 37] on span "GB" at bounding box center [1336, 34] width 20 height 22
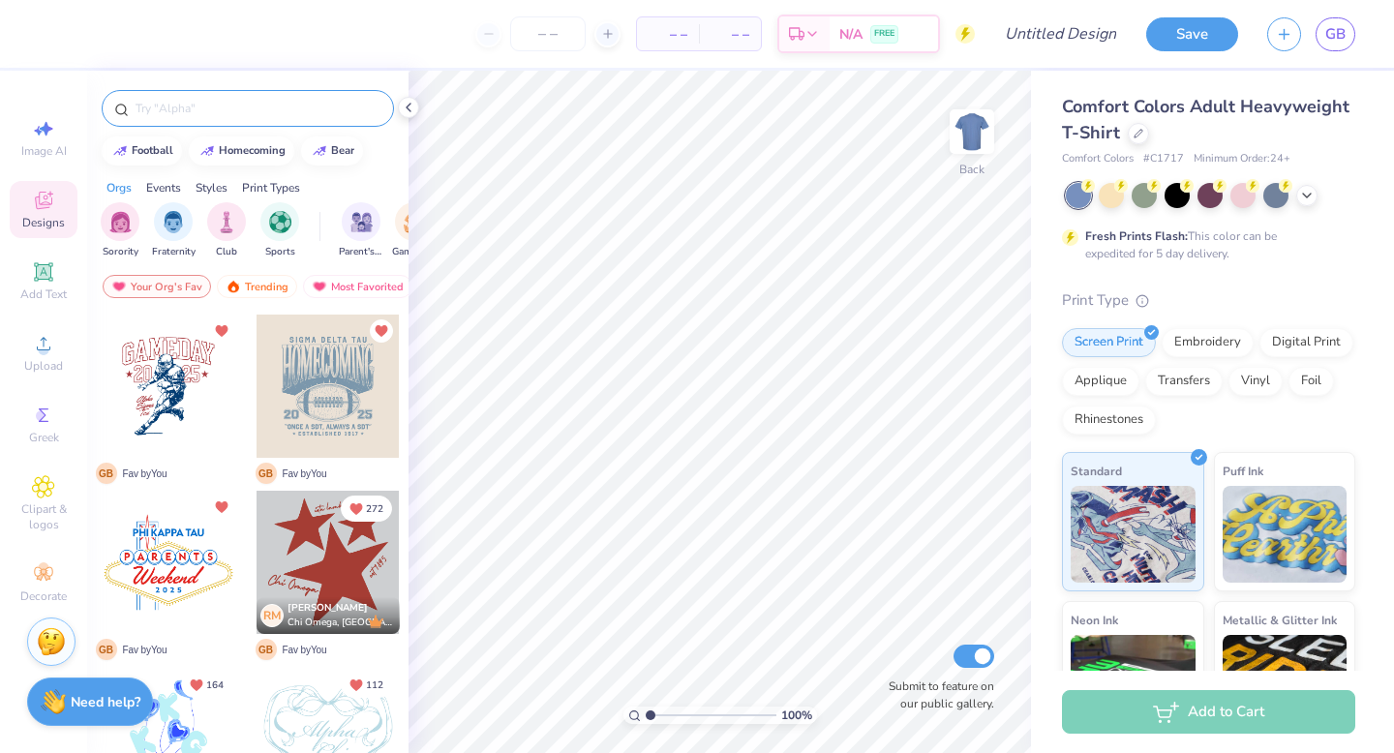
click at [226, 107] on input "text" at bounding box center [258, 108] width 248 height 19
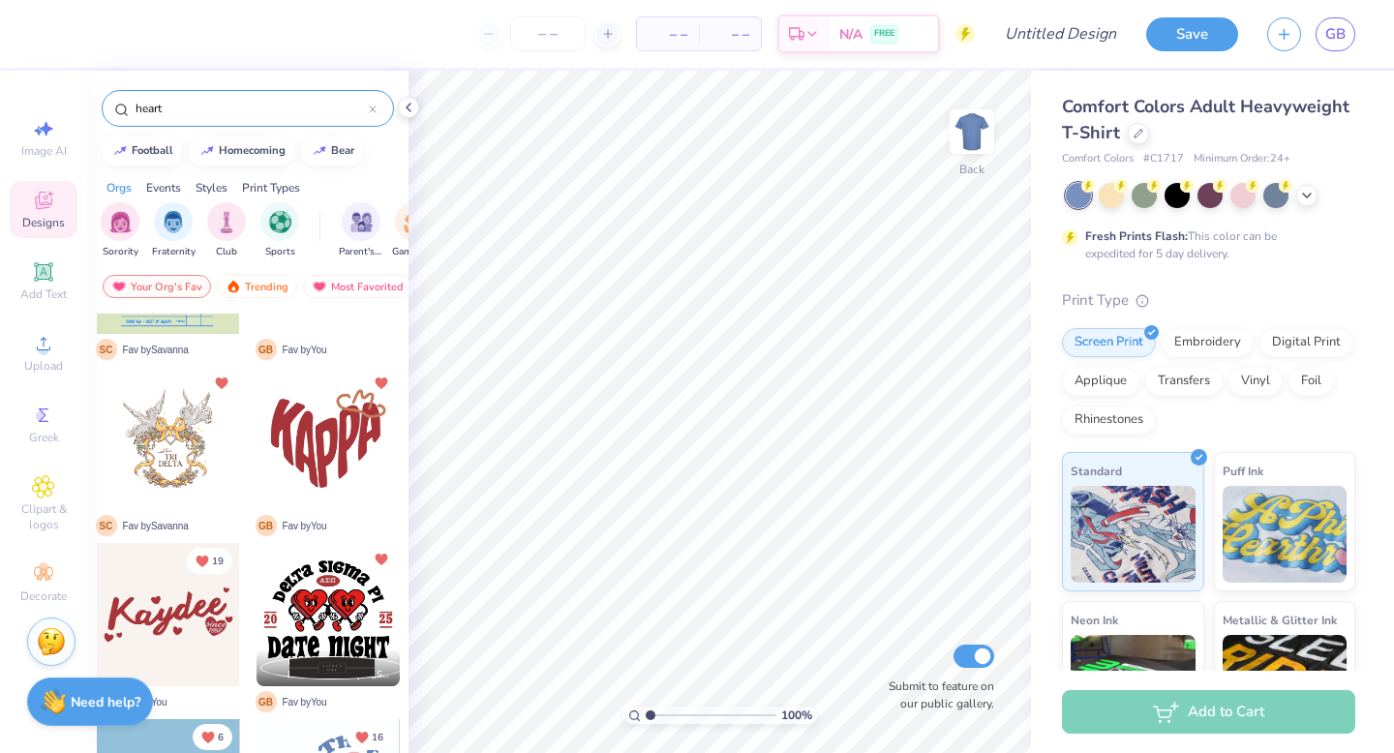
scroll to position [540, 0]
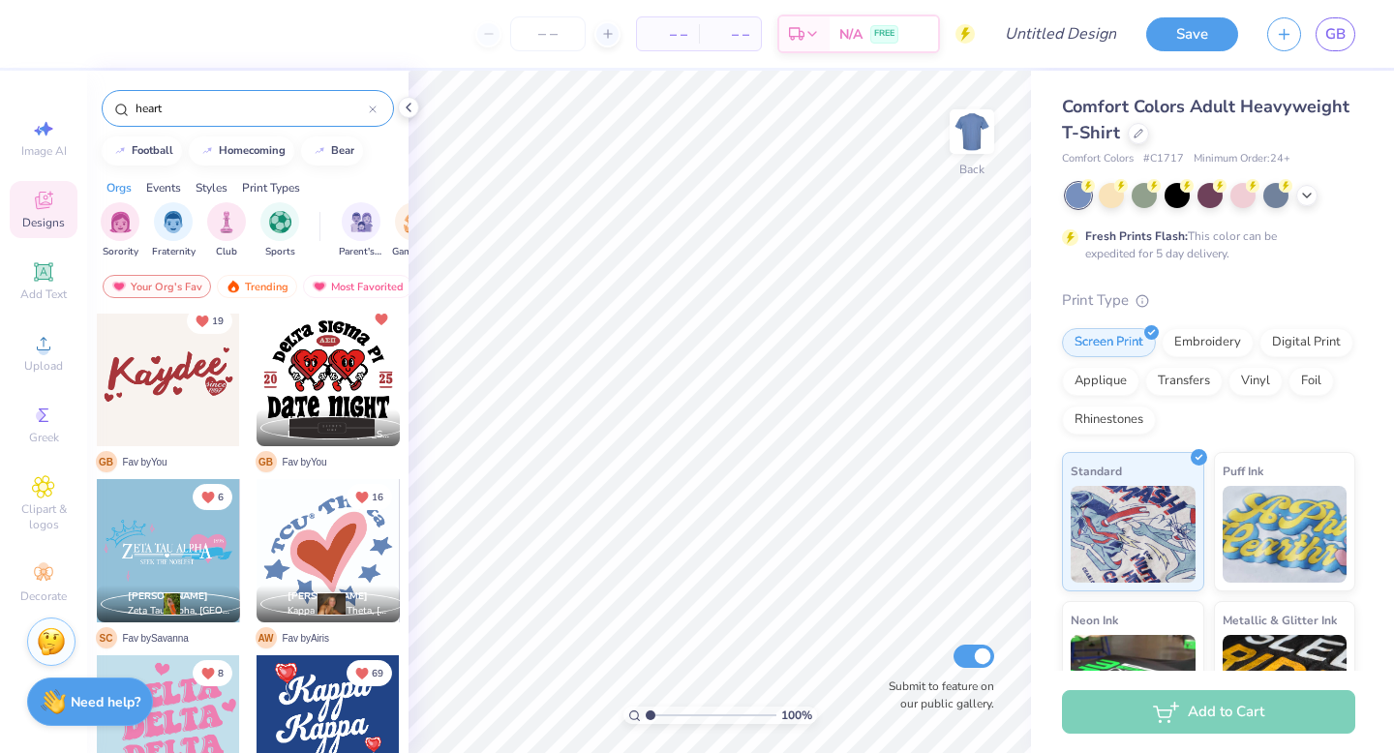
type input "heart"
click at [159, 379] on div at bounding box center [168, 374] width 143 height 143
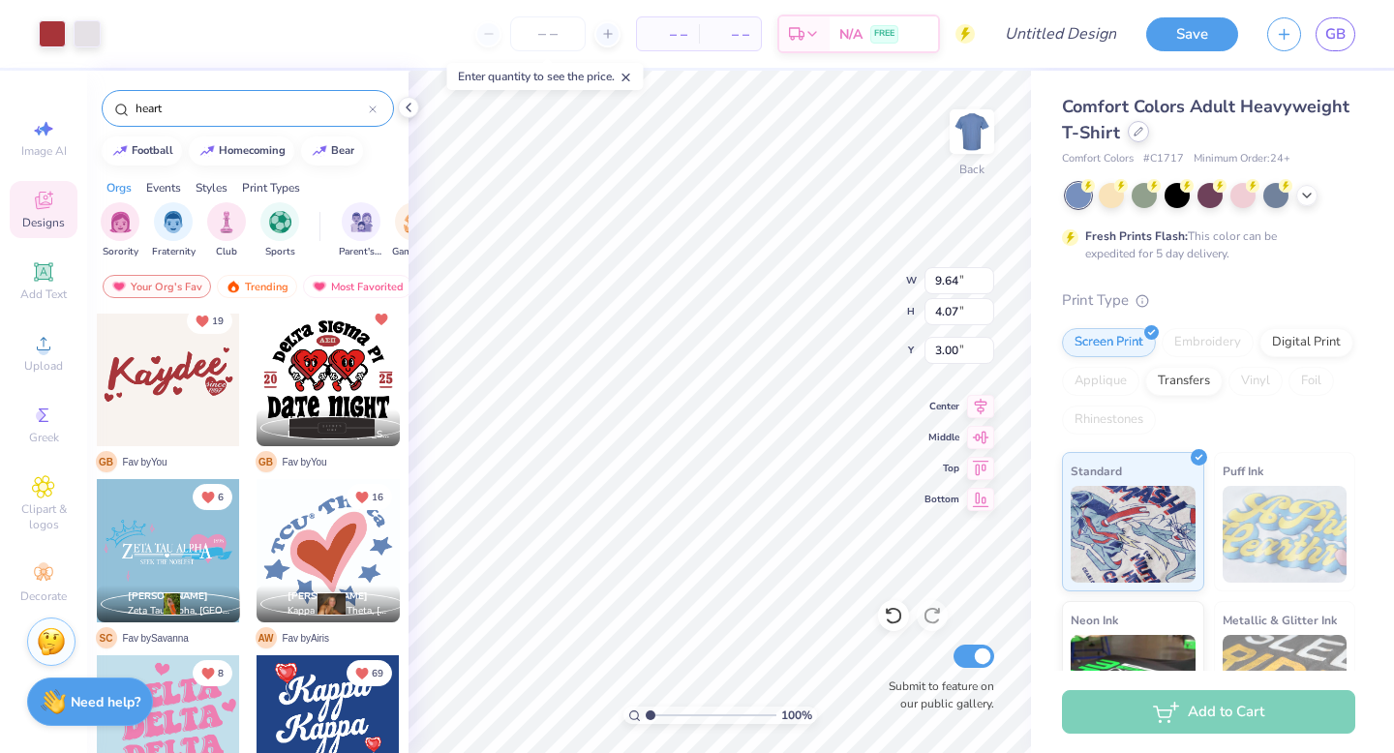
click at [1138, 137] on div at bounding box center [1138, 131] width 21 height 21
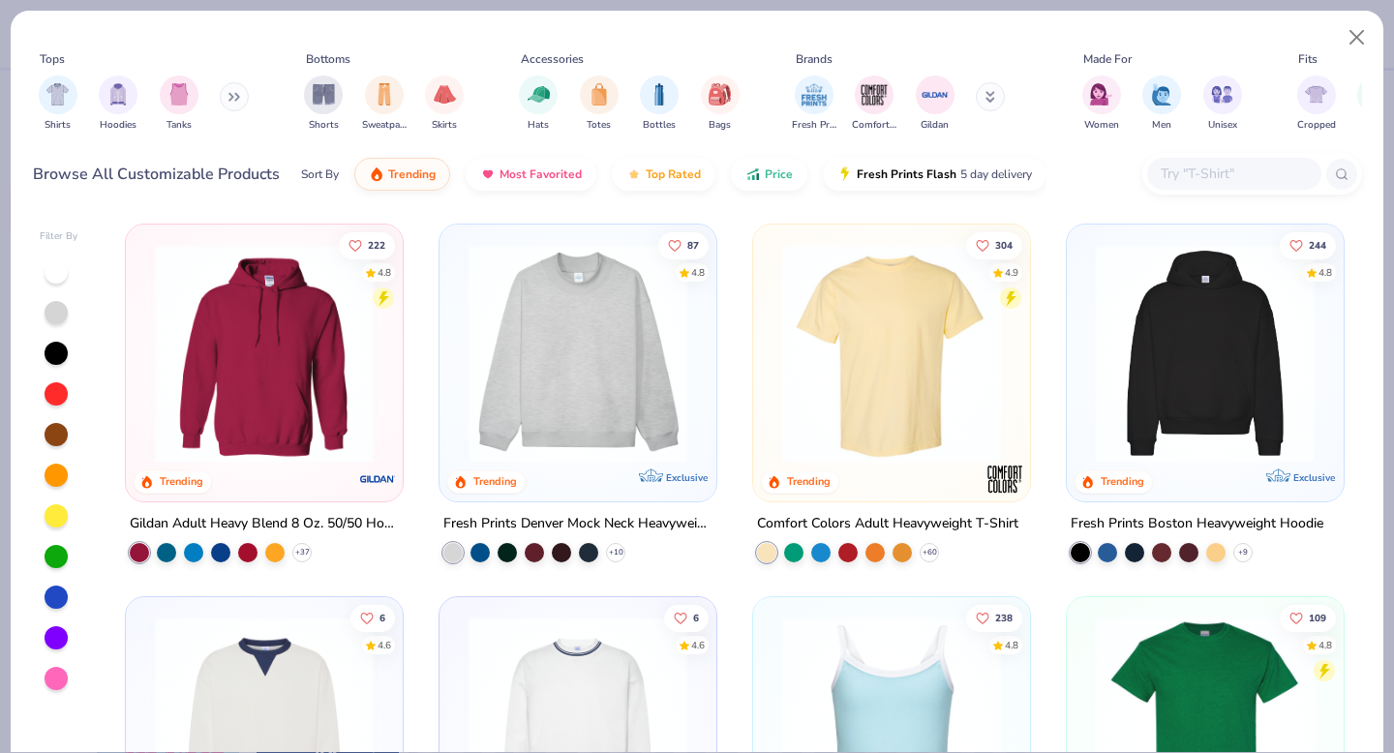
click at [1258, 168] on input "text" at bounding box center [1233, 174] width 149 height 22
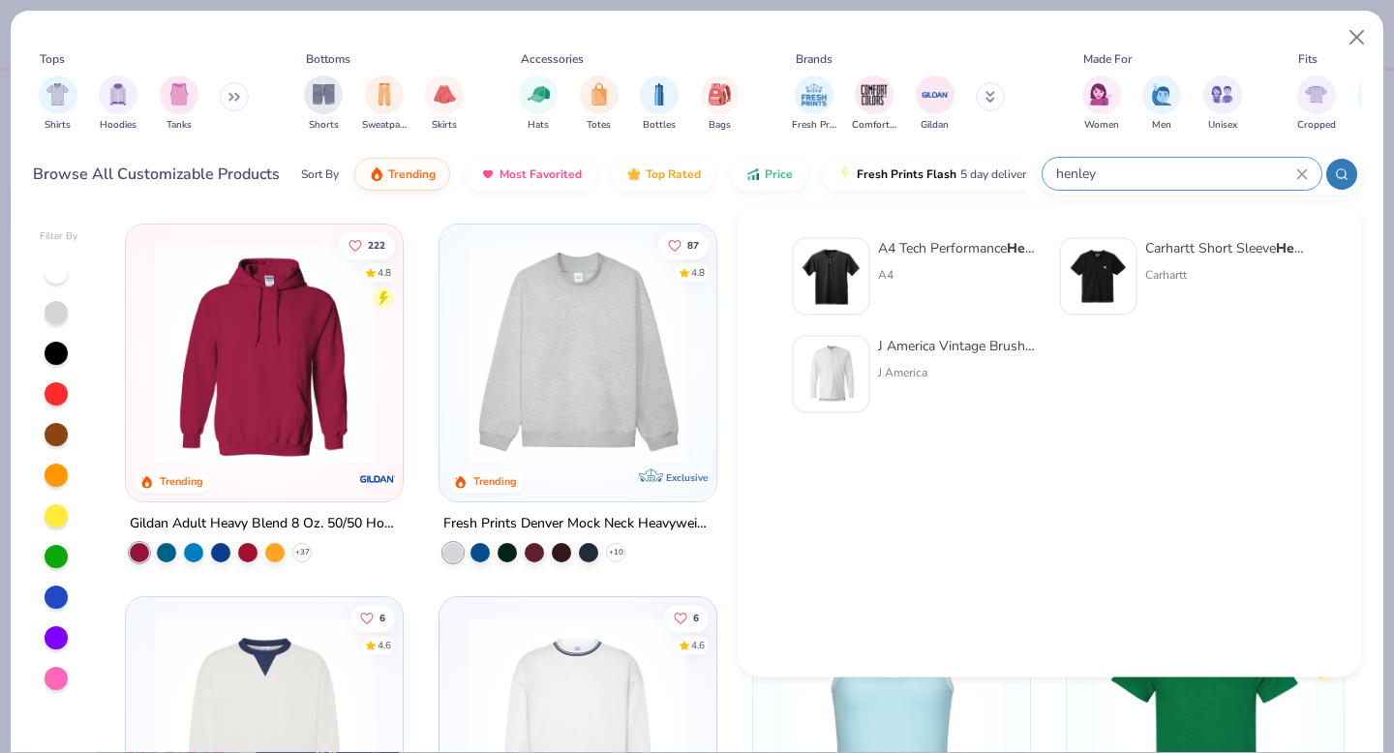
type input "henley"
click at [846, 272] on img at bounding box center [832, 277] width 60 height 60
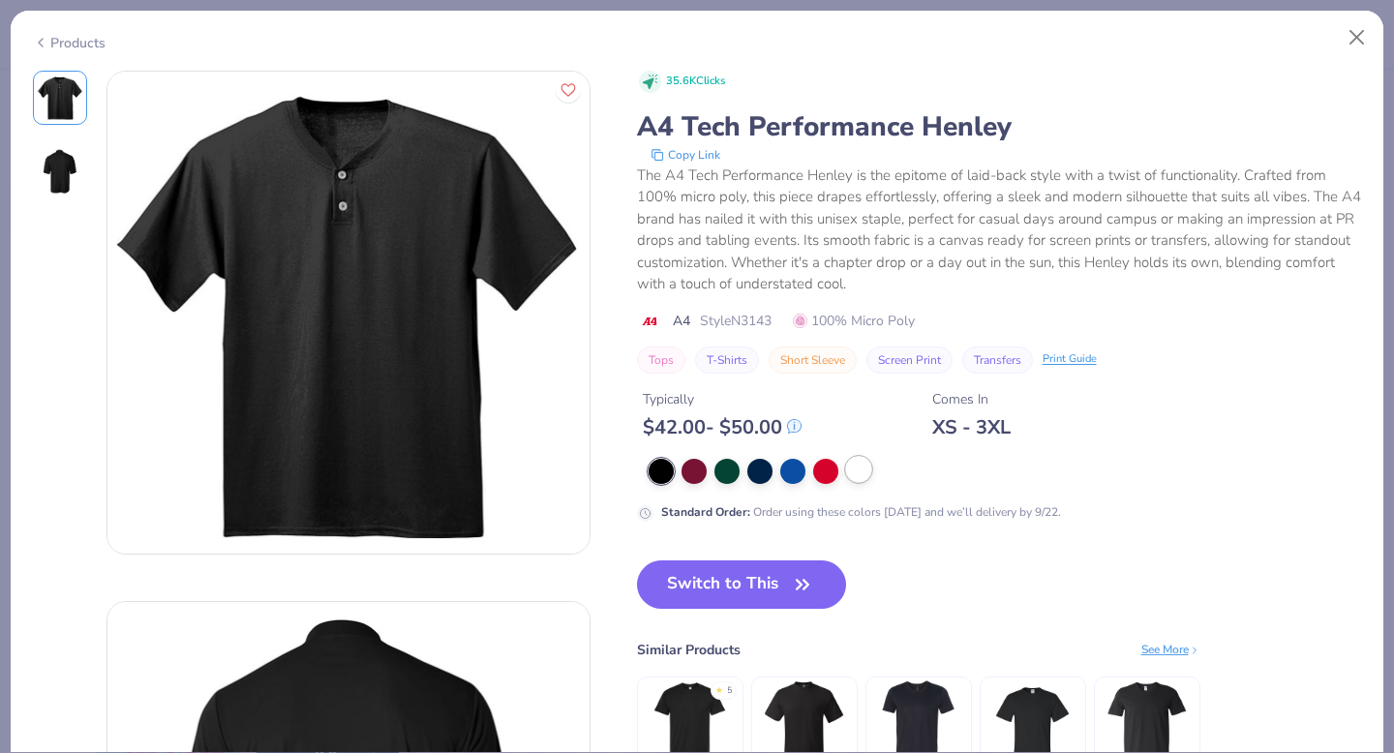
click at [856, 465] on div at bounding box center [858, 469] width 25 height 25
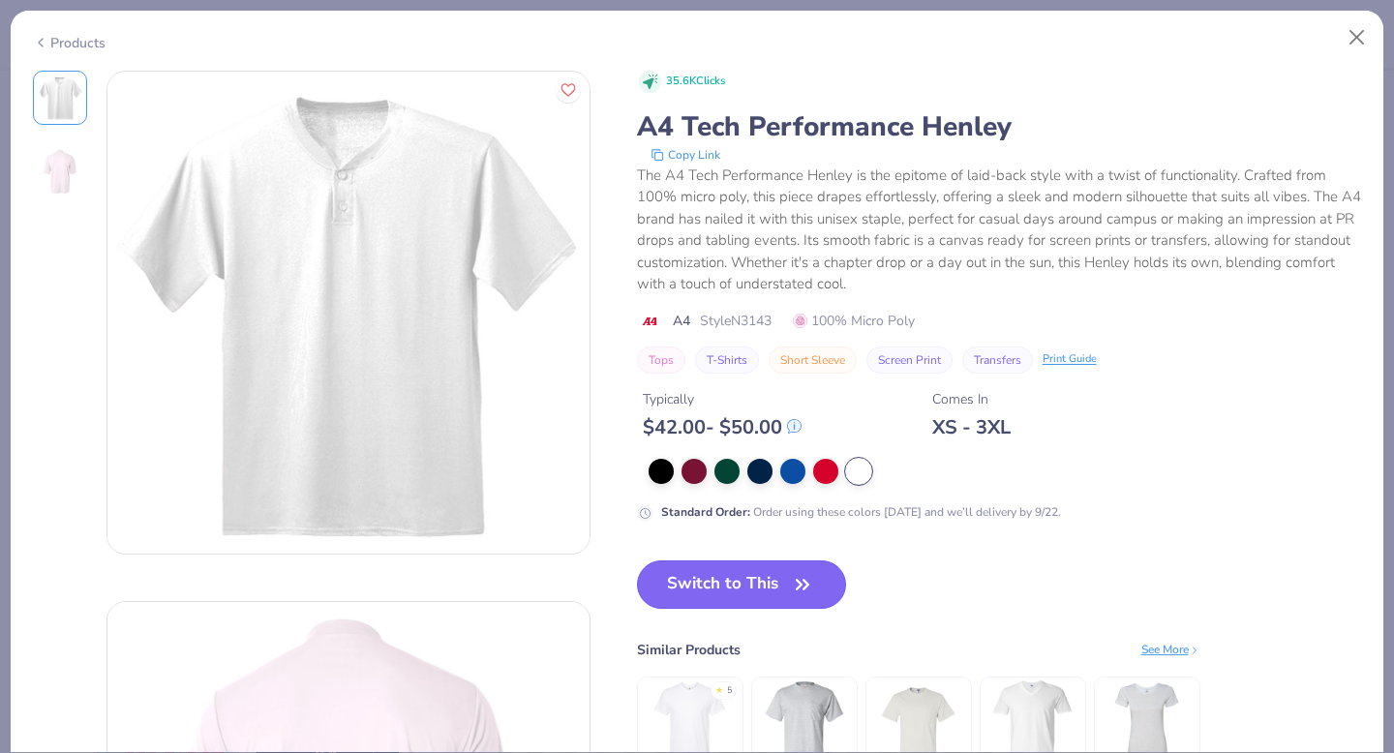
click at [767, 572] on button "Switch to This" at bounding box center [742, 585] width 210 height 48
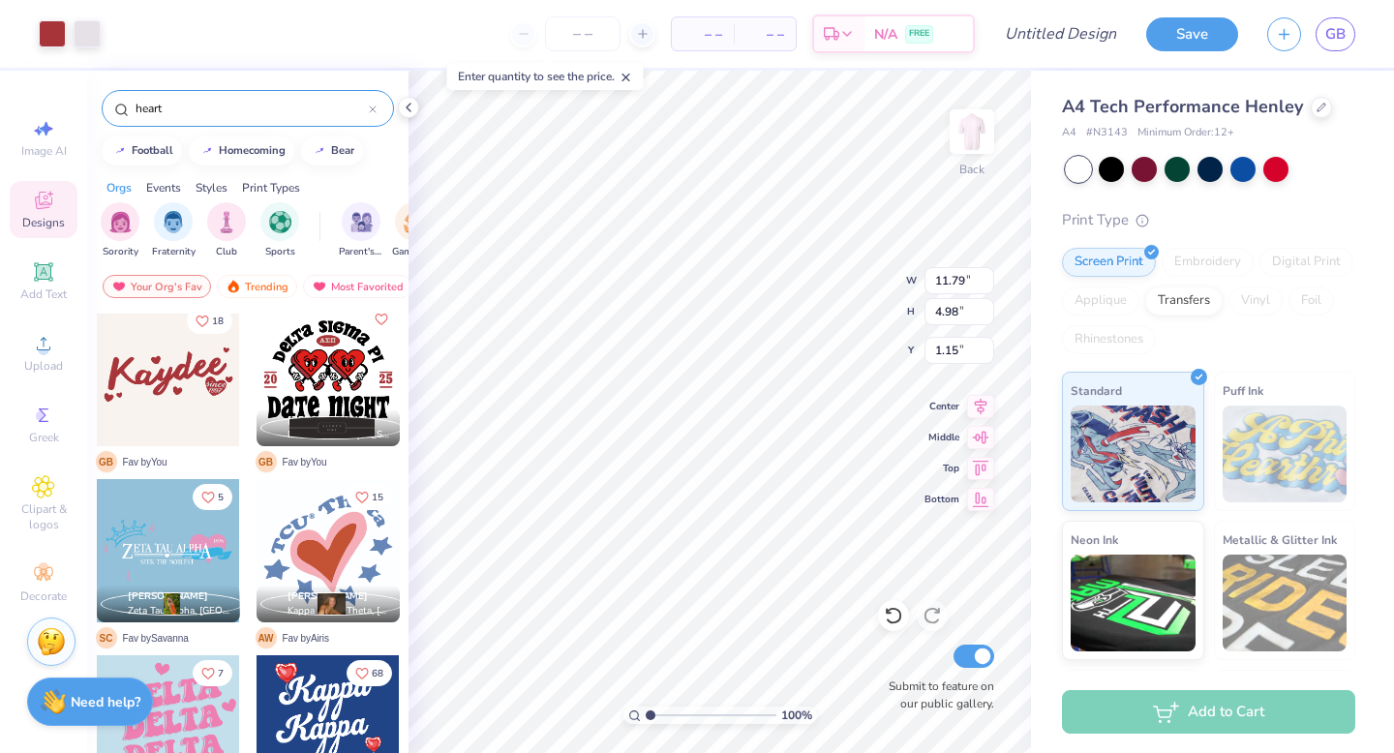
type input "11.79"
type input "4.98"
type input "3.68"
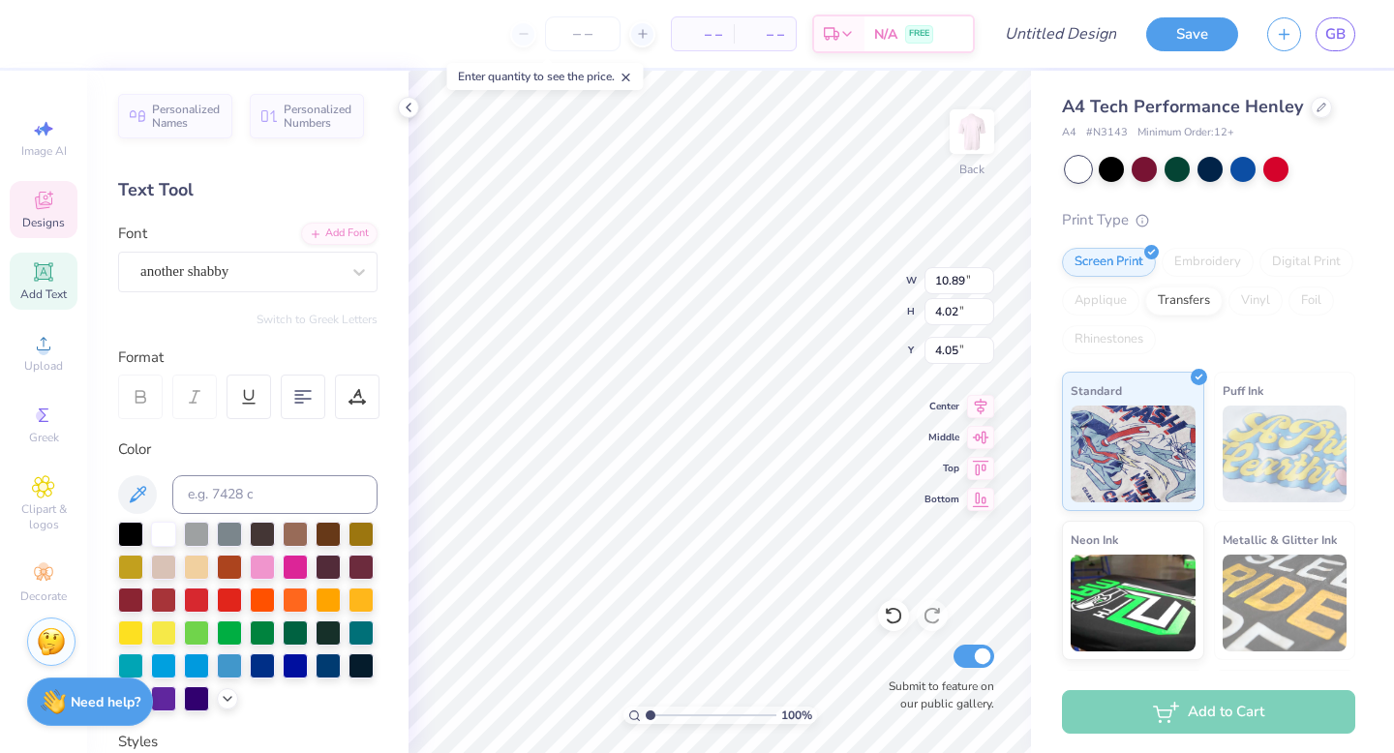
scroll to position [0, 4]
type textarea "zeta tau"
type input "6.81"
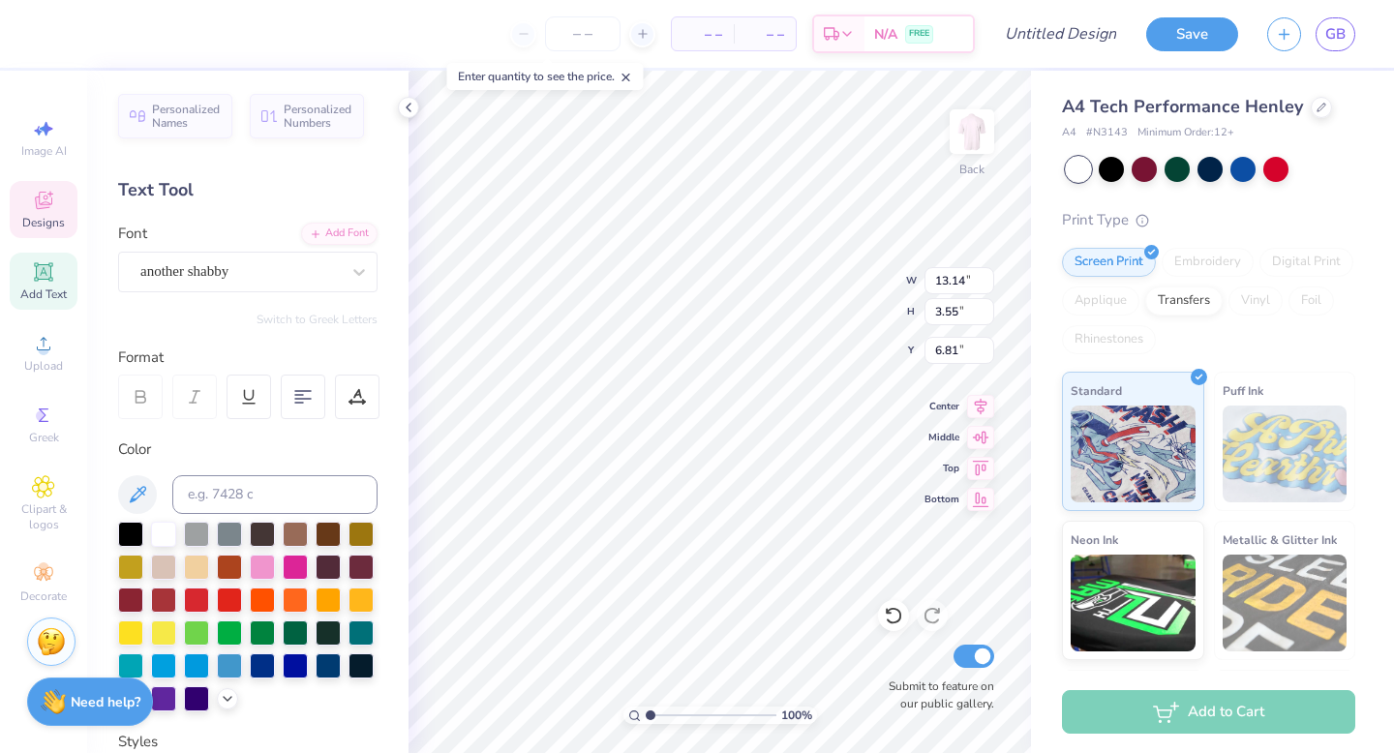
type textarea "z"
type textarea "alpha"
type input "0.85"
type input "0.78"
type input "7.88"
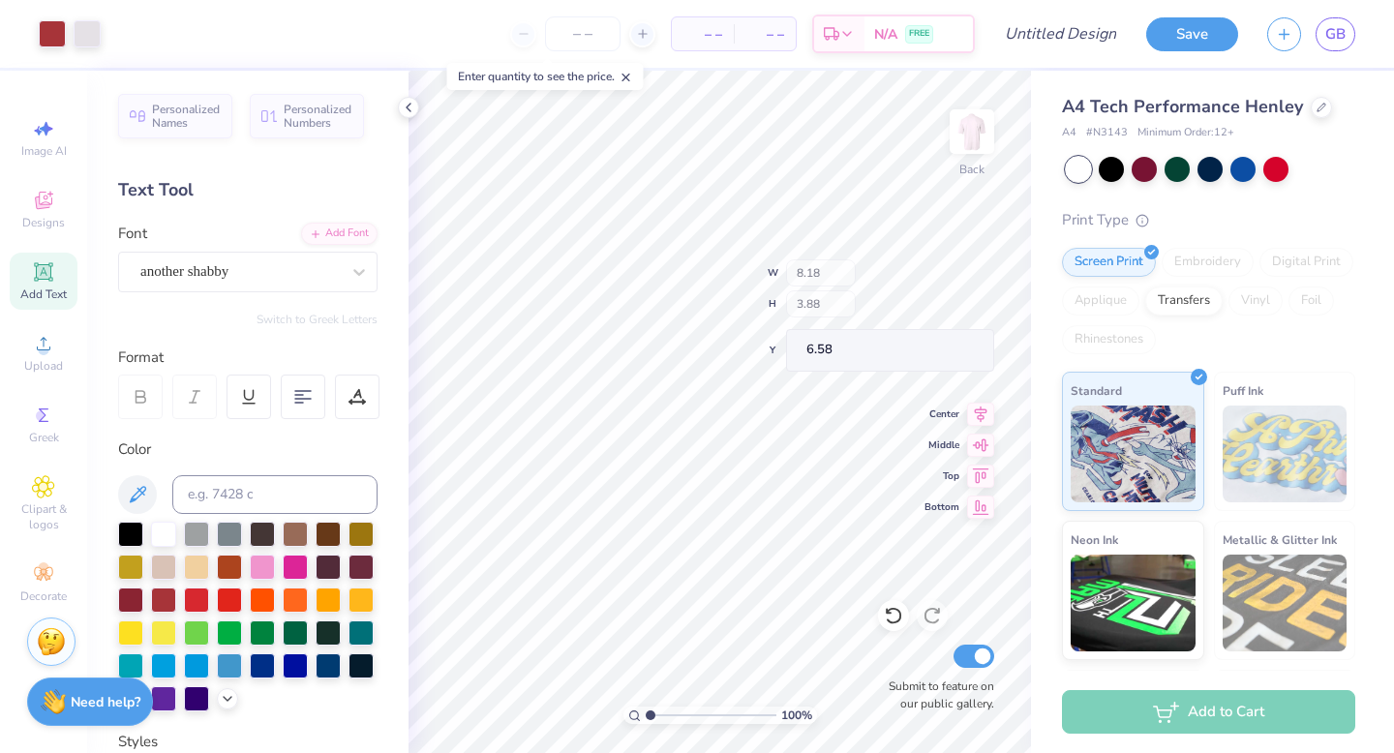
type input "8.18"
type input "3.88"
type input "6.58"
type input "8.18"
type input "3.88"
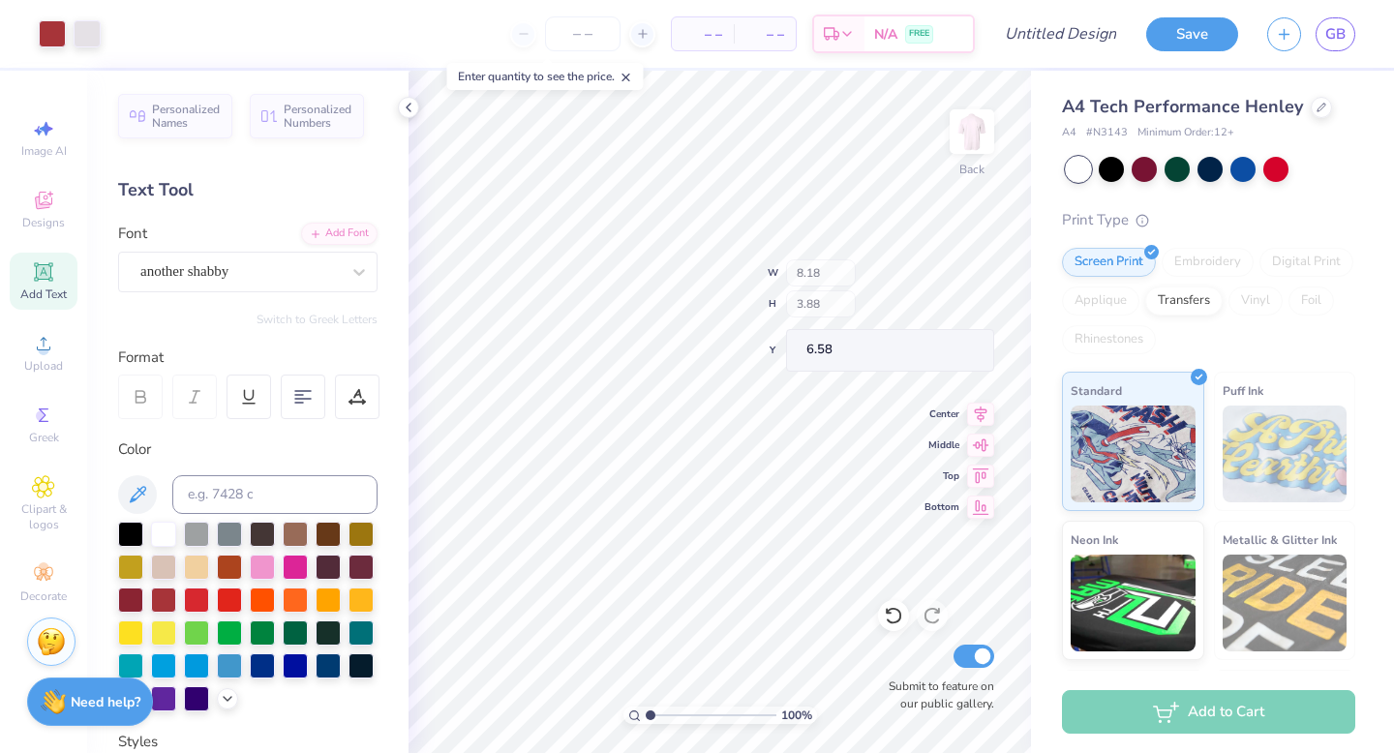
type input "6.81"
type input "0.86"
type input "0.77"
type input "11.32"
type input "8.18"
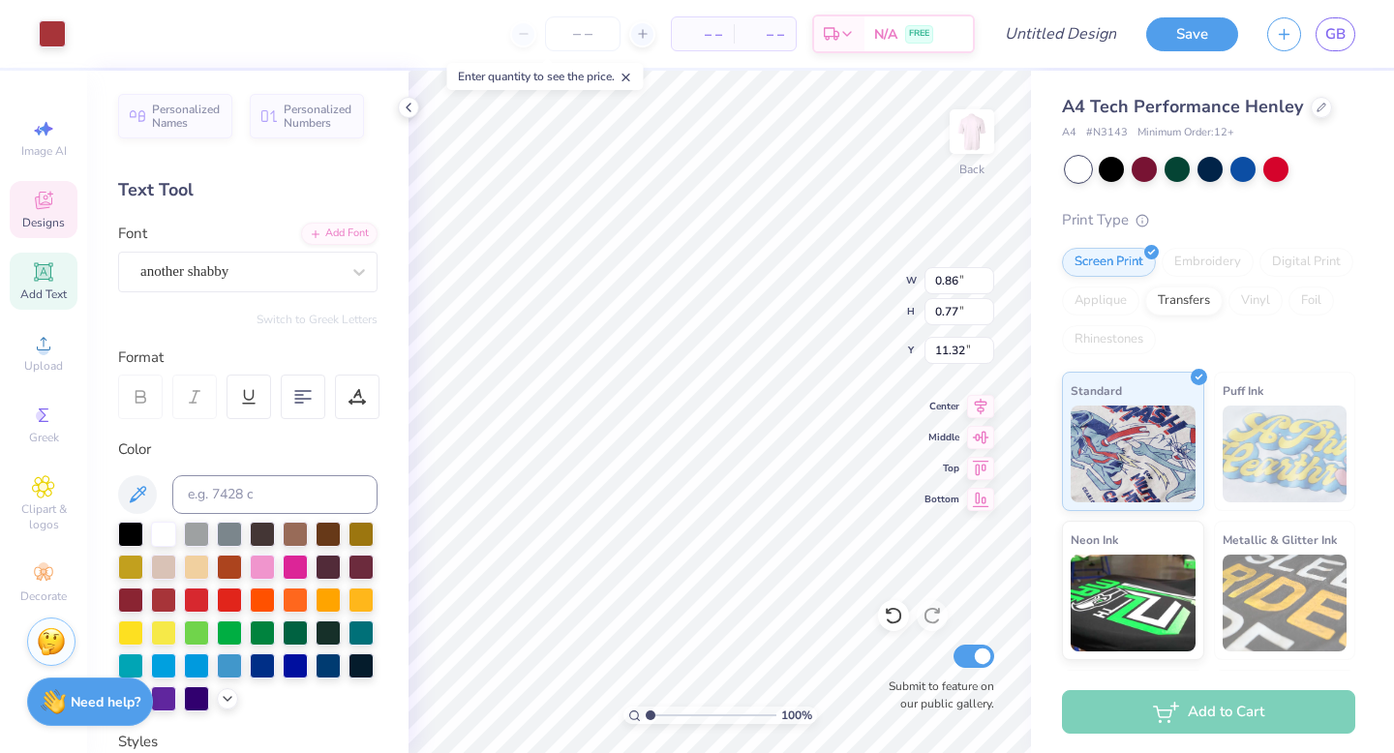
type input "3.88"
type input "6.81"
type input "7.97"
type input "8.18"
type input "3.88"
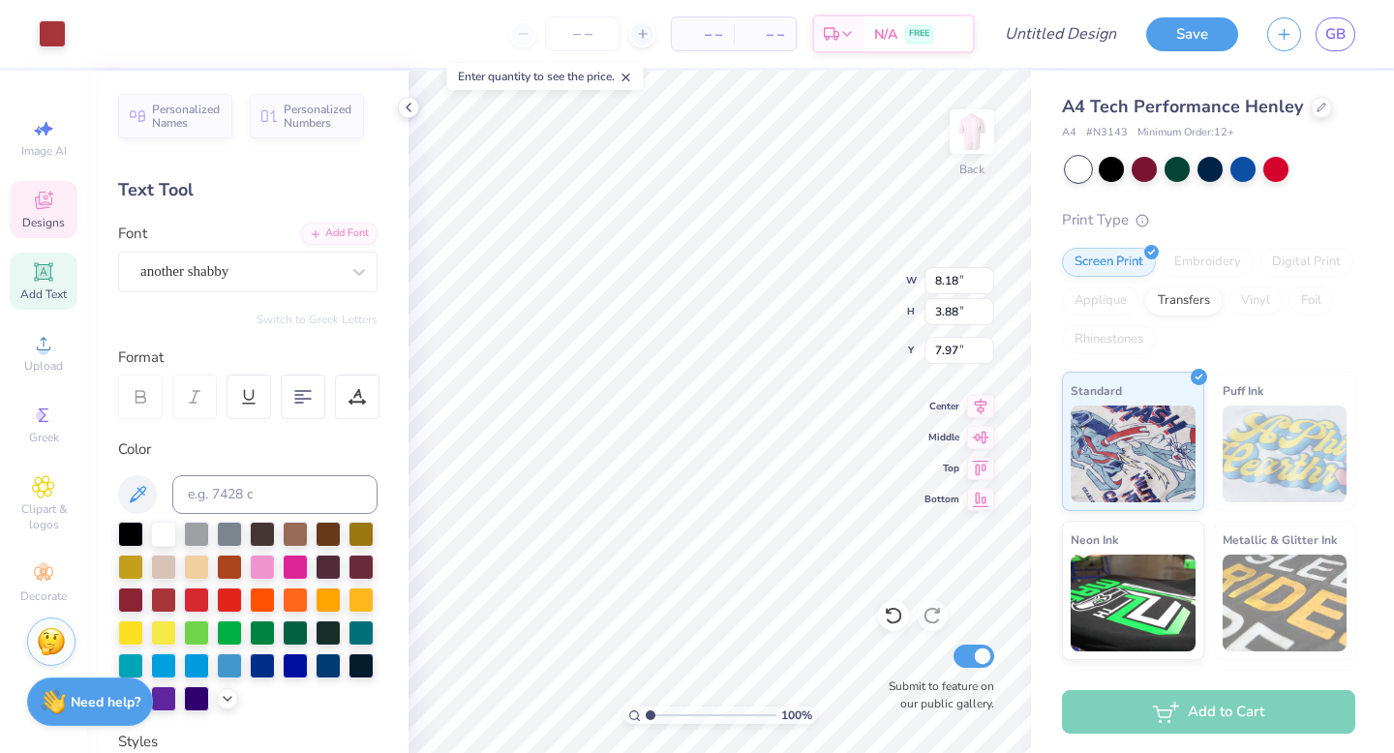
type input "6.81"
type input "9.10"
type input "6.81"
drag, startPoint x: 649, startPoint y: 716, endPoint x: 663, endPoint y: 716, distance: 14.5
type input "2.02"
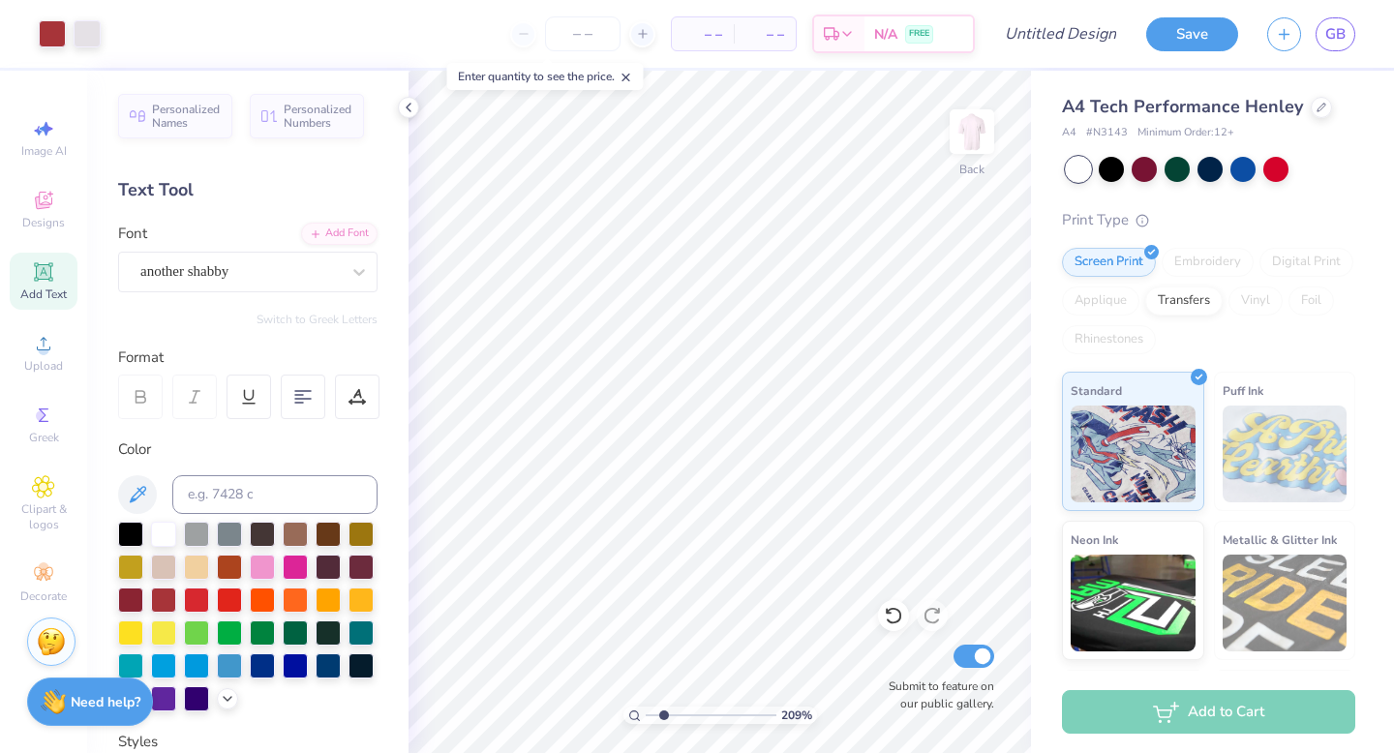
click at [663, 716] on input "range" at bounding box center [711, 715] width 131 height 17
type input "7.33"
type textarea "1898"
drag, startPoint x: 665, startPoint y: 716, endPoint x: 651, endPoint y: 715, distance: 14.6
click at [651, 715] on input "range" at bounding box center [711, 715] width 131 height 17
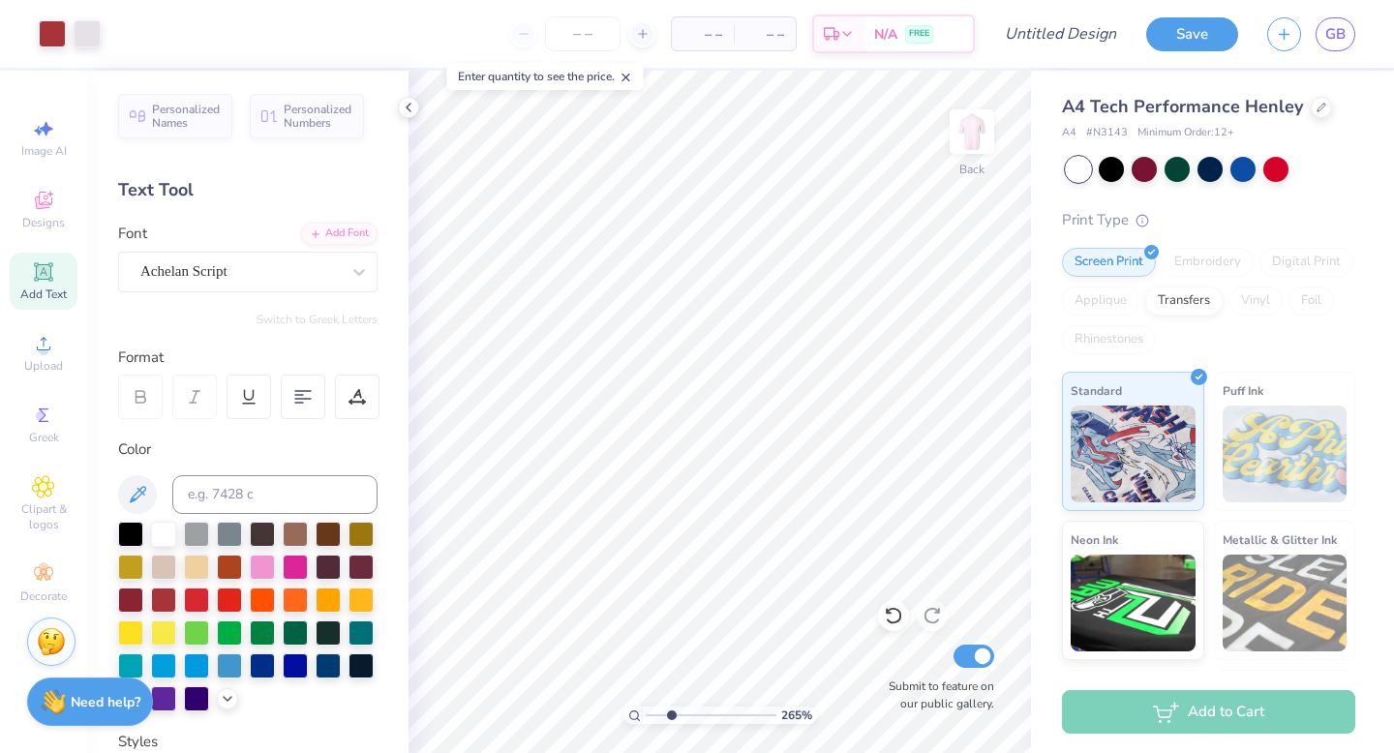
drag, startPoint x: 652, startPoint y: 715, endPoint x: 672, endPoint y: 715, distance: 20.3
type input "2.72"
click at [672, 715] on input "range" at bounding box center [711, 715] width 131 height 17
type textarea "think"
type input "8.18"
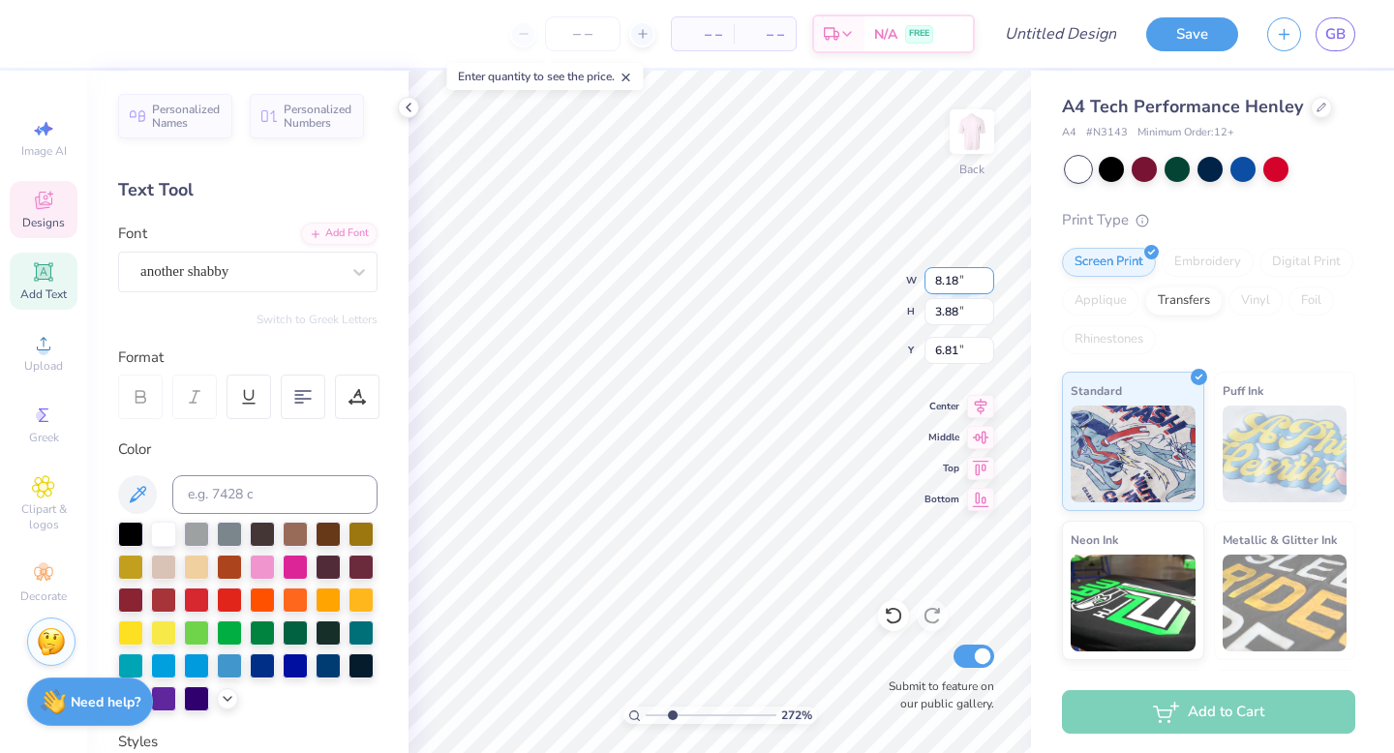
type input "3.88"
type textarea "pink"
type input "7.26"
drag, startPoint x: 677, startPoint y: 714, endPoint x: 648, endPoint y: 713, distance: 29.1
click at [648, 713] on input "range" at bounding box center [711, 715] width 131 height 17
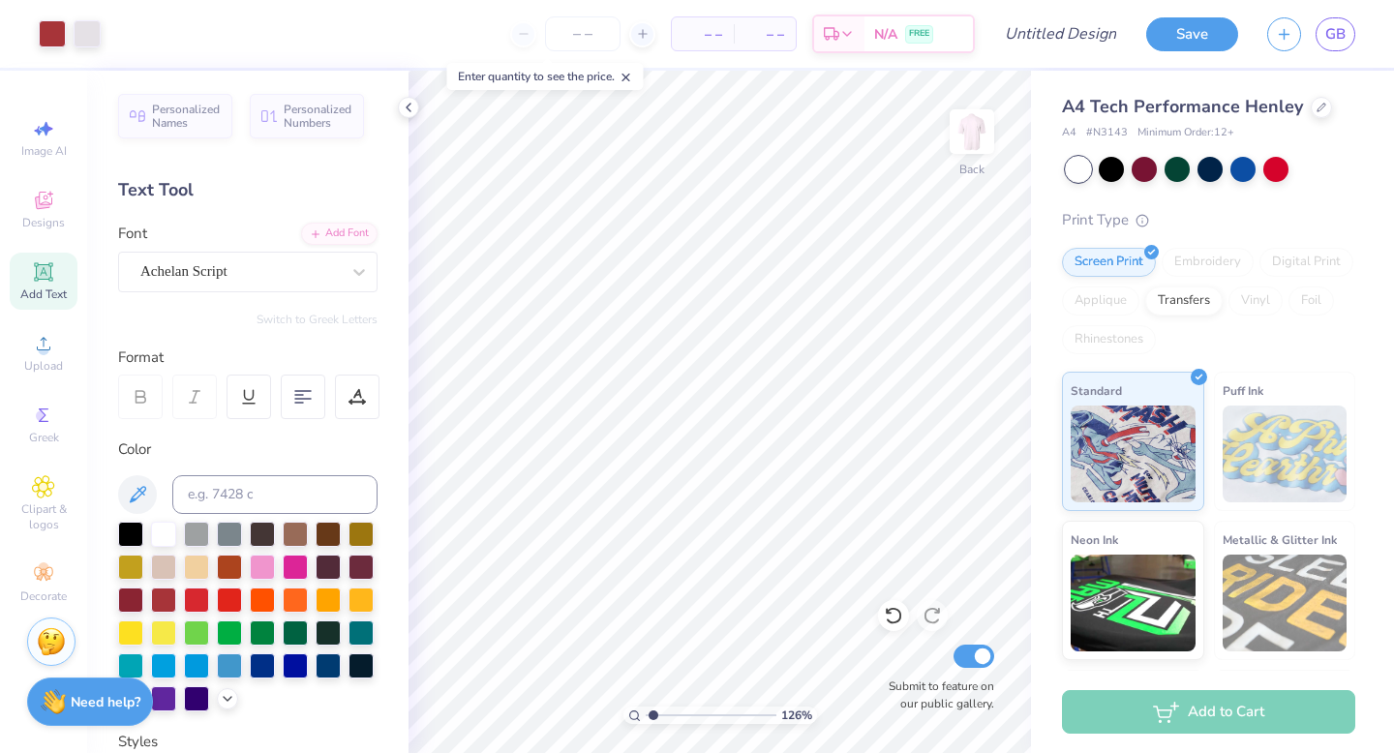
click at [649, 713] on input "range" at bounding box center [711, 715] width 131 height 17
type input "1"
click at [45, 29] on div at bounding box center [52, 31] width 27 height 27
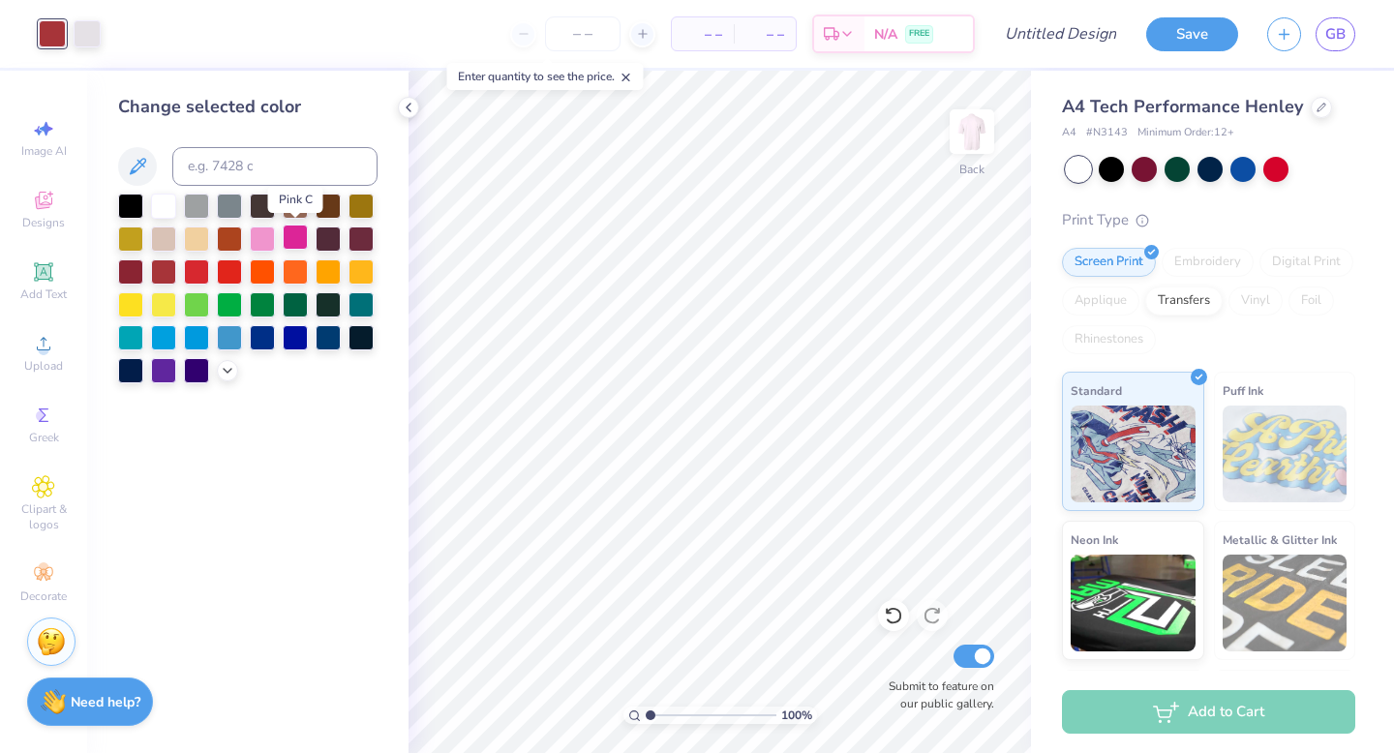
click at [295, 232] on div at bounding box center [295, 237] width 25 height 25
click at [224, 367] on polyline at bounding box center [228, 369] width 8 height 4
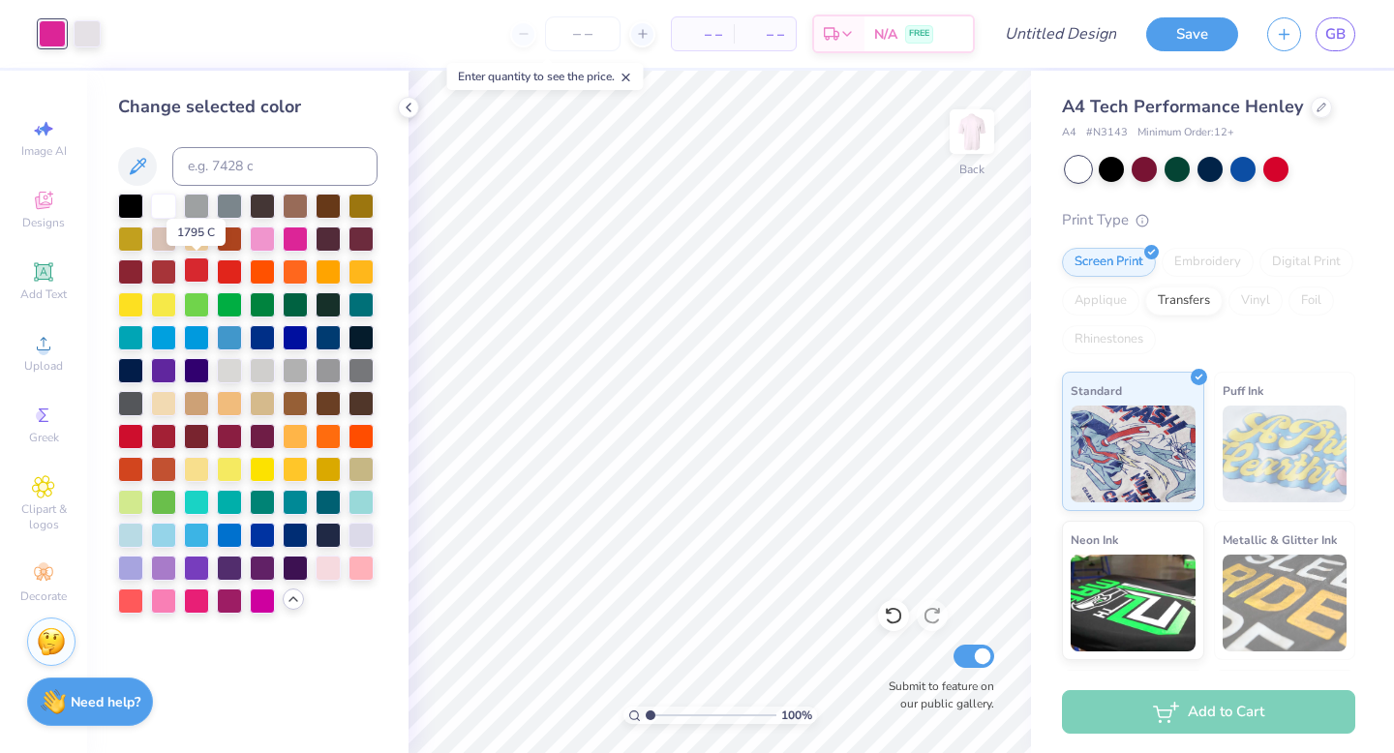
click at [196, 270] on div at bounding box center [196, 270] width 25 height 25
click at [161, 437] on div at bounding box center [163, 434] width 25 height 25
click at [895, 616] on icon at bounding box center [893, 615] width 19 height 19
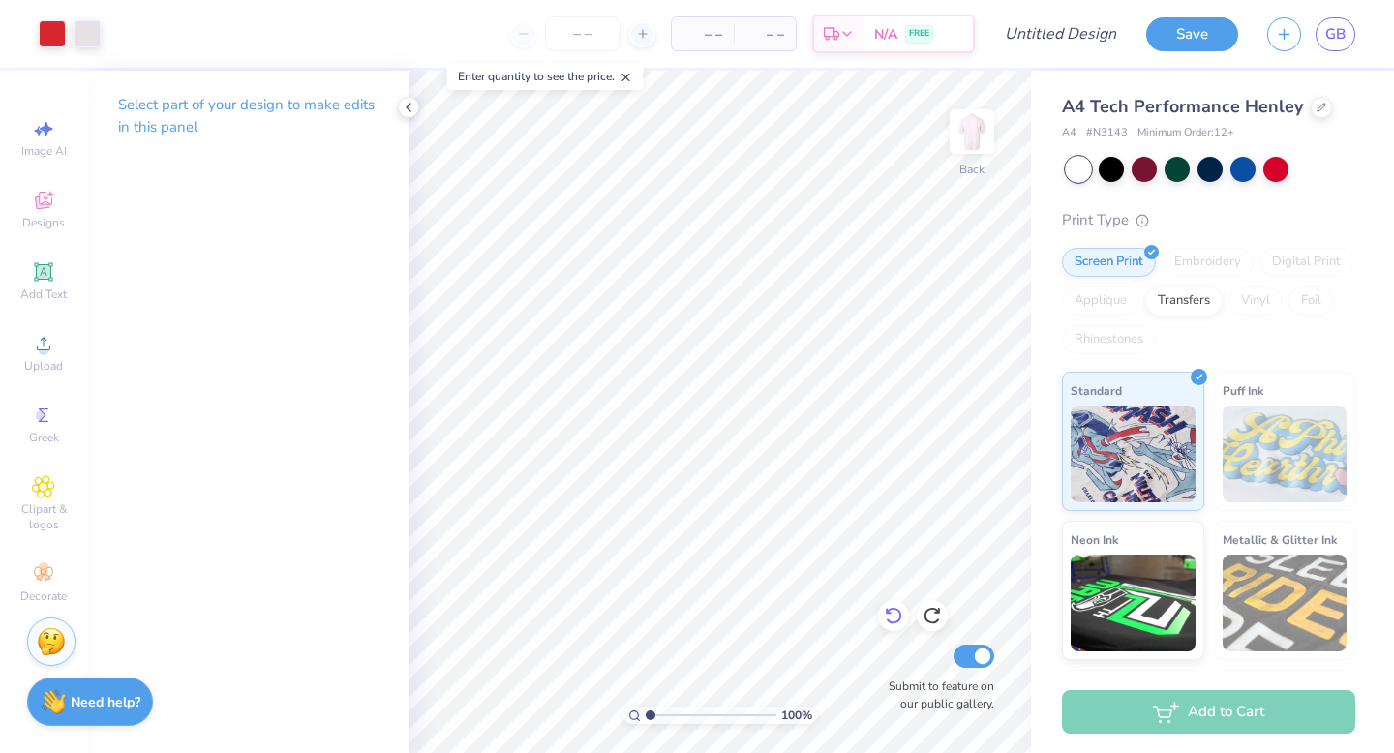
click at [886, 623] on icon at bounding box center [893, 615] width 19 height 19
click at [893, 615] on icon at bounding box center [893, 615] width 19 height 19
click at [54, 33] on div at bounding box center [52, 31] width 27 height 27
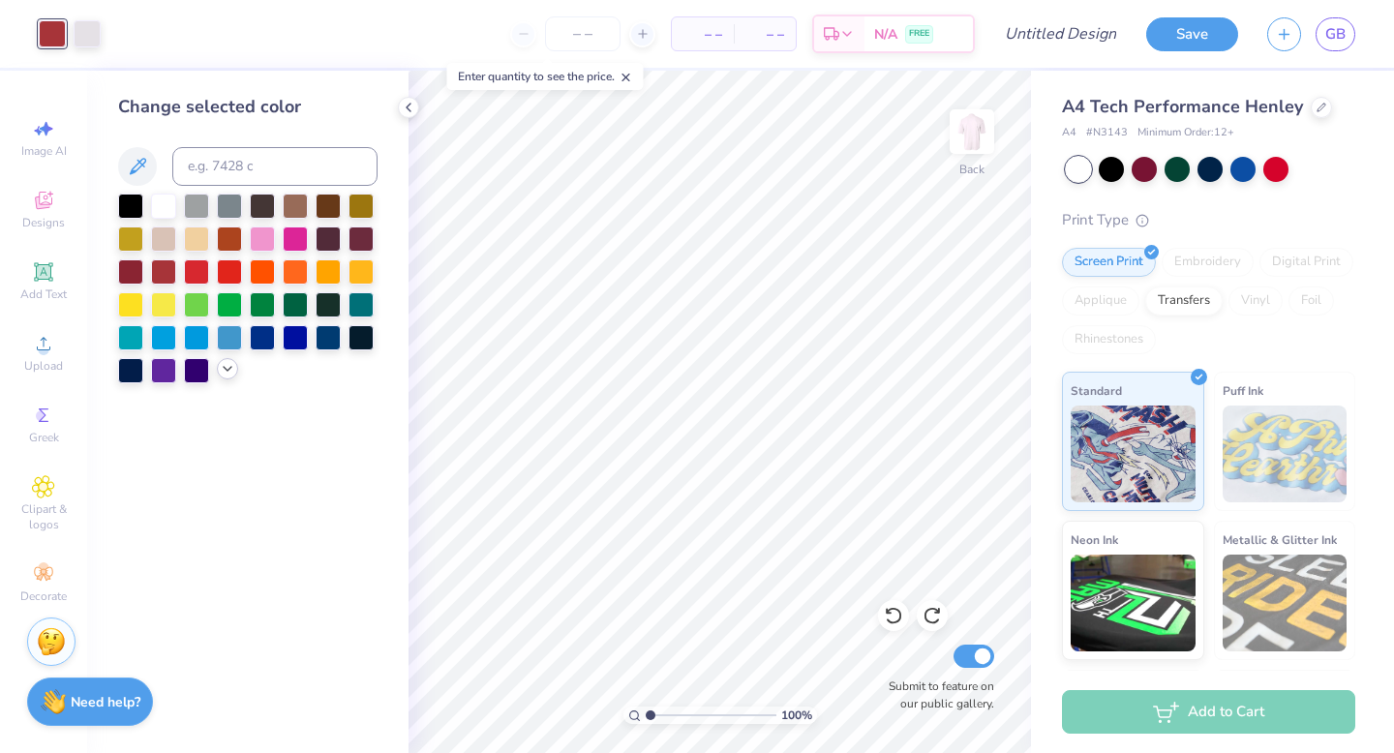
click at [222, 365] on icon at bounding box center [227, 368] width 15 height 15
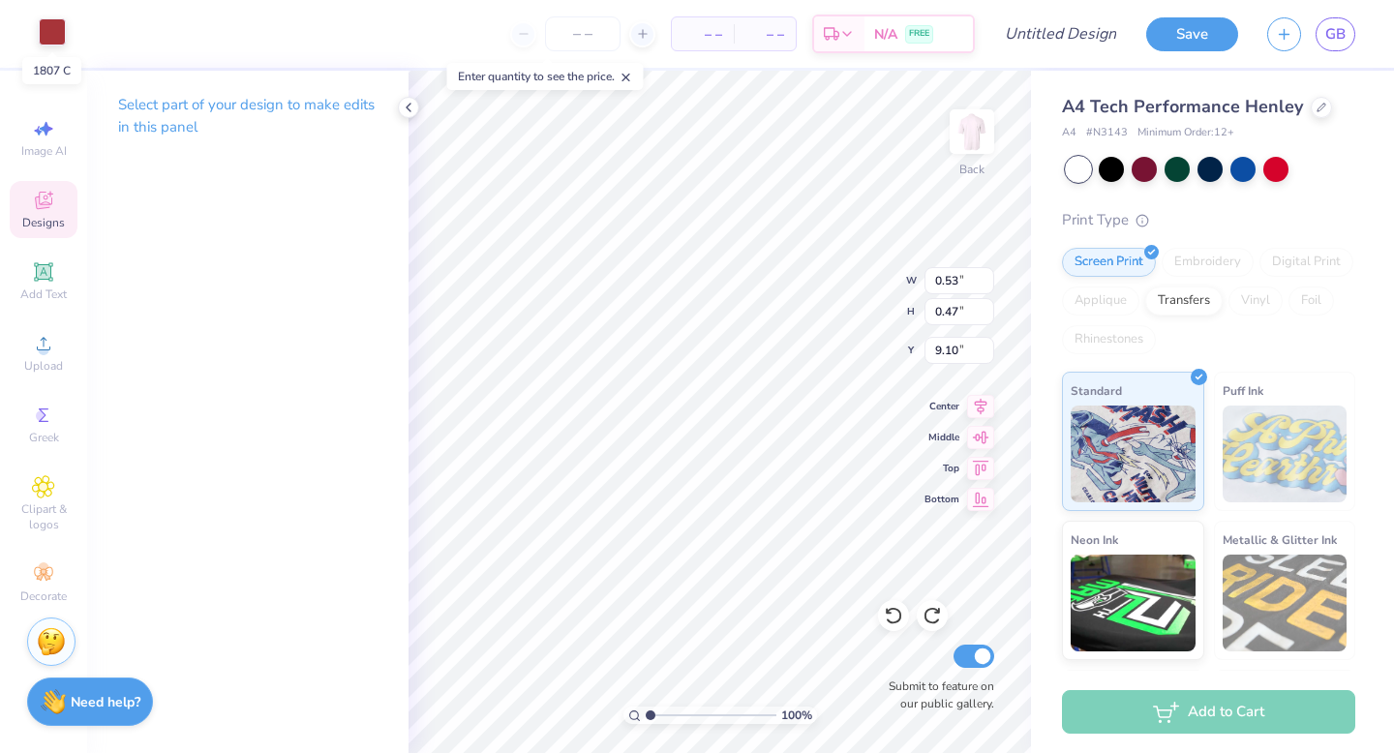
click at [40, 32] on div at bounding box center [52, 31] width 27 height 27
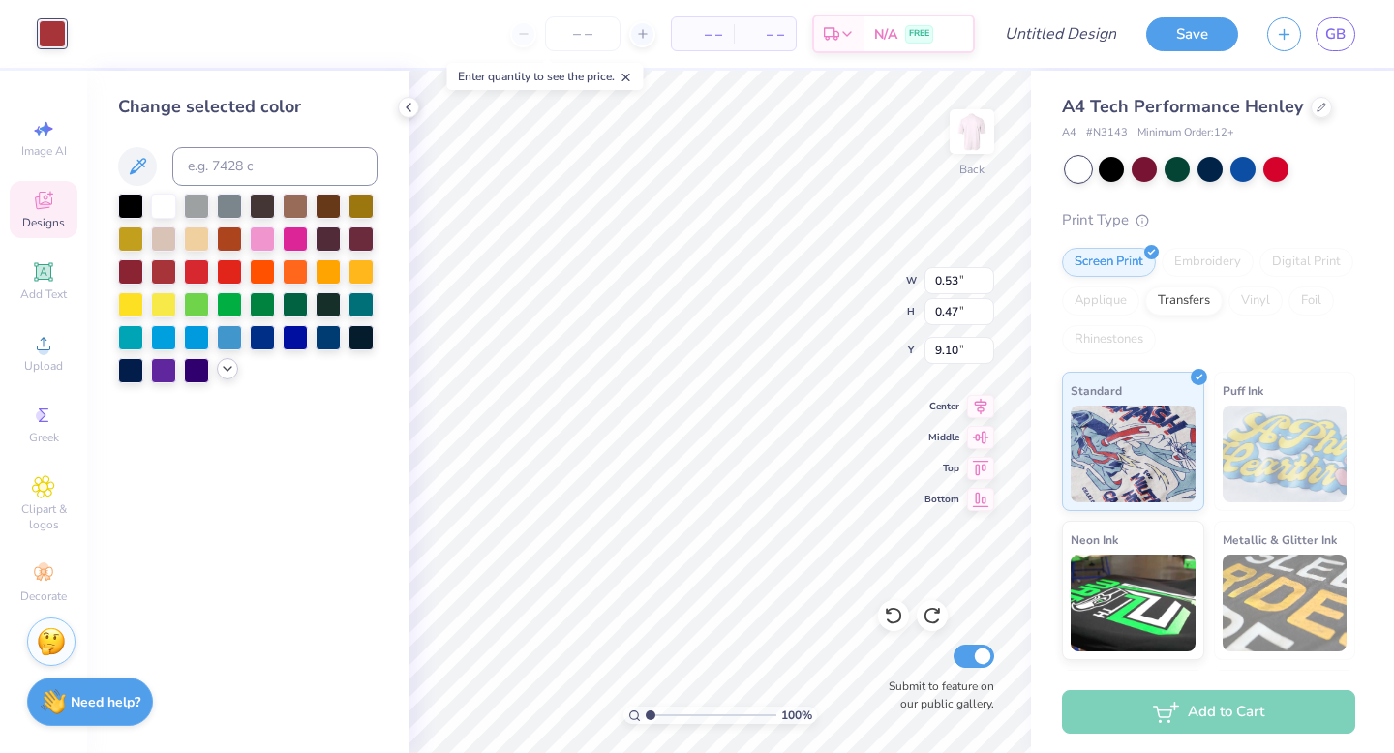
click at [225, 373] on icon at bounding box center [227, 368] width 15 height 15
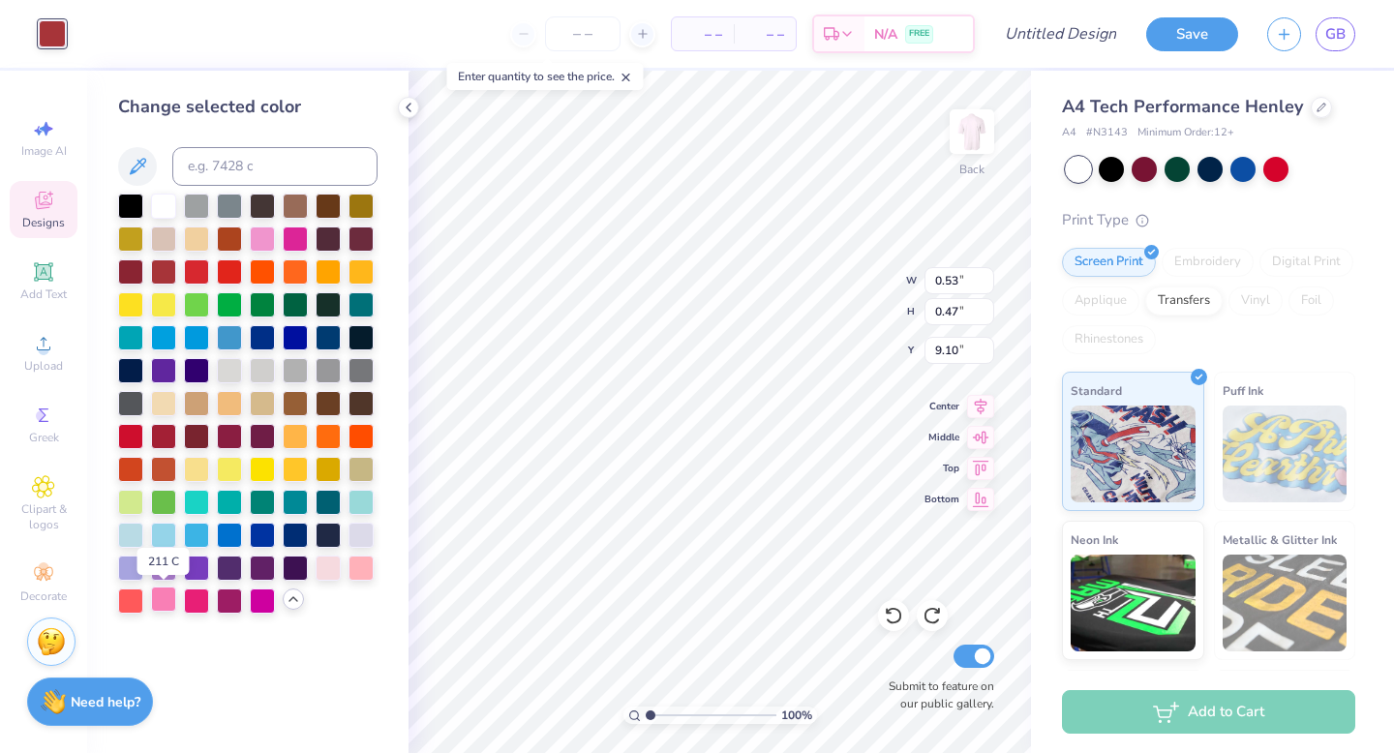
click at [168, 597] on div at bounding box center [163, 599] width 25 height 25
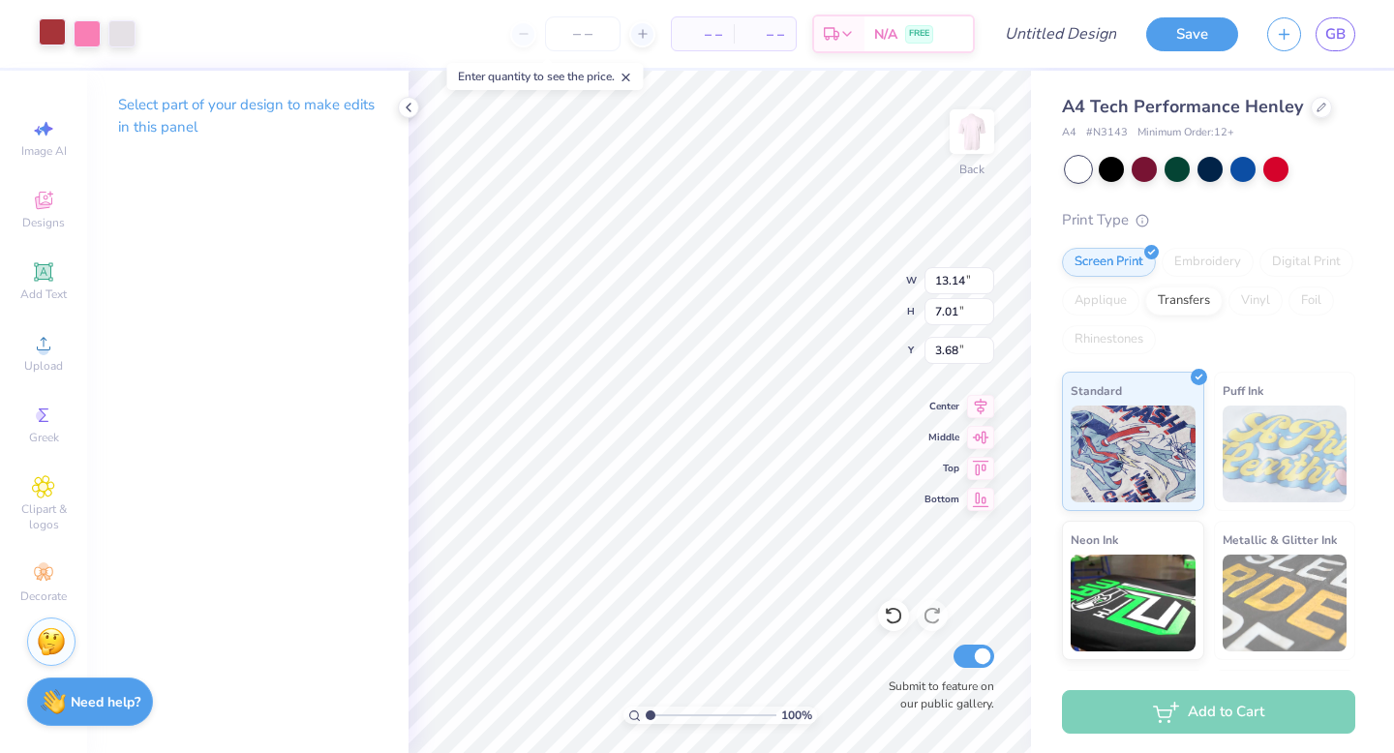
click at [50, 37] on div at bounding box center [52, 31] width 27 height 27
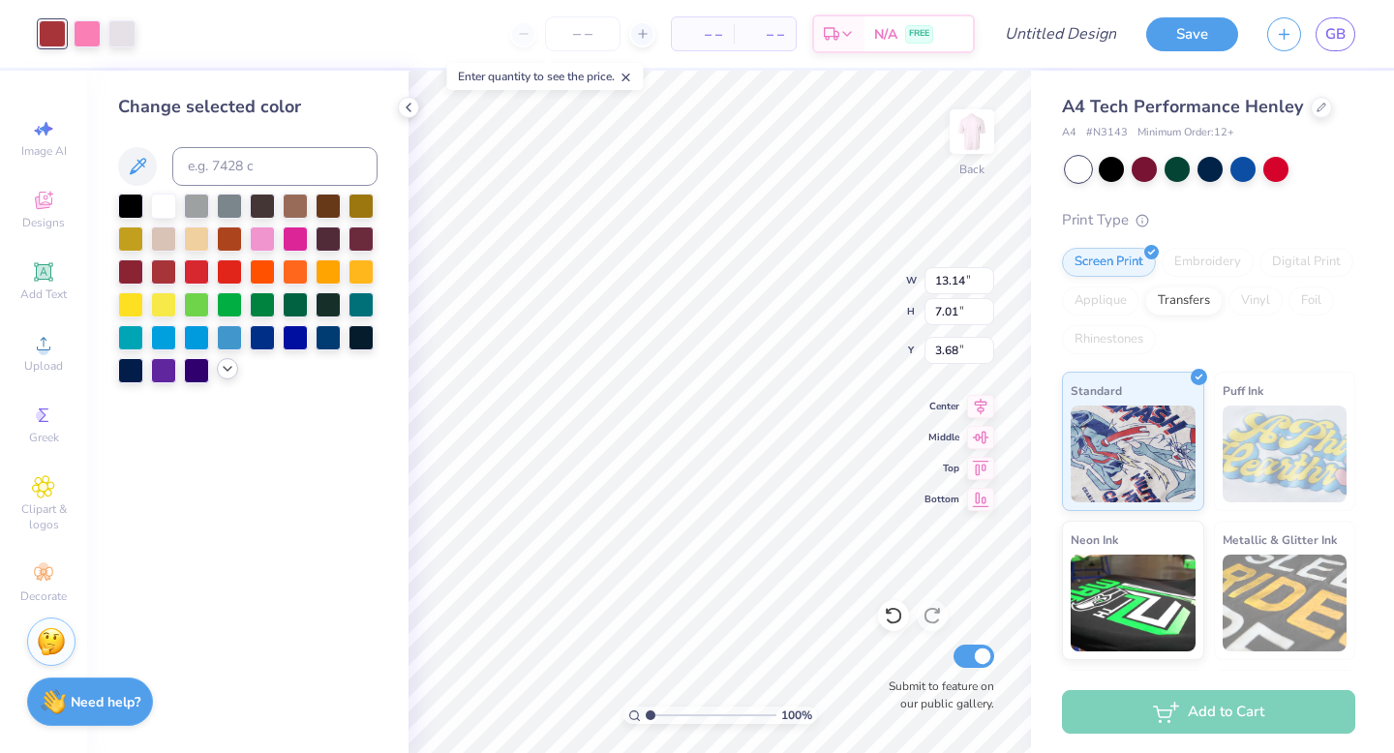
click at [228, 364] on icon at bounding box center [227, 368] width 15 height 15
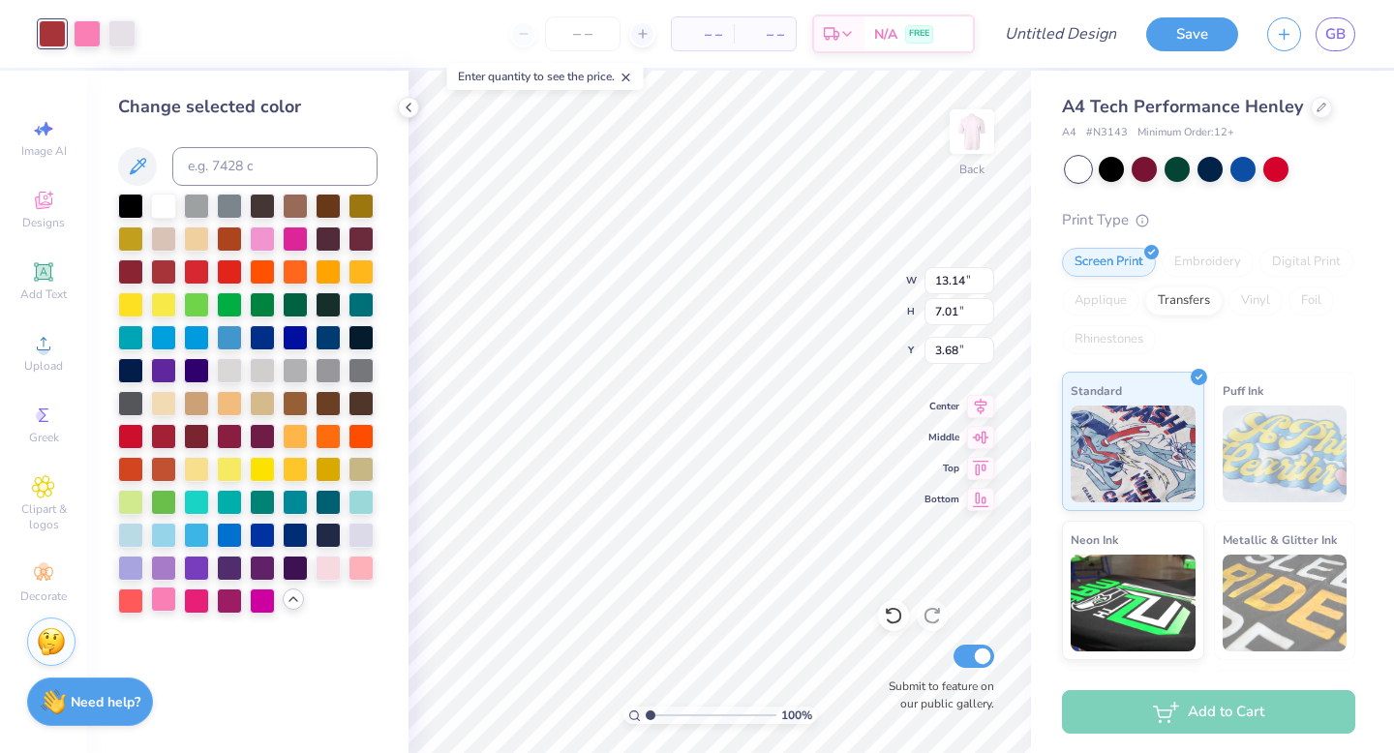
click at [168, 598] on div at bounding box center [163, 599] width 25 height 25
click at [369, 566] on div at bounding box center [361, 566] width 25 height 25
click at [164, 604] on div at bounding box center [163, 599] width 25 height 25
click at [256, 241] on div at bounding box center [262, 237] width 25 height 25
click at [284, 241] on div at bounding box center [295, 237] width 25 height 25
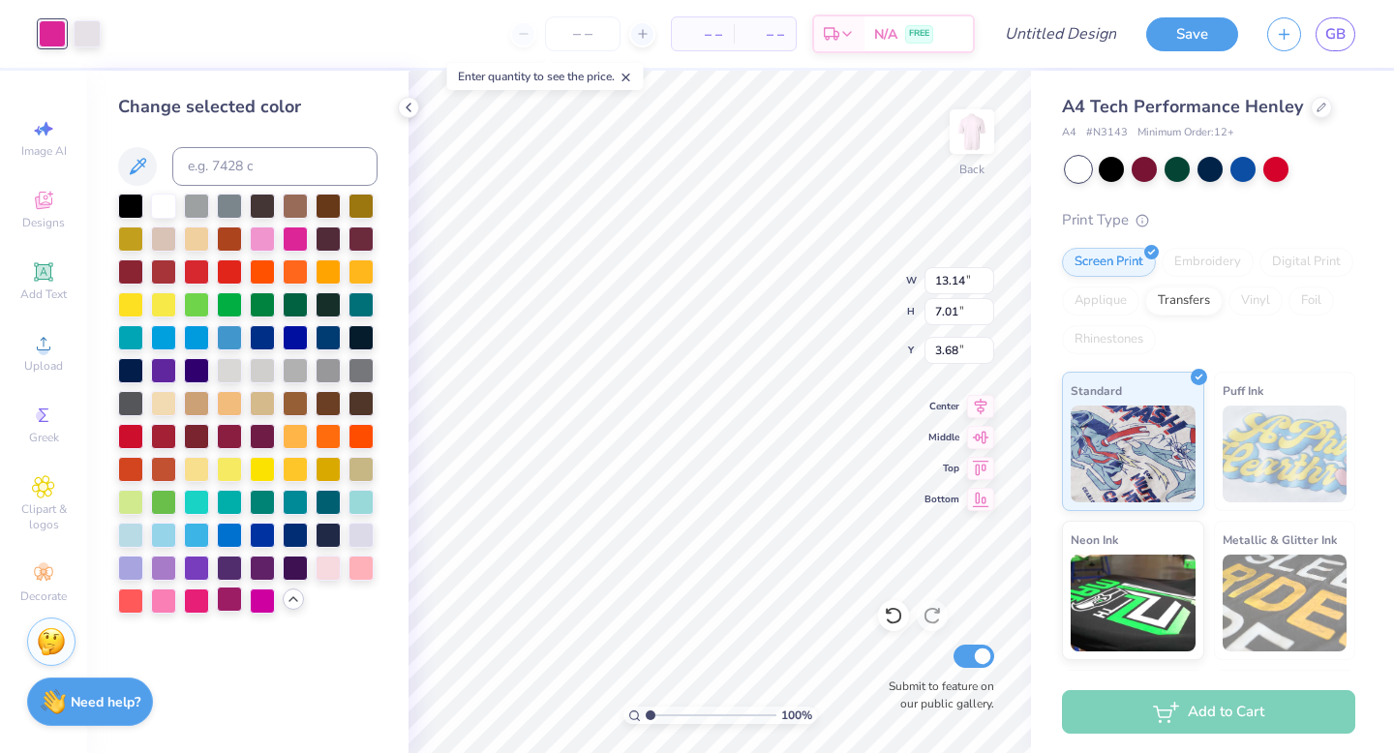
click at [229, 593] on div at bounding box center [229, 599] width 25 height 25
click at [160, 435] on div at bounding box center [163, 434] width 25 height 25
click at [227, 439] on div at bounding box center [229, 434] width 25 height 25
drag, startPoint x: 162, startPoint y: 439, endPoint x: 165, endPoint y: 269, distance: 169.5
click at [161, 439] on div at bounding box center [163, 436] width 25 height 25
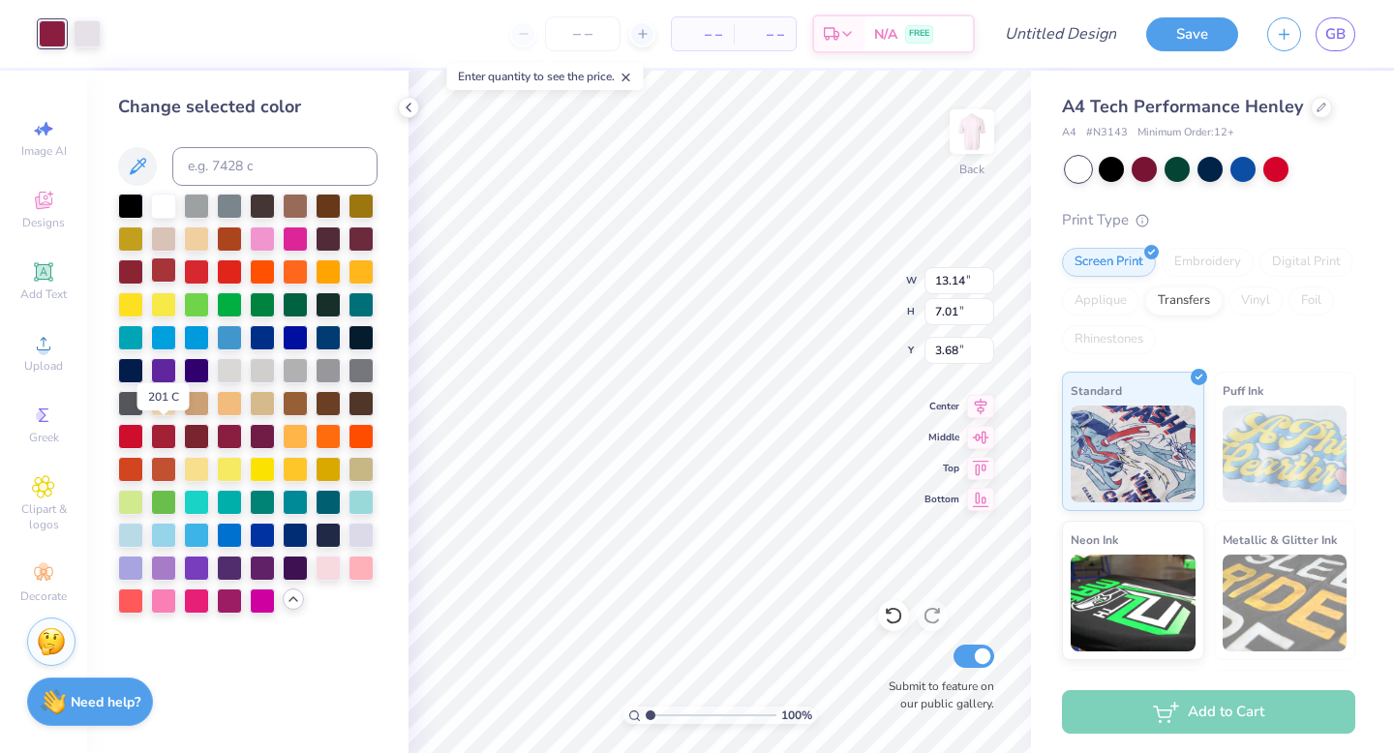
click at [165, 269] on div at bounding box center [163, 270] width 25 height 25
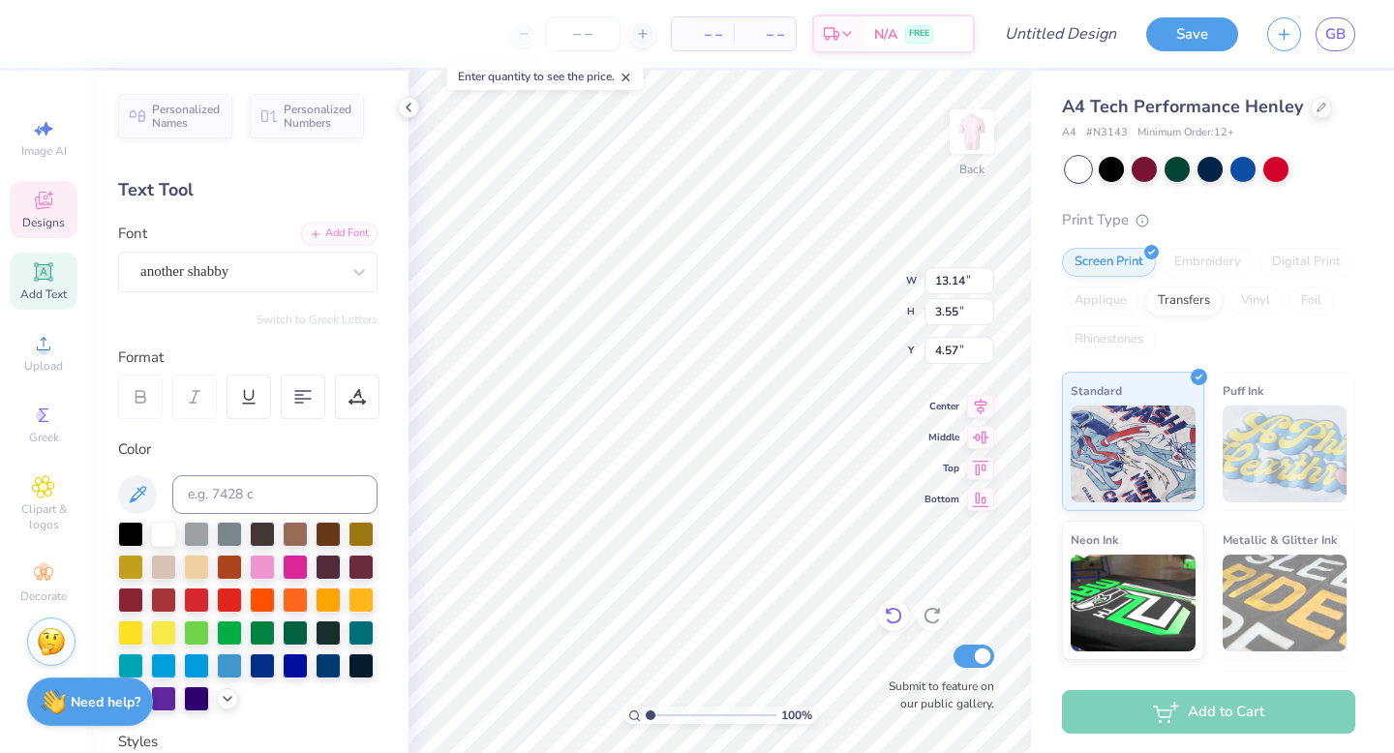
click at [900, 617] on icon at bounding box center [893, 616] width 16 height 17
type input "4.28"
type input "1.48"
click at [656, 715] on input "range" at bounding box center [711, 715] width 131 height 17
type input "13.14"
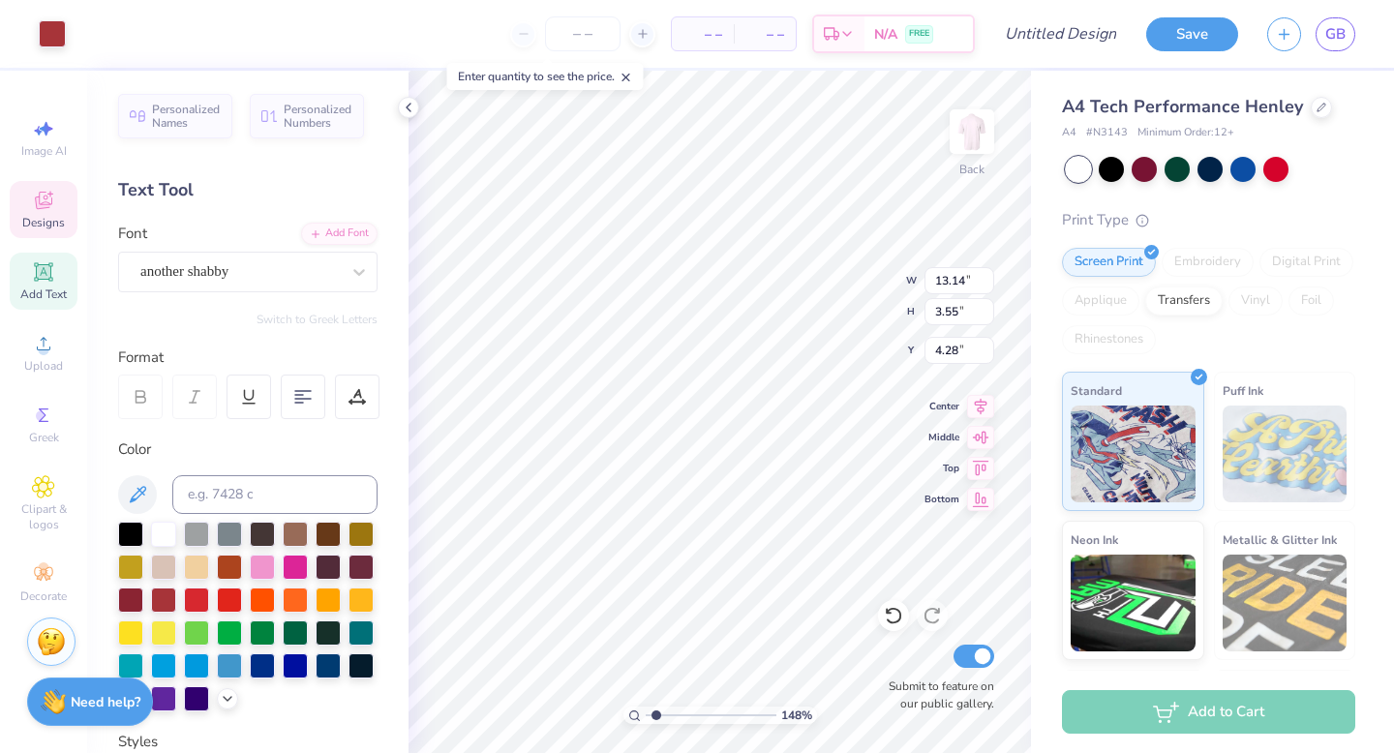
type input "3.55"
type input "4.28"
click at [890, 611] on icon at bounding box center [893, 615] width 19 height 19
type input "4.57"
type input "0.53"
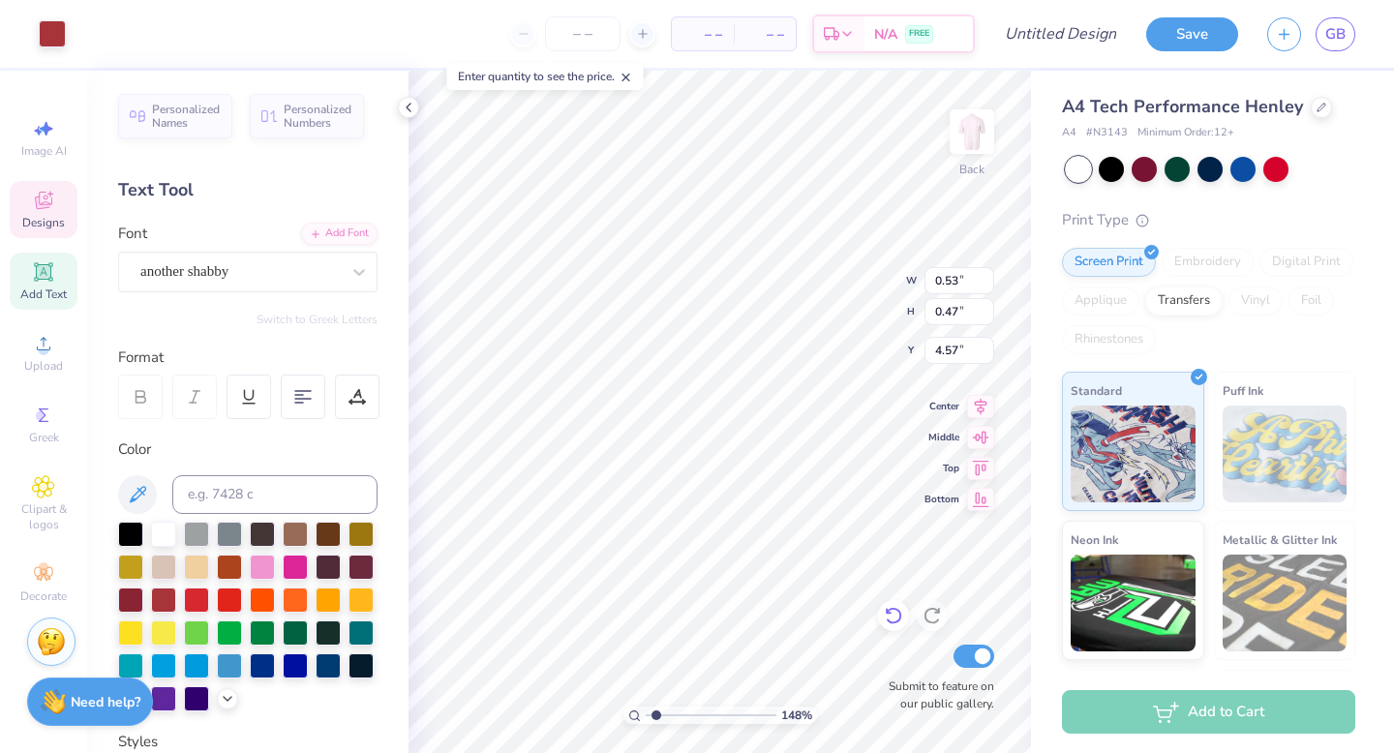
type input "0.47"
type input "2.53"
type input "13.14"
type input "3.55"
type input "4.28"
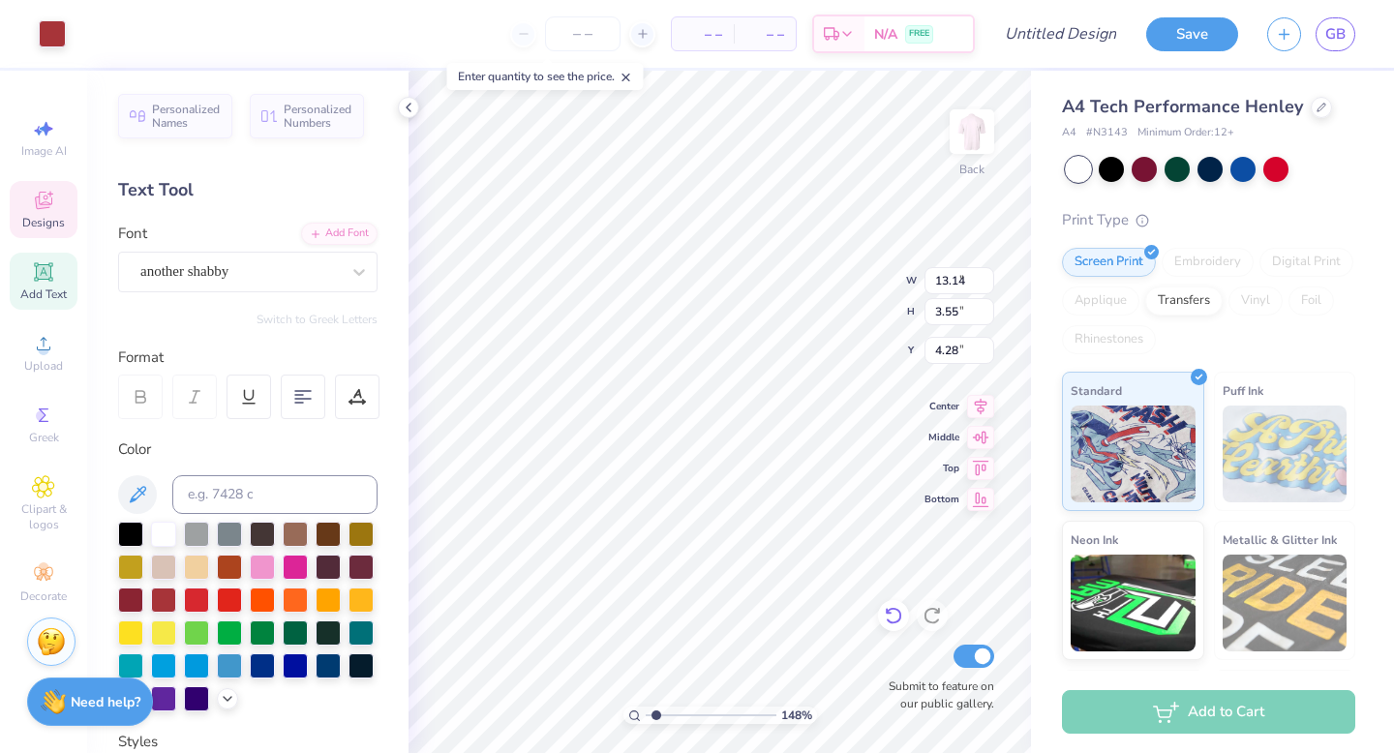
type input "0.53"
type input "0.47"
type input "4.05"
drag, startPoint x: 654, startPoint y: 714, endPoint x: 627, endPoint y: 710, distance: 26.4
type input "1"
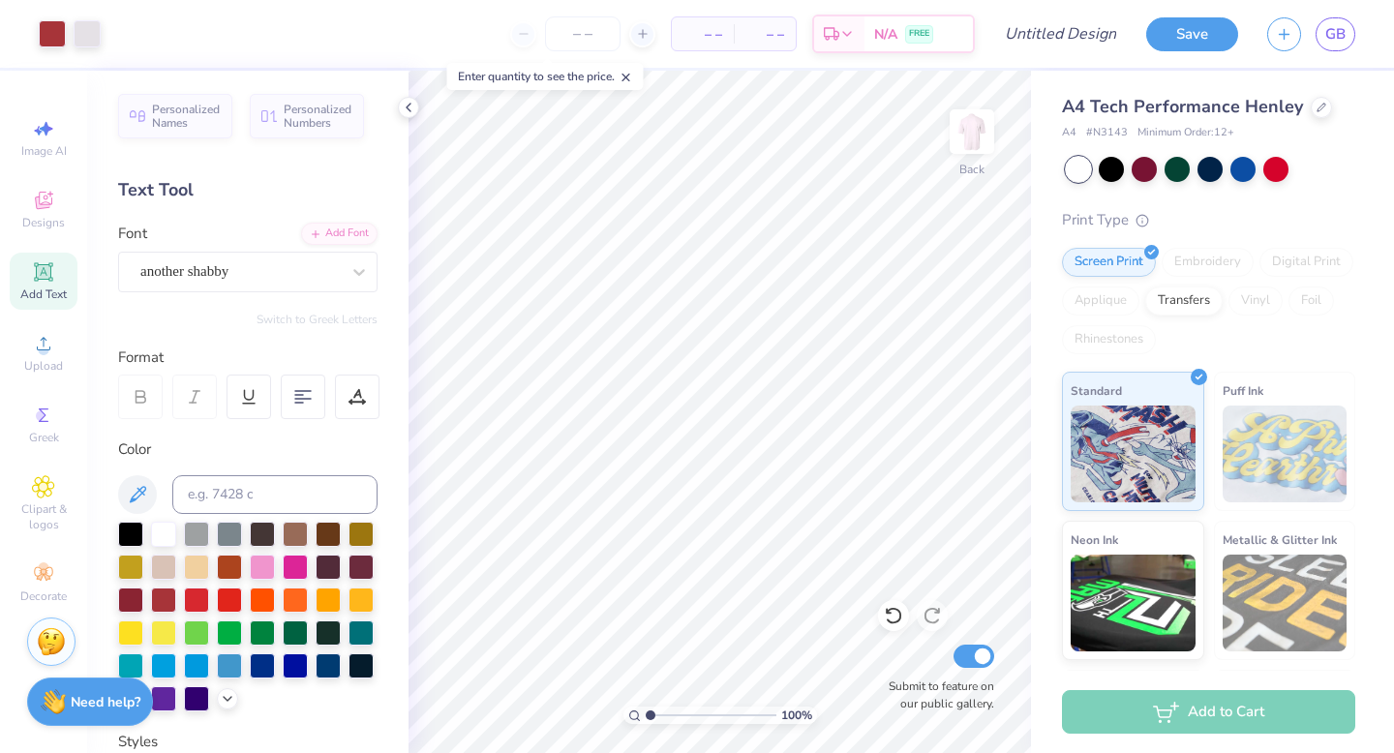
click at [646, 710] on input "range" at bounding box center [711, 715] width 131 height 17
click at [1044, 45] on input "Design Title" at bounding box center [1084, 34] width 95 height 39
type input "think [PERSON_NAME]"
click at [1196, 37] on button "Save" at bounding box center [1193, 32] width 92 height 34
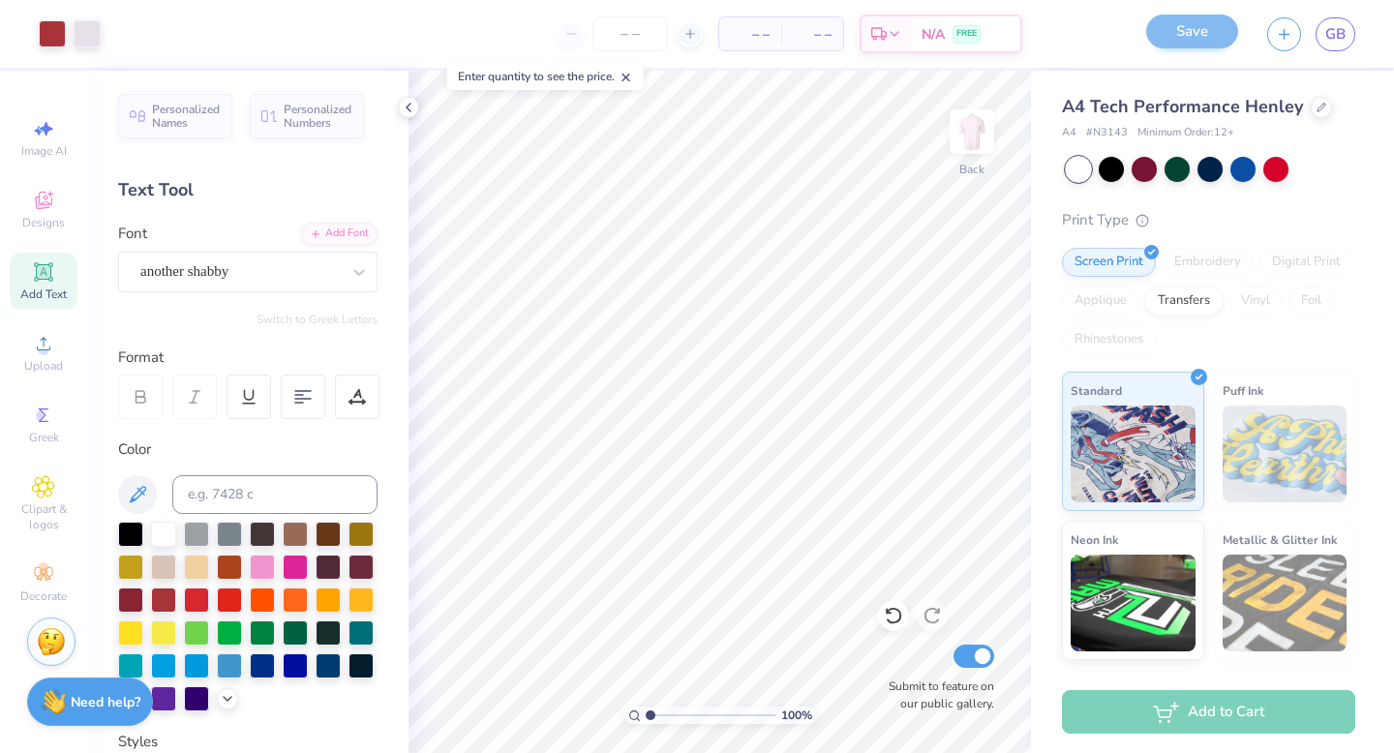
scroll to position [0, 0]
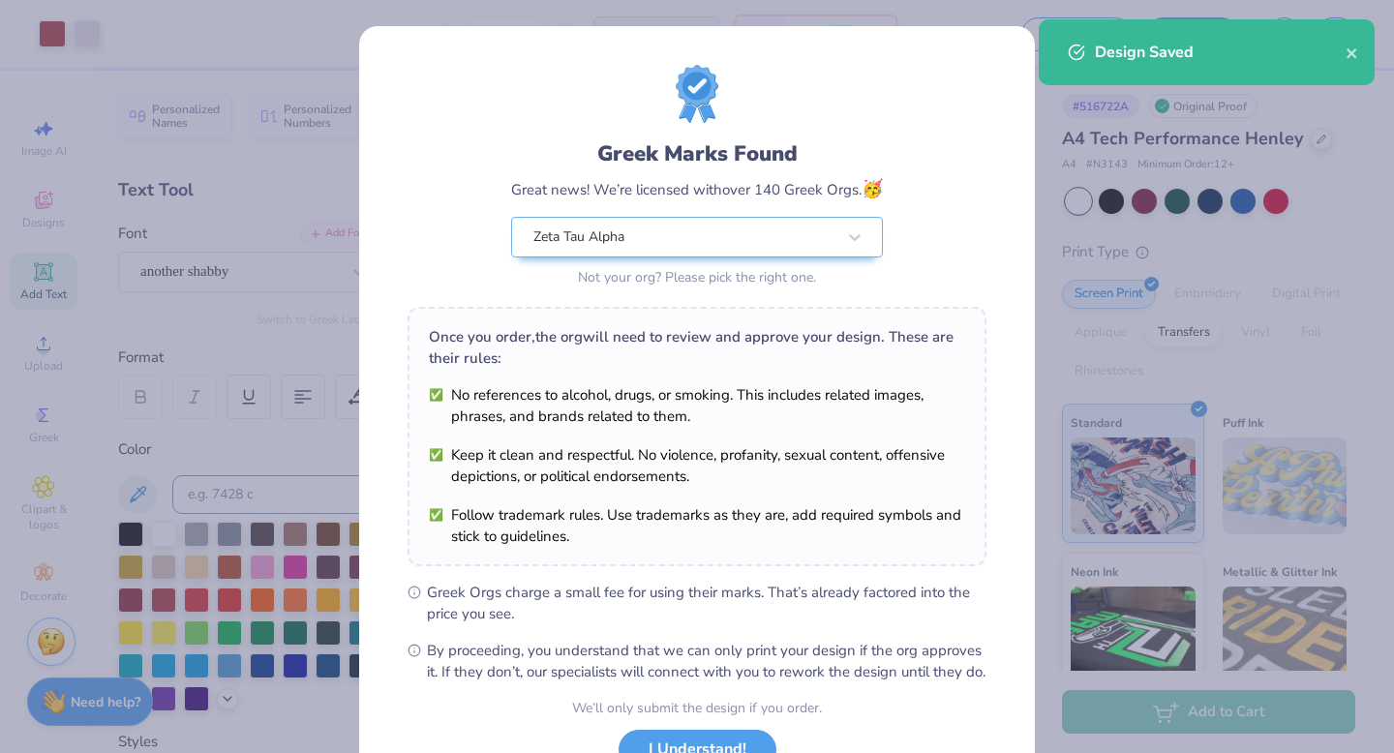
scroll to position [153, 0]
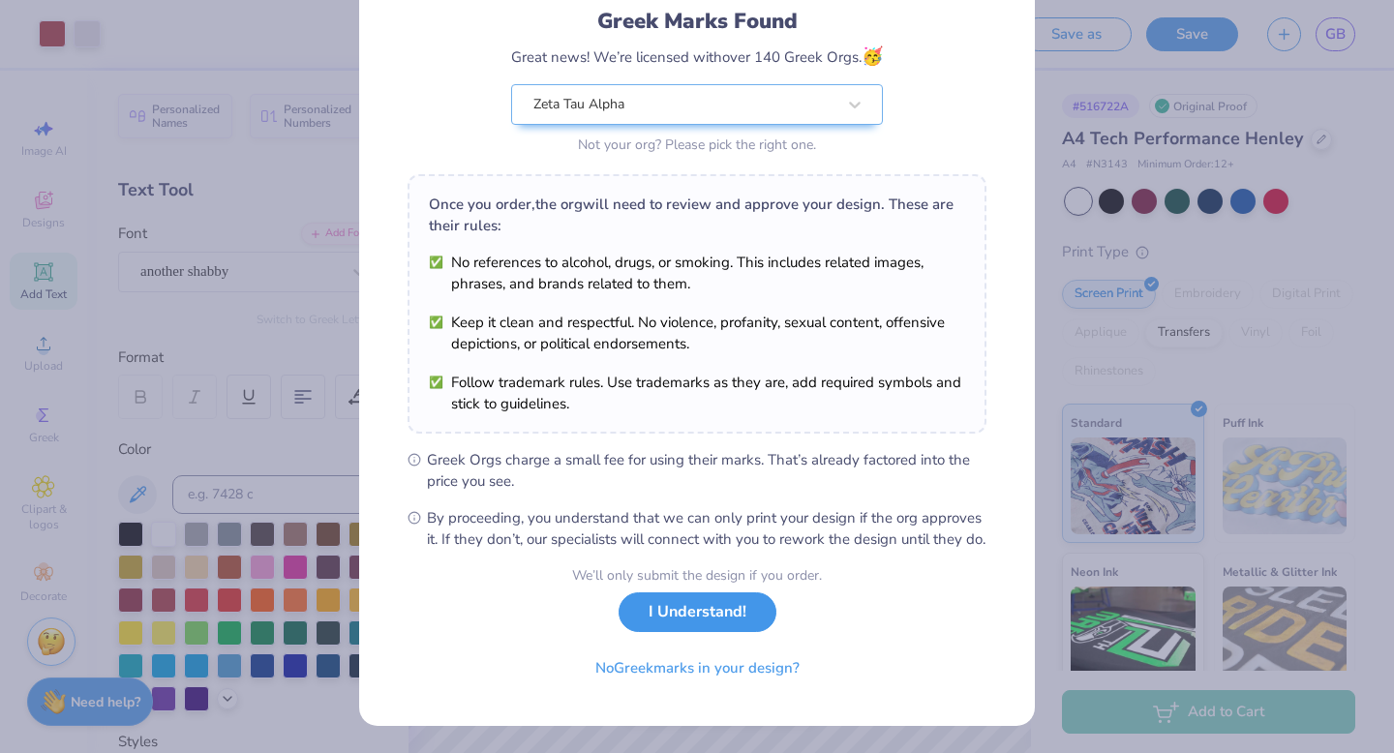
click at [714, 624] on button "I Understand!" at bounding box center [698, 613] width 158 height 40
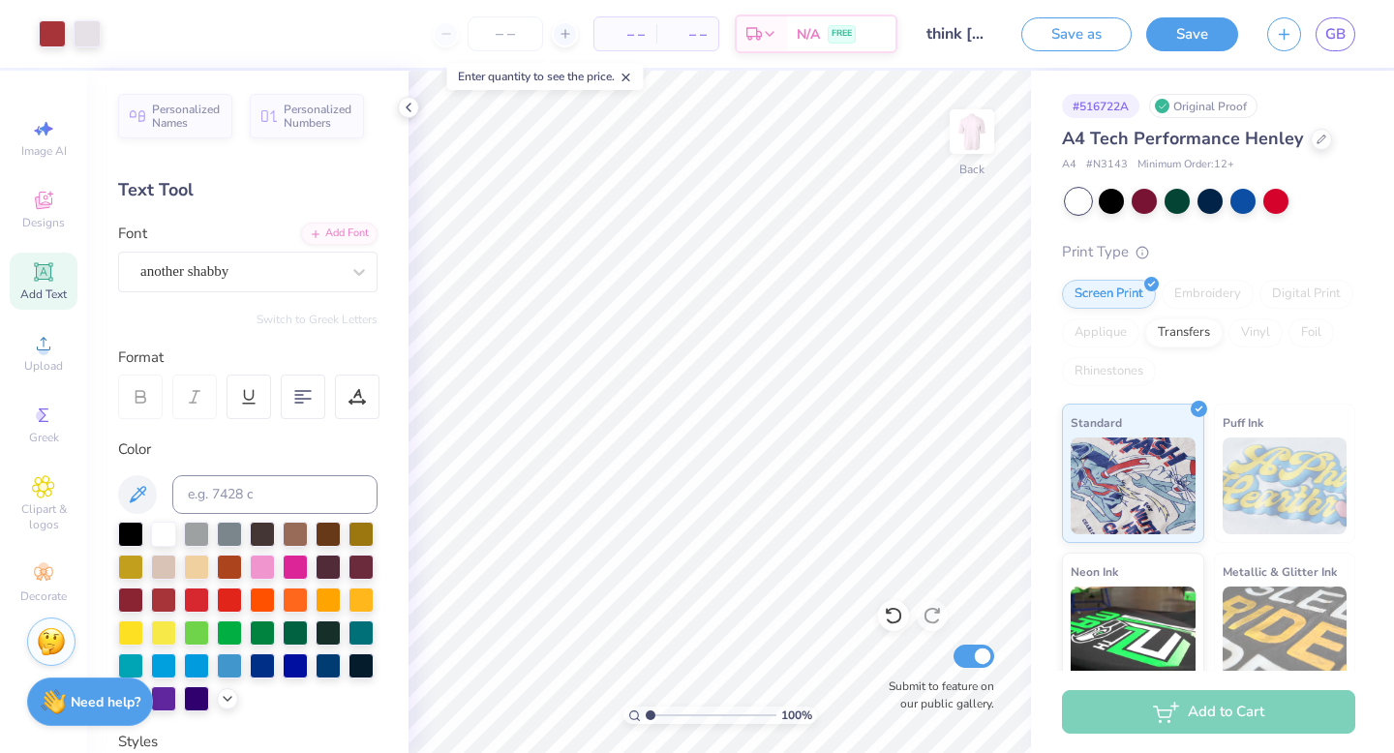
scroll to position [0, 0]
click at [1281, 36] on icon "button" at bounding box center [1284, 31] width 16 height 16
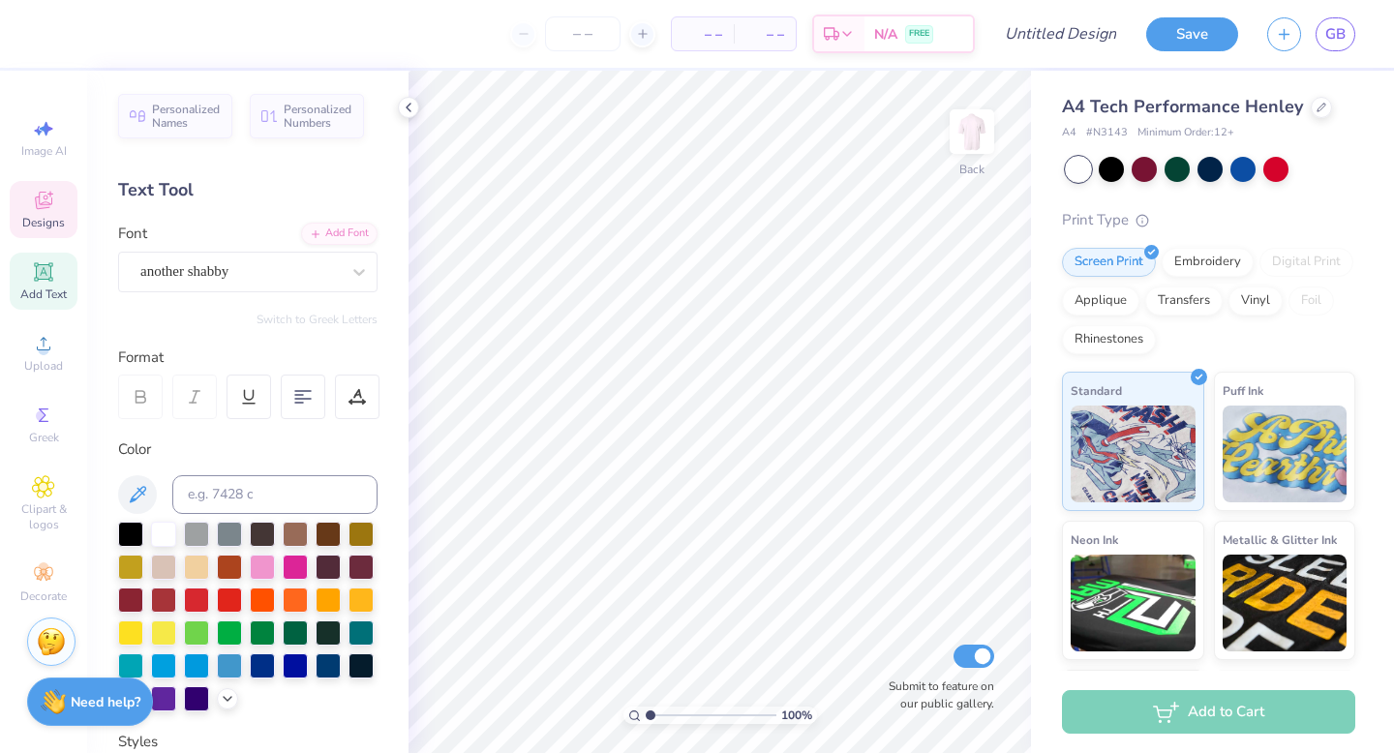
click at [22, 202] on div "Designs" at bounding box center [44, 209] width 68 height 57
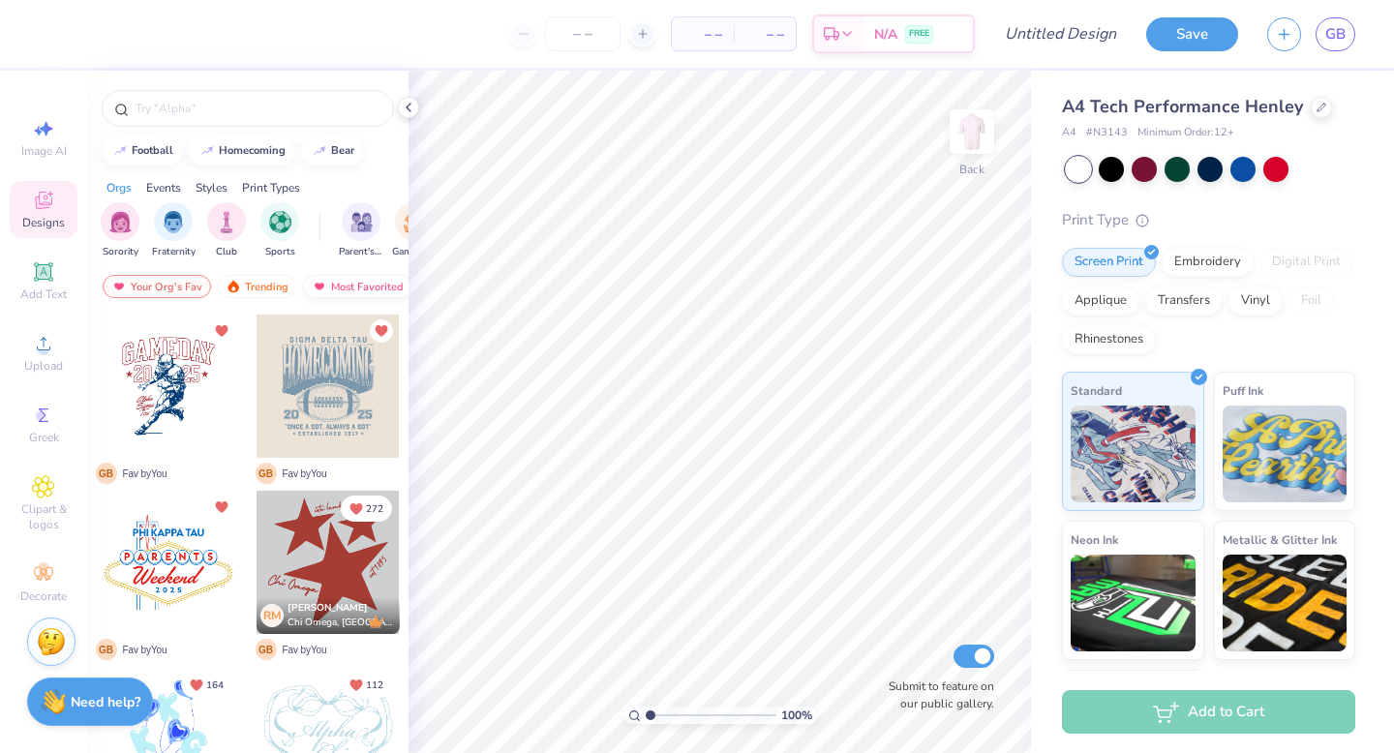
click at [343, 284] on div "Most Favorited" at bounding box center [357, 286] width 109 height 23
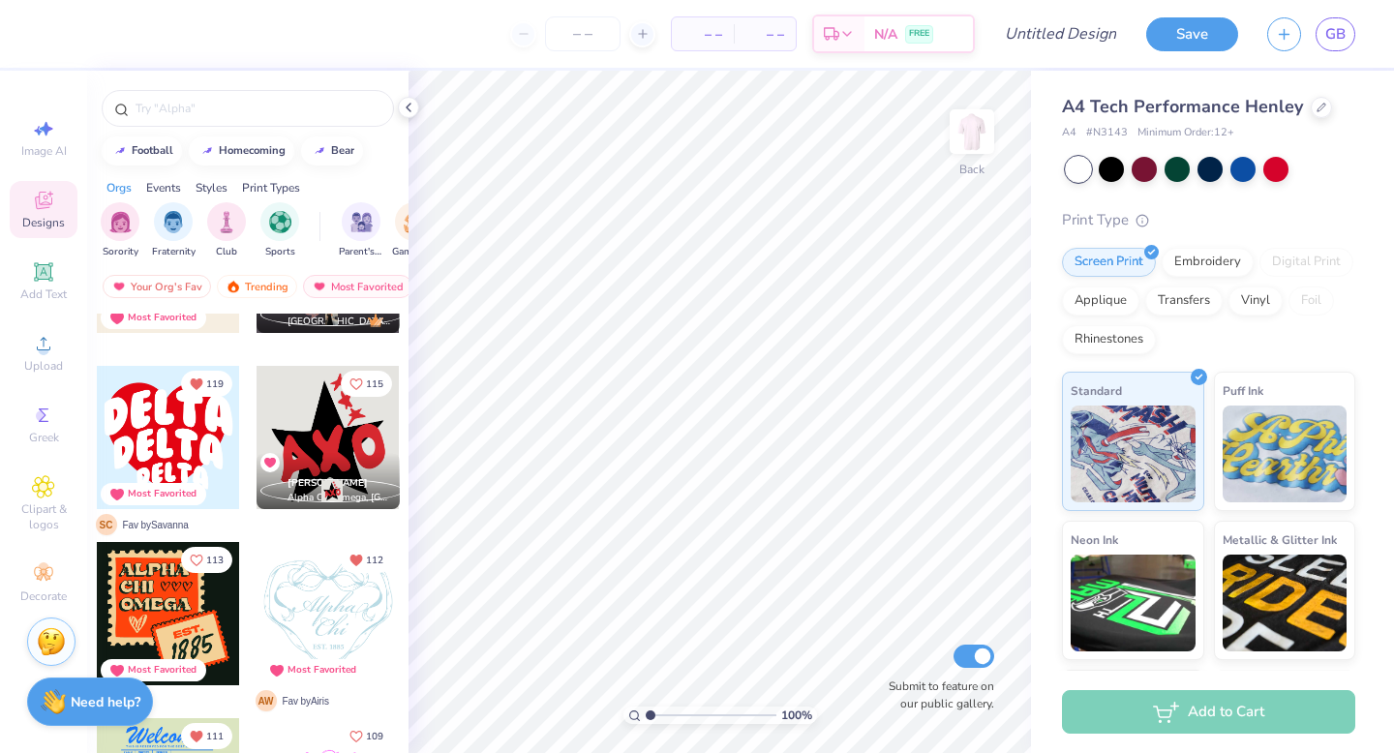
scroll to position [1565, 0]
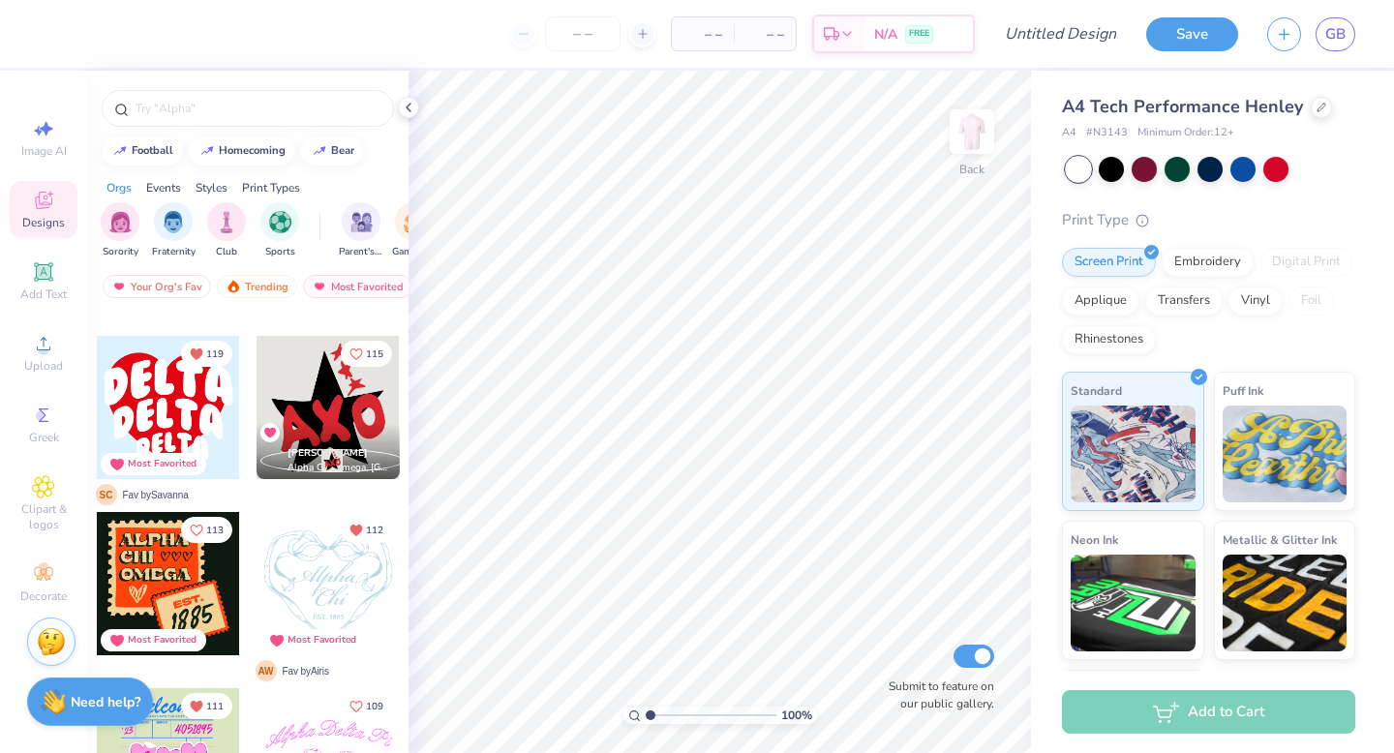
click at [161, 414] on div at bounding box center [168, 407] width 143 height 143
click at [1320, 108] on div at bounding box center [1321, 105] width 21 height 21
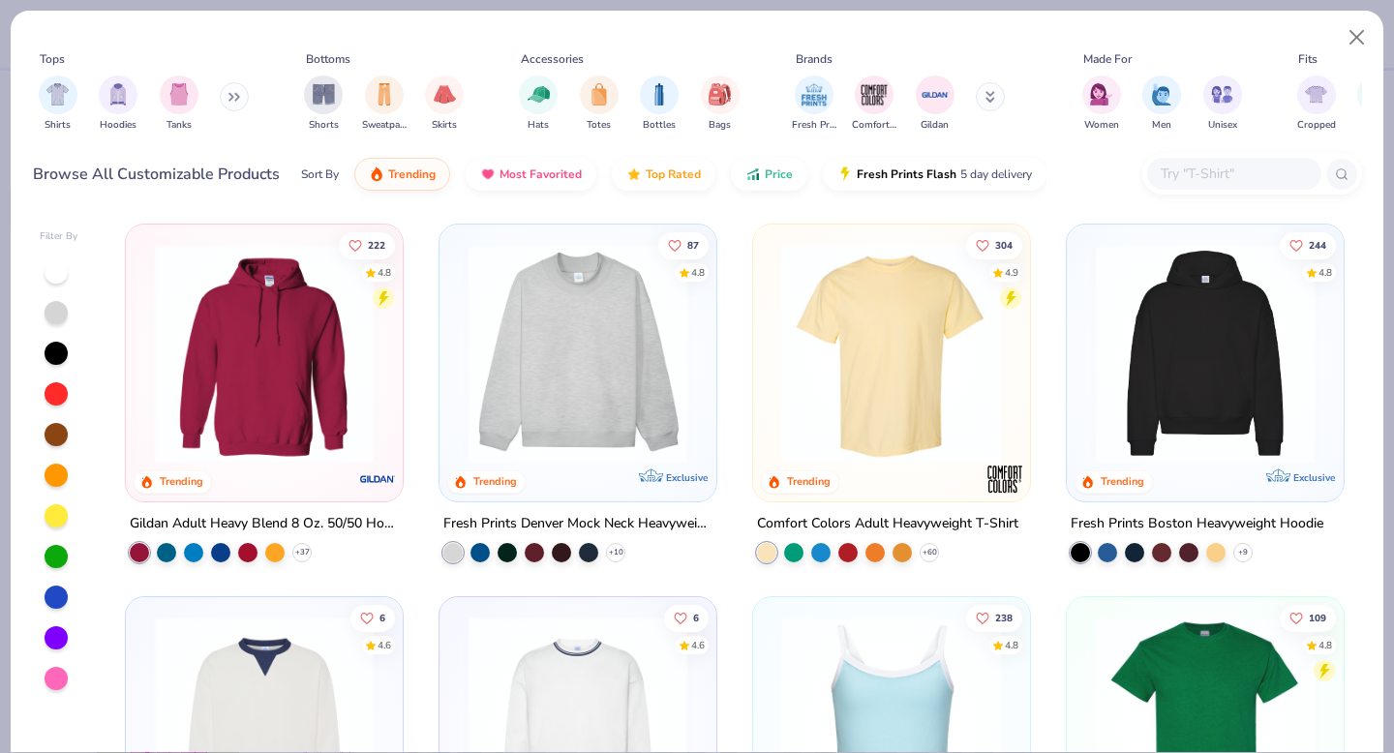
click at [1205, 182] on input "text" at bounding box center [1233, 174] width 149 height 22
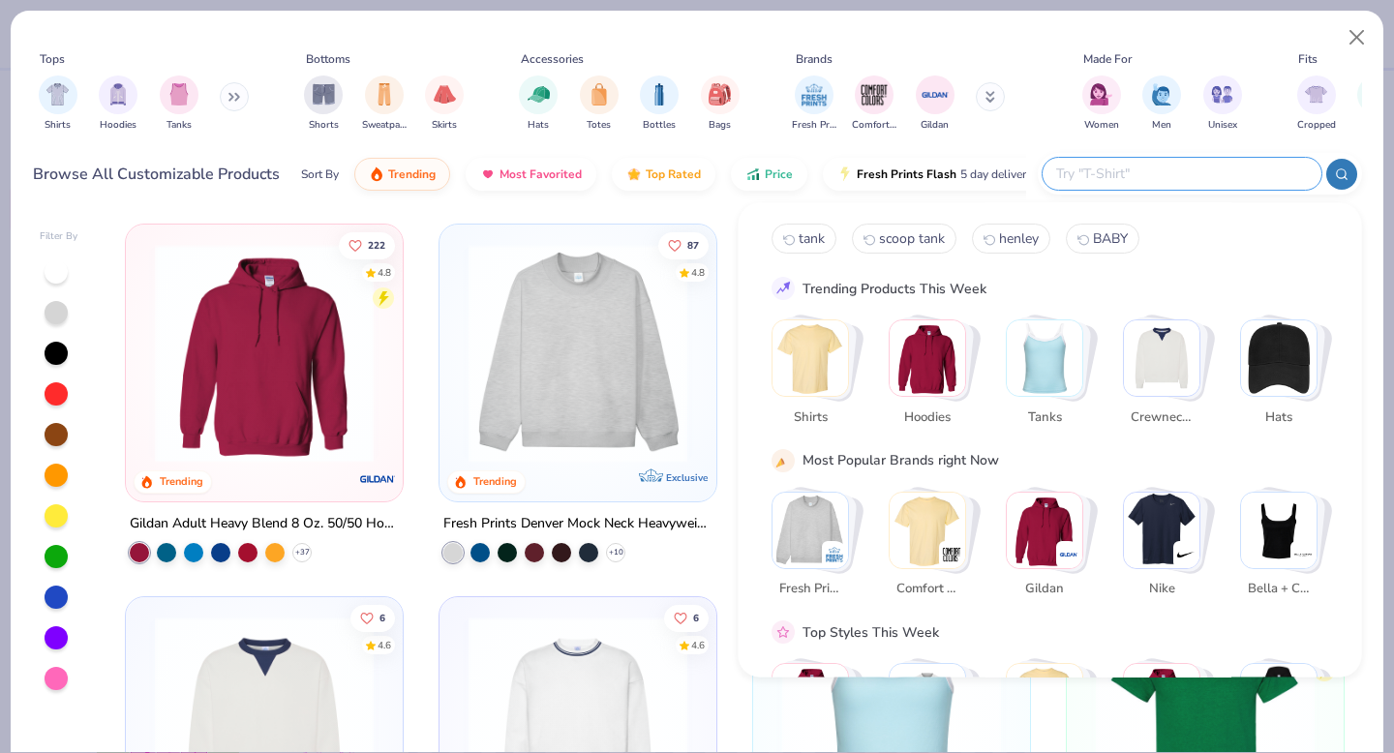
scroll to position [2, 0]
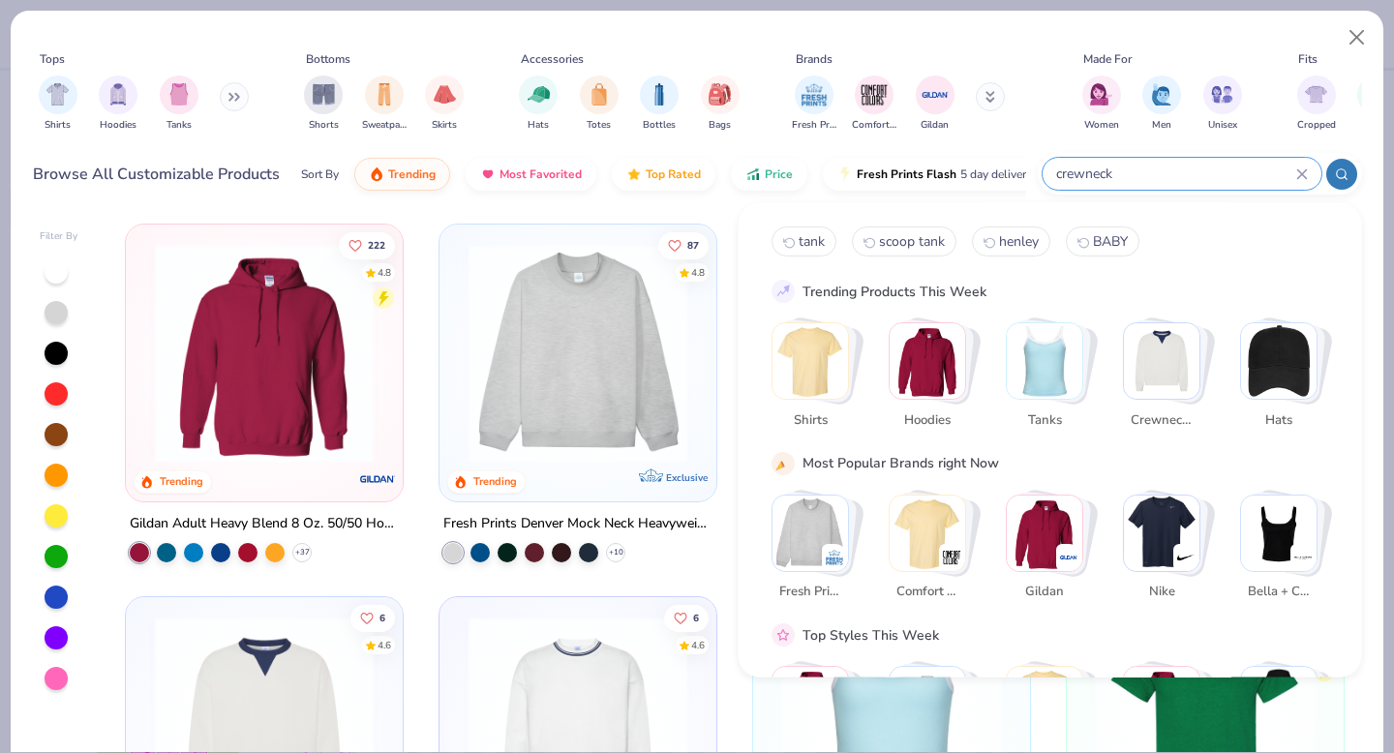
type input "crewneck"
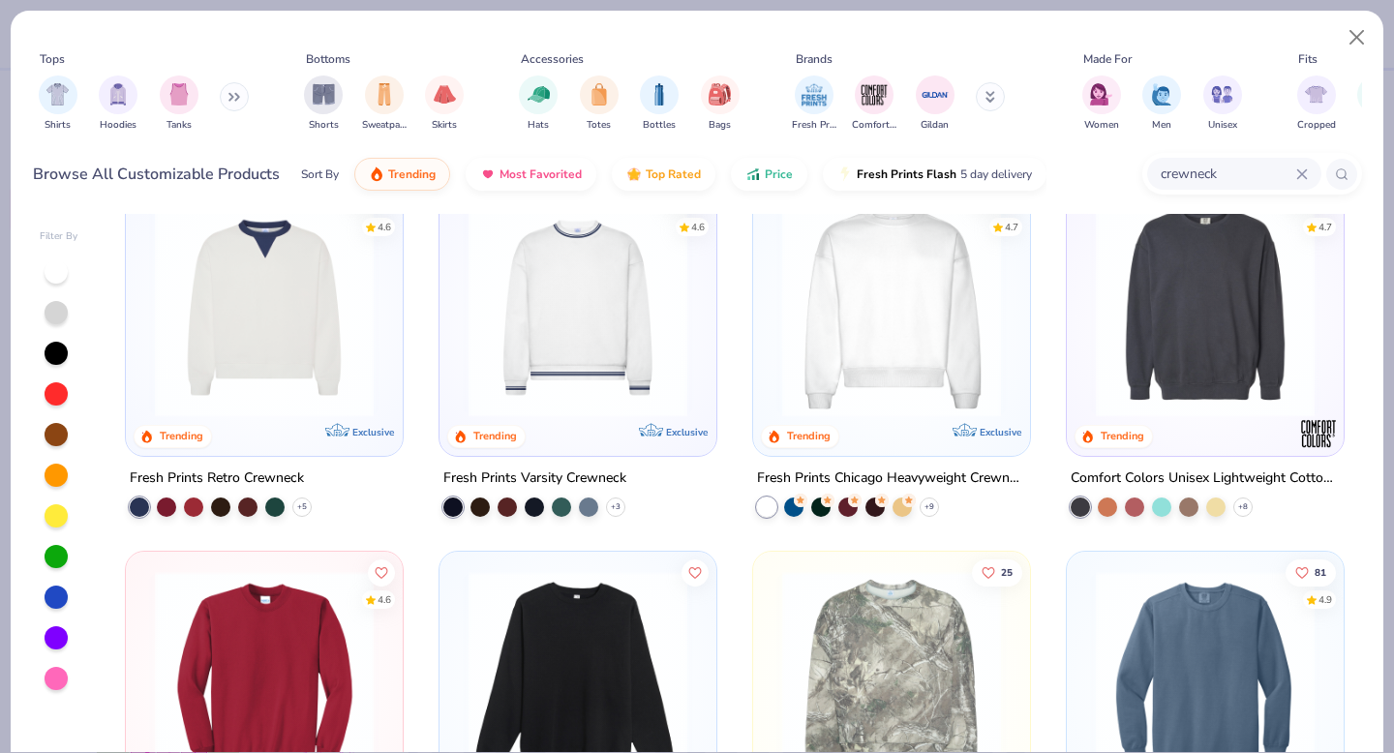
scroll to position [49, 0]
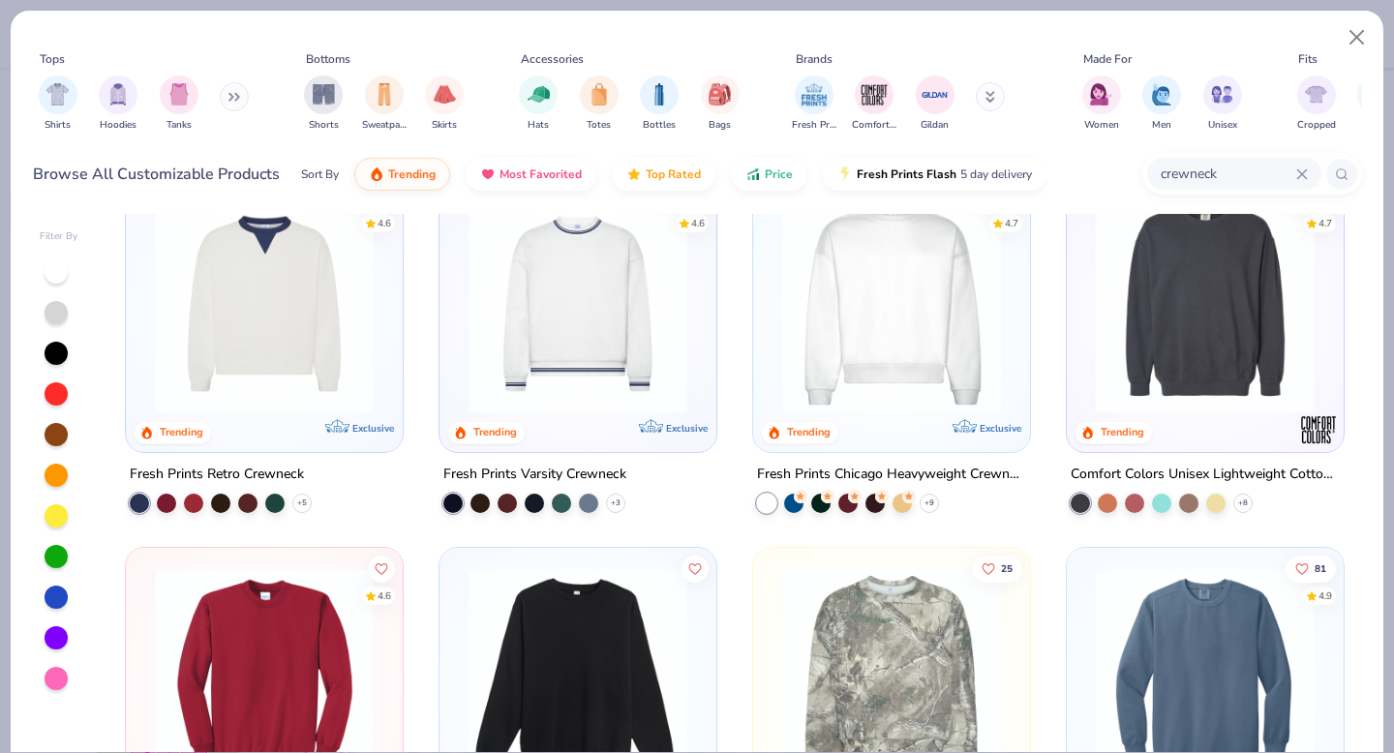
click at [1182, 316] on img at bounding box center [1205, 304] width 238 height 219
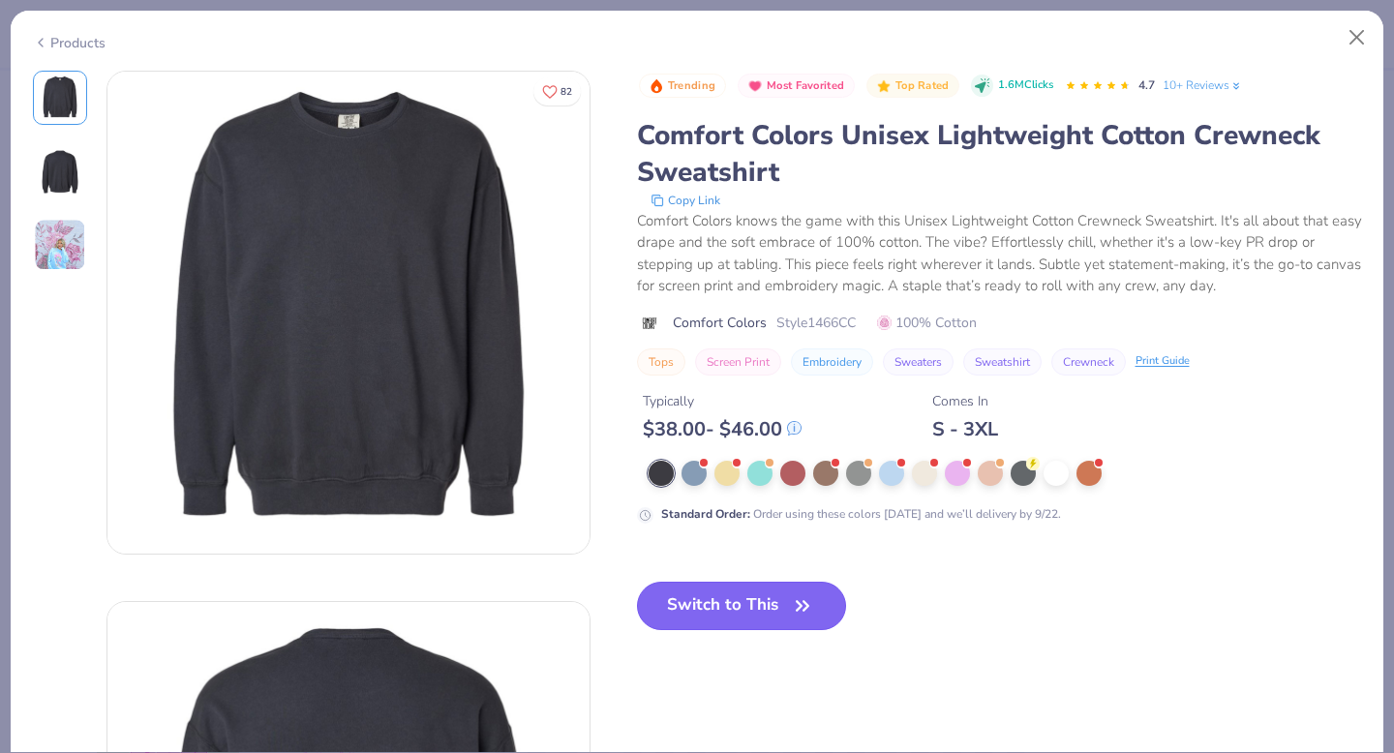
click at [737, 626] on button "Switch to This" at bounding box center [742, 606] width 210 height 48
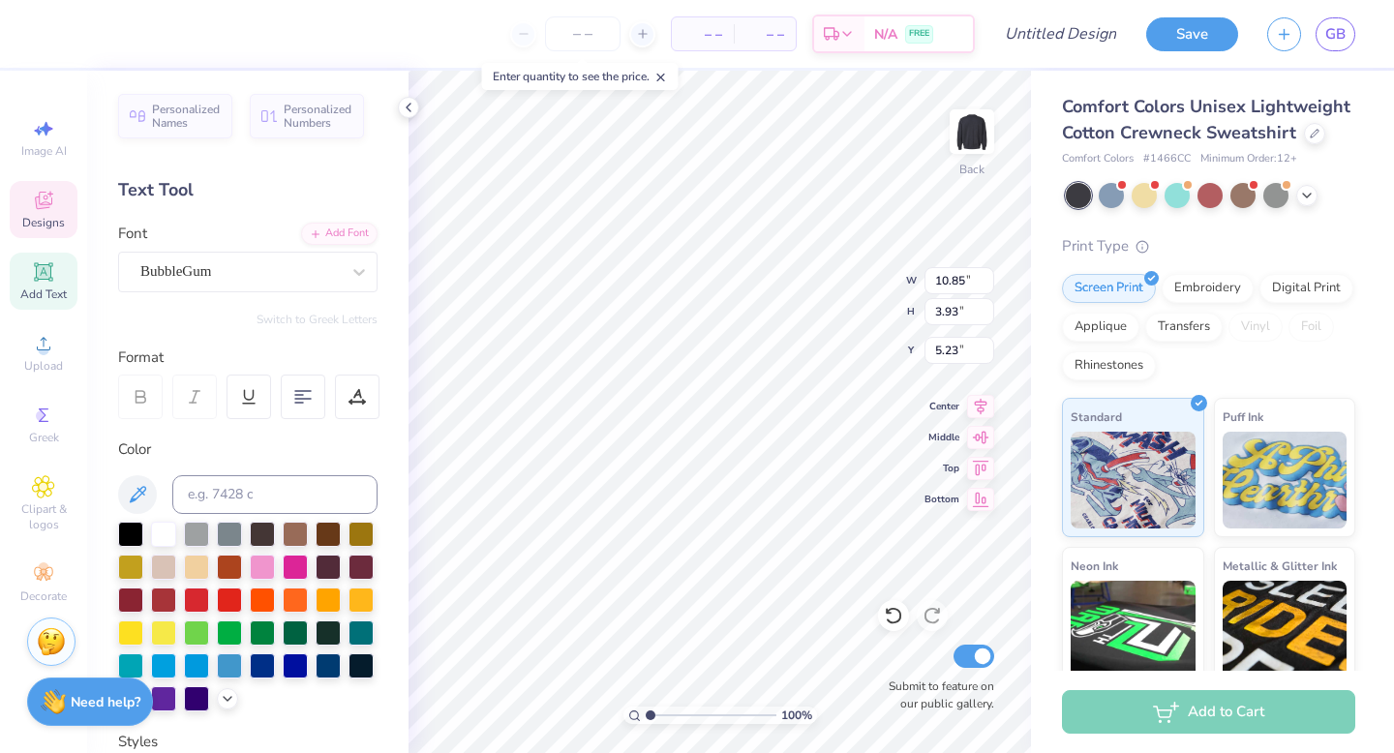
type textarea "[US_STATE]"
type textarea "ZETA"
type textarea "TXzta"
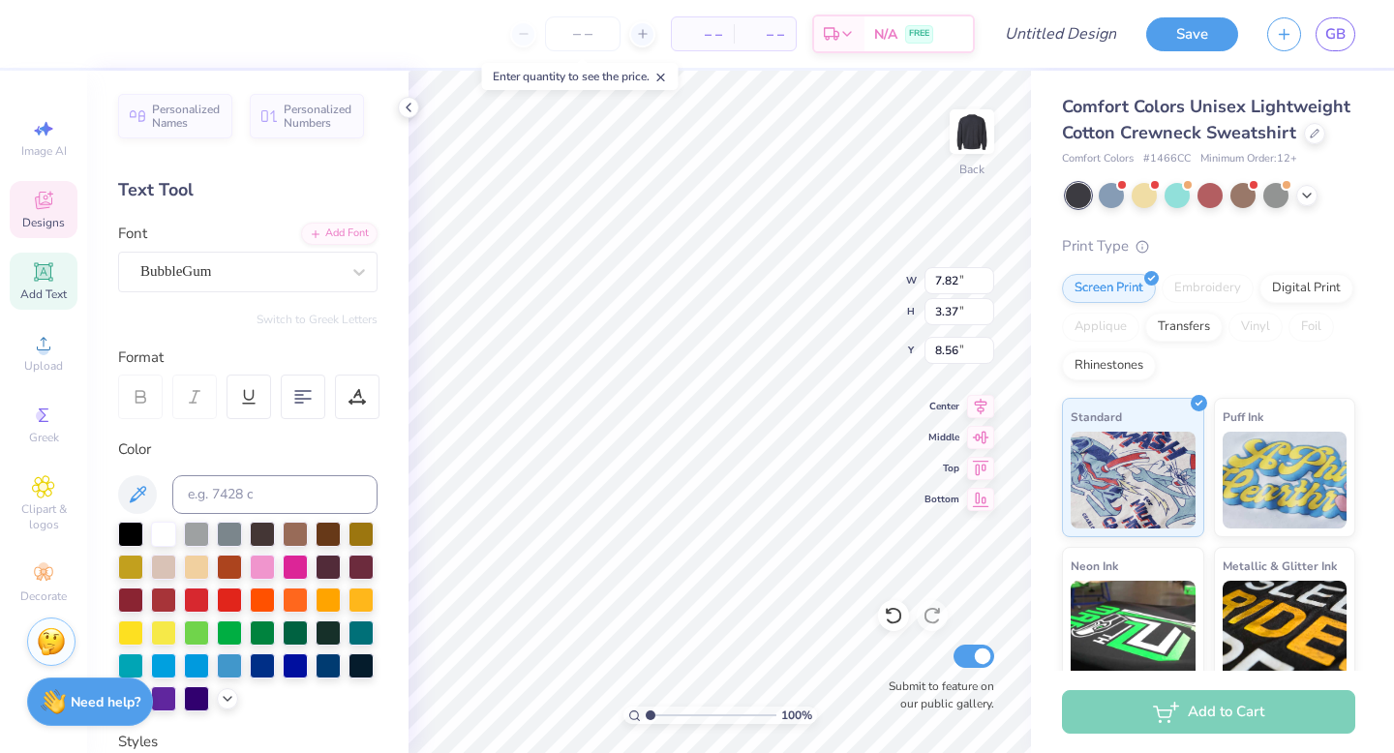
type textarea "think"
type textarea "pink"
type input "11.33"
click at [1313, 197] on icon at bounding box center [1307, 193] width 15 height 15
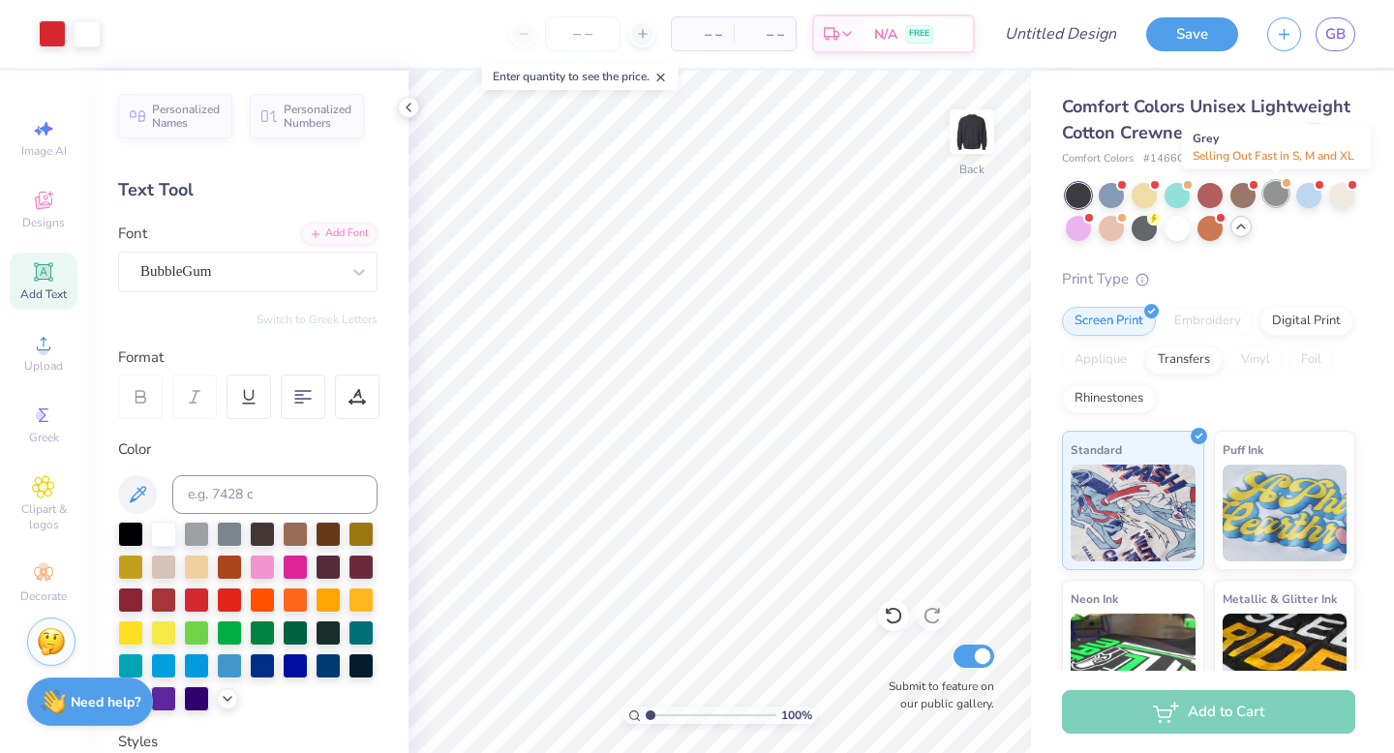
click at [1271, 198] on div at bounding box center [1276, 193] width 25 height 25
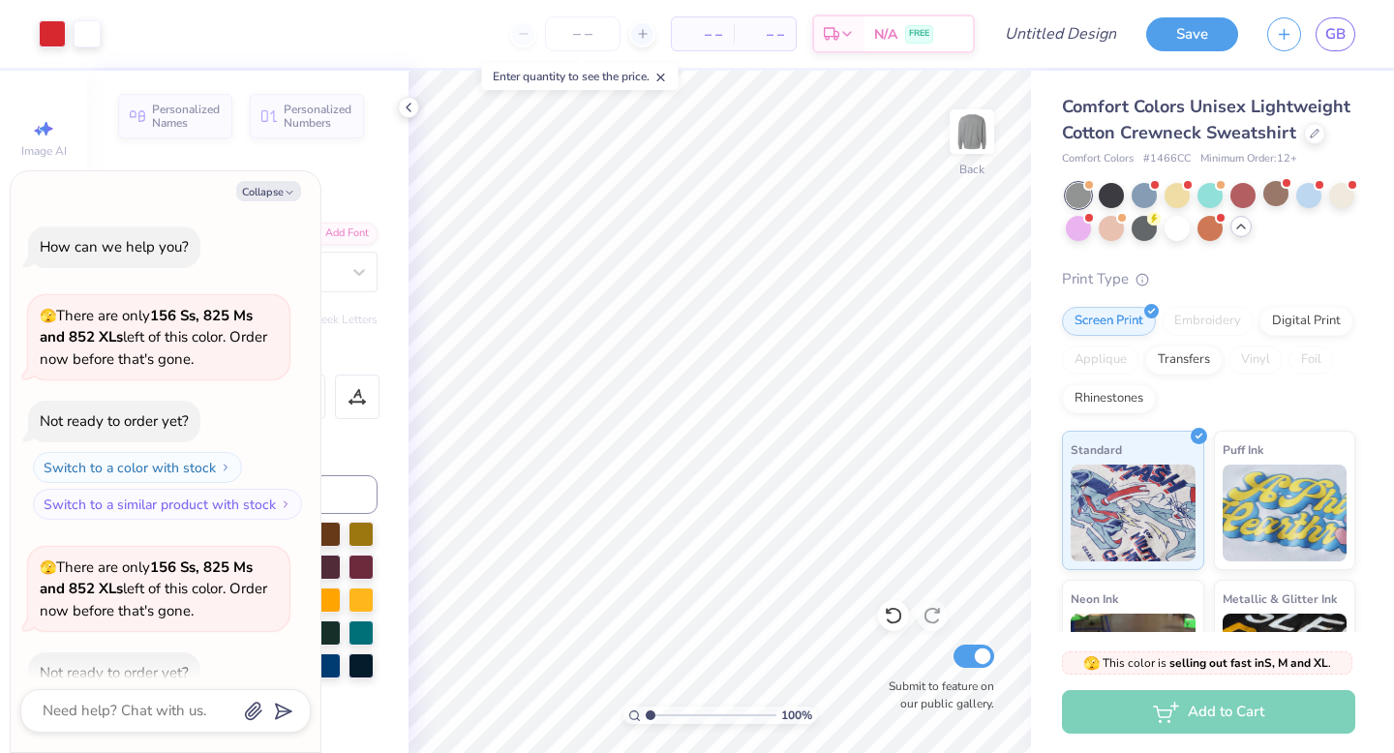
scroll to position [107, 0]
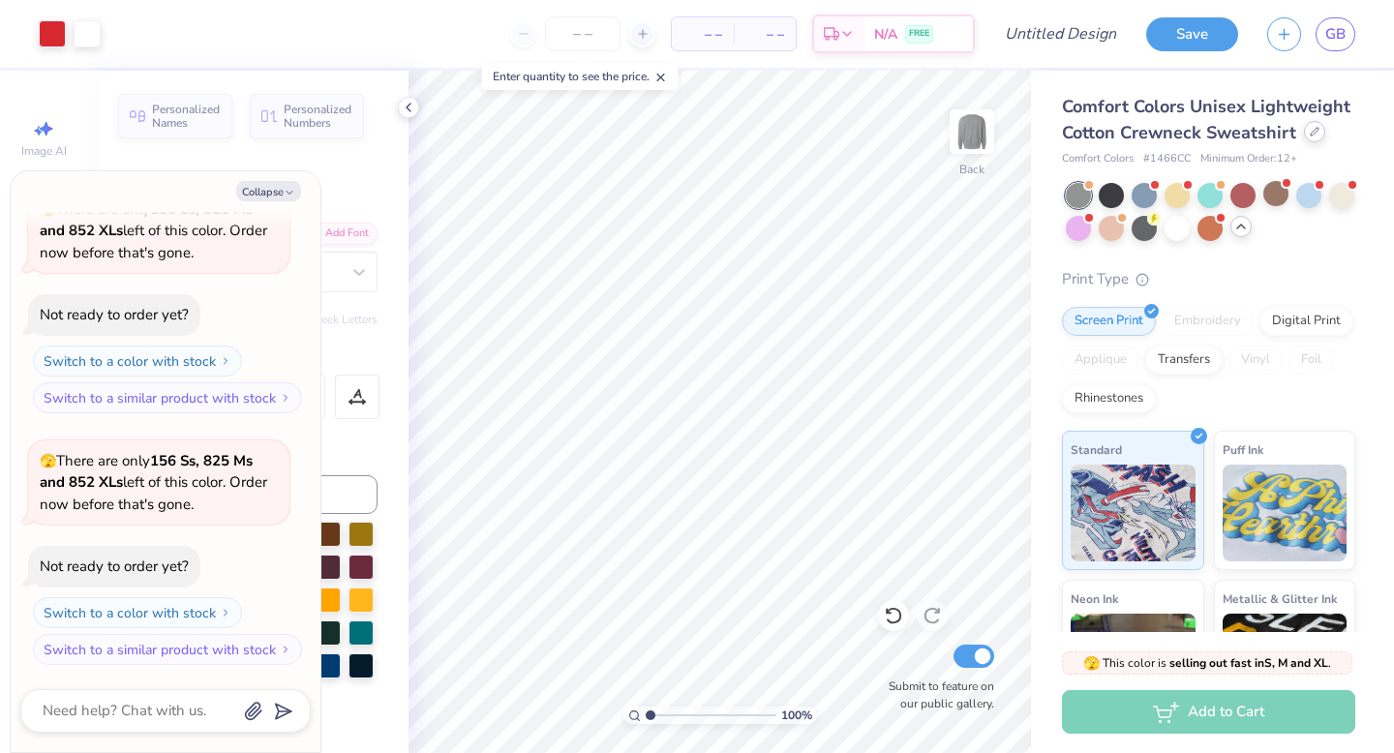
click at [1305, 131] on div at bounding box center [1314, 131] width 21 height 21
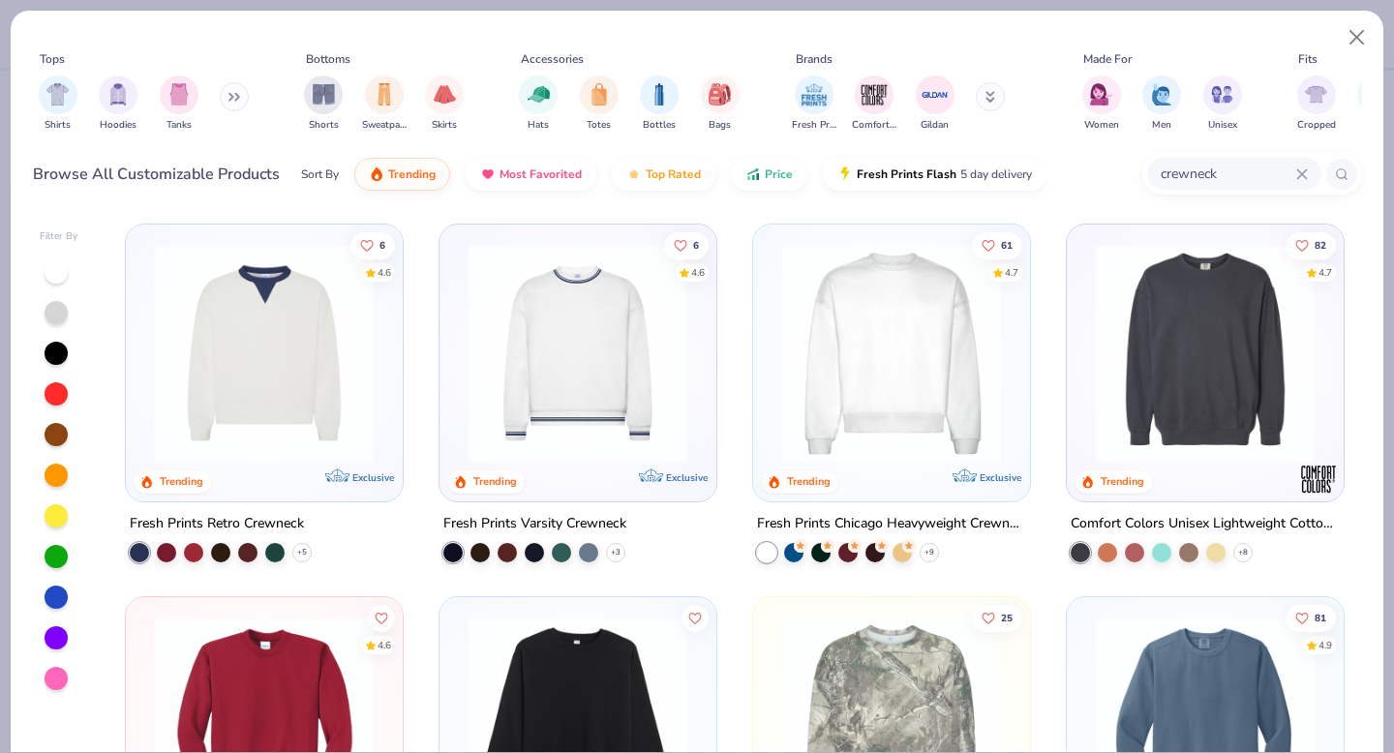
scroll to position [5, 0]
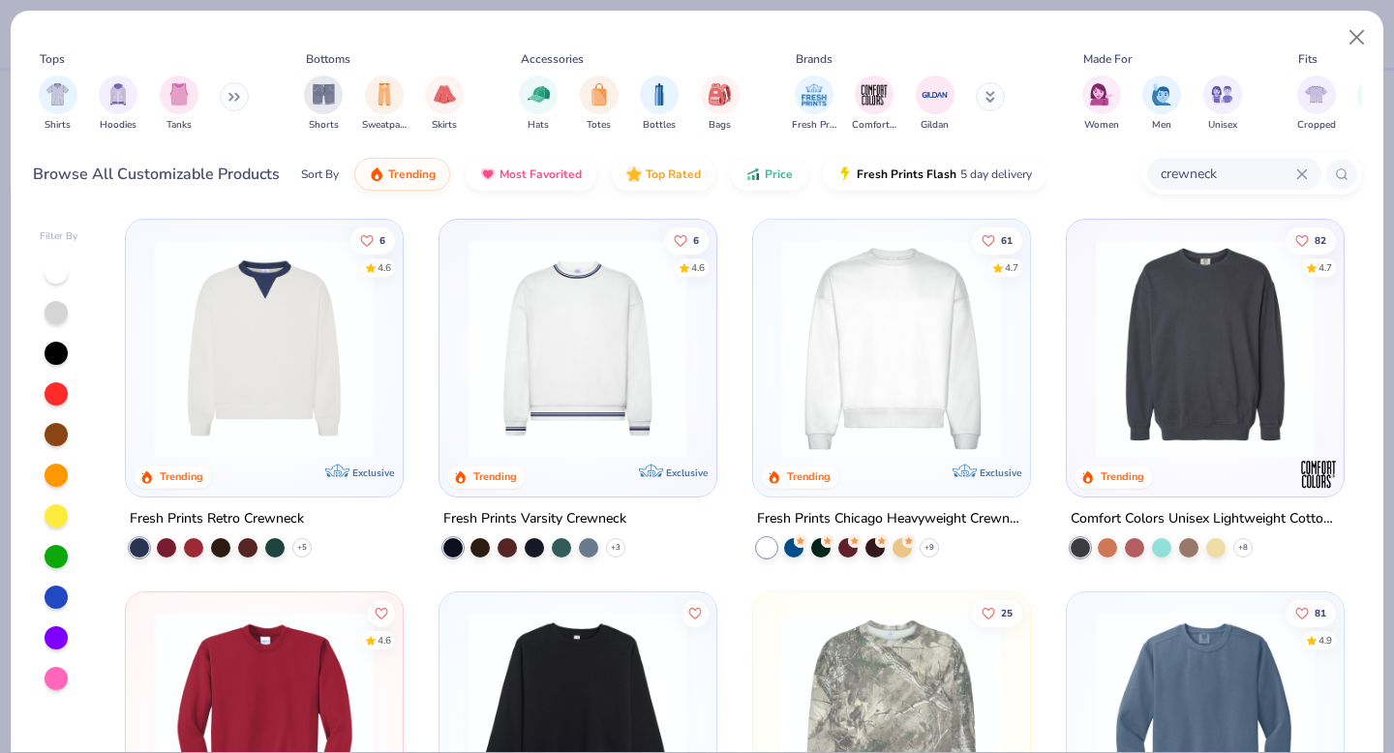
click at [889, 362] on img at bounding box center [892, 348] width 238 height 219
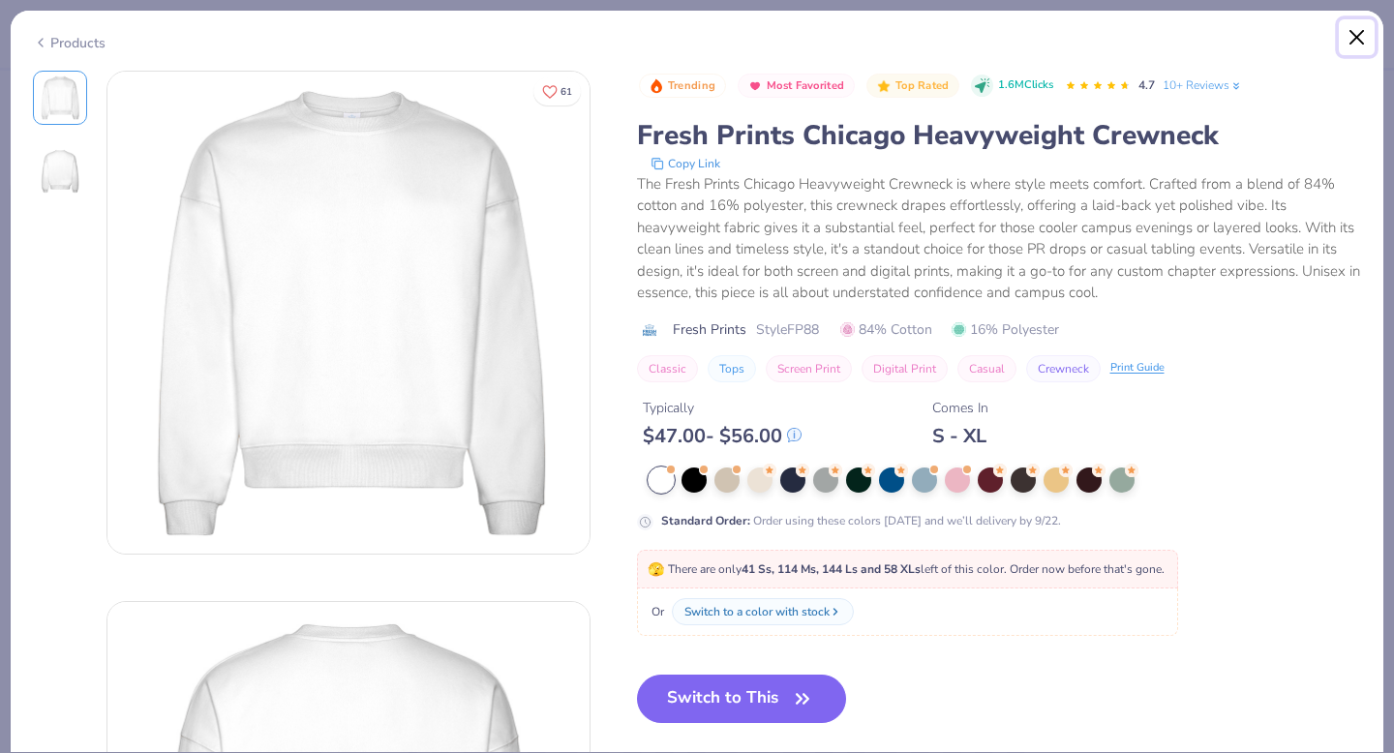
click at [1354, 32] on button "Close" at bounding box center [1357, 37] width 37 height 37
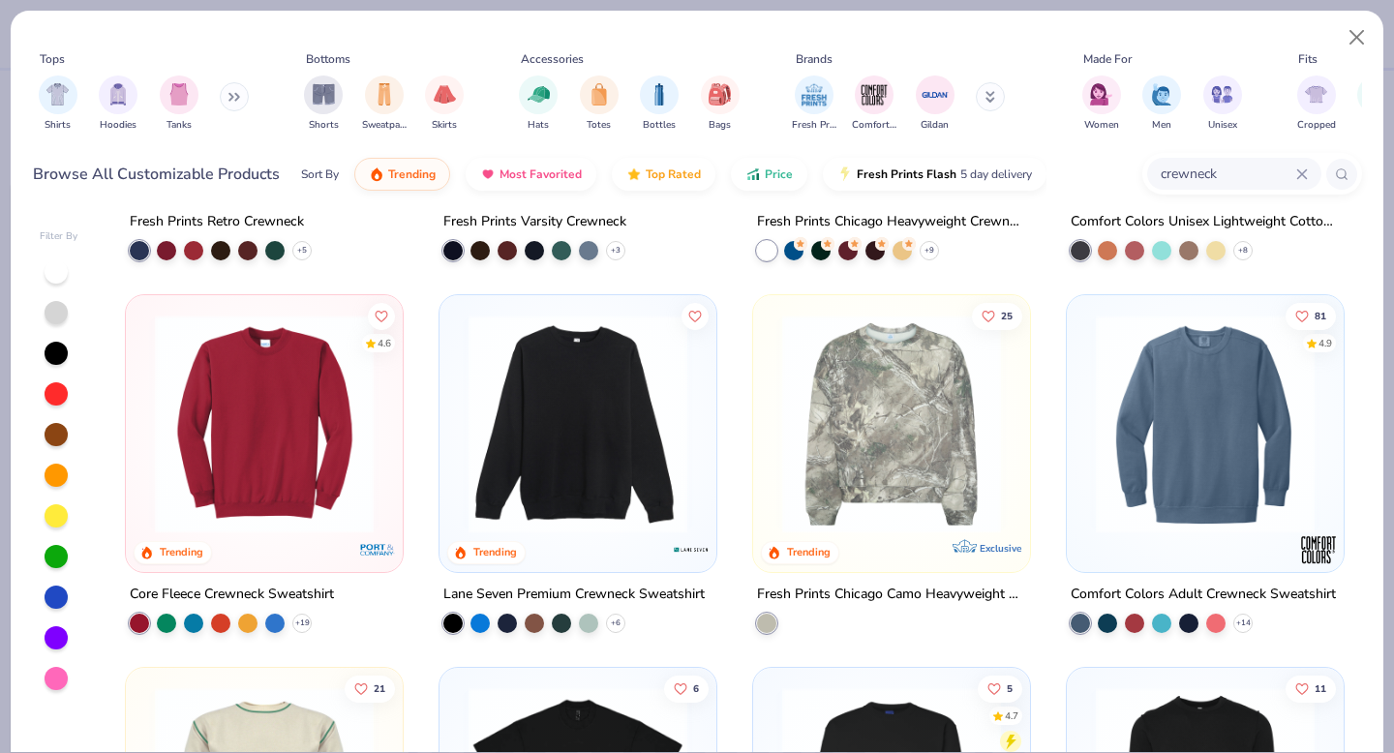
scroll to position [315, 0]
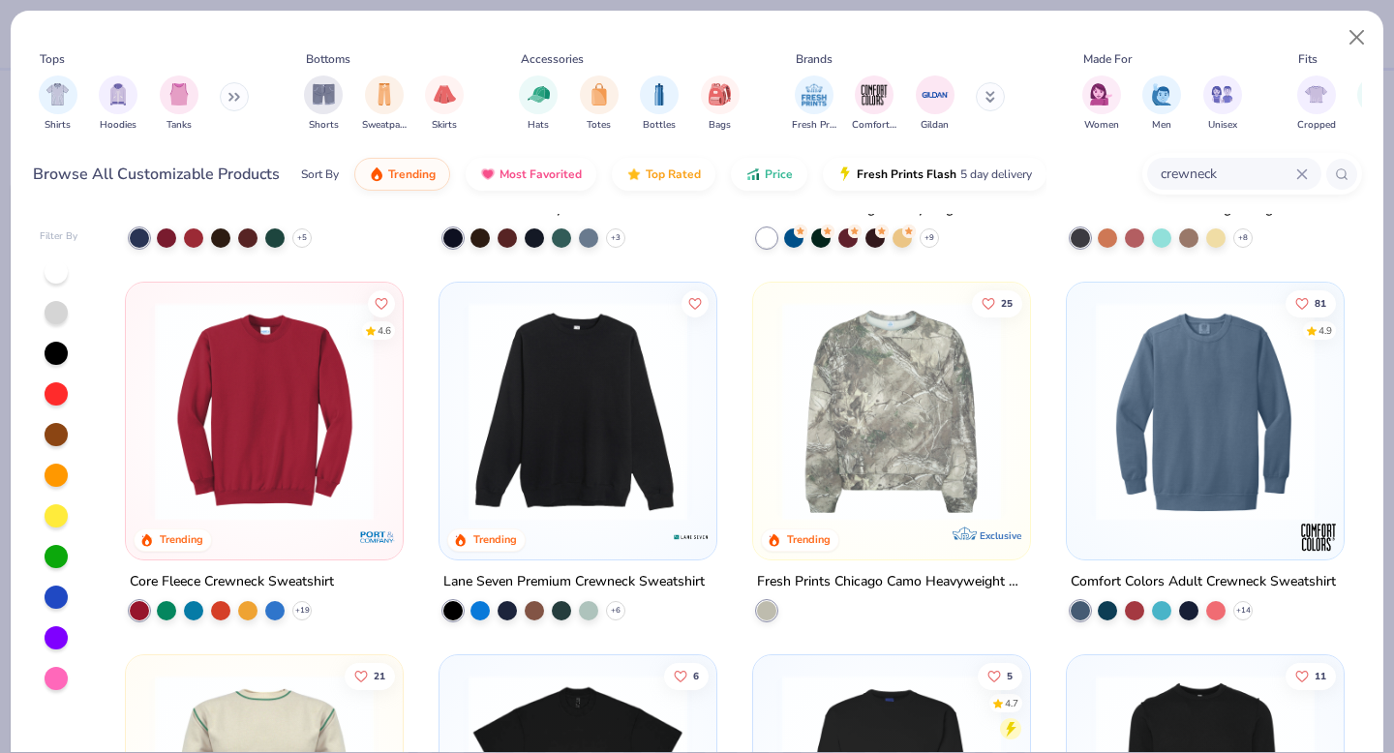
click at [1198, 443] on img at bounding box center [1205, 411] width 238 height 219
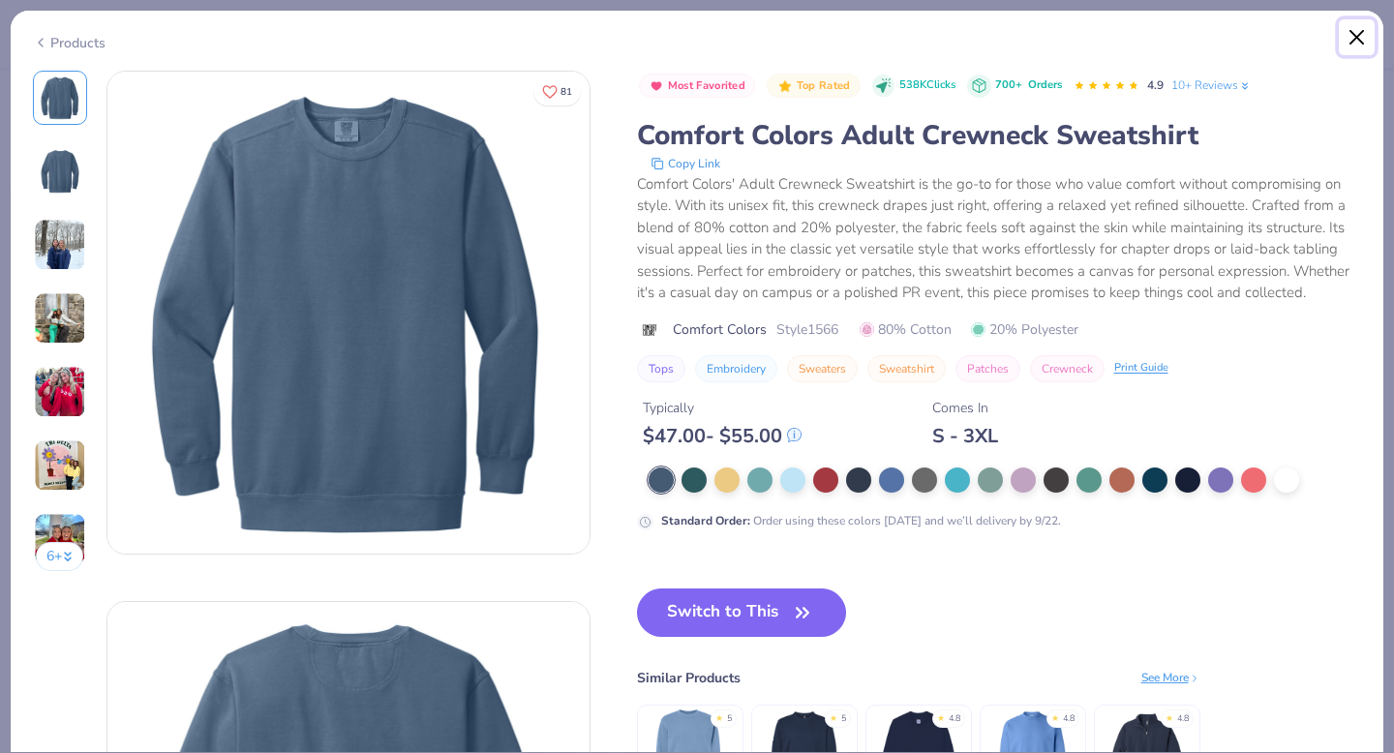
click at [1361, 41] on button "Close" at bounding box center [1357, 37] width 37 height 37
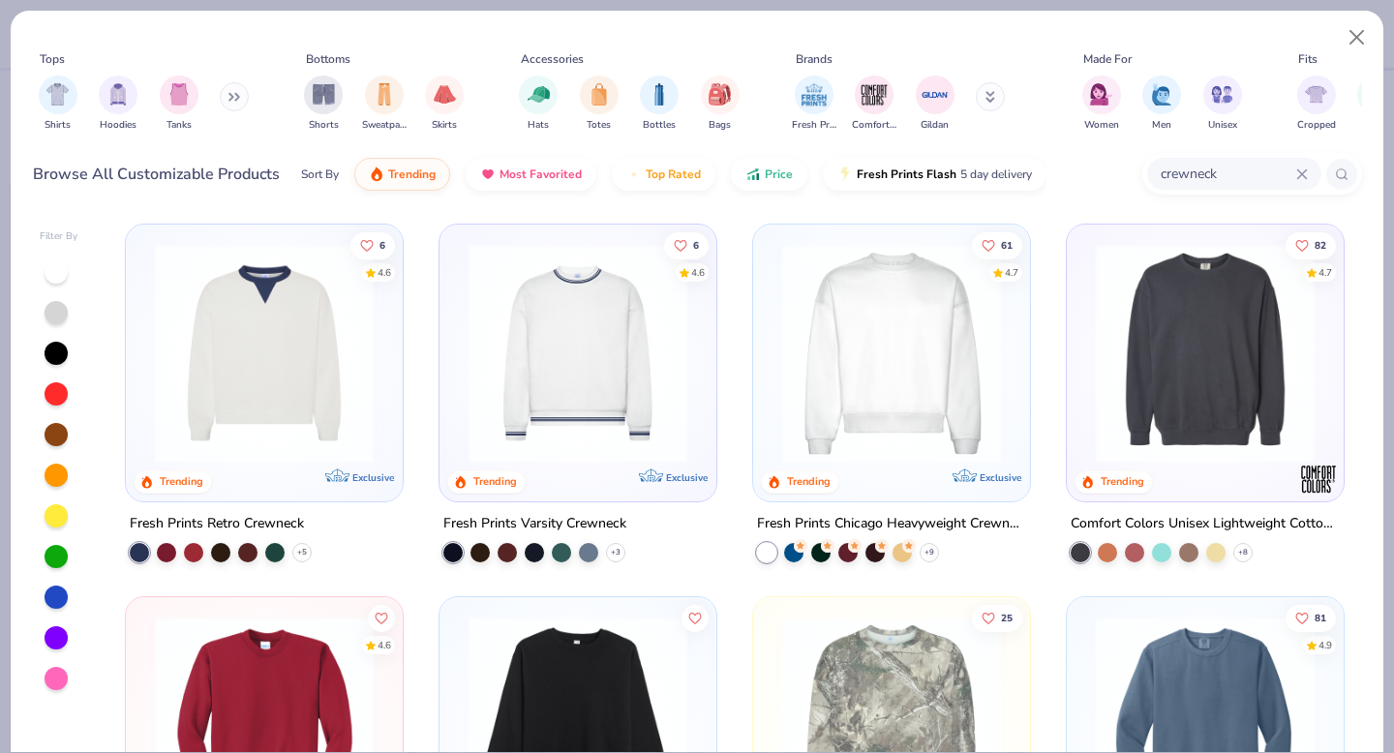
scroll to position [42, 0]
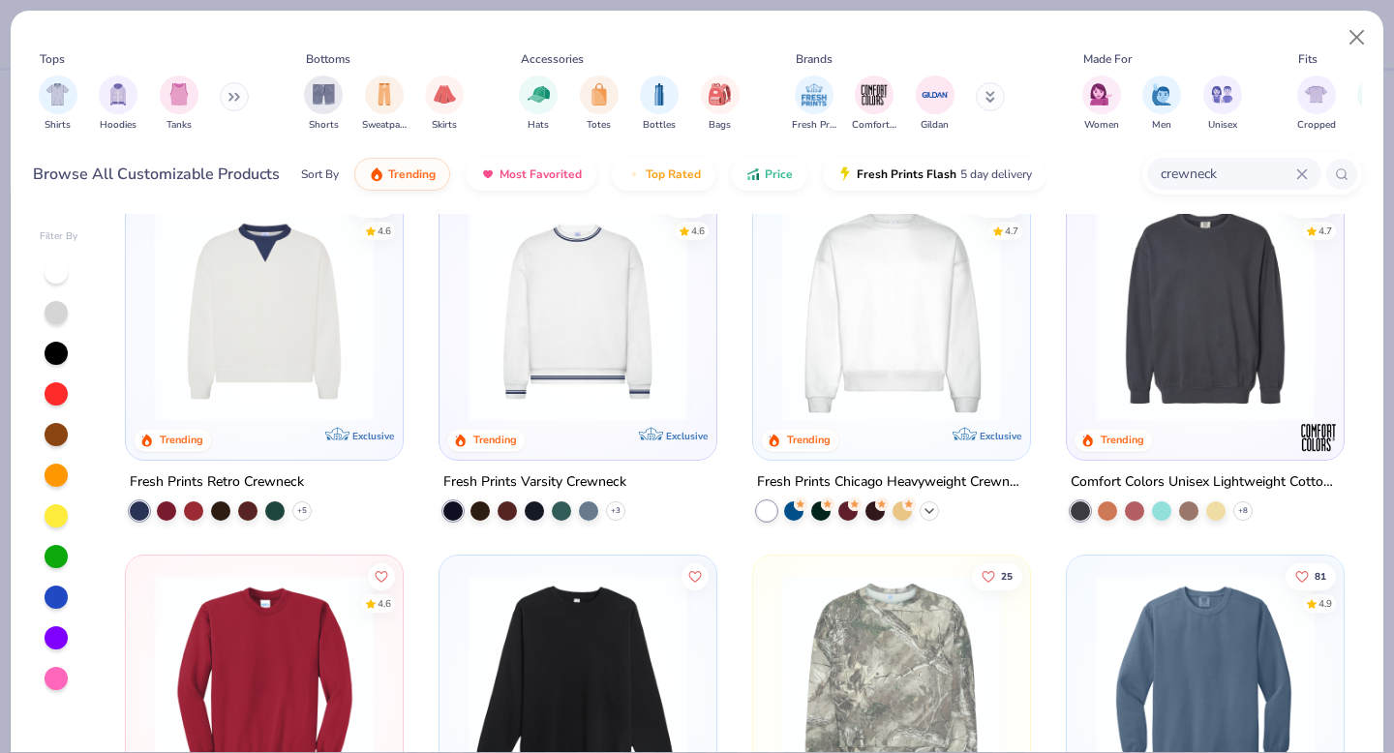
click at [927, 510] on icon at bounding box center [929, 511] width 15 height 15
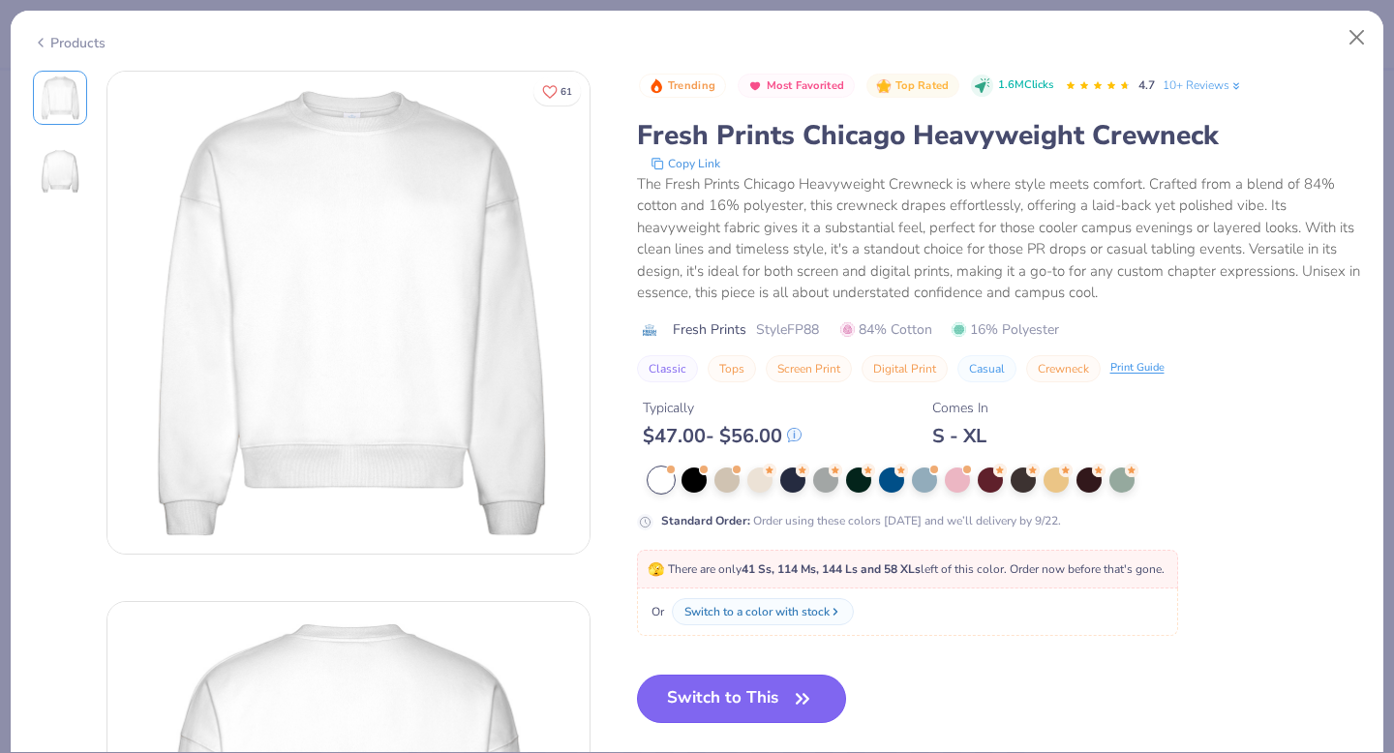
click at [726, 700] on button "Switch to This" at bounding box center [742, 699] width 210 height 48
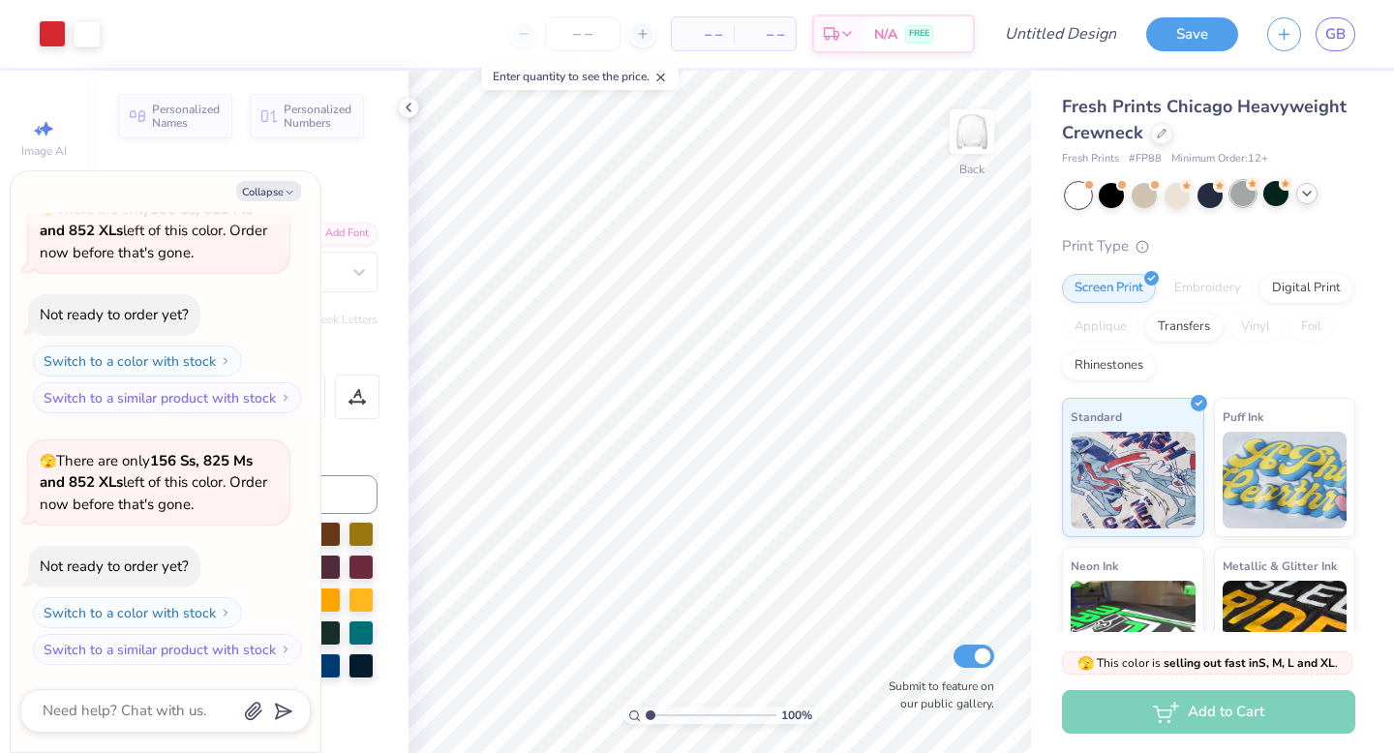
click at [1246, 197] on div at bounding box center [1243, 193] width 25 height 25
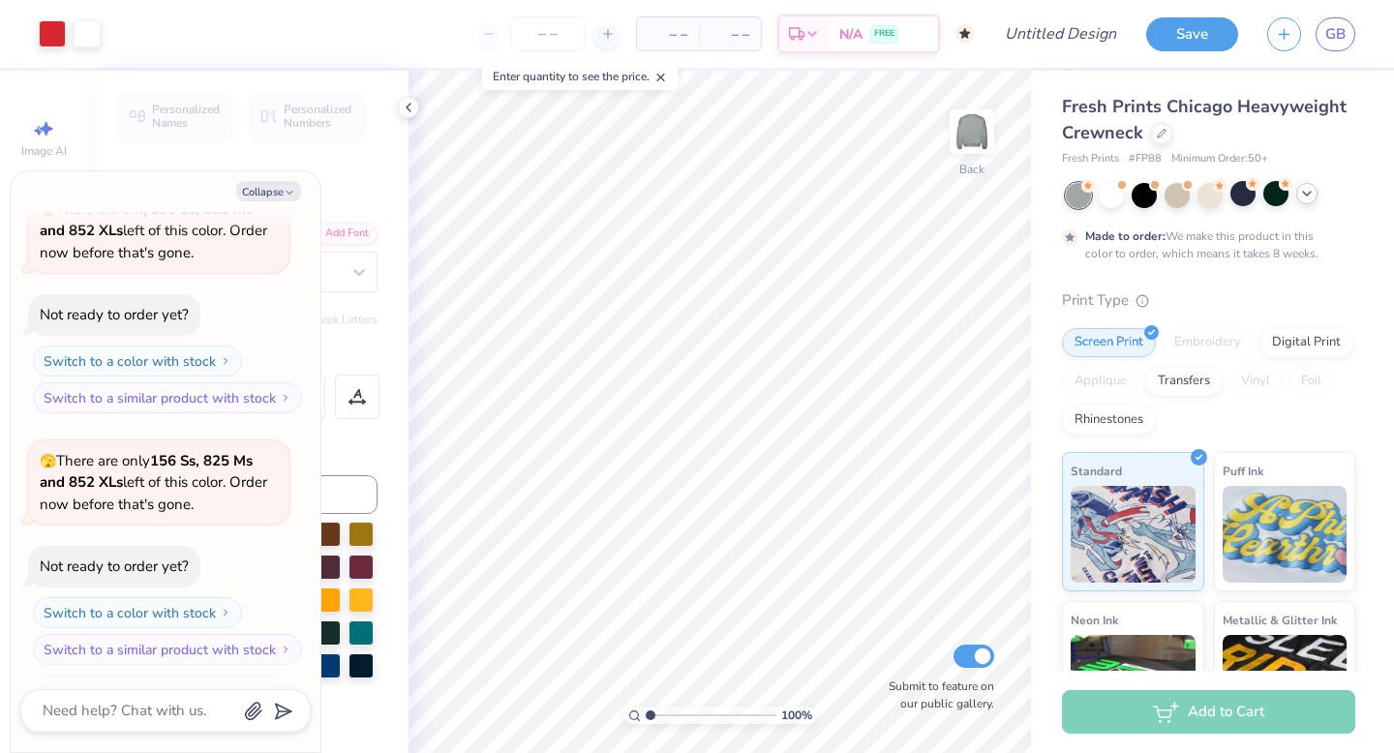
scroll to position [267, 0]
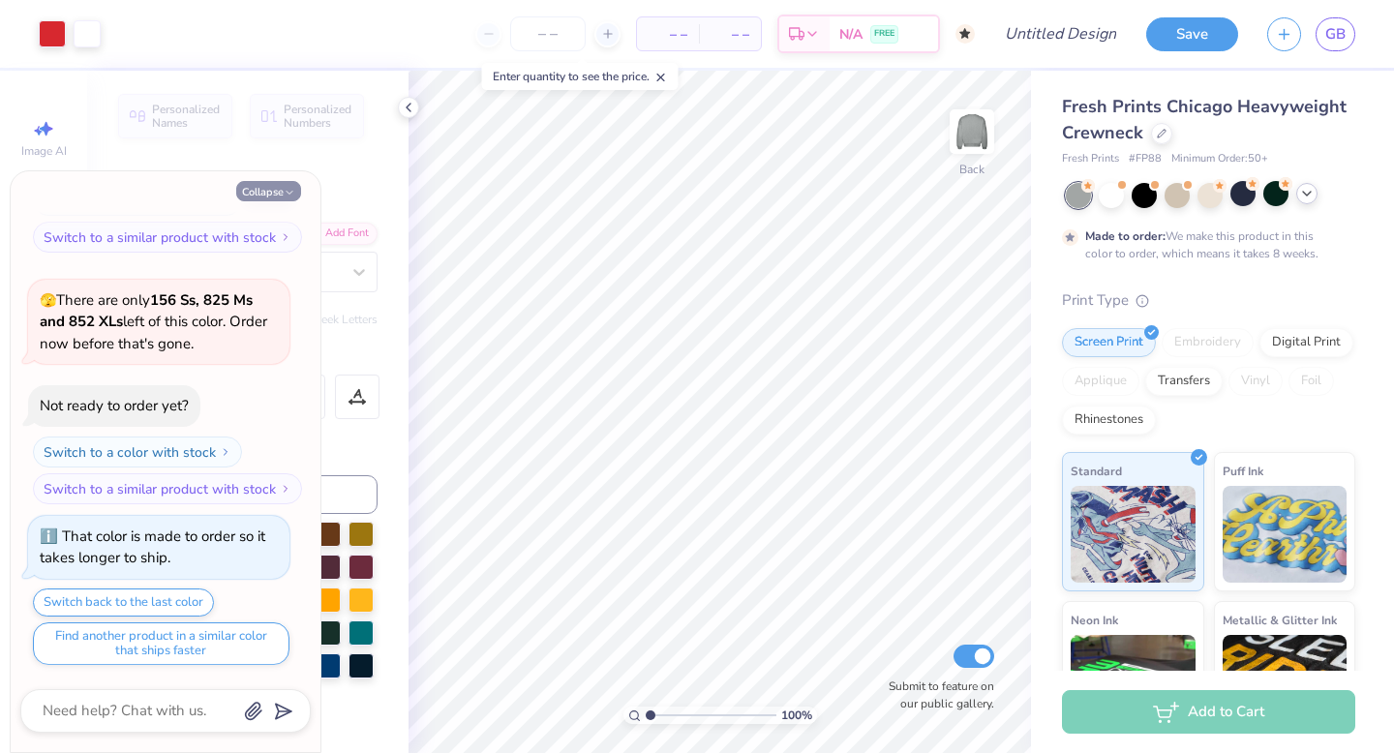
click at [284, 193] on icon "button" at bounding box center [290, 193] width 12 height 12
type textarea "x"
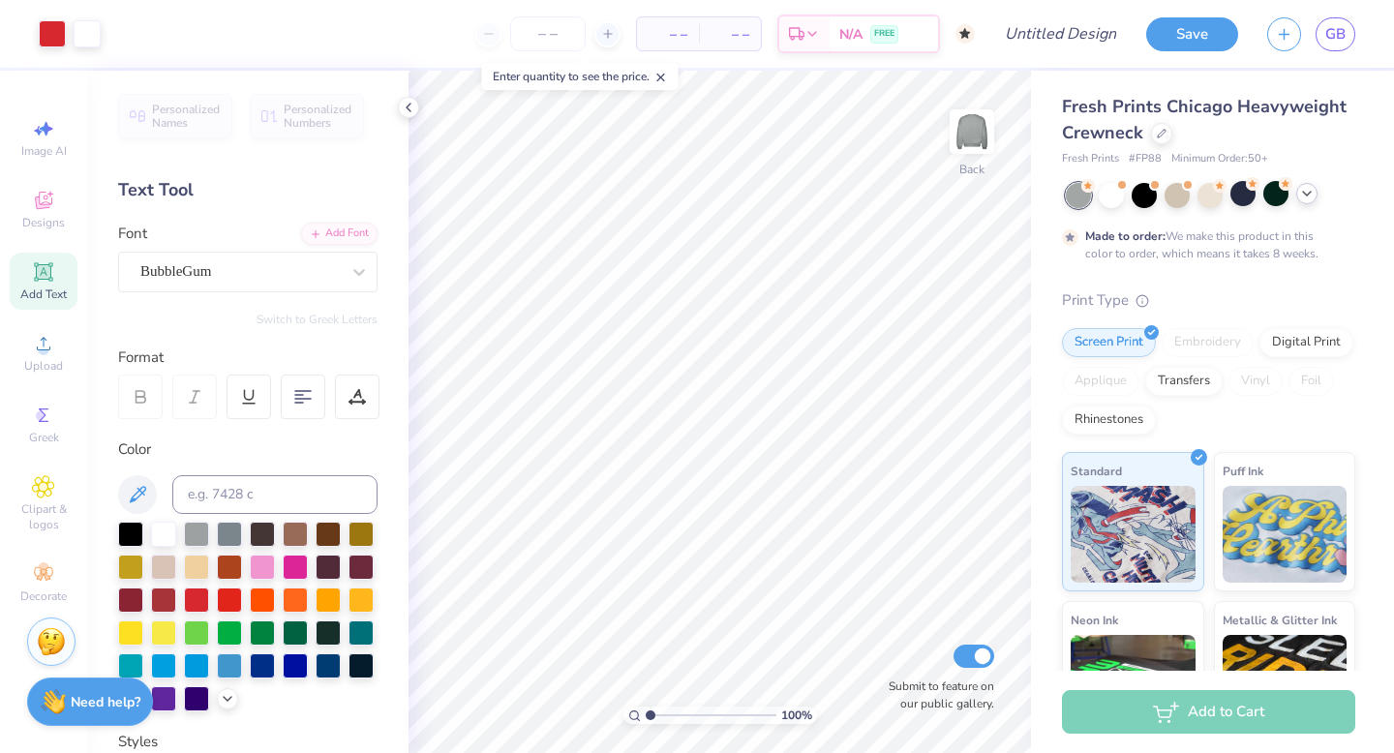
click at [1303, 196] on icon at bounding box center [1307, 193] width 15 height 15
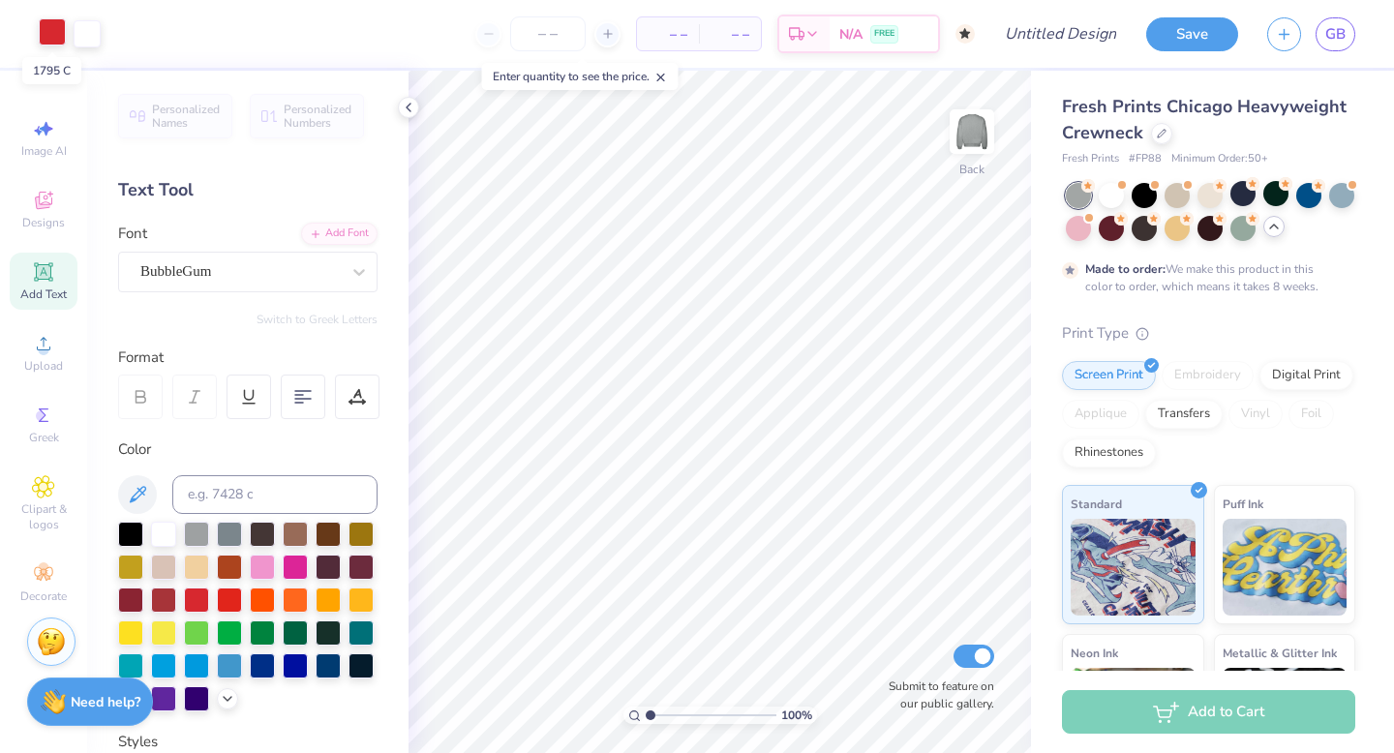
click at [50, 30] on div at bounding box center [52, 31] width 27 height 27
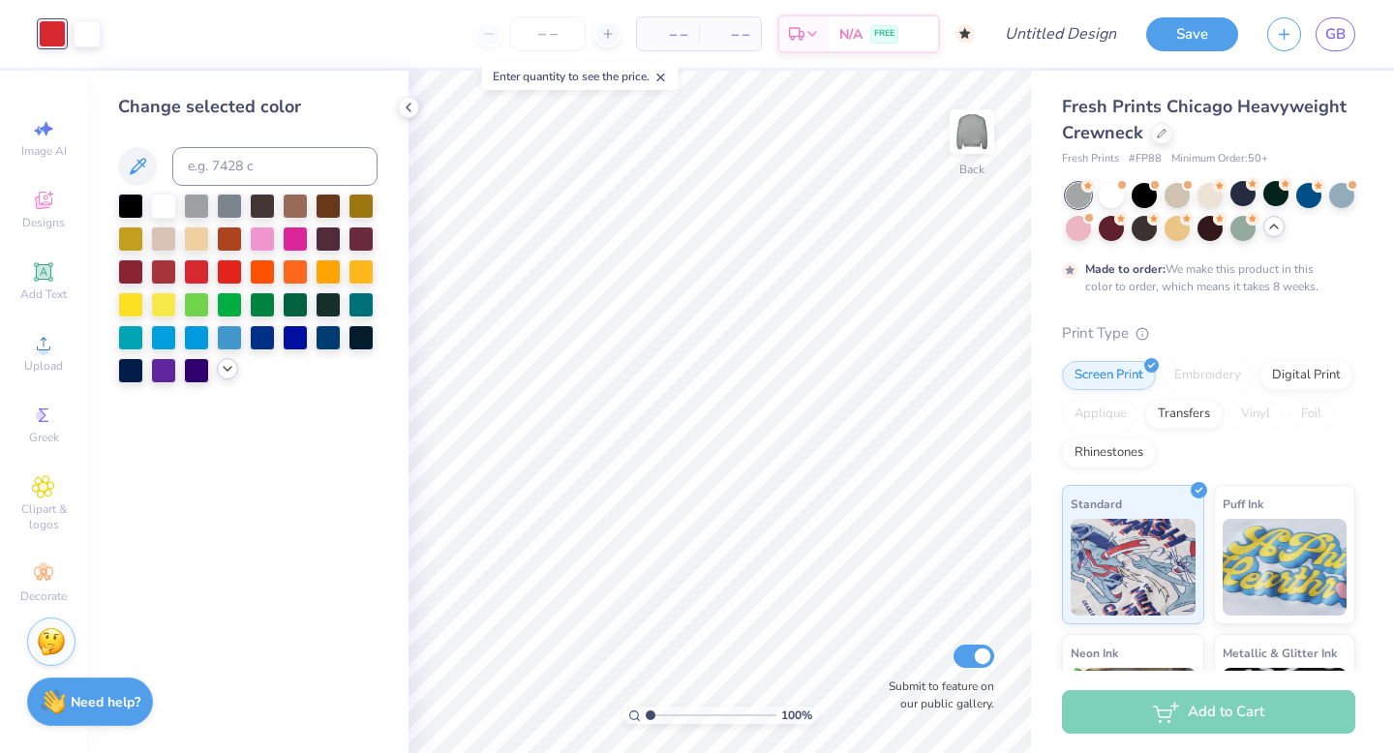
click at [229, 367] on icon at bounding box center [227, 368] width 15 height 15
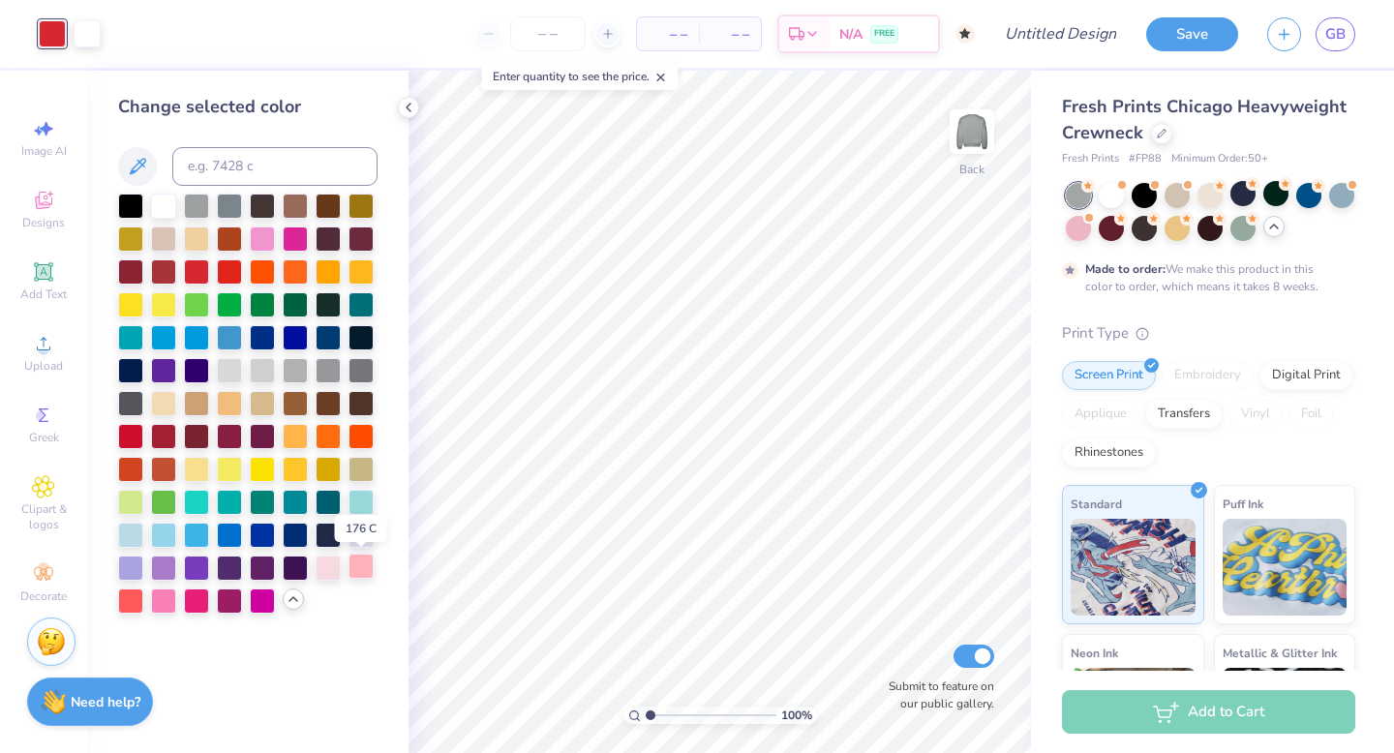
click at [355, 571] on div at bounding box center [361, 566] width 25 height 25
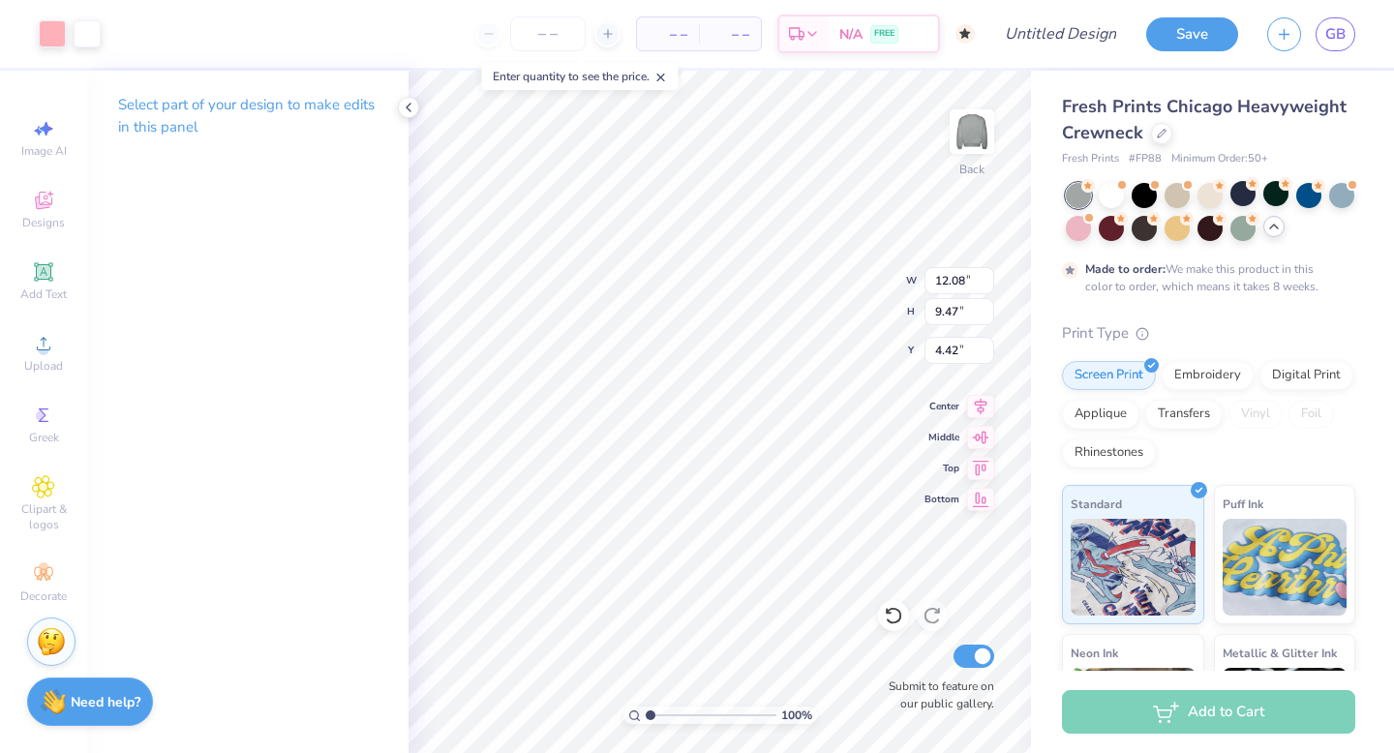
type input "4.76"
type input "3.73"
type input "3.00"
click at [1271, 228] on icon at bounding box center [1274, 226] width 15 height 15
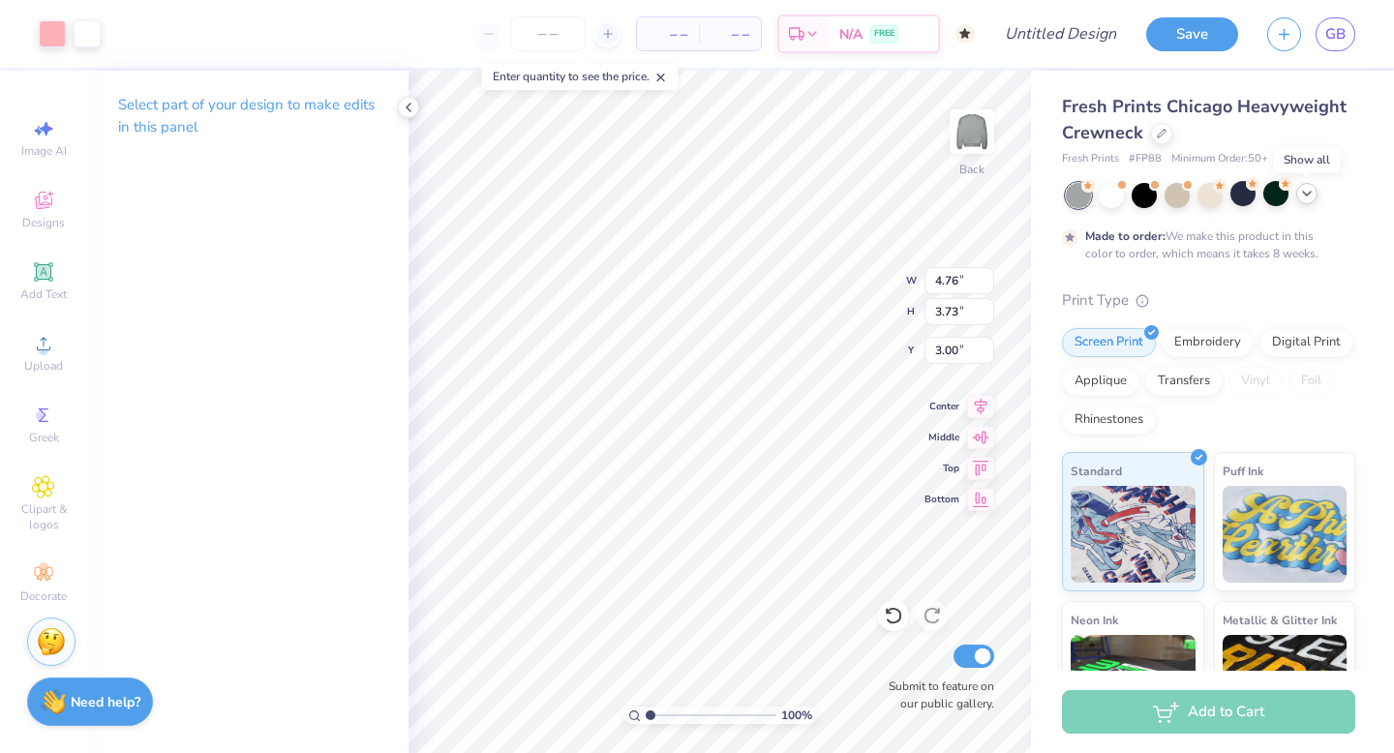
click at [1311, 197] on icon at bounding box center [1307, 193] width 15 height 15
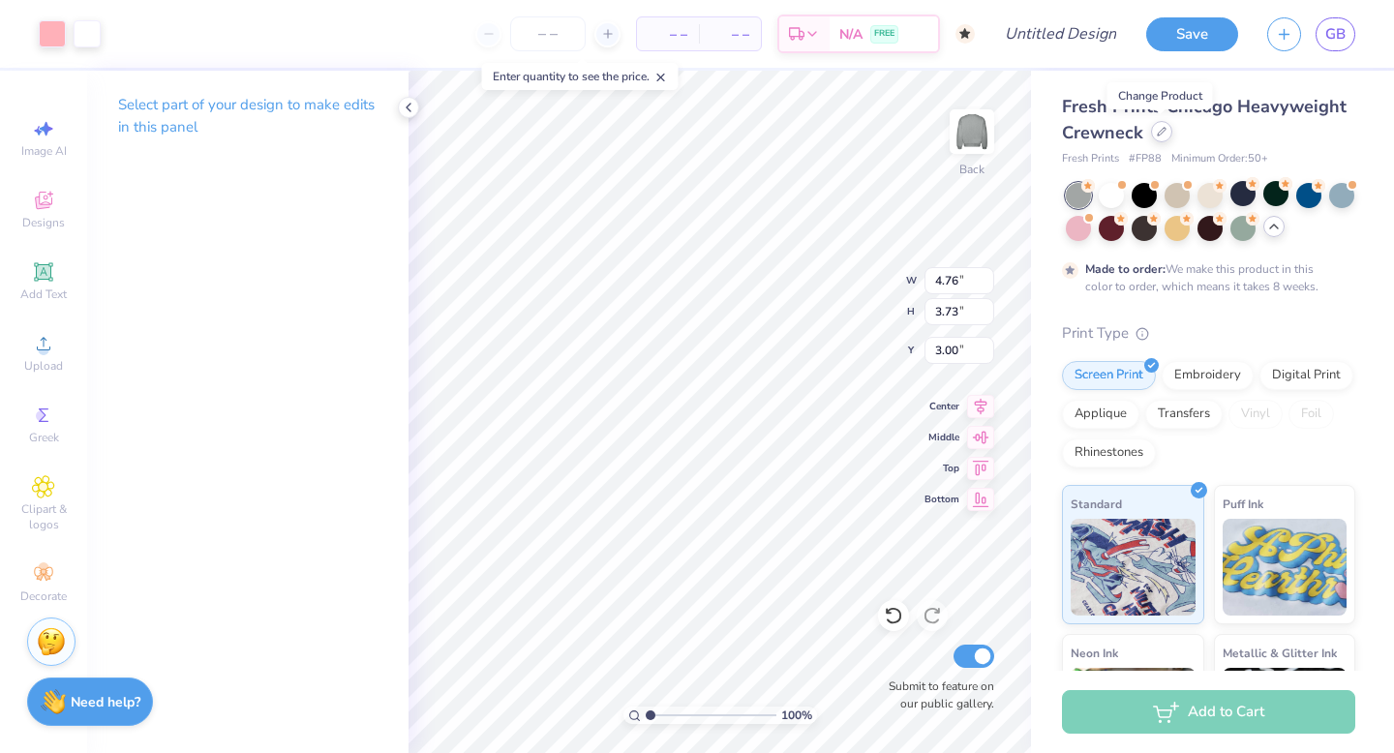
click at [1163, 133] on icon at bounding box center [1162, 132] width 10 height 10
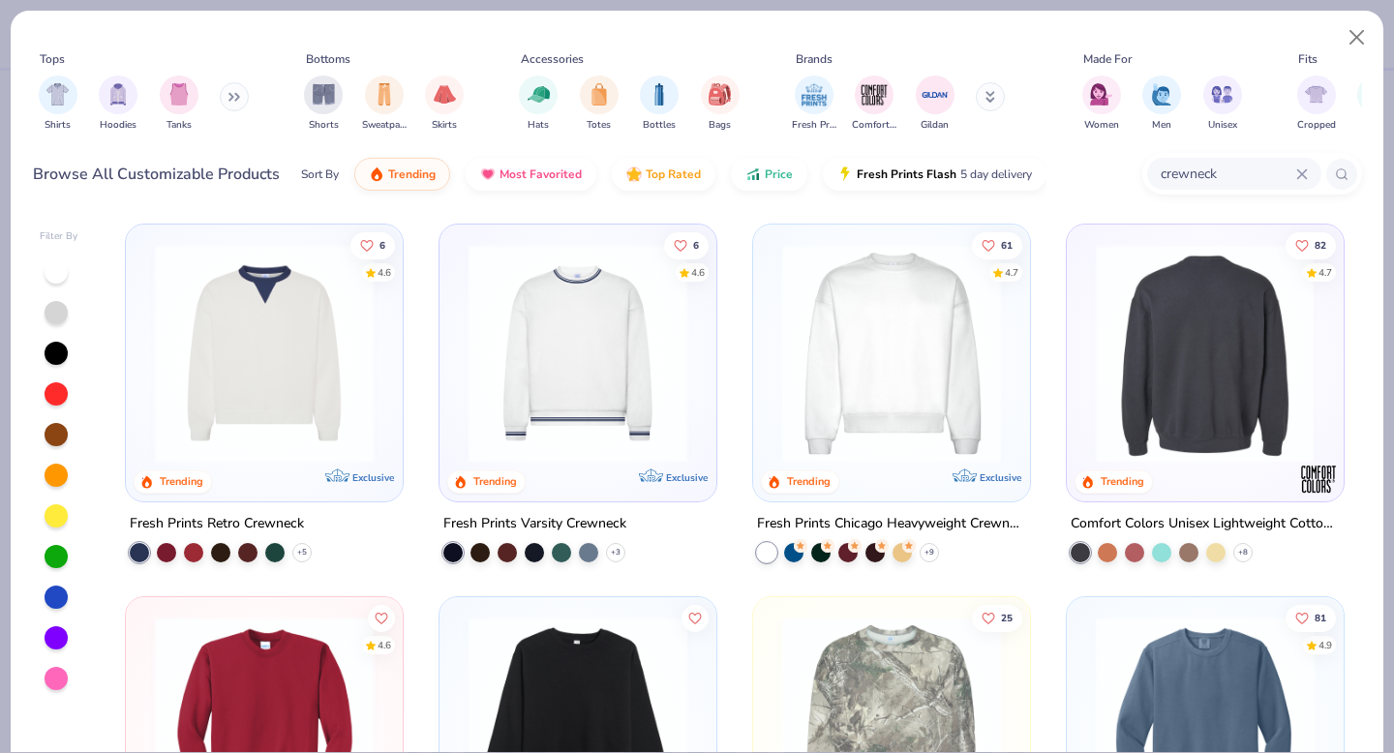
click at [1198, 333] on img at bounding box center [1205, 353] width 238 height 219
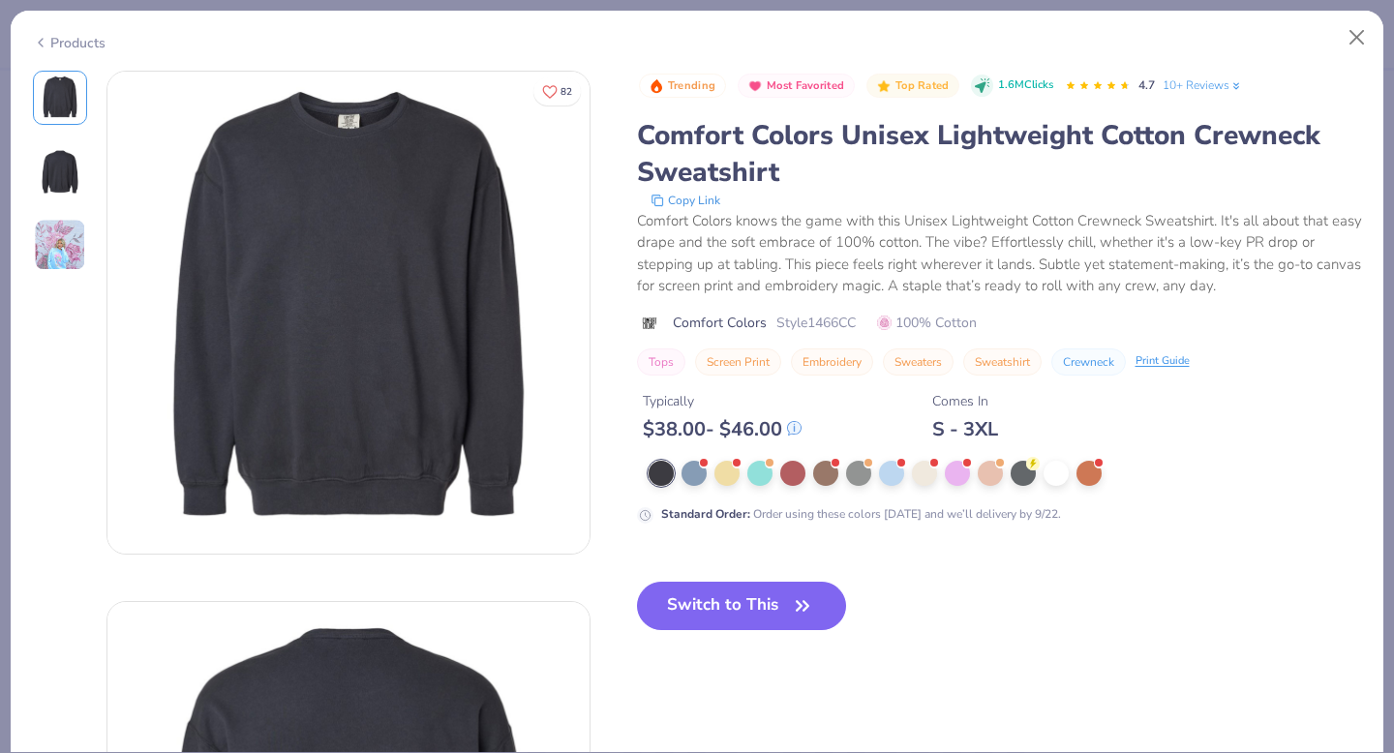
click at [782, 607] on button "Switch to This" at bounding box center [742, 606] width 210 height 48
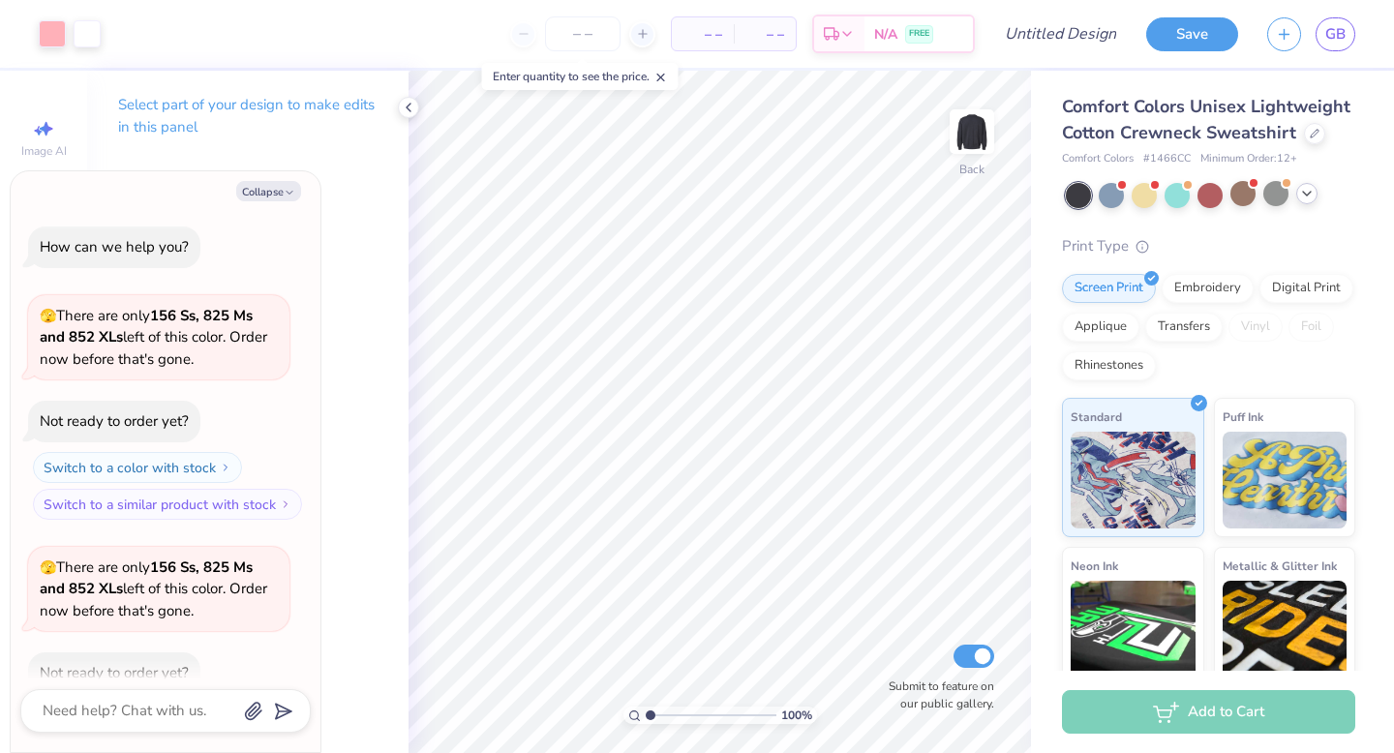
scroll to position [364, 0]
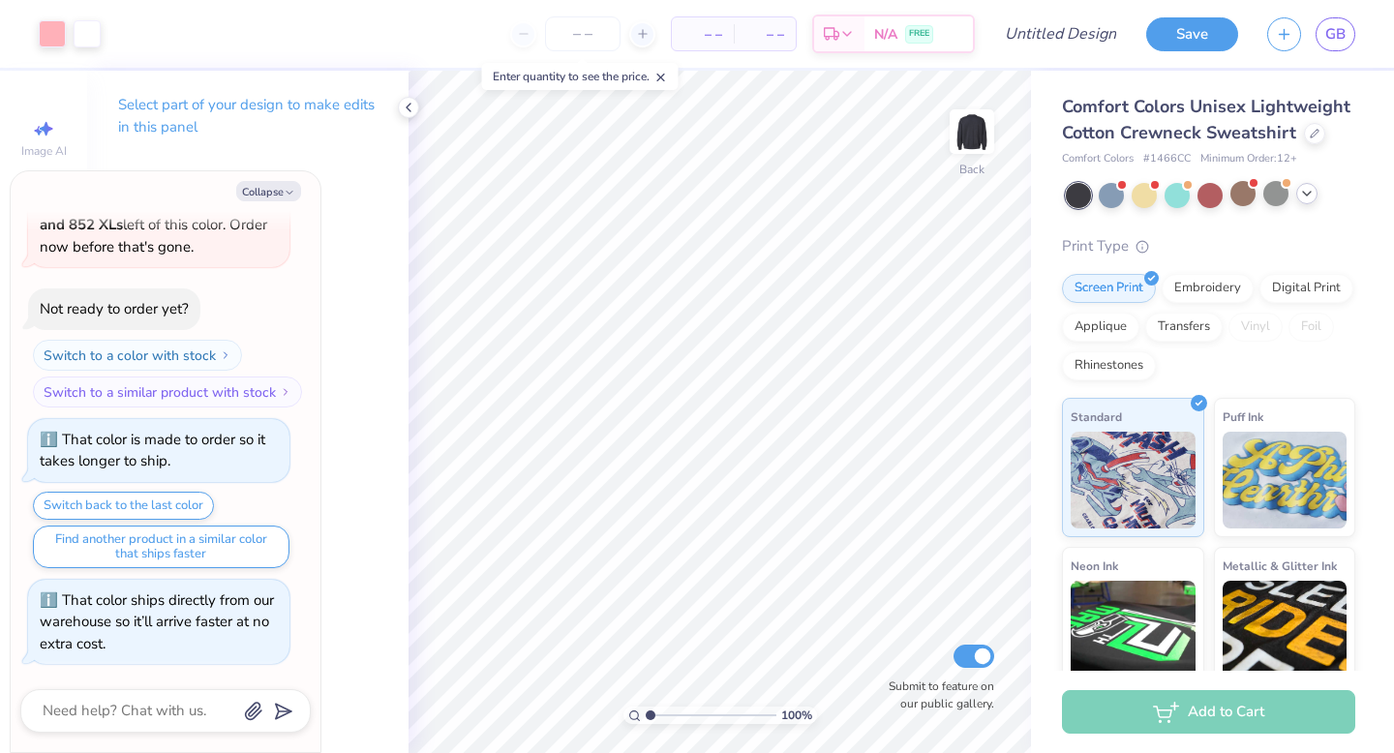
click at [1311, 197] on icon at bounding box center [1307, 193] width 15 height 15
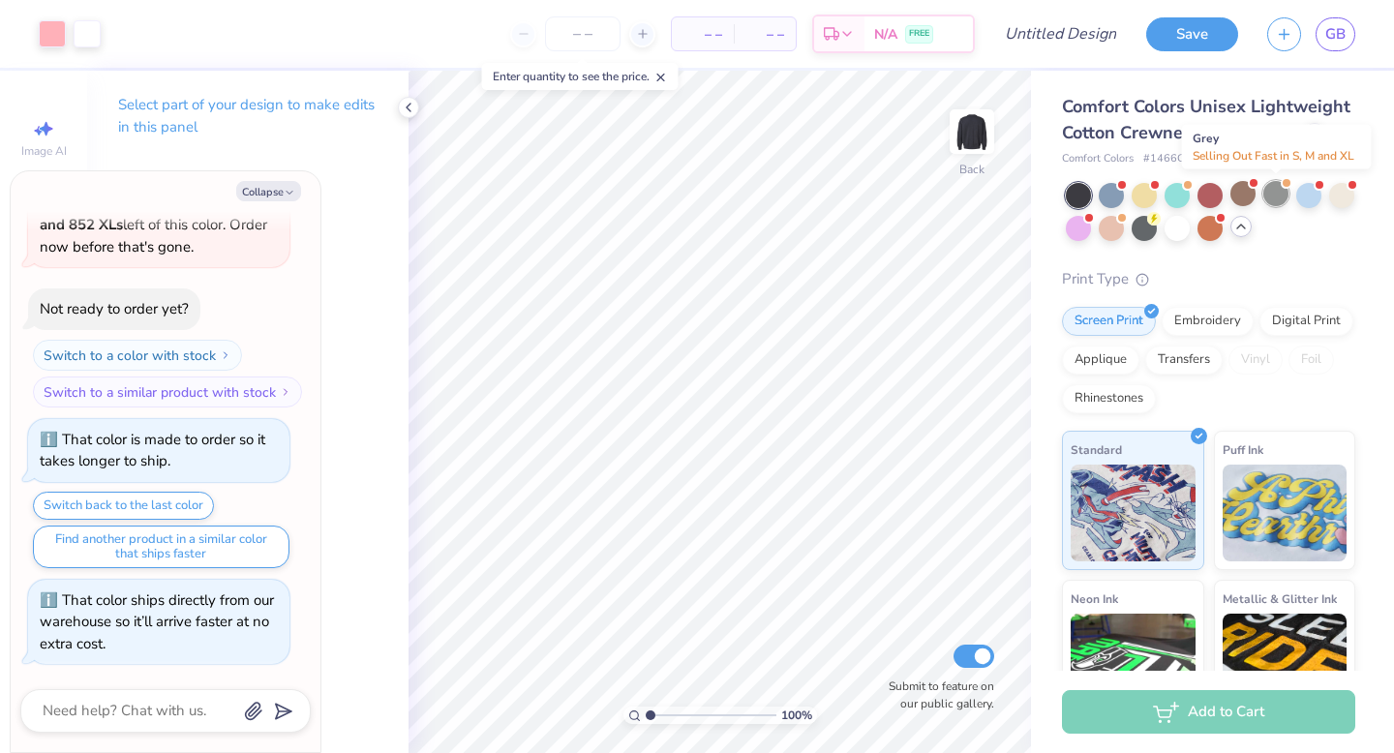
click at [1281, 199] on div at bounding box center [1276, 193] width 25 height 25
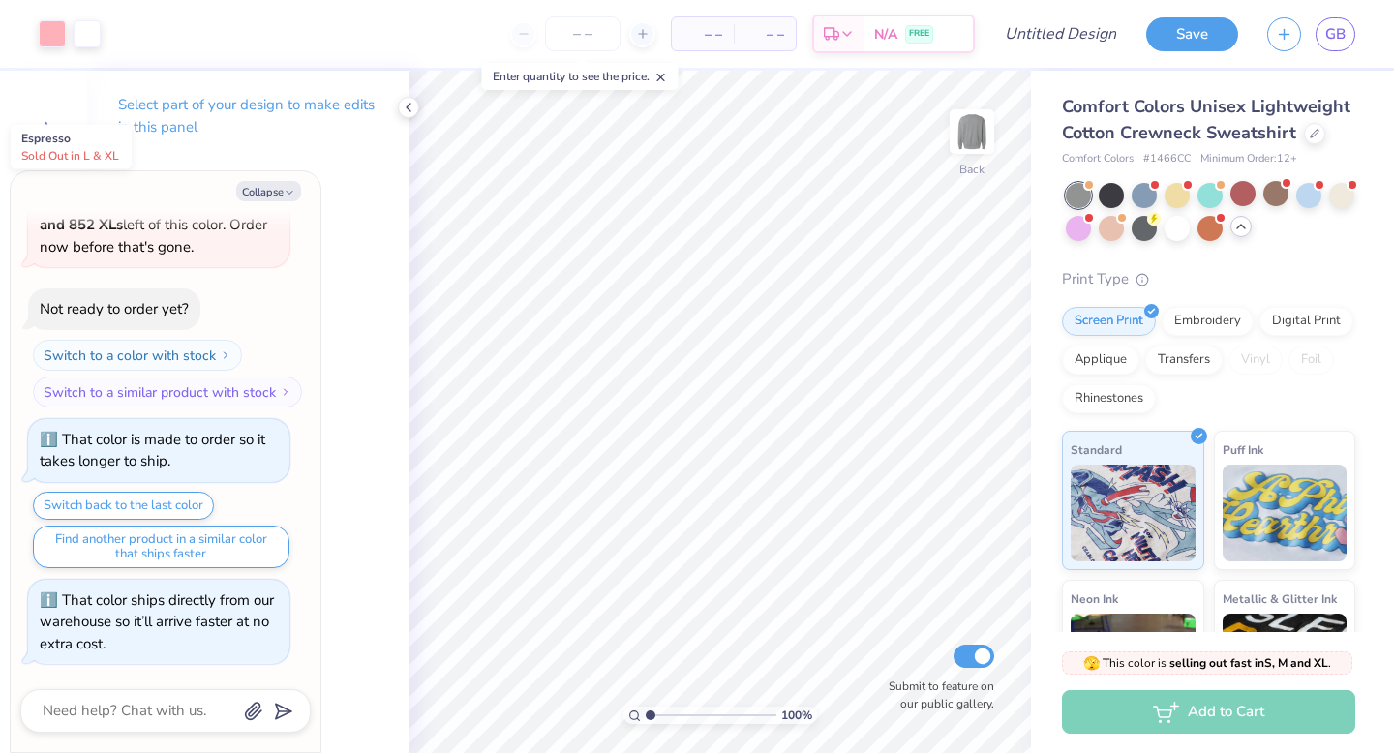
scroll to position [616, 0]
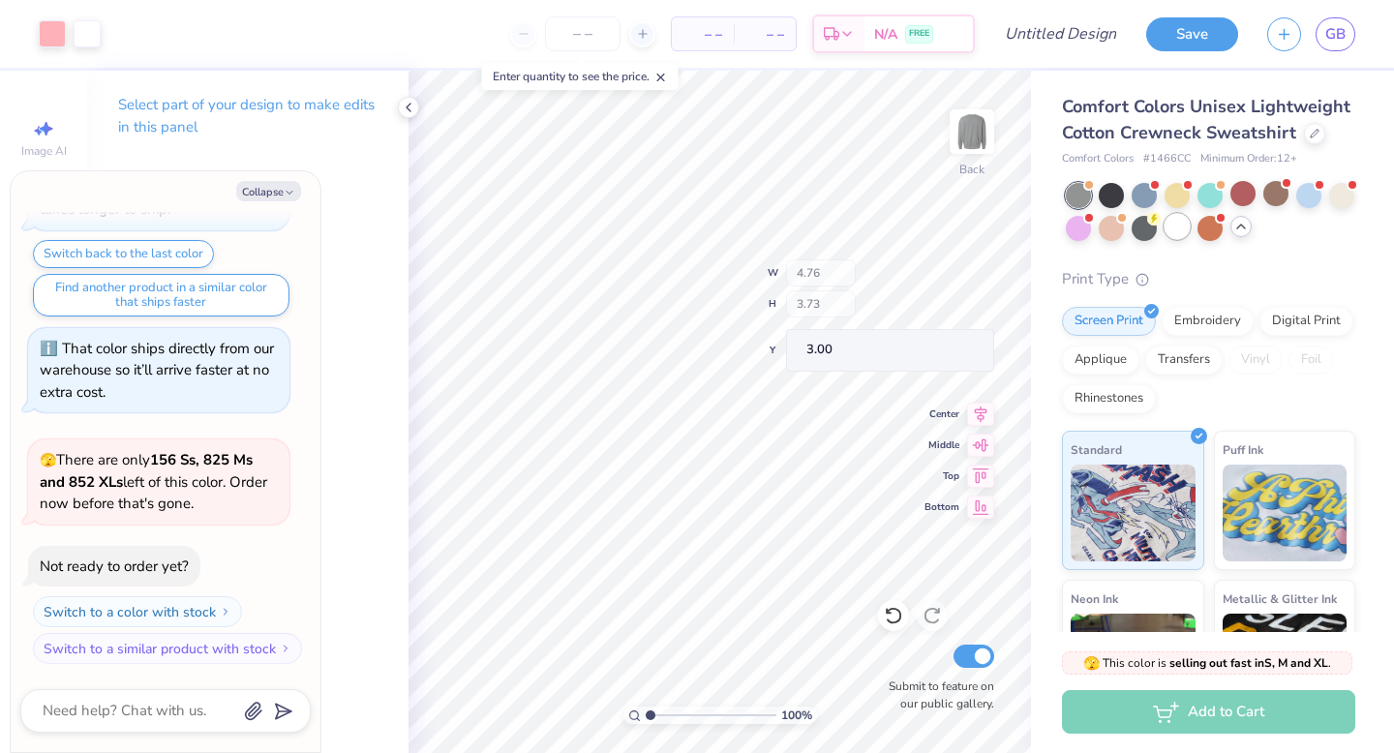
type textarea "x"
type input "3.00"
click at [280, 198] on button "Collapse" at bounding box center [268, 191] width 65 height 20
type textarea "x"
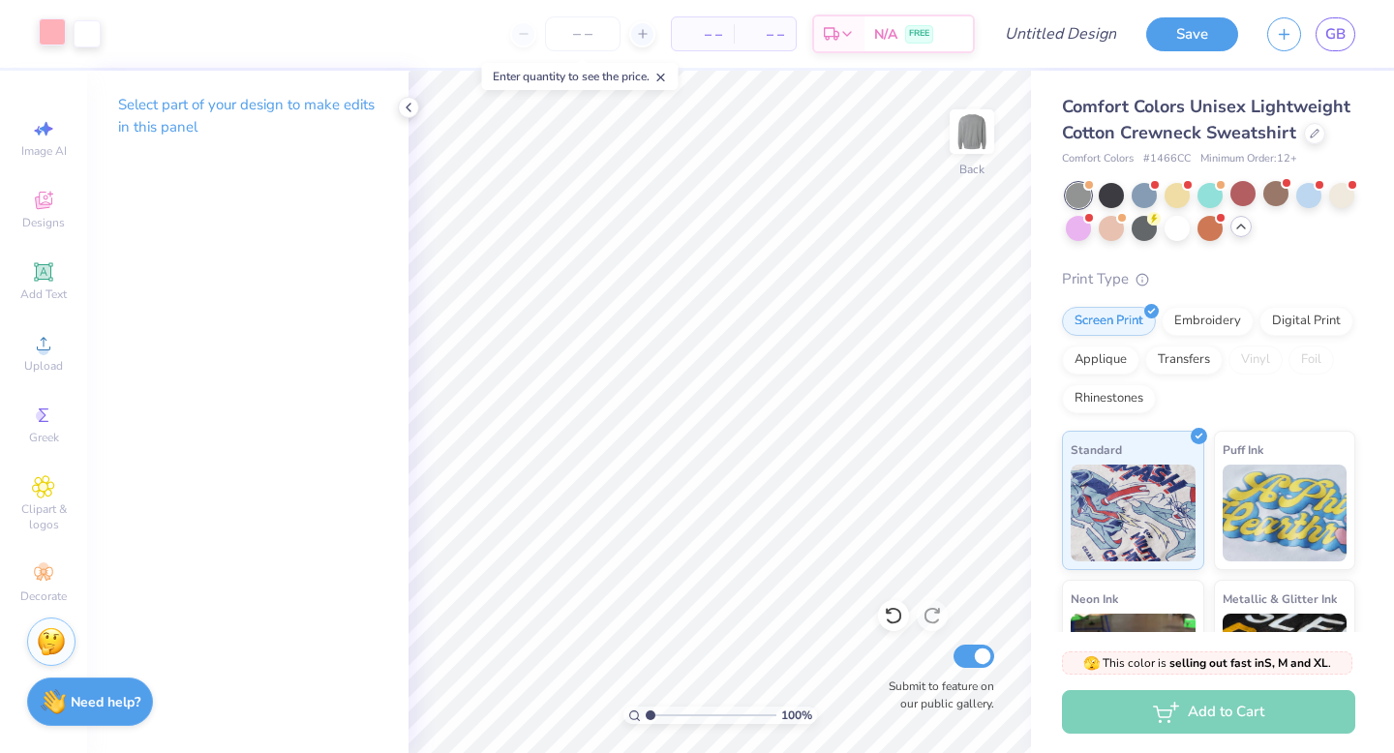
click at [52, 30] on div at bounding box center [52, 31] width 27 height 27
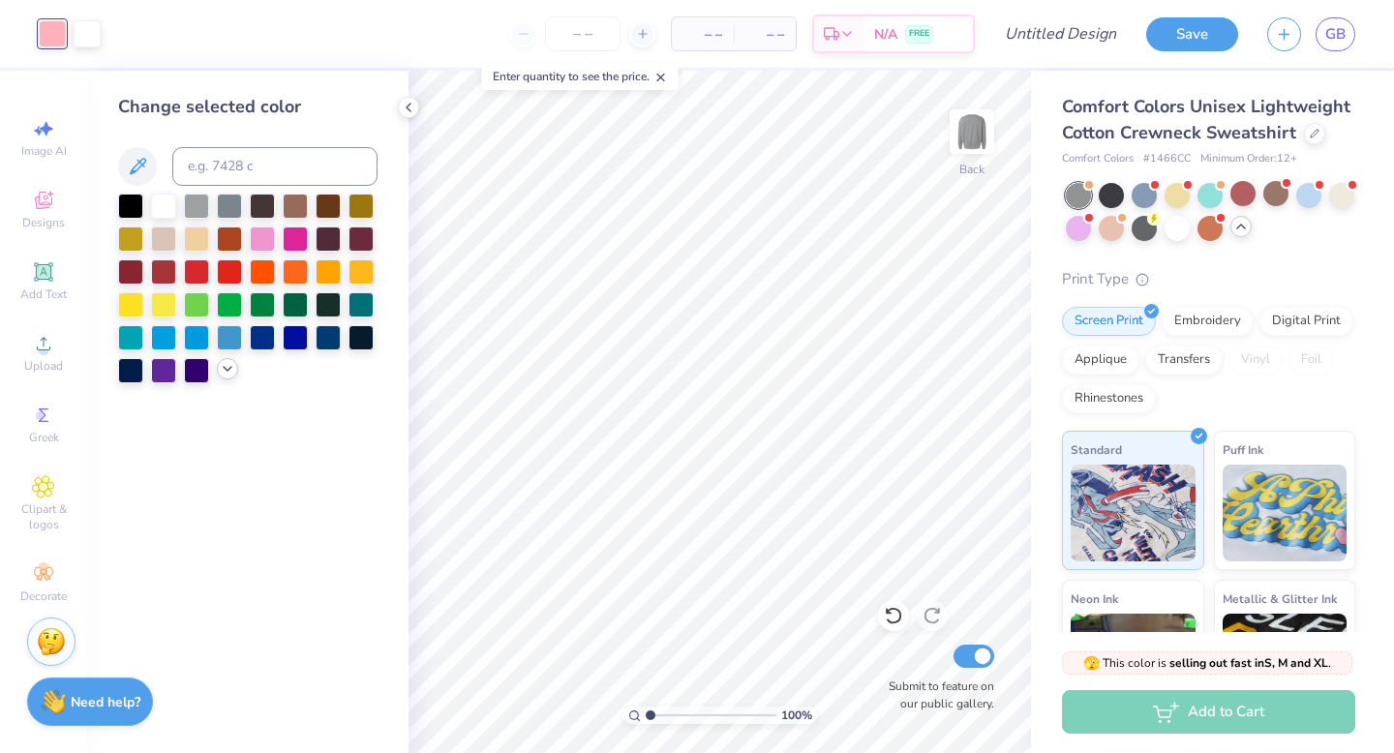
click at [228, 370] on polyline at bounding box center [228, 369] width 8 height 4
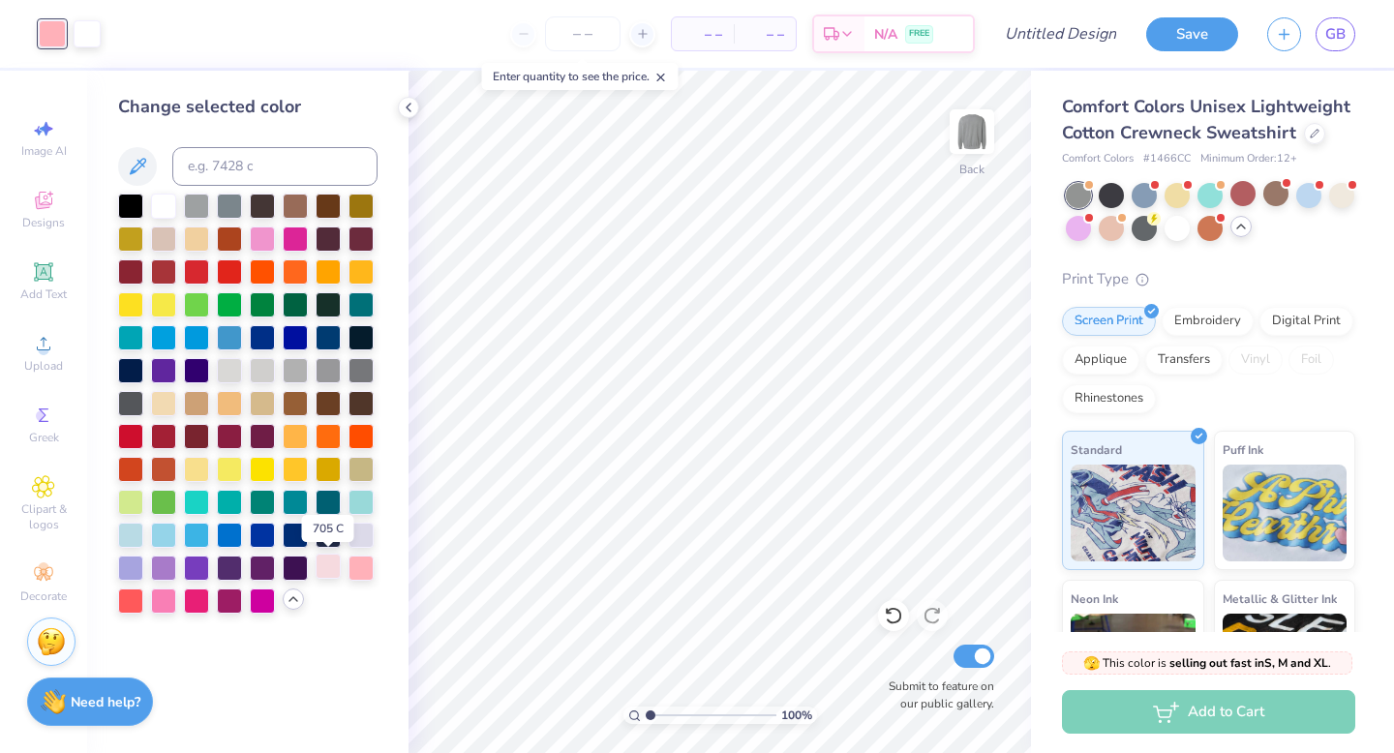
click at [331, 566] on div at bounding box center [328, 566] width 25 height 25
click at [163, 598] on div at bounding box center [163, 599] width 25 height 25
click at [363, 569] on div at bounding box center [361, 566] width 25 height 25
click at [1053, 39] on input "Design Title" at bounding box center [1084, 34] width 95 height 39
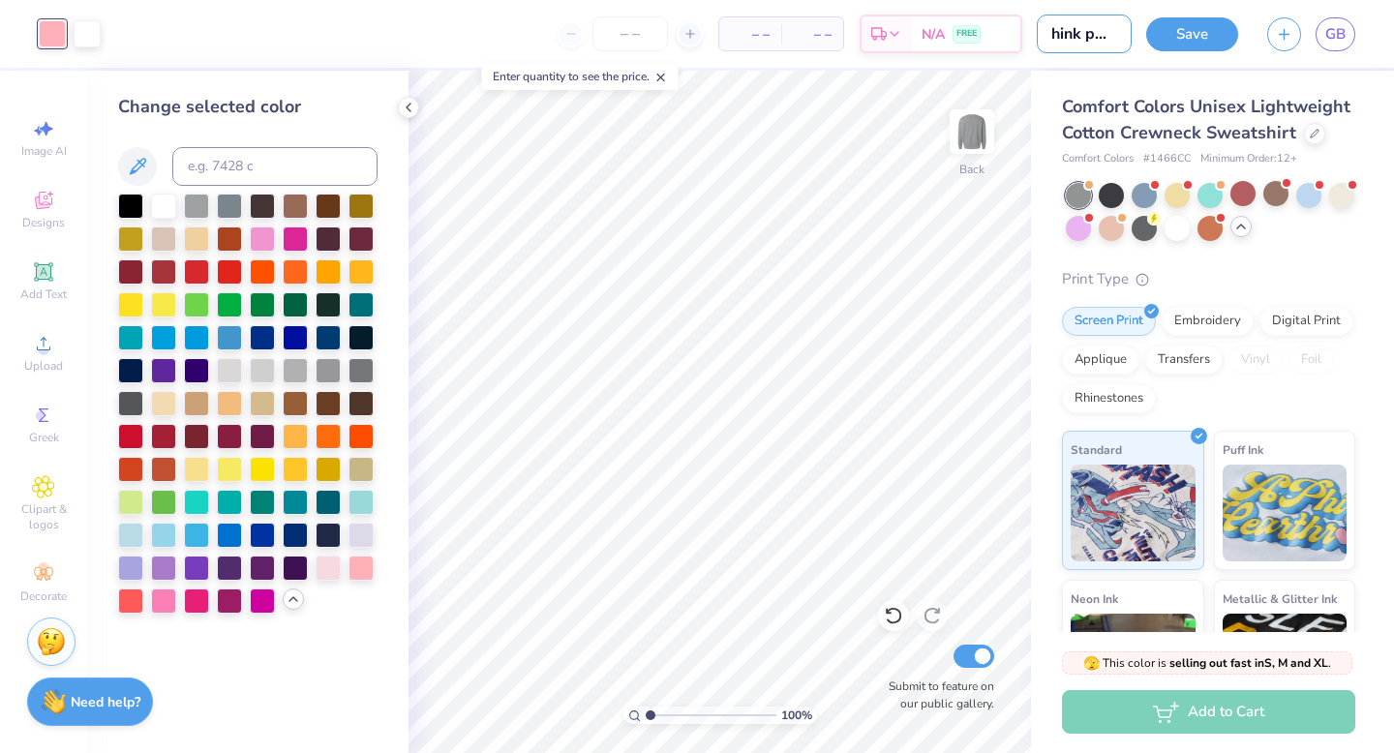
type input "think pink"
click at [1306, 244] on div "Comfort Colors Unisex Lightweight Cotton Crewneck Sweatshirt Comfort Colors # 1…" at bounding box center [1208, 481] width 293 height 775
click at [1317, 127] on icon at bounding box center [1315, 132] width 10 height 10
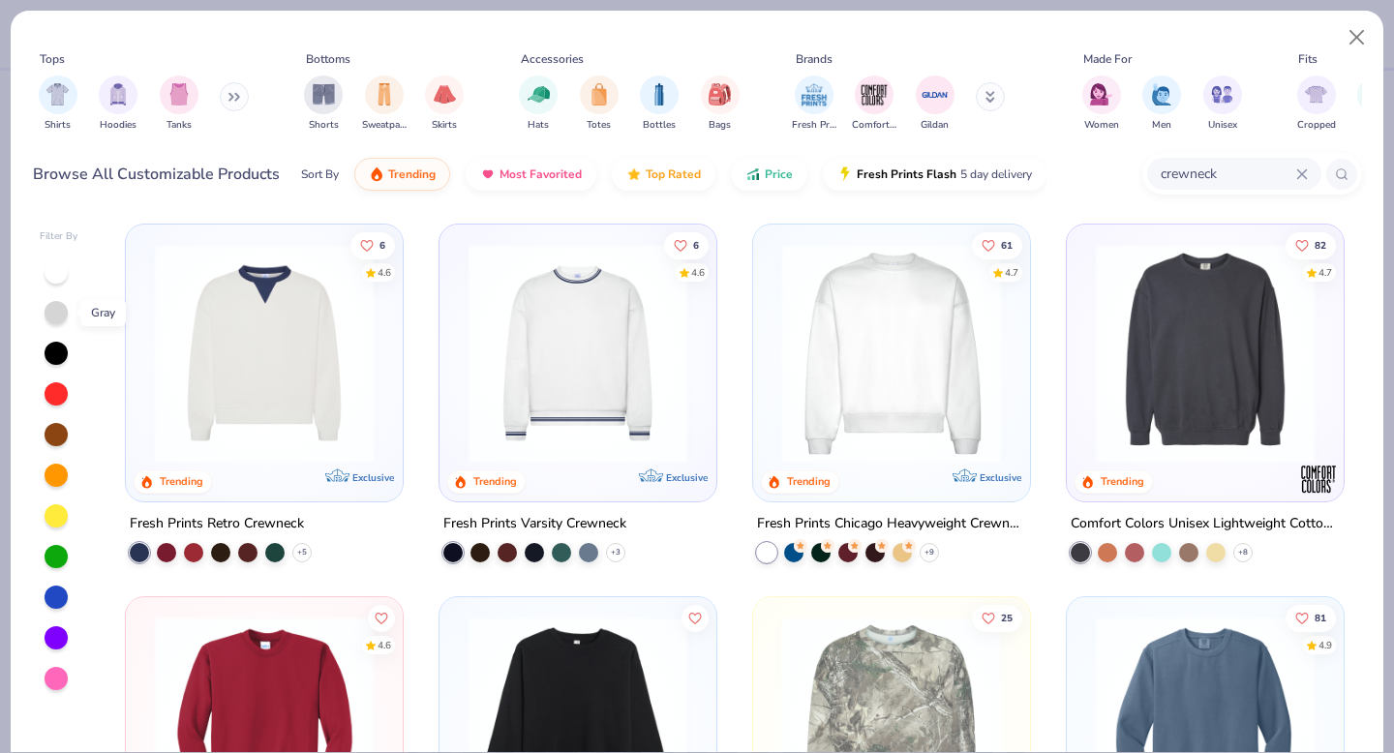
click at [57, 312] on div at bounding box center [56, 312] width 23 height 23
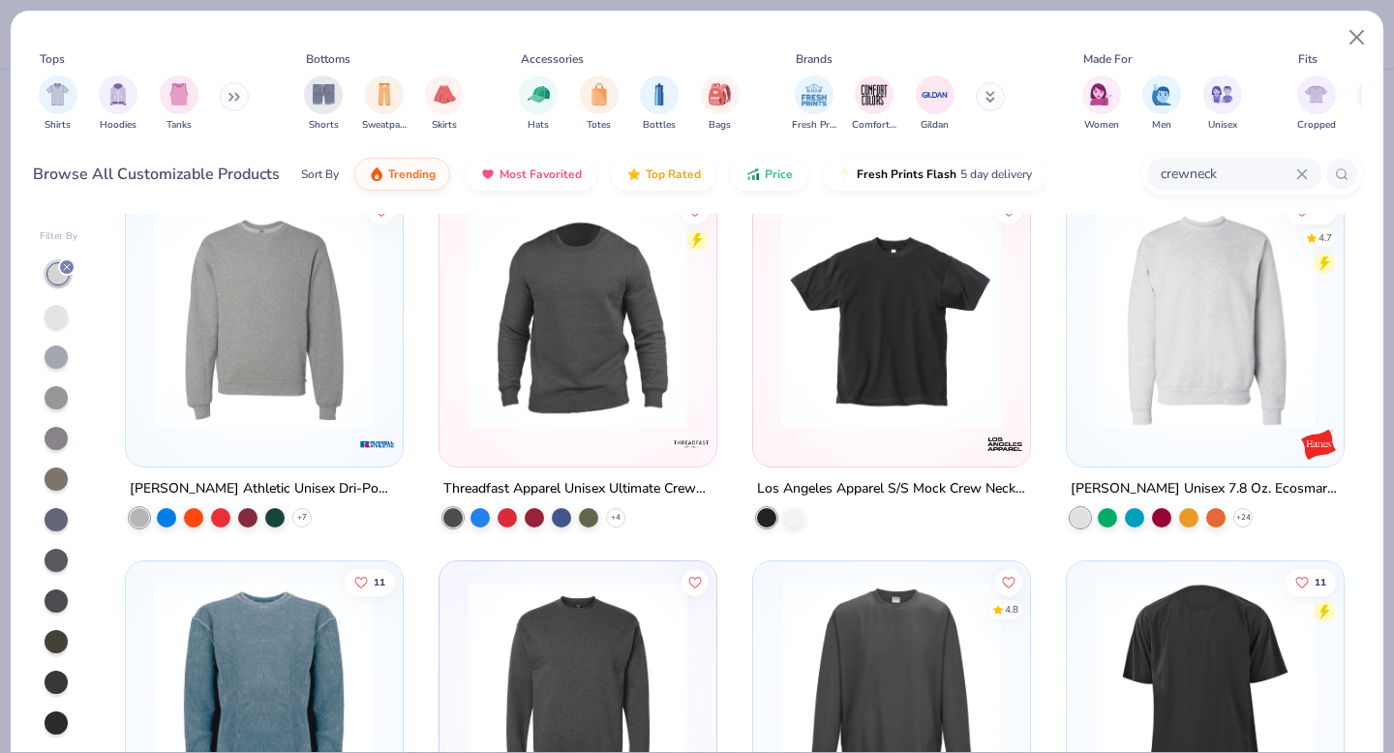
scroll to position [780, 0]
click at [1228, 323] on img at bounding box center [1205, 317] width 238 height 219
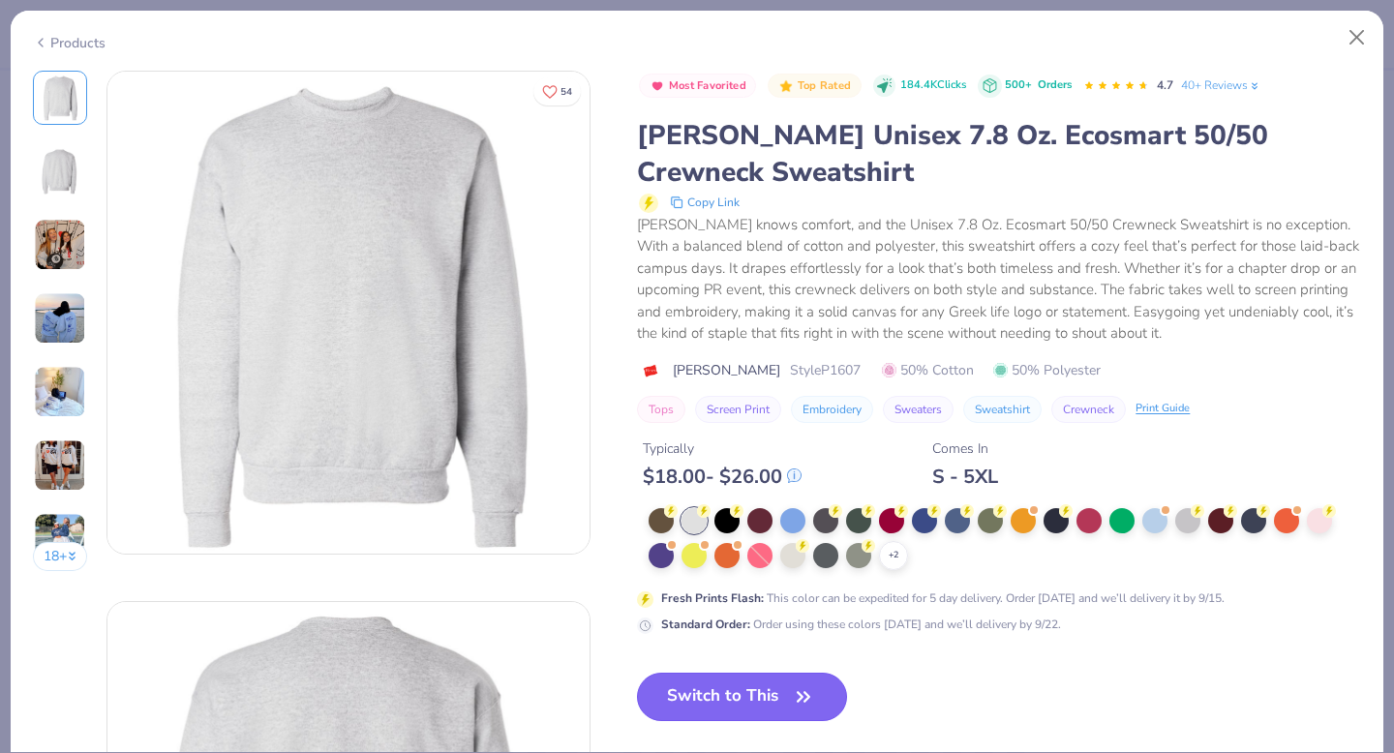
click at [759, 703] on button "Switch to This" at bounding box center [742, 697] width 210 height 48
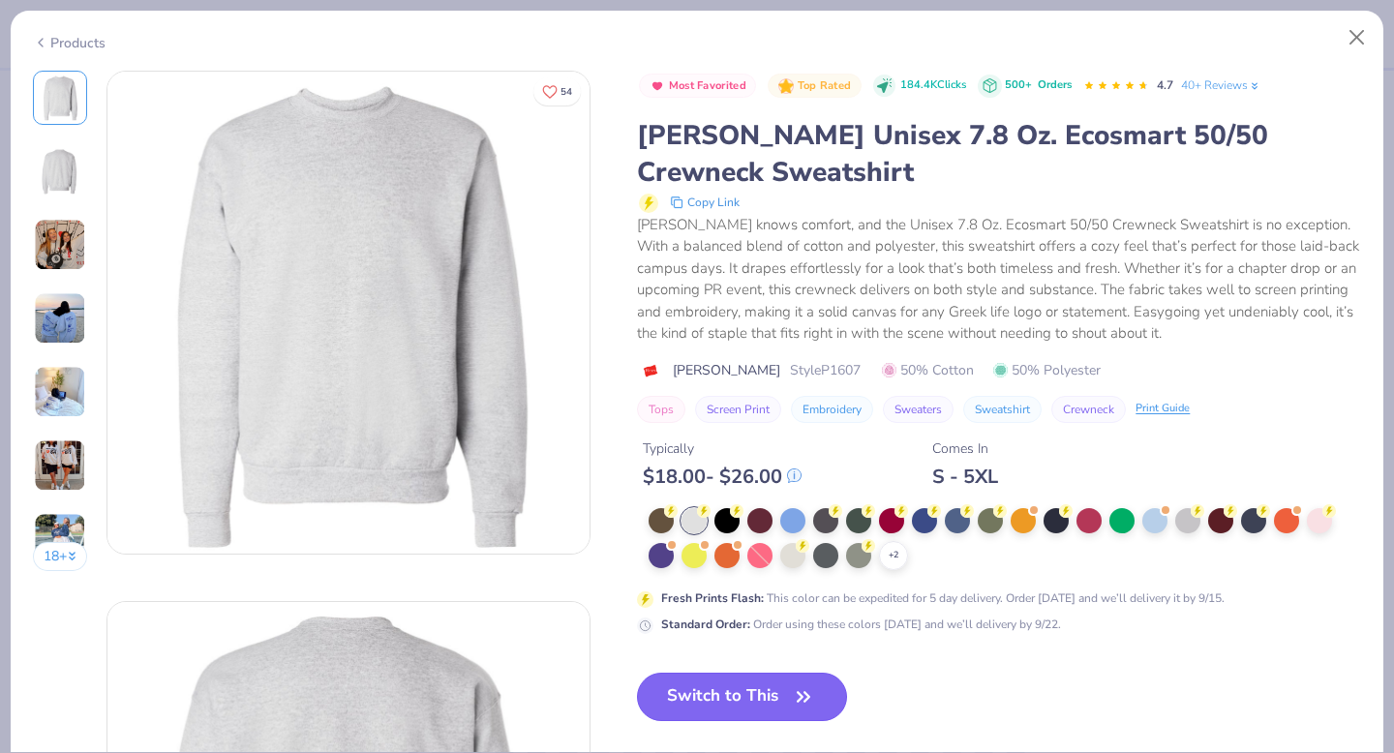
click at [781, 681] on button "Switch to This" at bounding box center [742, 697] width 210 height 48
click at [759, 692] on button "Switch to This" at bounding box center [742, 697] width 210 height 48
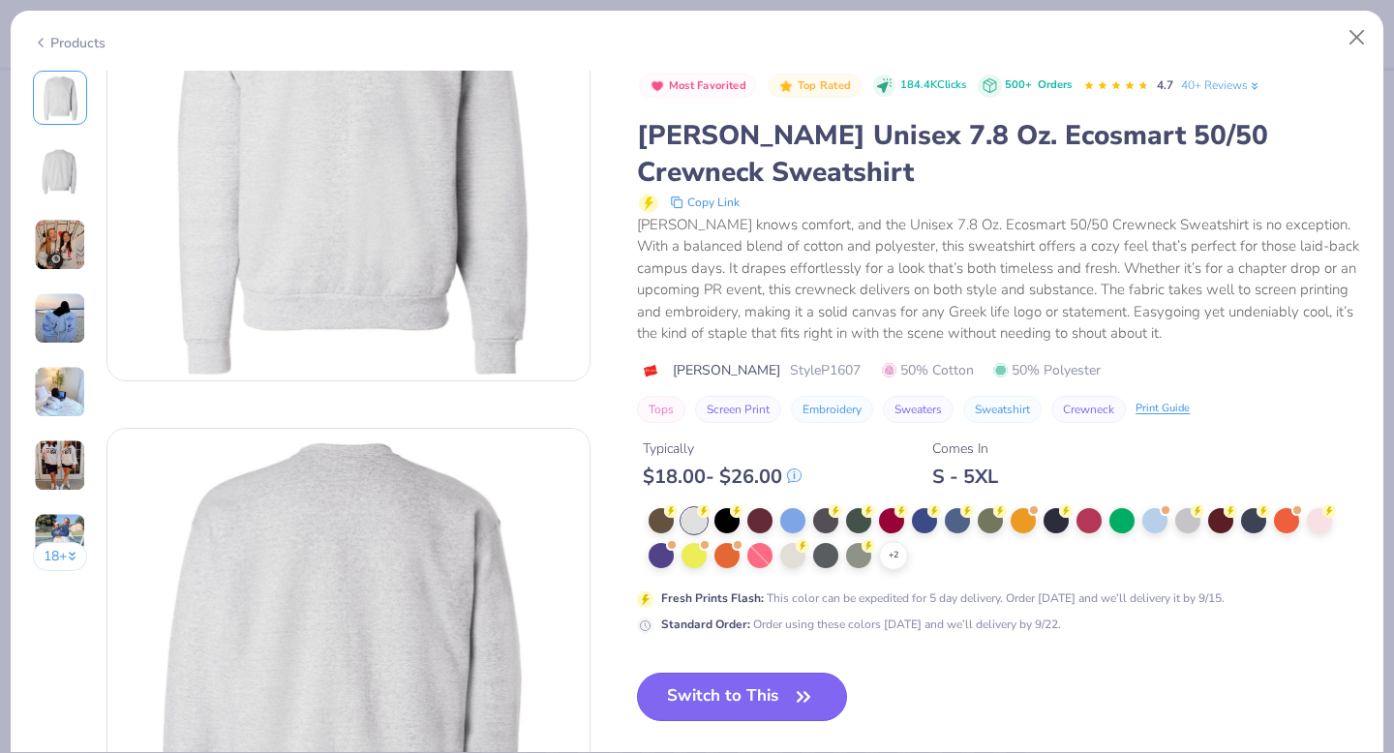
click at [780, 701] on button "Switch to This" at bounding box center [742, 697] width 210 height 48
click at [1012, 638] on div "Most Favorited Top Rated 184.4K Clicks 500+ Orders 4.7 40+ Reviews [PERSON_NAME…" at bounding box center [999, 412] width 724 height 682
click at [700, 514] on circle at bounding box center [704, 512] width 14 height 14
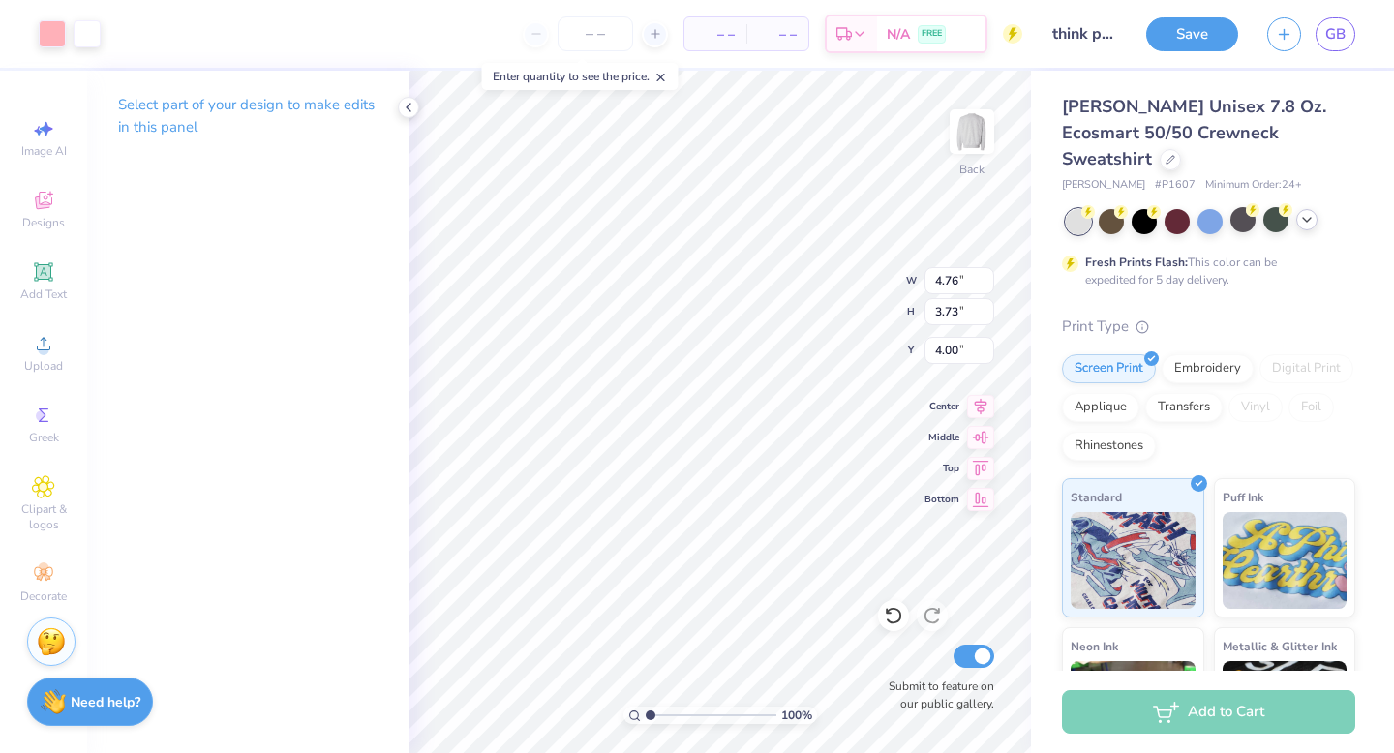
type input "3.42"
click at [1182, 34] on button "Save" at bounding box center [1193, 32] width 92 height 34
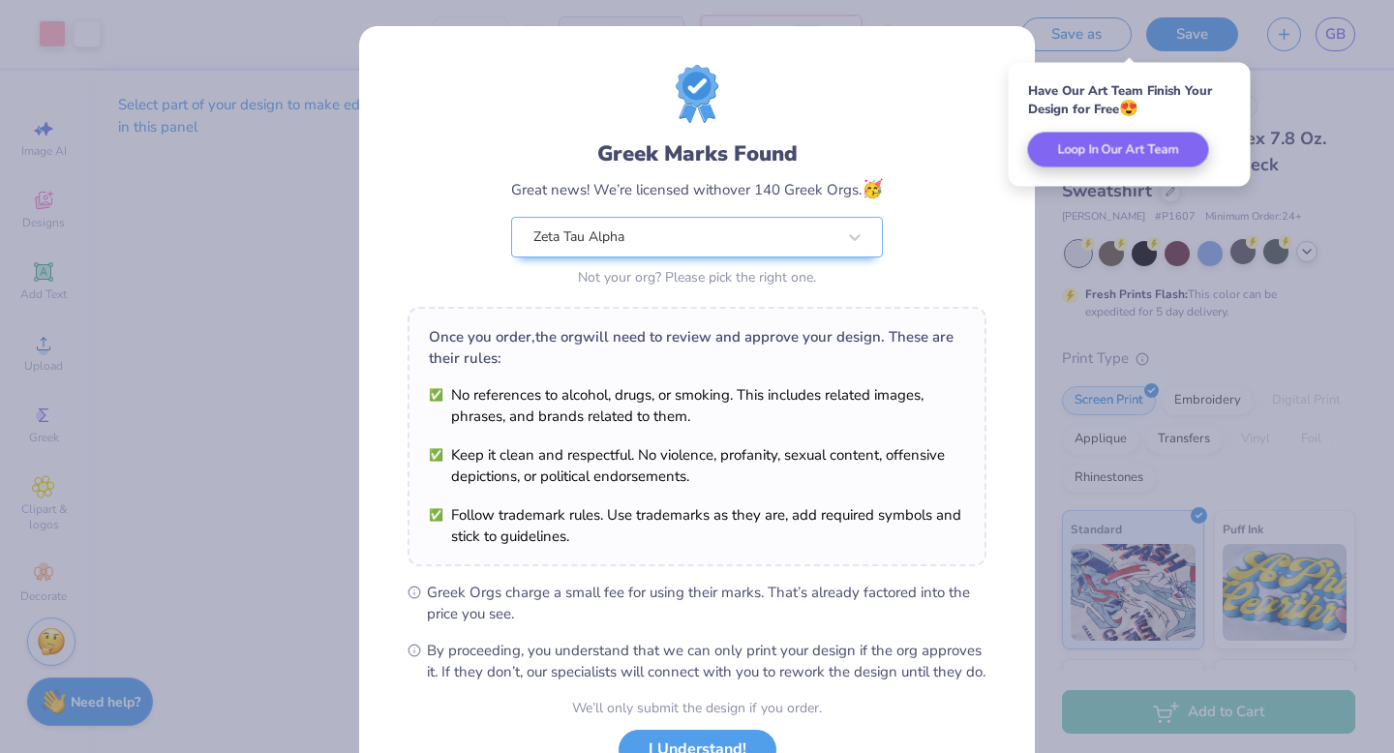
scroll to position [153, 0]
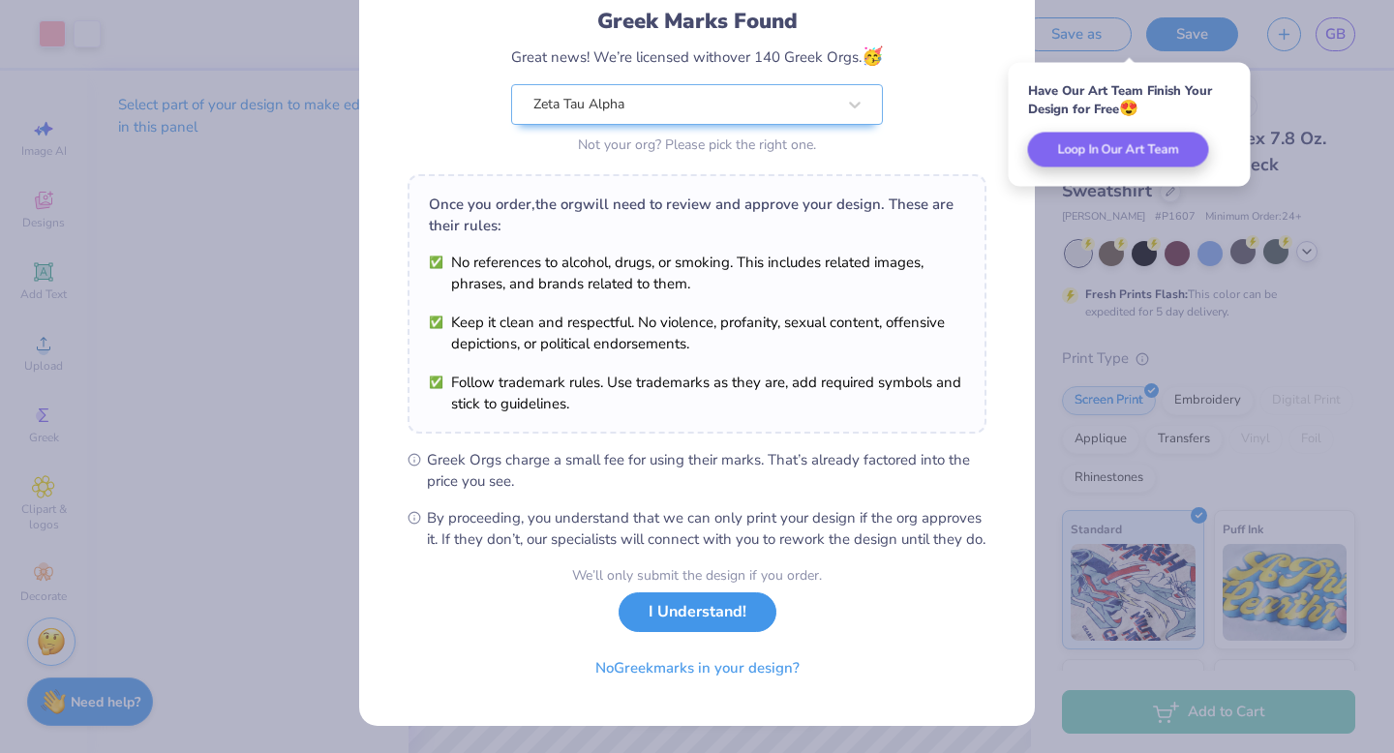
click at [705, 615] on button "I Understand!" at bounding box center [698, 613] width 158 height 40
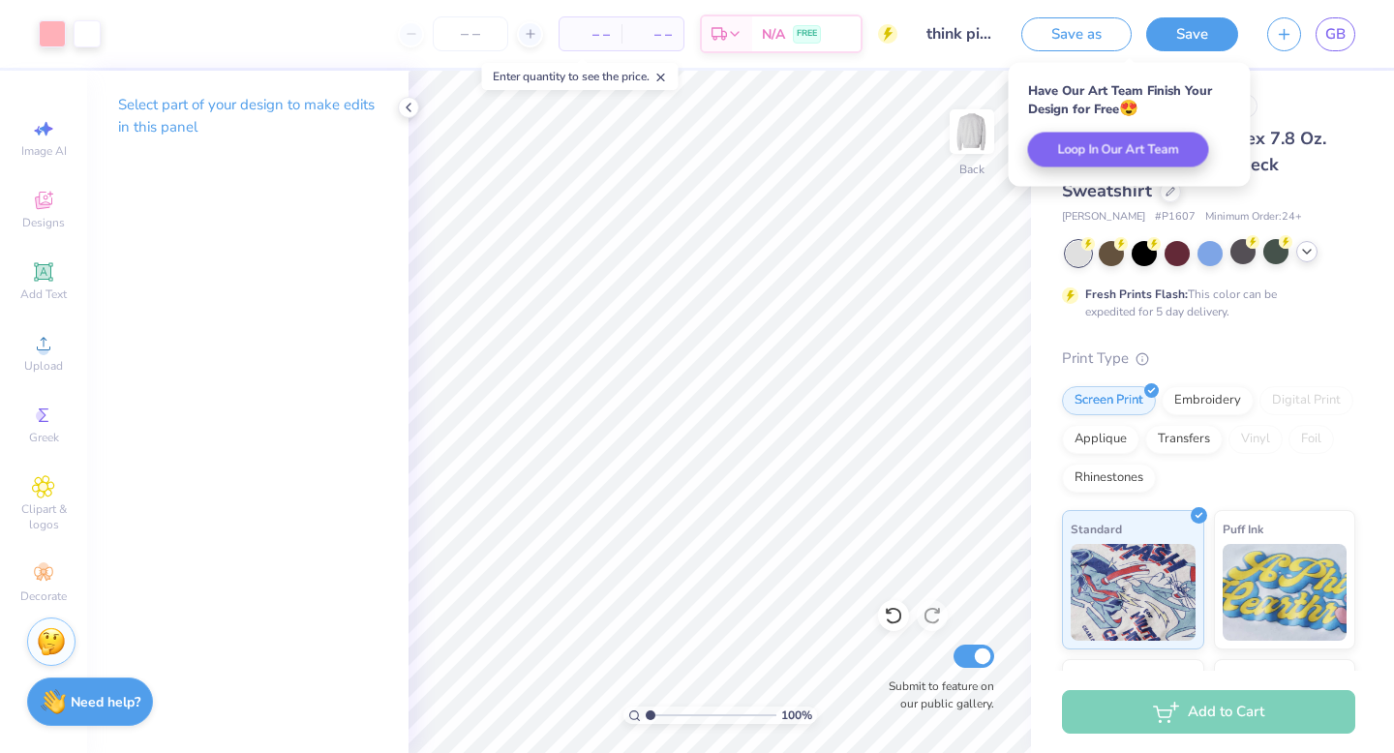
scroll to position [0, 0]
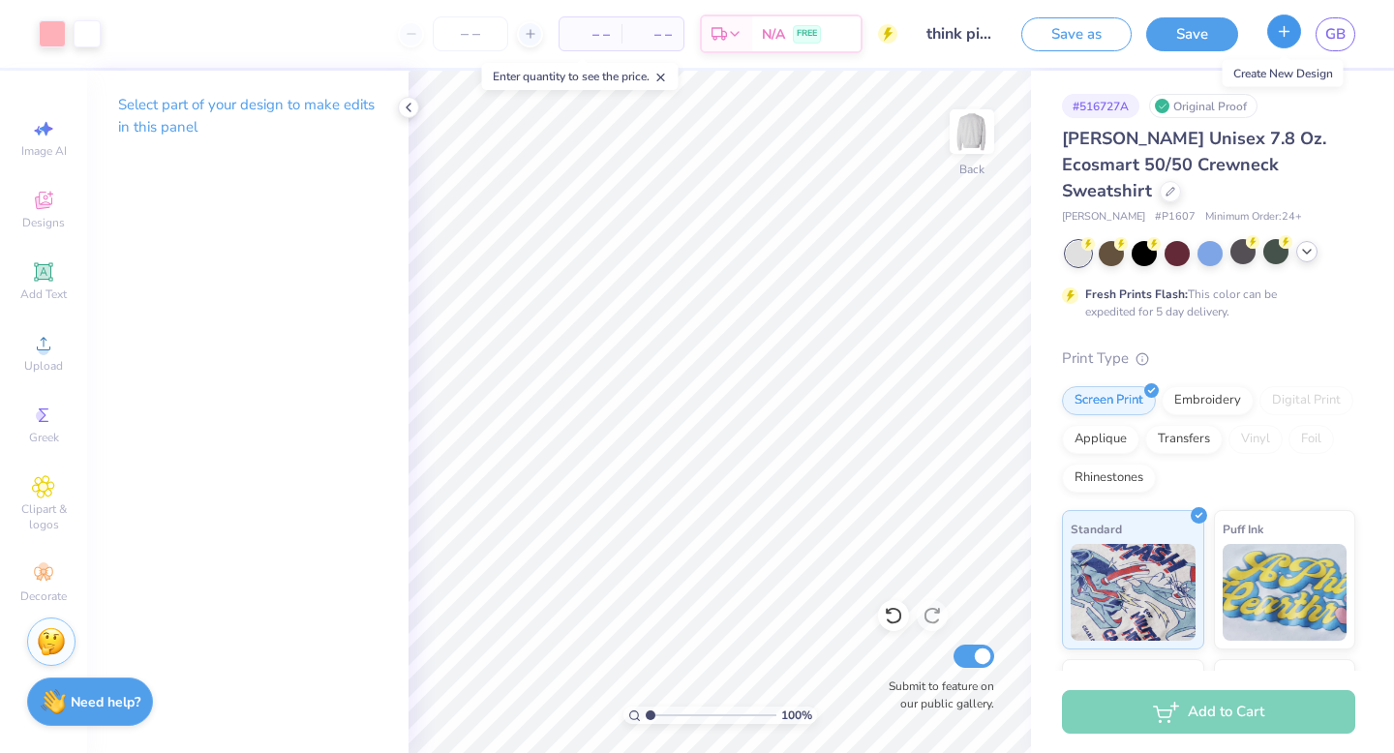
click at [1281, 38] on icon "button" at bounding box center [1284, 31] width 16 height 16
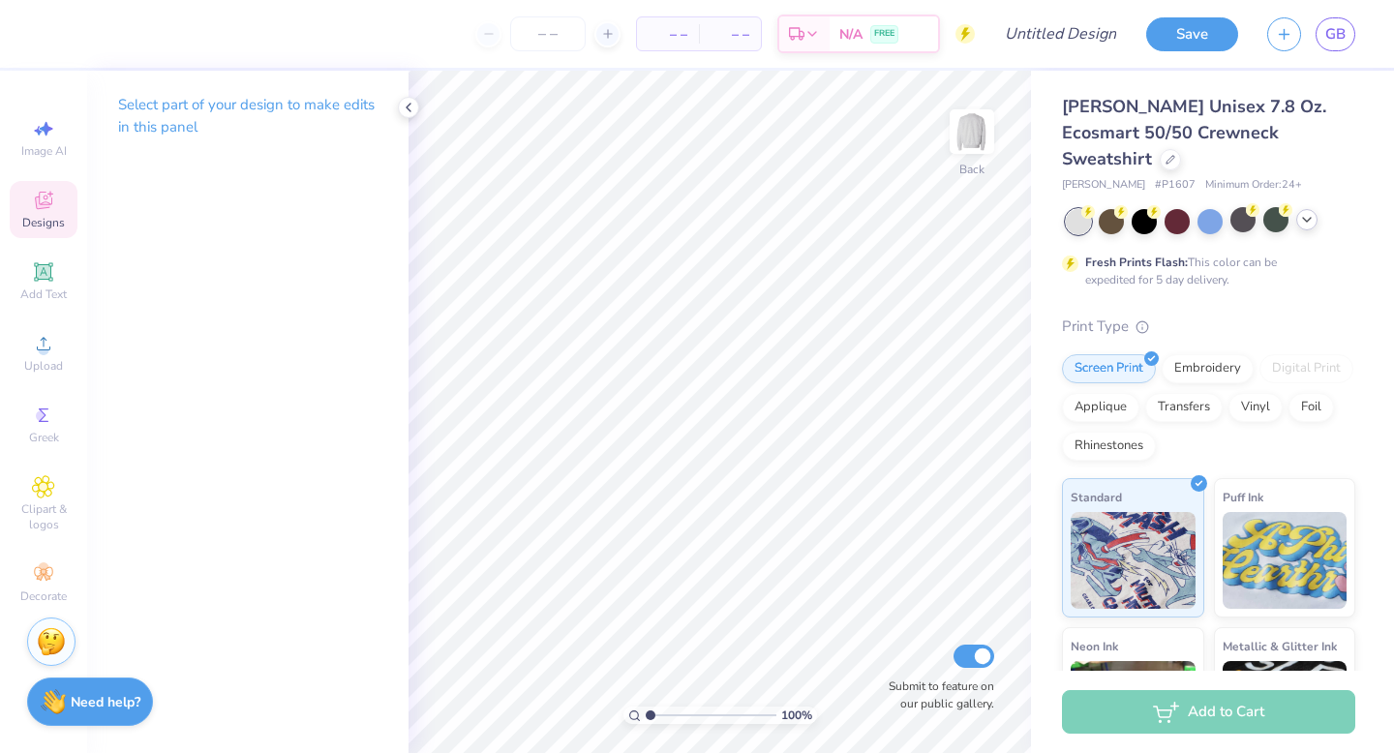
click at [41, 212] on div "Designs" at bounding box center [44, 209] width 68 height 57
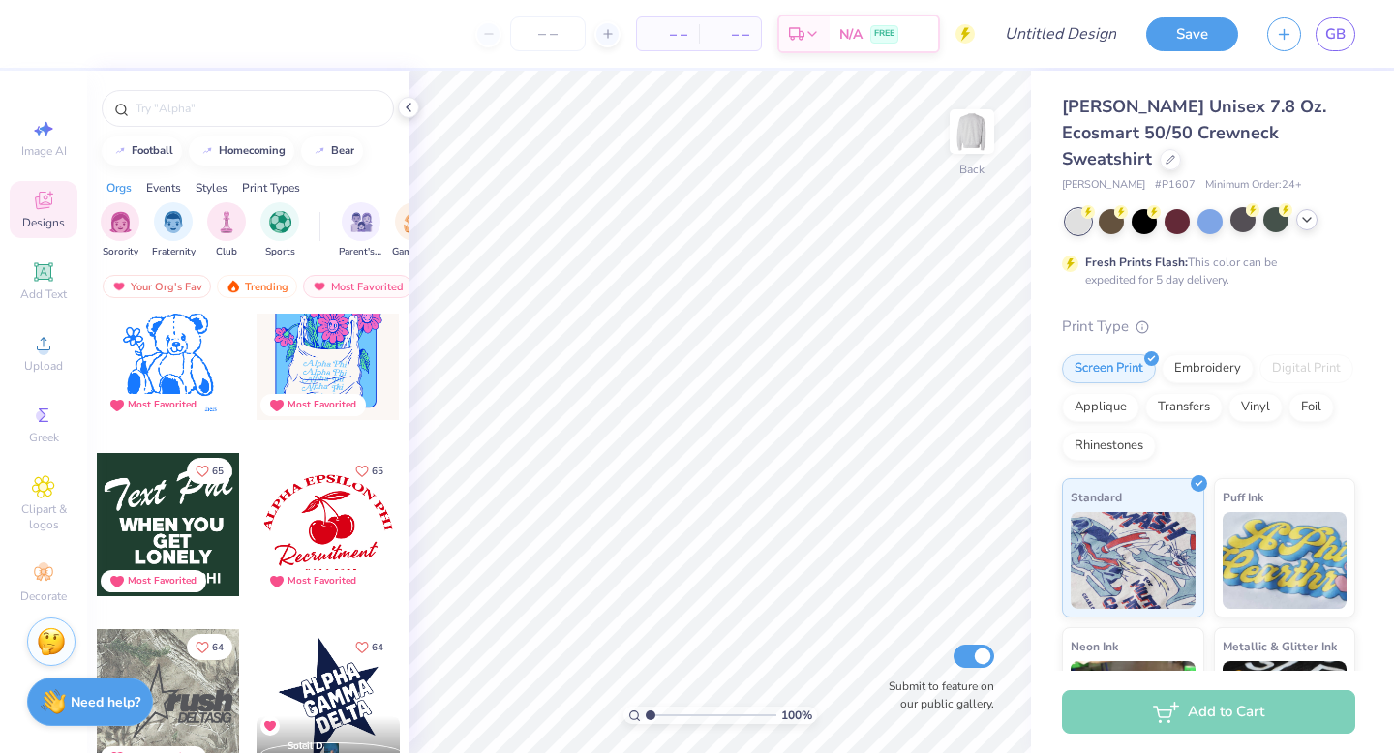
scroll to position [4968, 0]
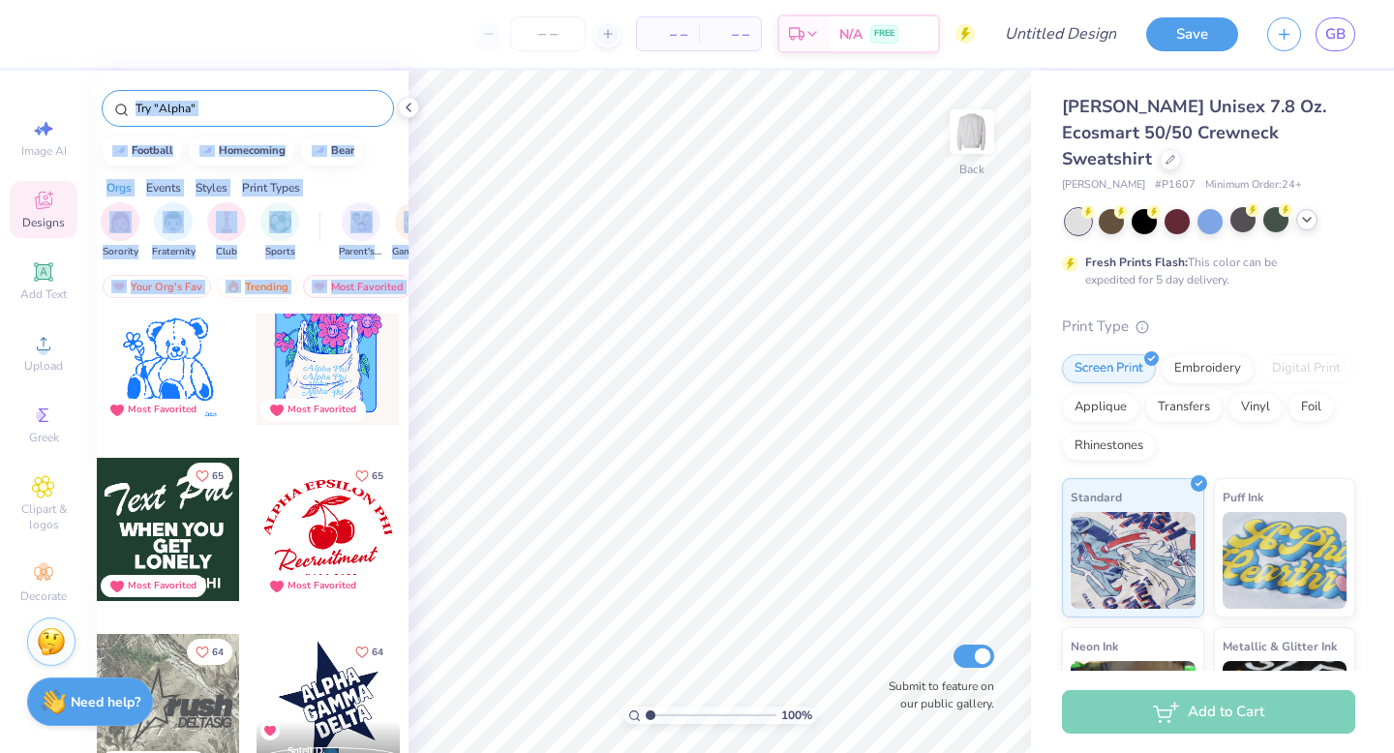
drag, startPoint x: 243, startPoint y: 356, endPoint x: 272, endPoint y: 121, distance: 237.1
click at [272, 121] on div "football homecoming bear Orgs Events Styles Print Types Sorority Fraternity Clu…" at bounding box center [247, 448] width 321 height 754
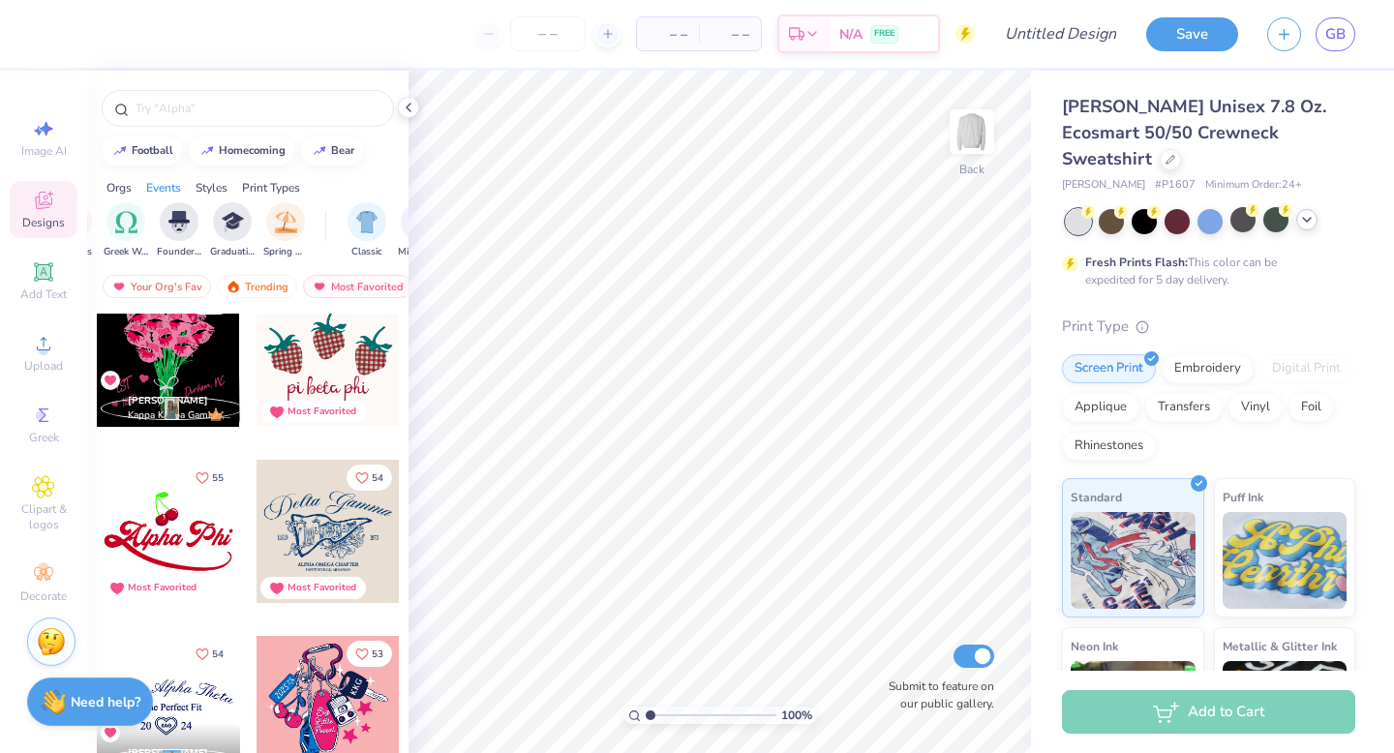
scroll to position [0, 790]
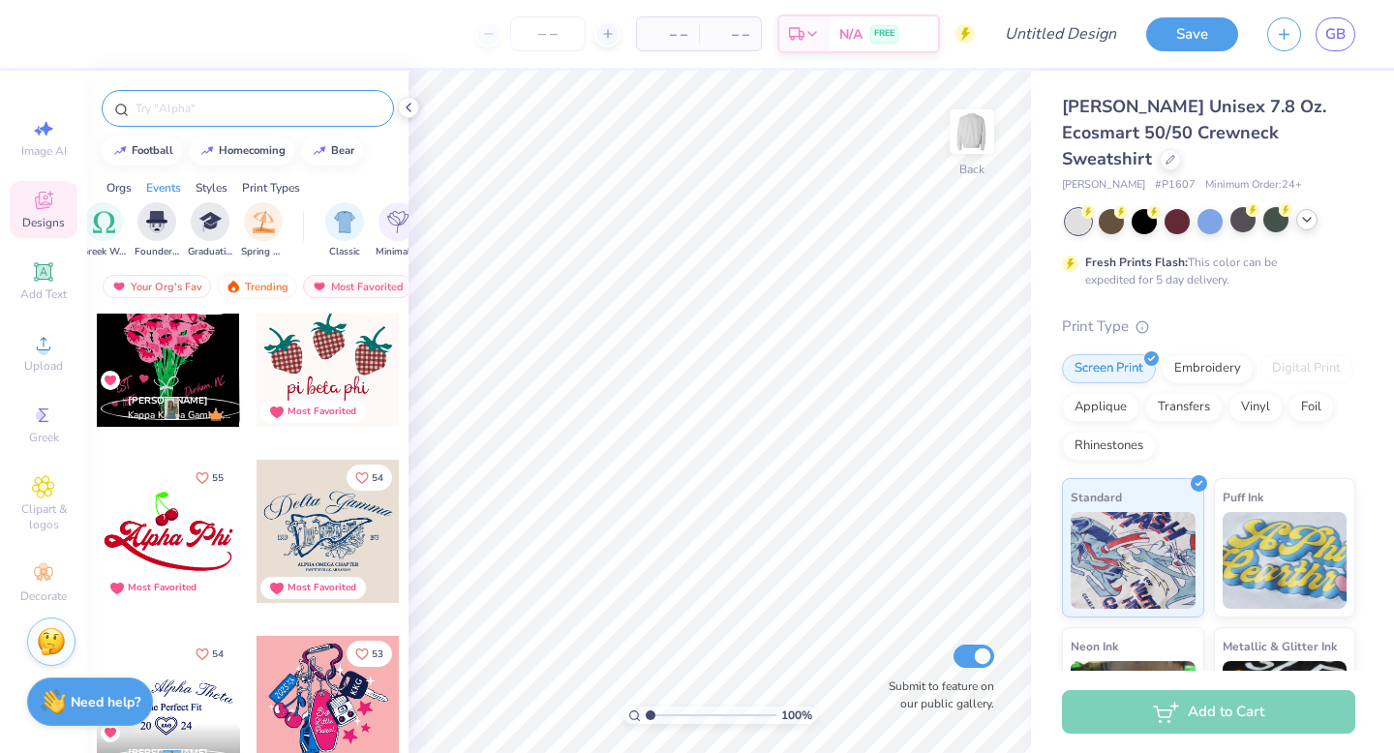
click at [257, 111] on input "text" at bounding box center [258, 108] width 248 height 19
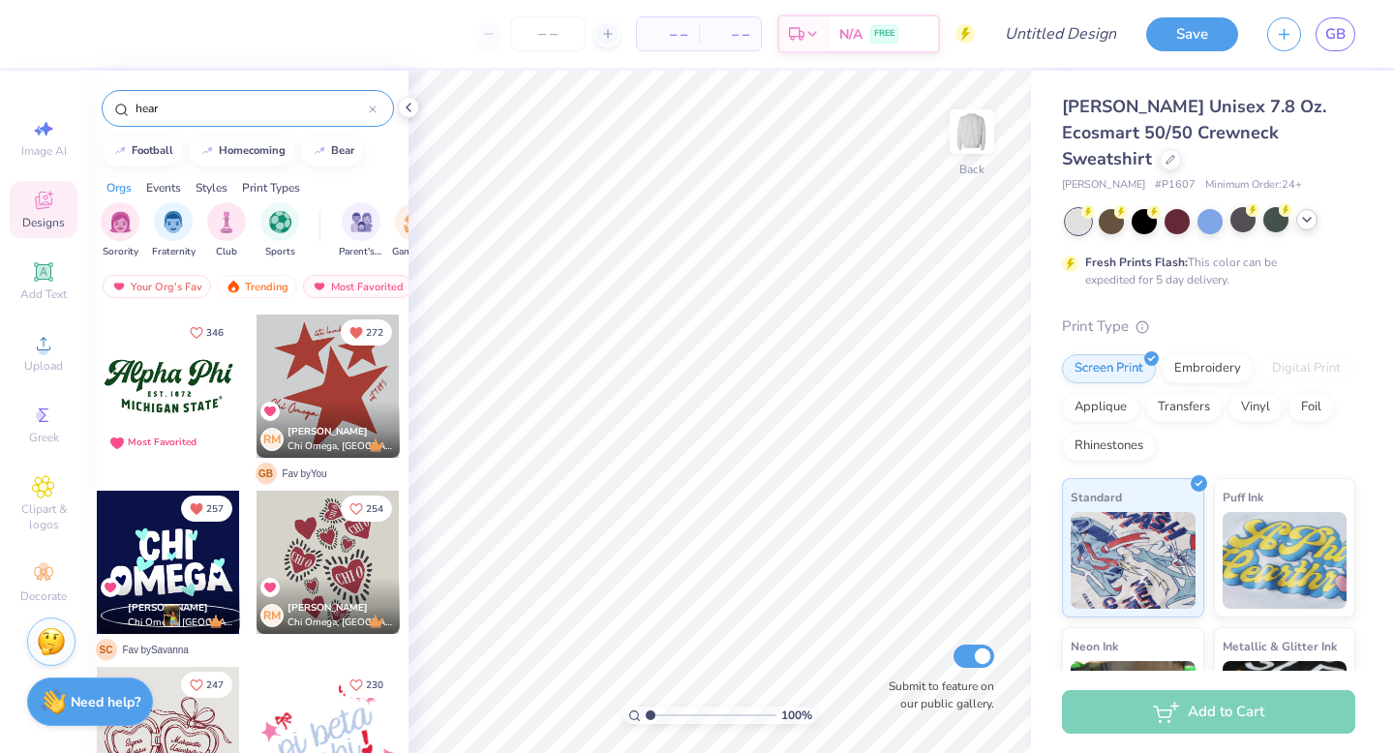
type input "heart"
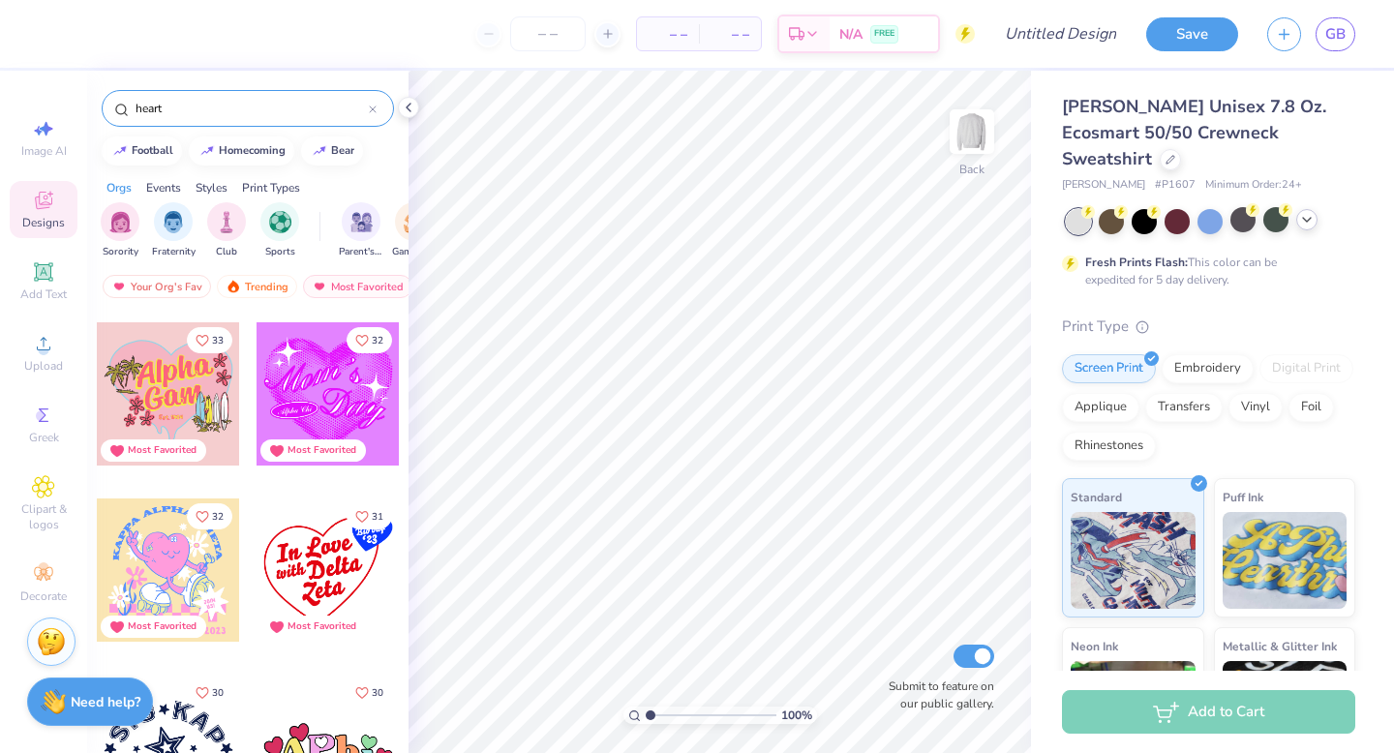
scroll to position [3892, 0]
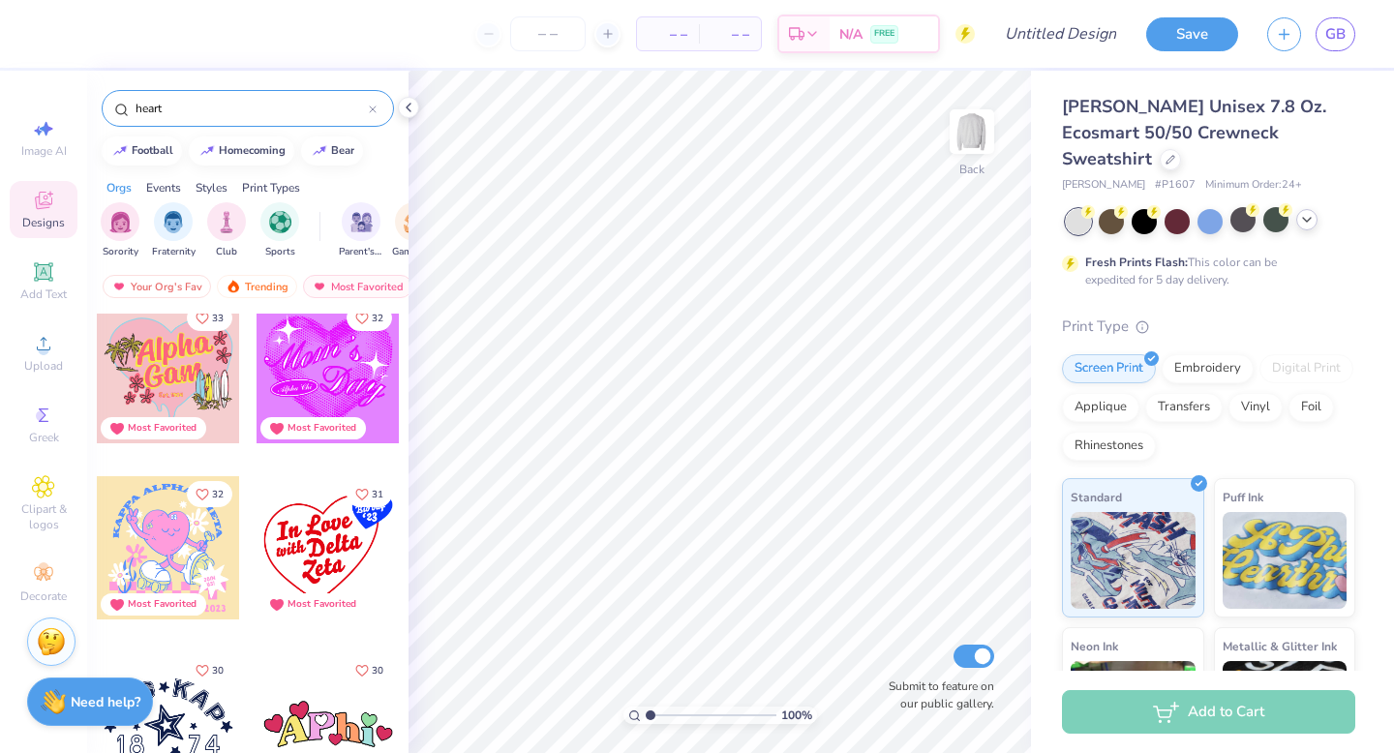
click at [376, 113] on div at bounding box center [373, 108] width 8 height 17
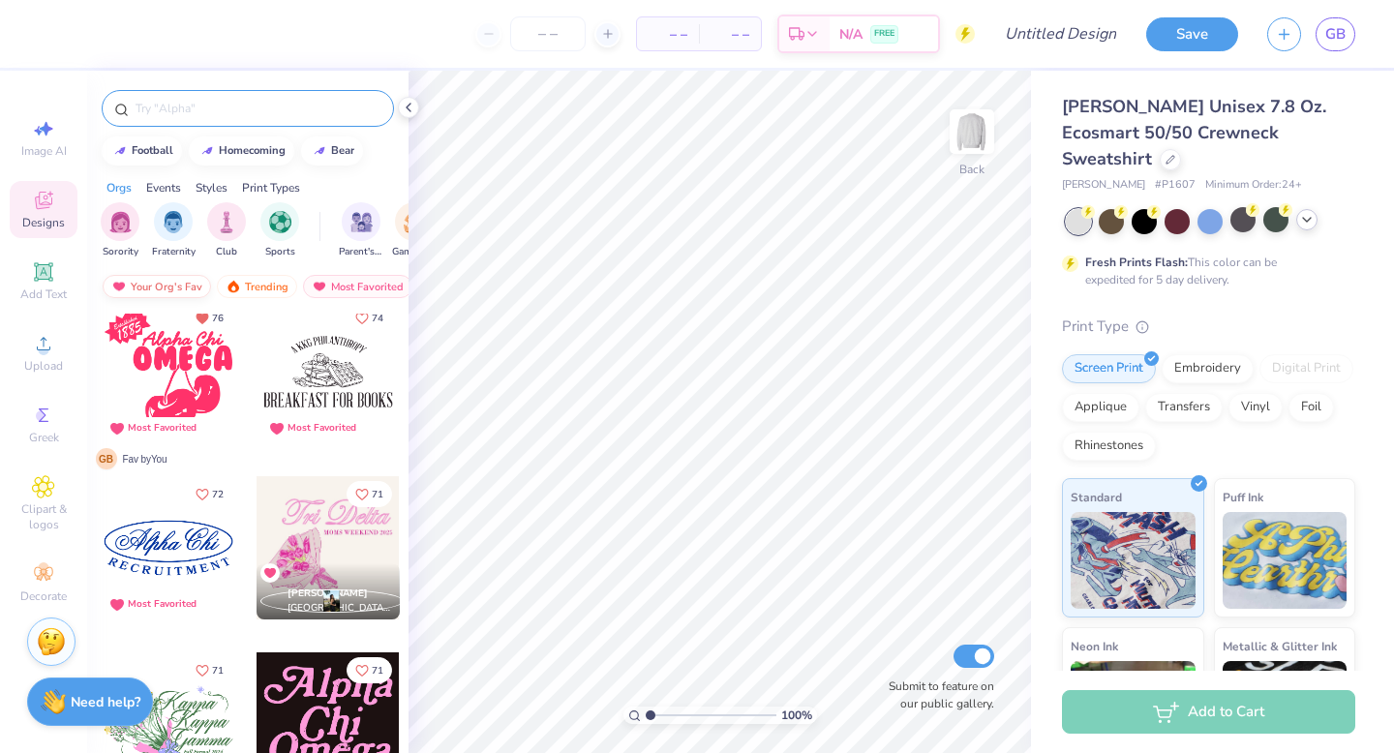
click at [185, 282] on div "Your Org's Fav" at bounding box center [157, 286] width 108 height 23
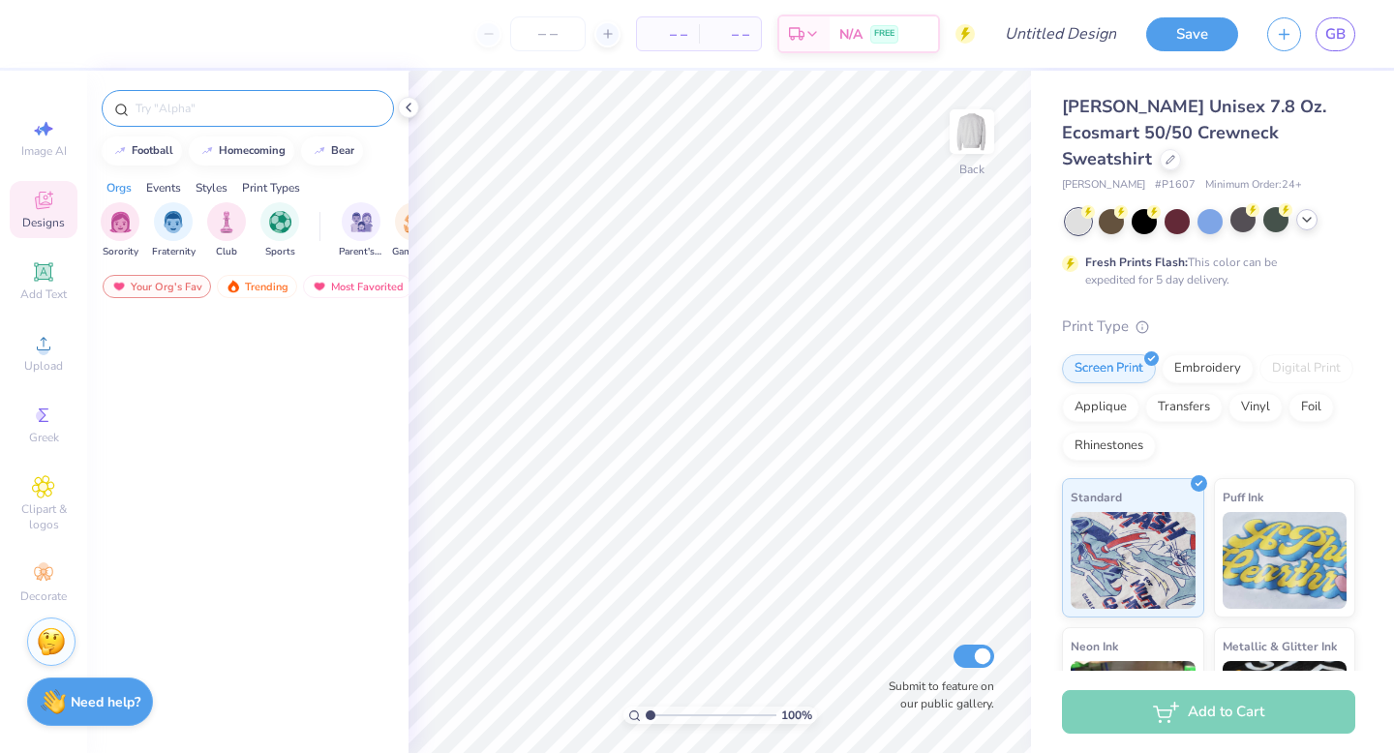
scroll to position [1003, 0]
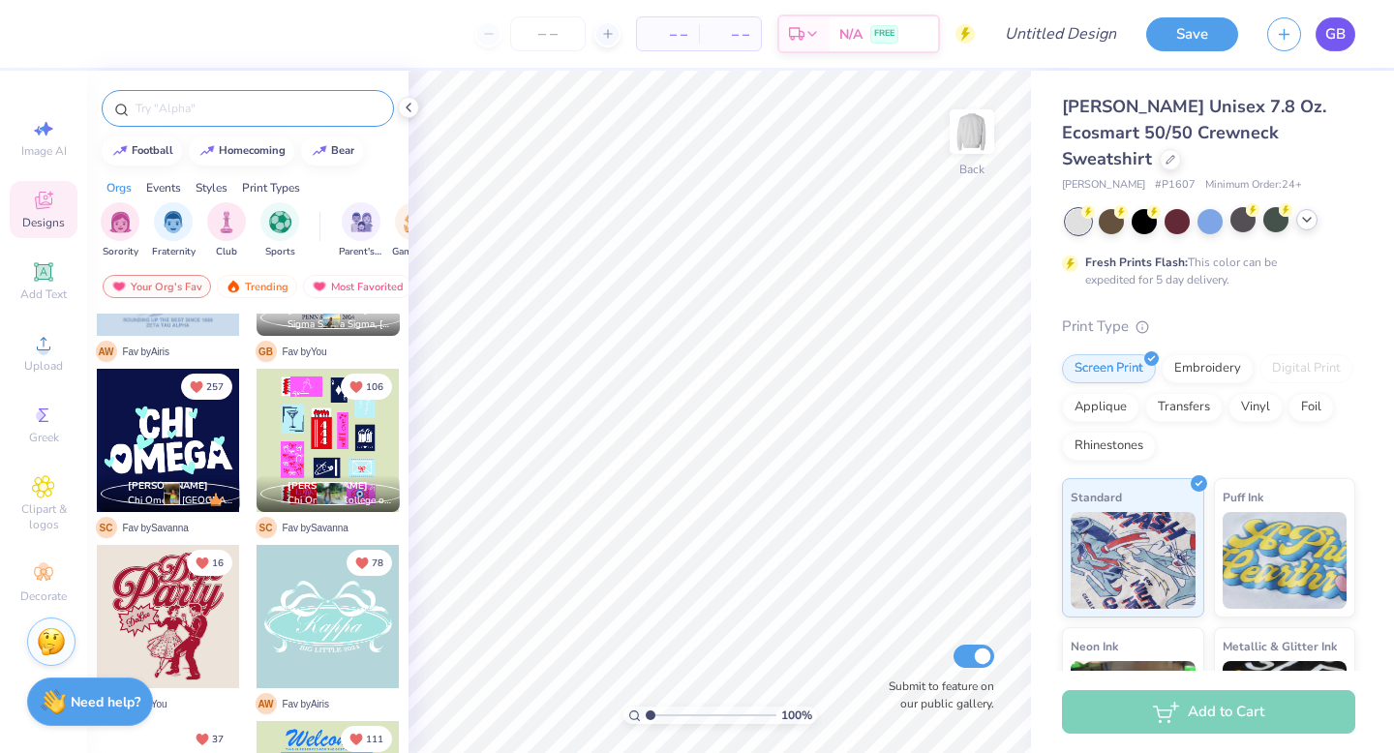
click at [1331, 34] on span "GB" at bounding box center [1336, 34] width 20 height 22
